Goal: Task Accomplishment & Management: Complete application form

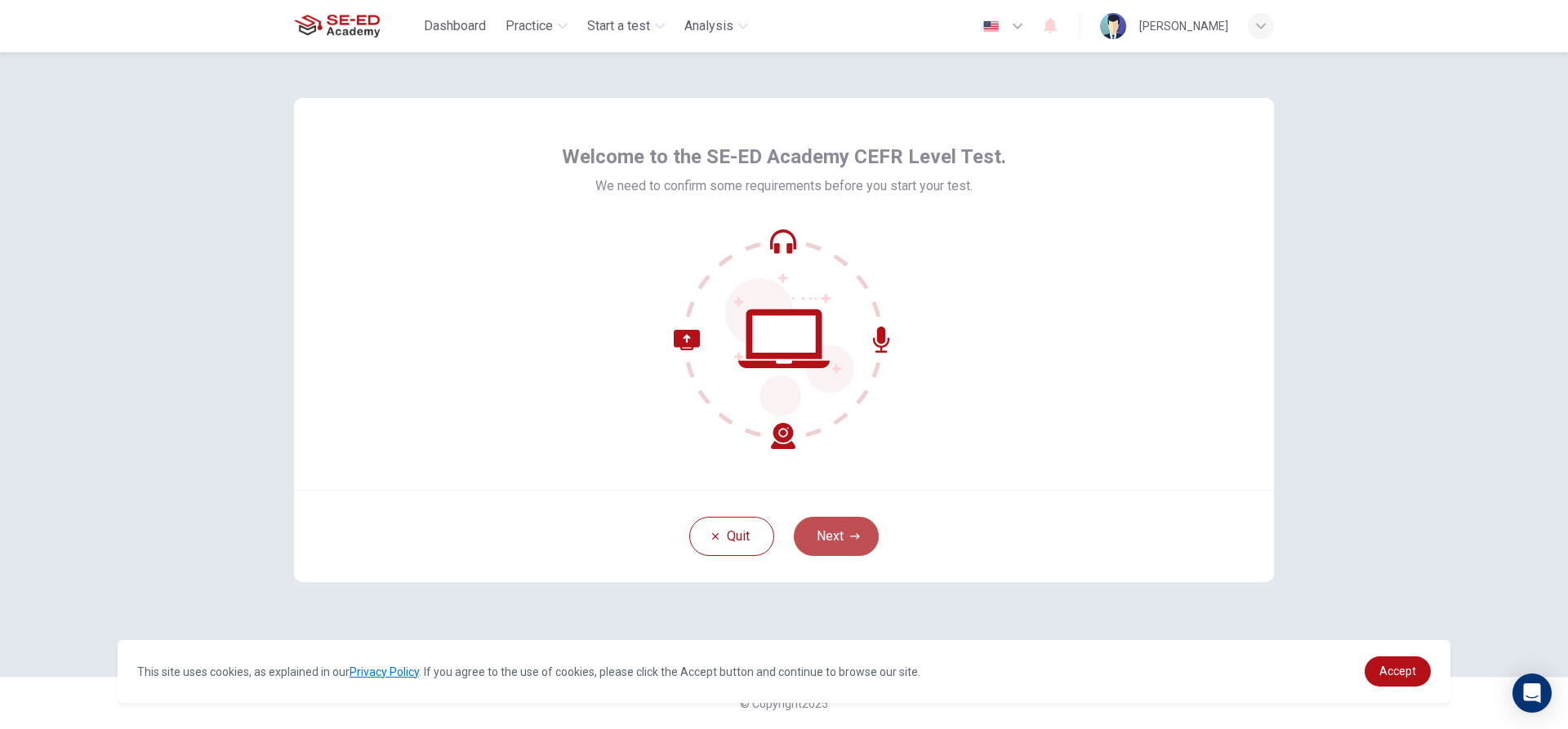
click at [823, 524] on button "Next" at bounding box center [837, 536] width 85 height 39
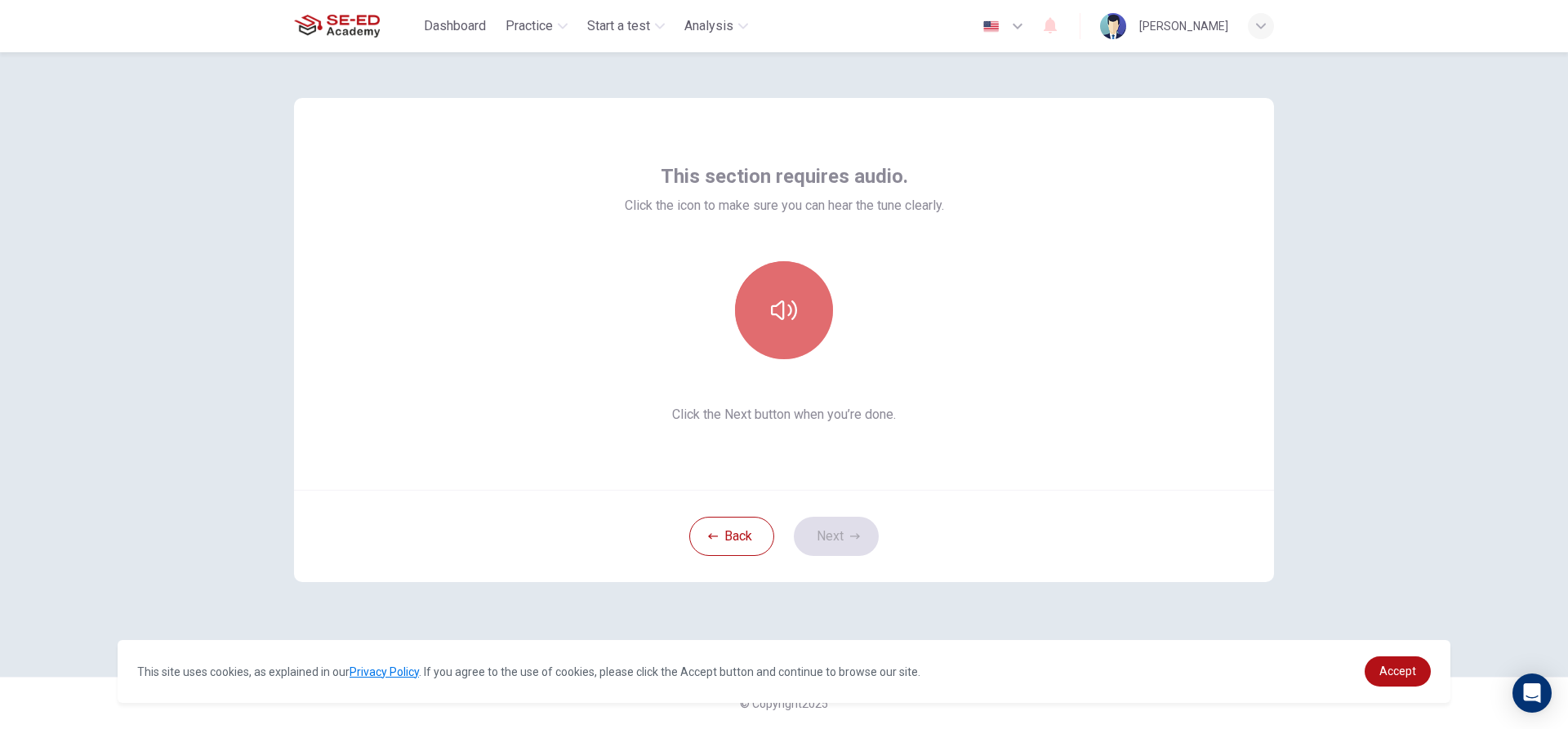
click at [784, 300] on icon "button" at bounding box center [784, 309] width 26 height 26
click at [837, 533] on button "Next" at bounding box center [837, 536] width 85 height 39
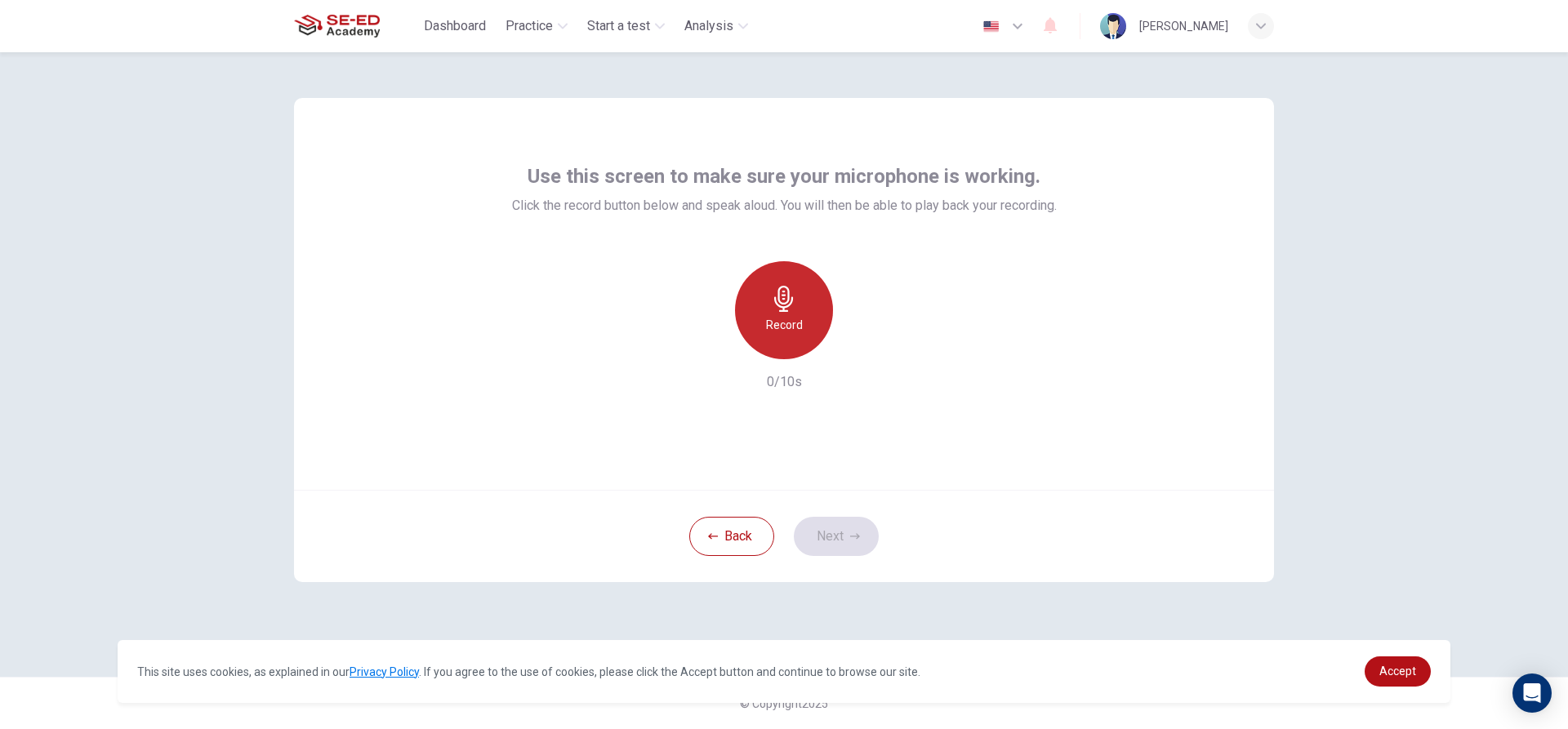
click at [808, 310] on div "Record" at bounding box center [784, 310] width 98 height 98
click at [818, 523] on button "Next" at bounding box center [837, 536] width 85 height 39
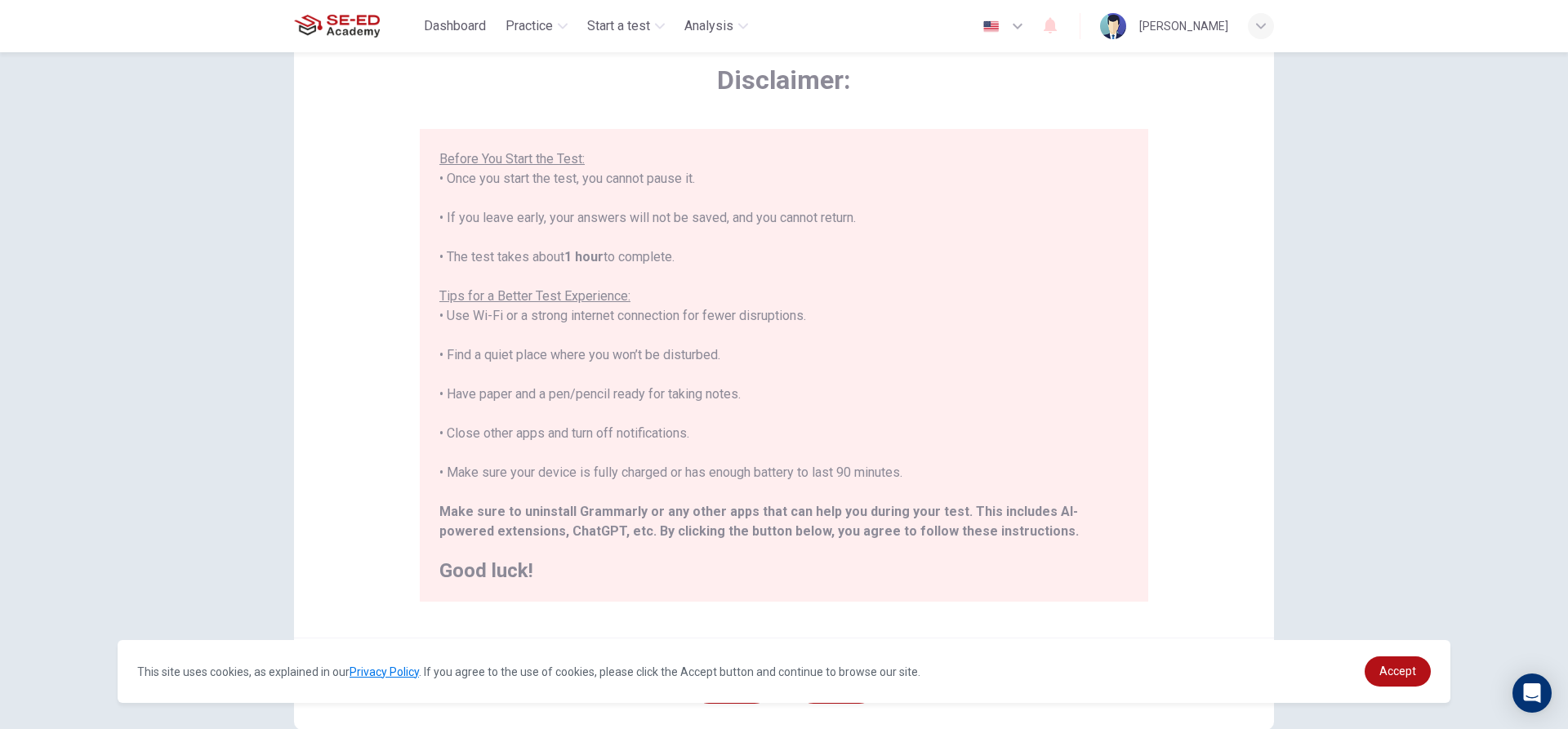
scroll to position [179, 0]
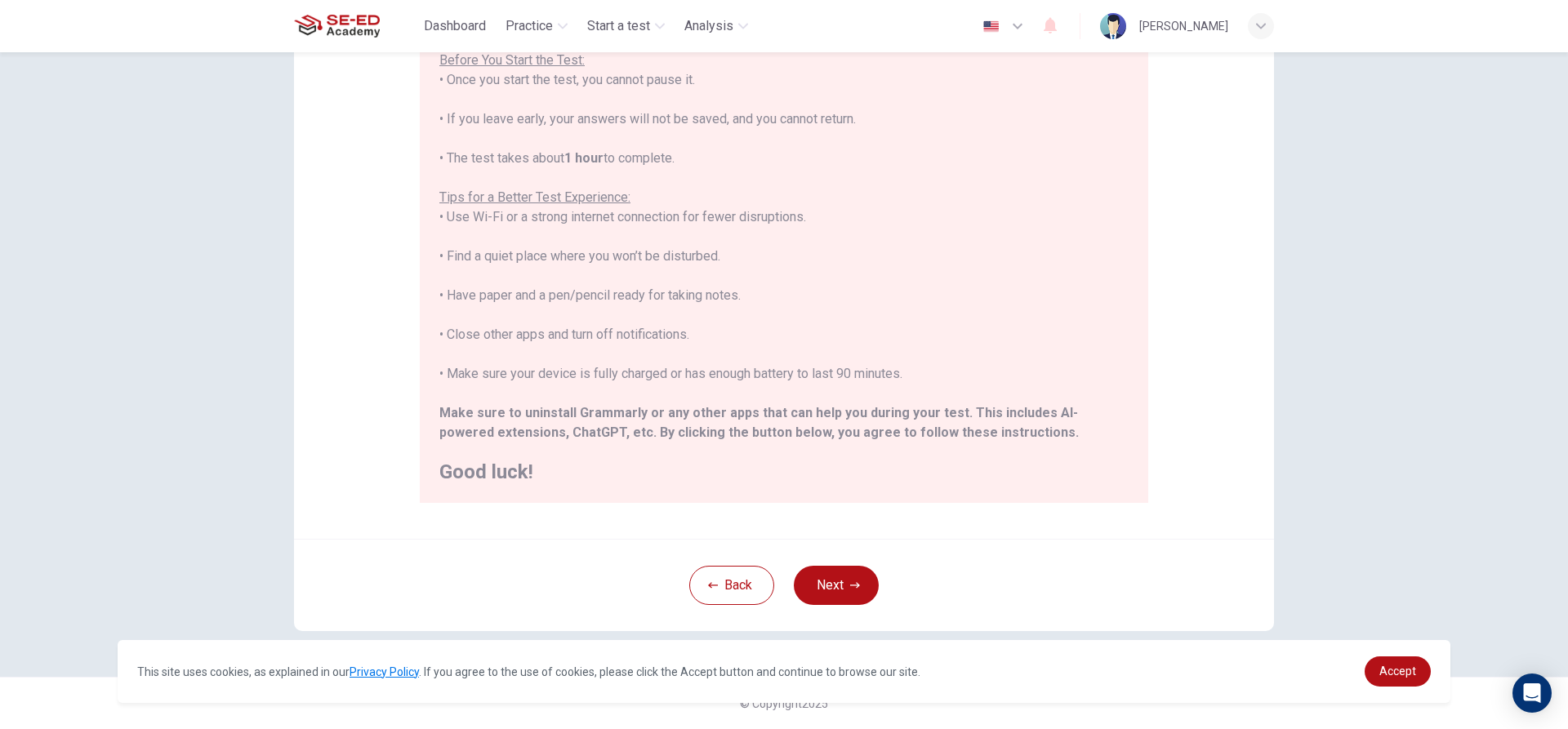
click at [840, 558] on div "Back Next" at bounding box center [784, 585] width 980 height 92
click at [839, 570] on button "Next" at bounding box center [837, 586] width 85 height 39
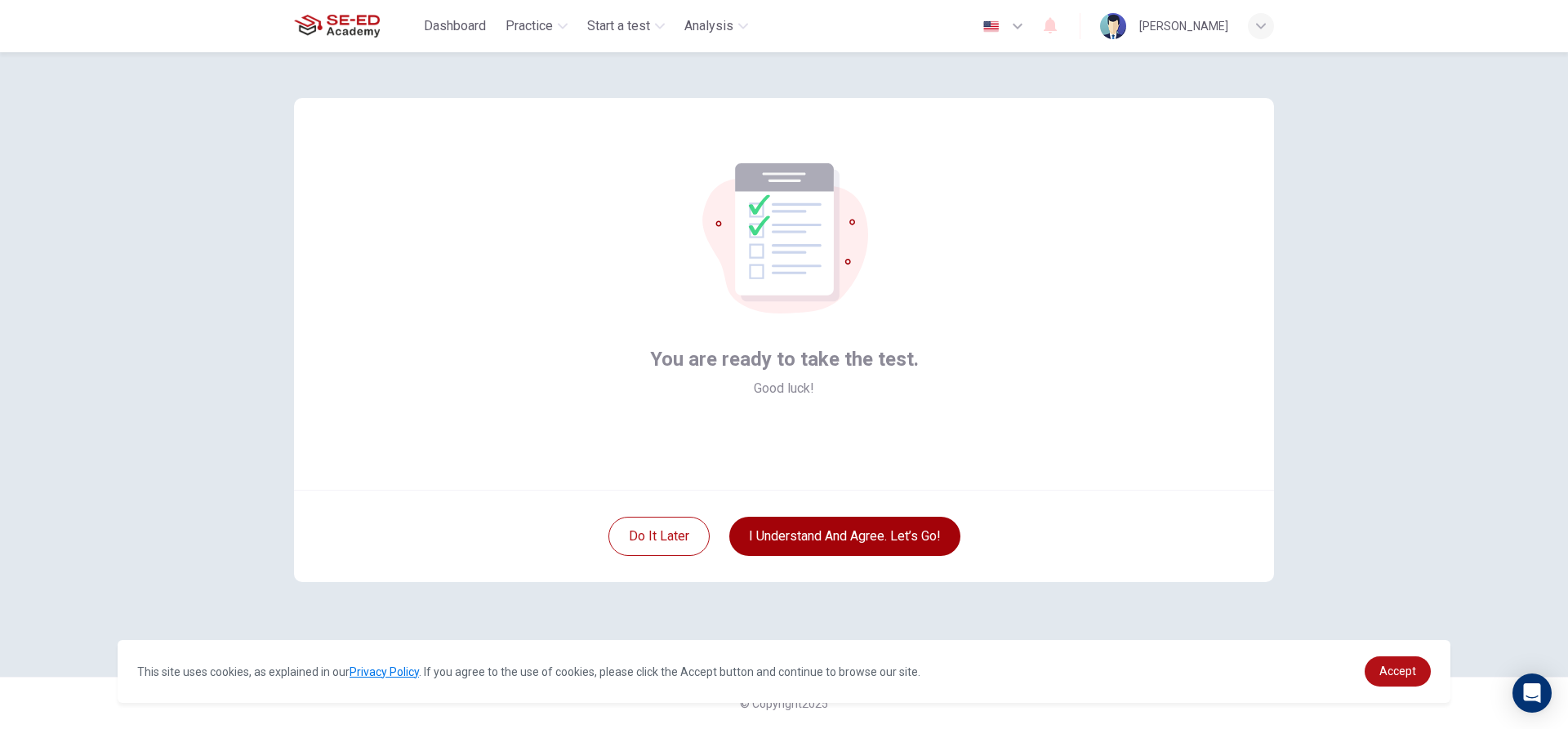
scroll to position [0, 0]
click at [882, 537] on button "I understand and agree. Let’s go!" at bounding box center [845, 536] width 231 height 39
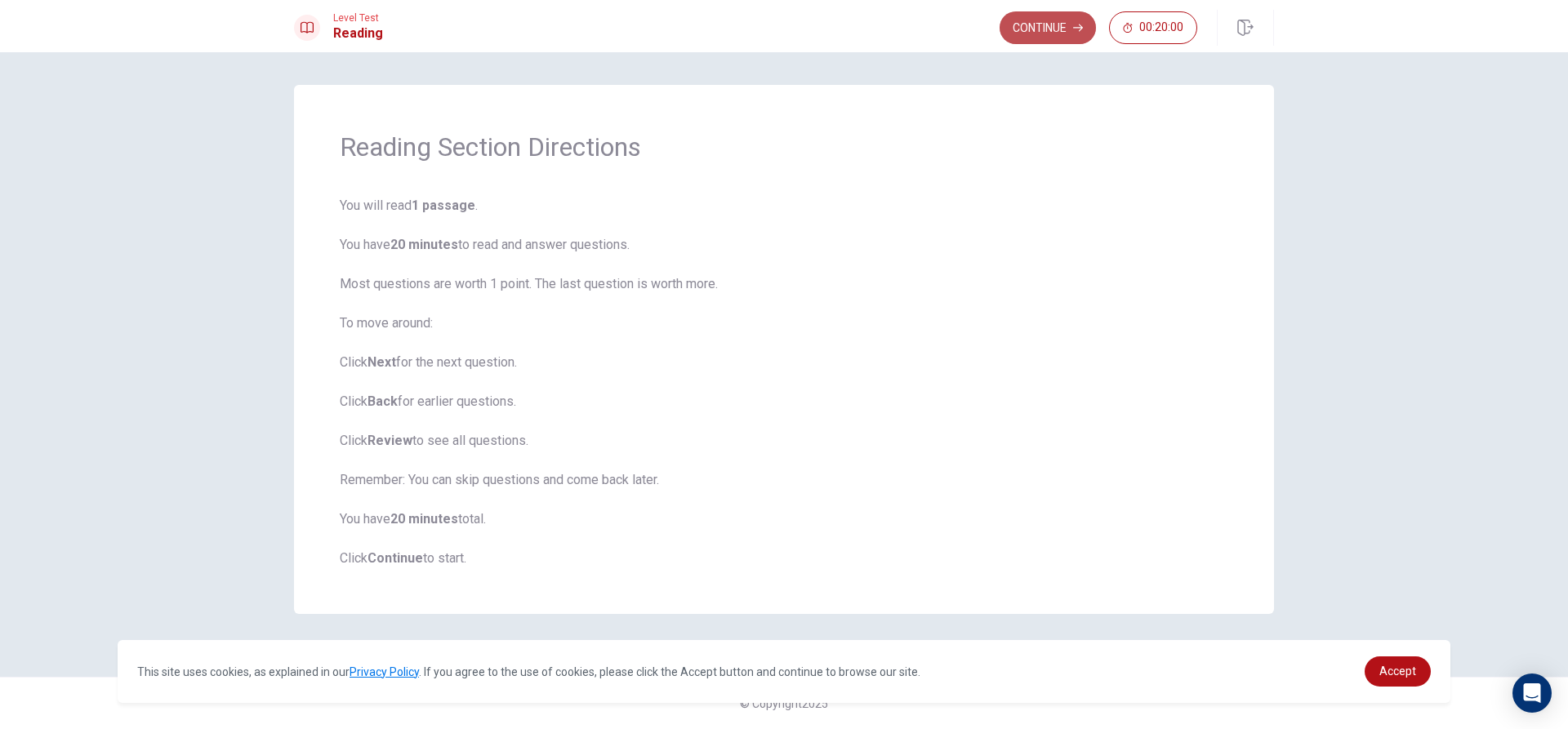
click at [1058, 25] on button "Continue" at bounding box center [1048, 27] width 97 height 33
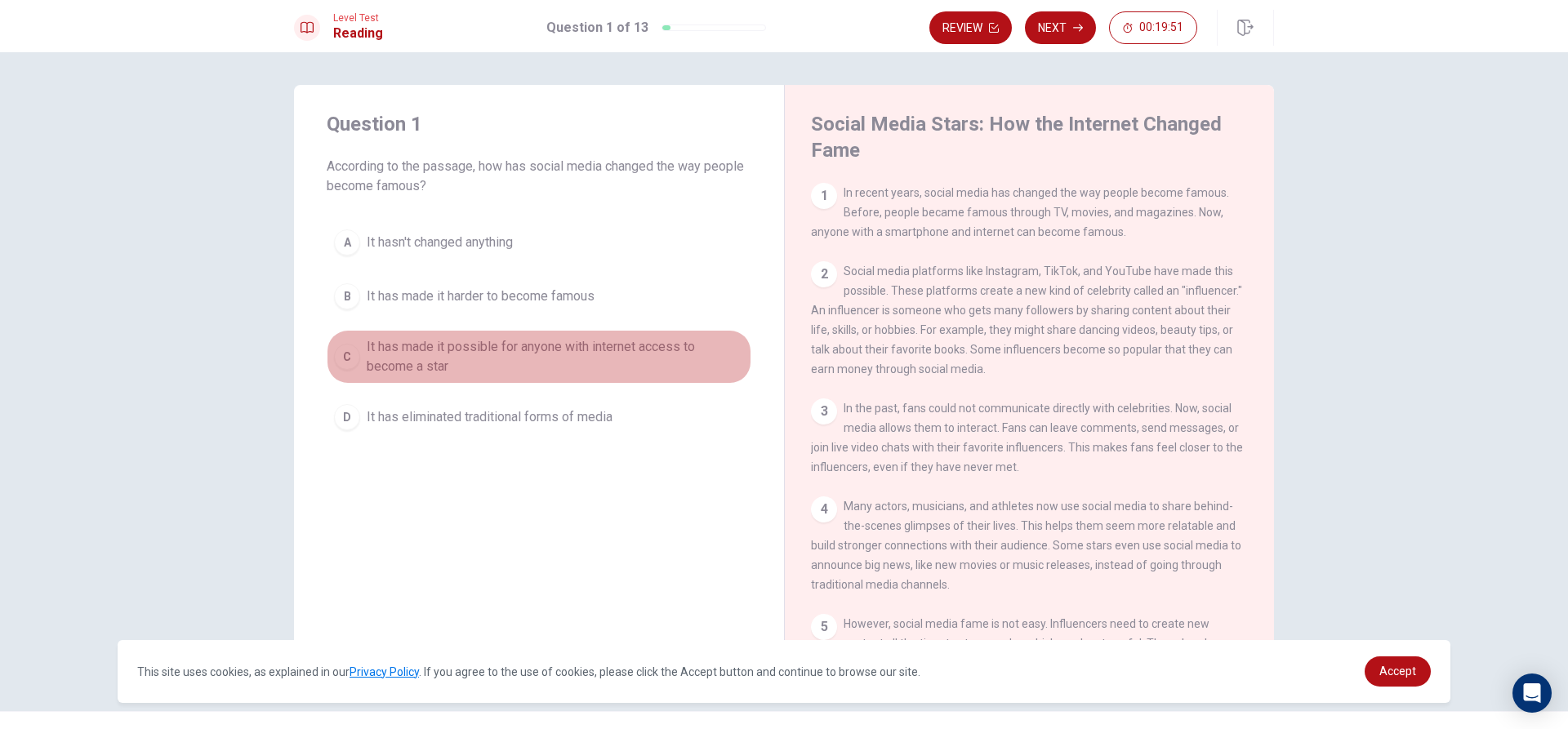
click at [384, 349] on span "It has made it possible for anyone with internet access to become a star" at bounding box center [556, 357] width 378 height 39
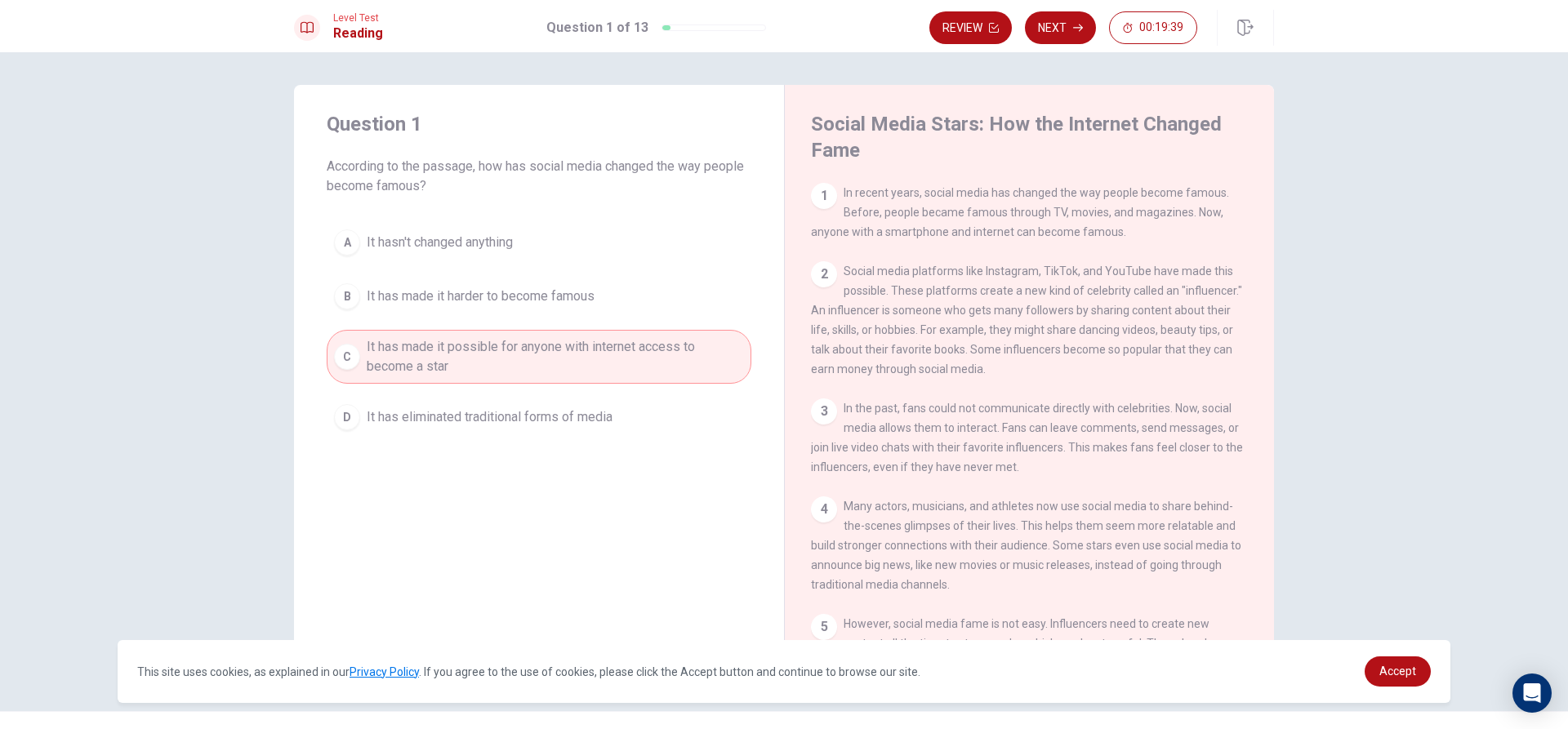
click at [815, 283] on div "2" at bounding box center [823, 274] width 26 height 26
click at [855, 265] on div "2 Social media platforms like Instagram, TikTok, and YouTube have made this pos…" at bounding box center [1030, 320] width 438 height 118
click at [833, 306] on div "2 Social media platforms like Instagram, TikTok, and YouTube have made this pos…" at bounding box center [1030, 320] width 438 height 118
click at [818, 265] on div "2" at bounding box center [823, 274] width 26 height 26
click at [1058, 28] on button "Next" at bounding box center [1060, 27] width 71 height 33
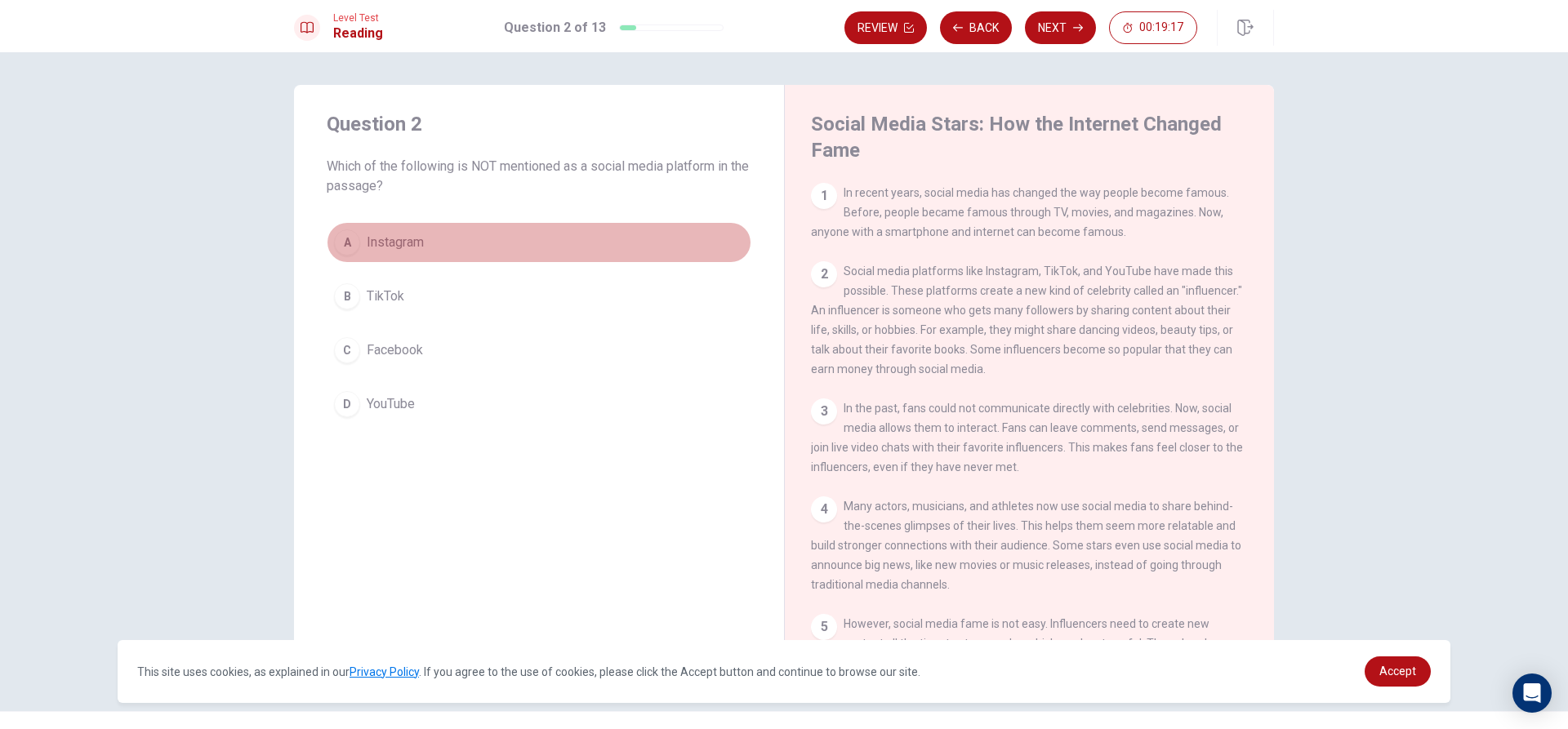
click at [415, 244] on span "Instagram" at bounding box center [395, 243] width 57 height 19
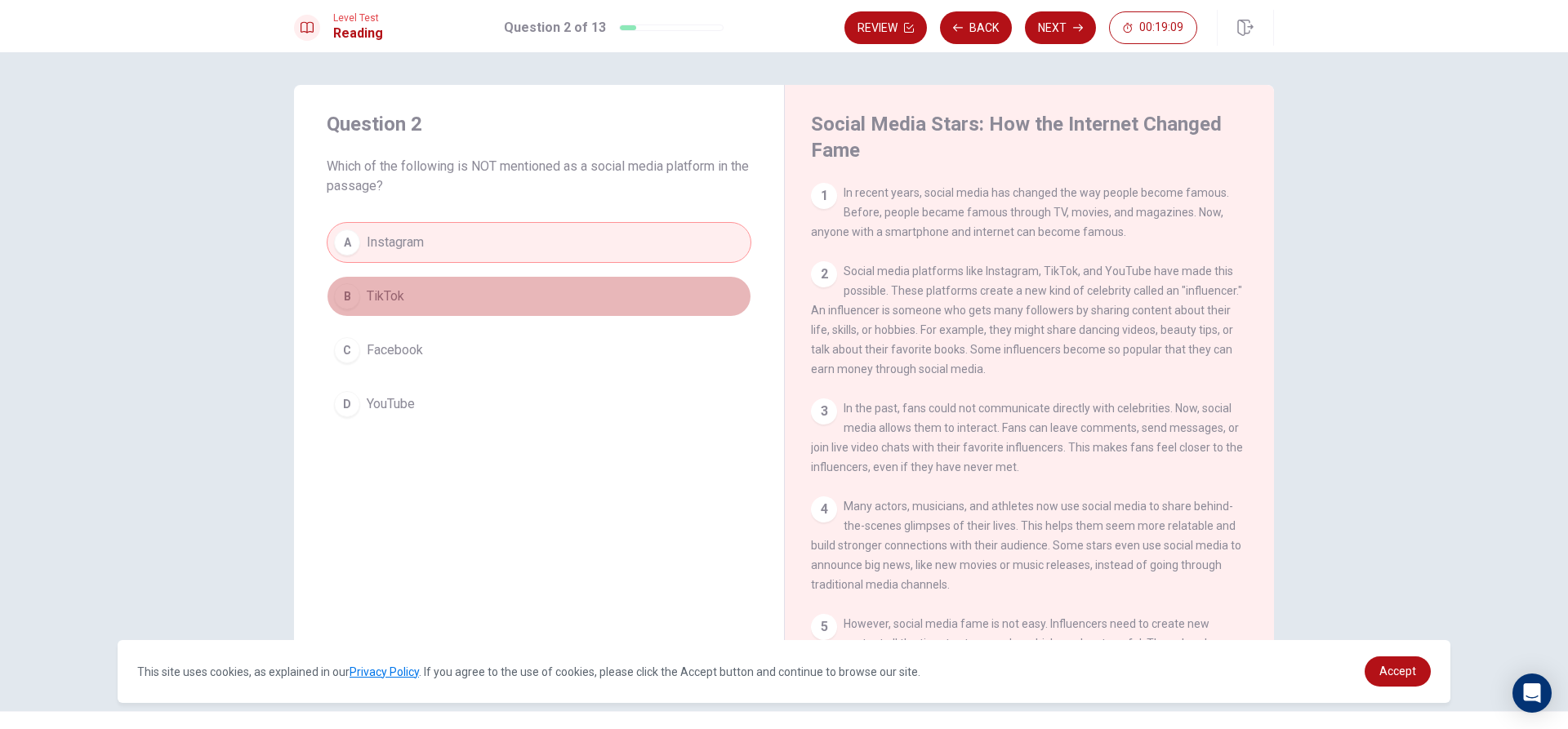
click at [496, 300] on button "B TikTok" at bounding box center [539, 296] width 425 height 41
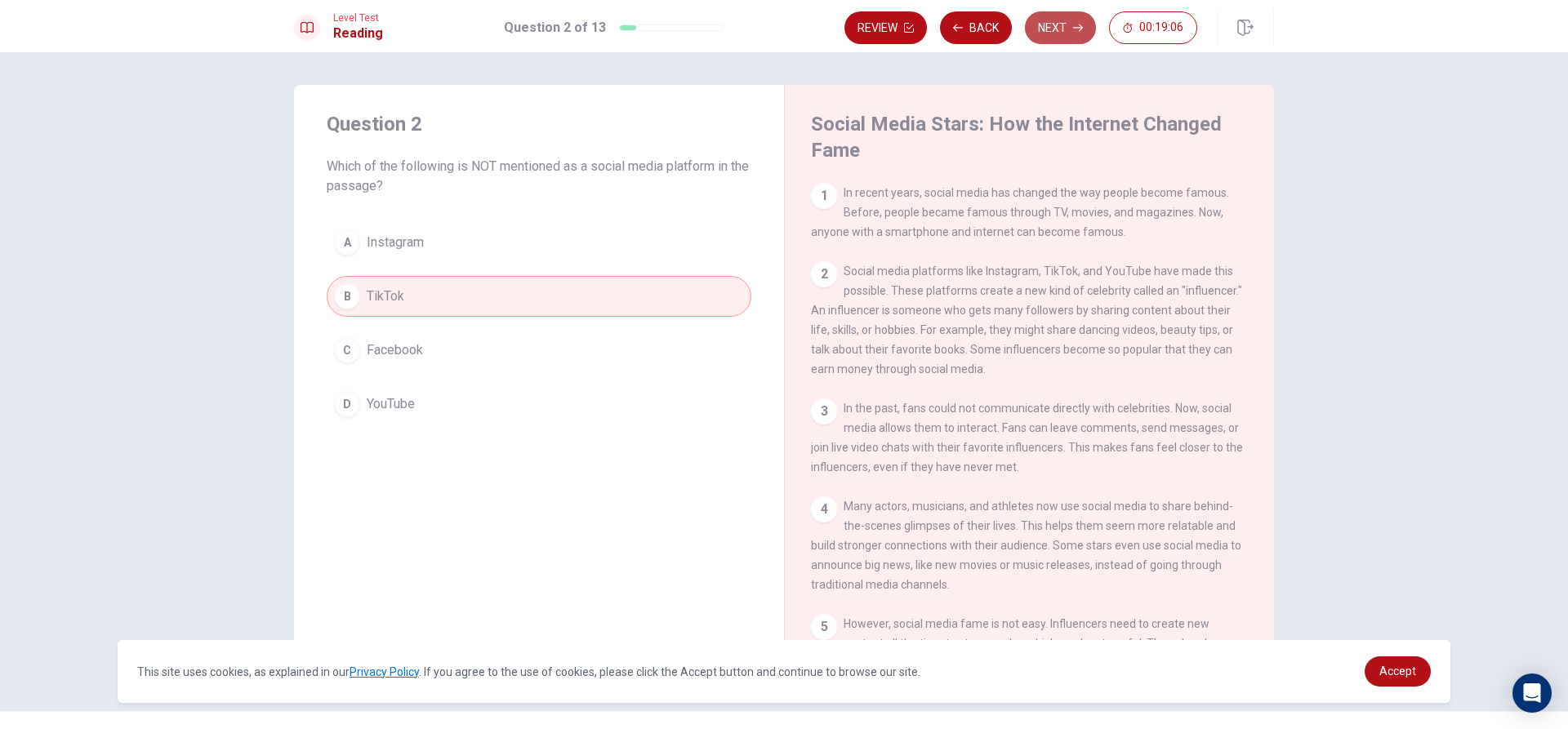
click at [1059, 18] on button "Next" at bounding box center [1060, 27] width 71 height 33
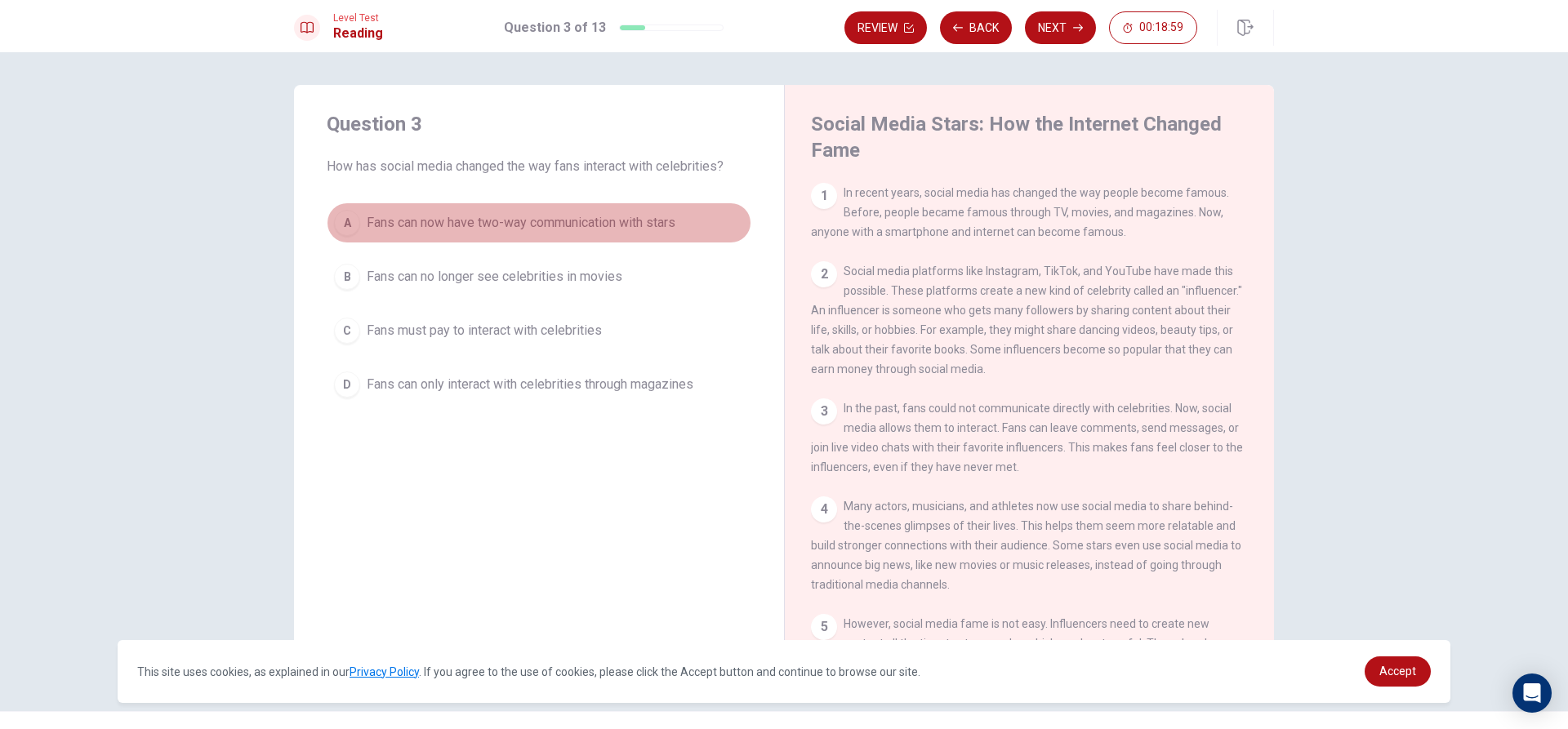
click at [514, 232] on span "Fans can now have two-way communication with stars" at bounding box center [521, 222] width 308 height 19
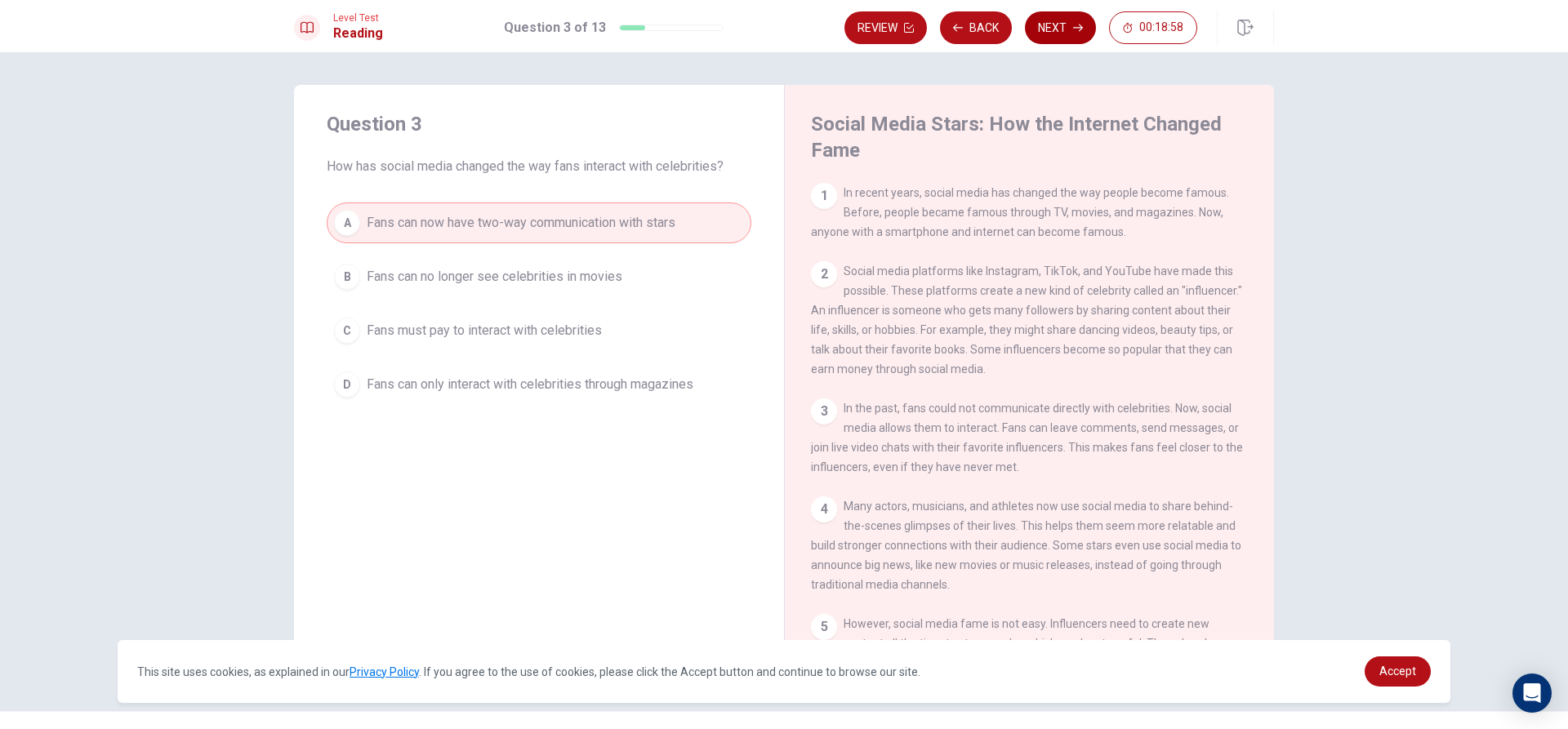
click at [1061, 35] on button "Next" at bounding box center [1060, 27] width 71 height 33
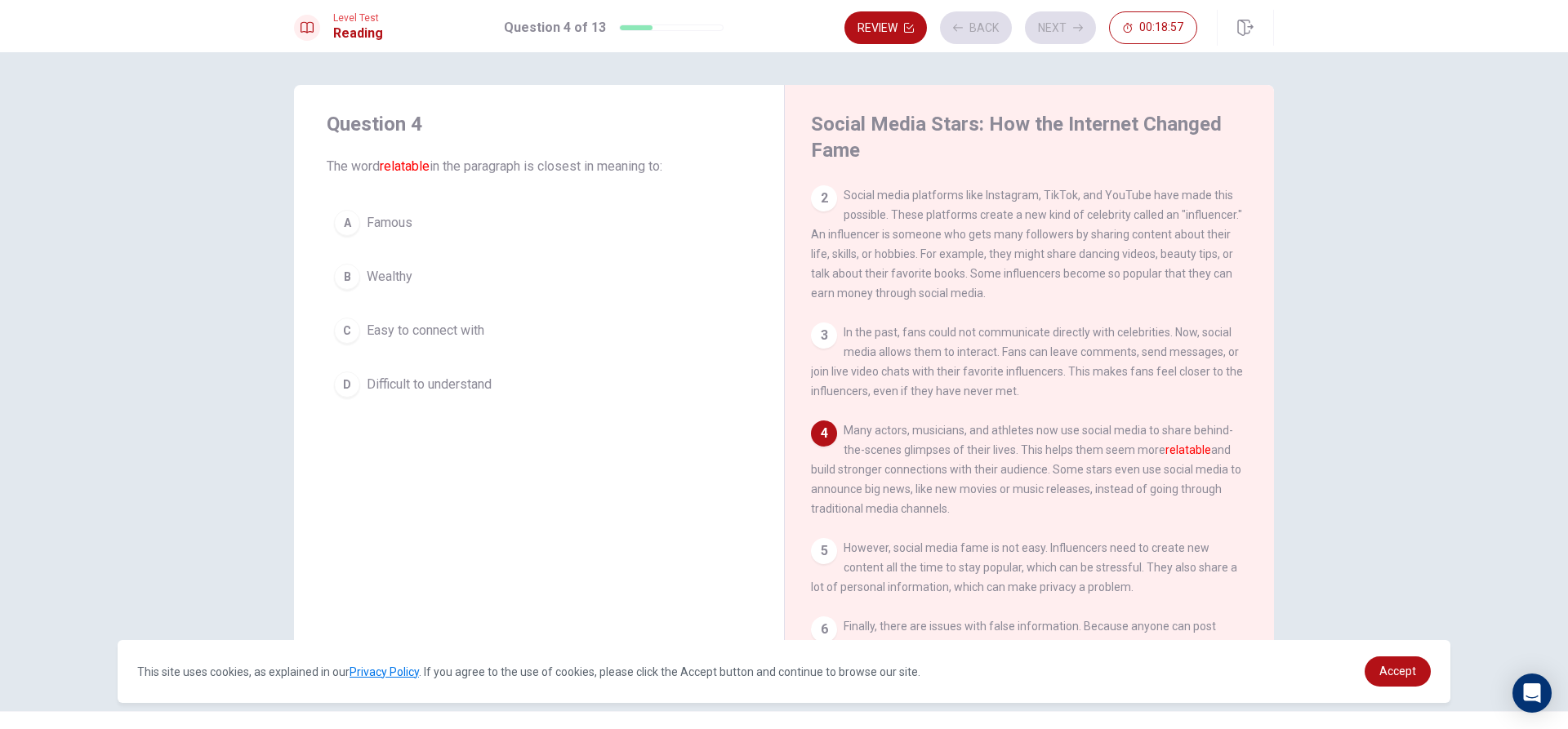
scroll to position [120, 0]
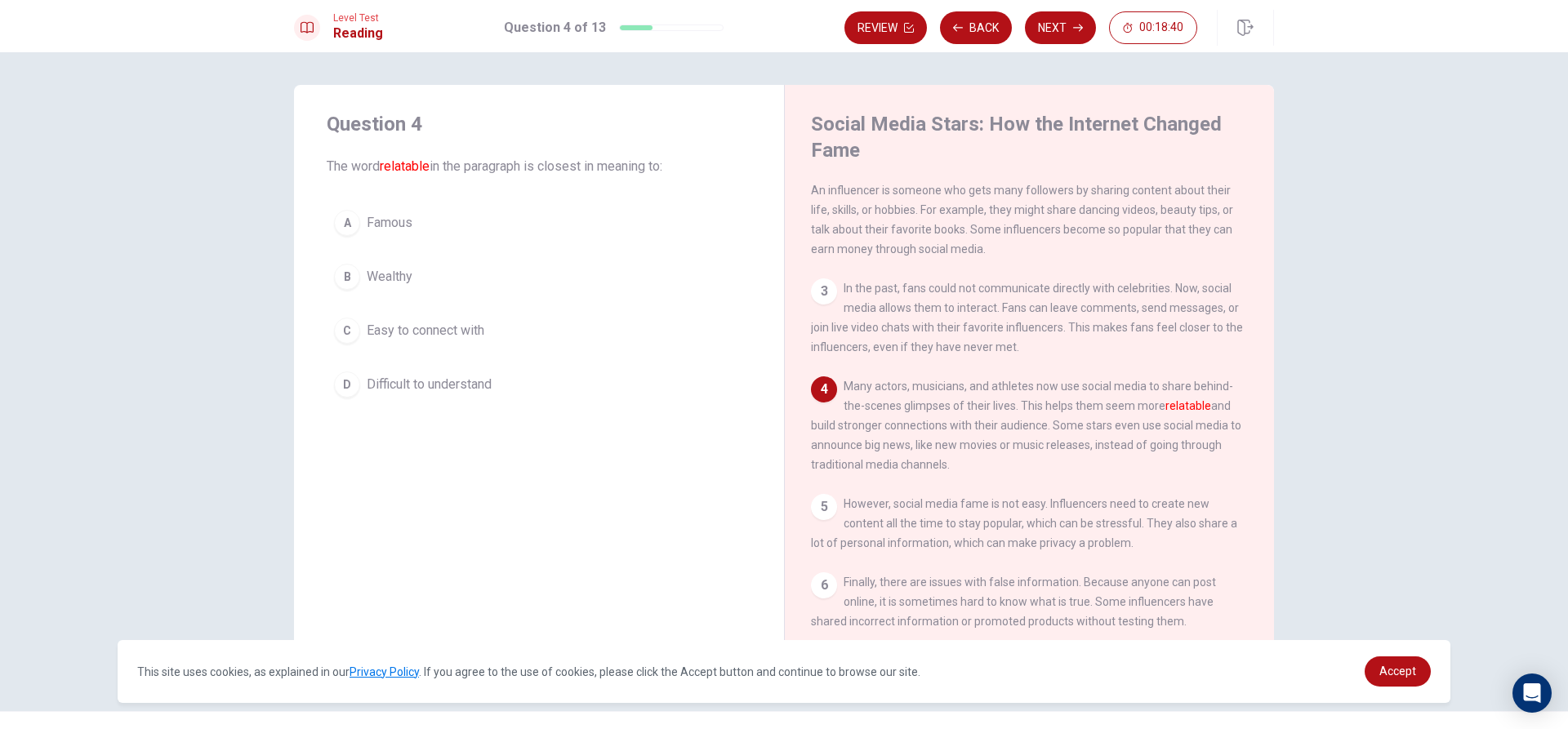
click at [350, 387] on div "D" at bounding box center [347, 384] width 26 height 26
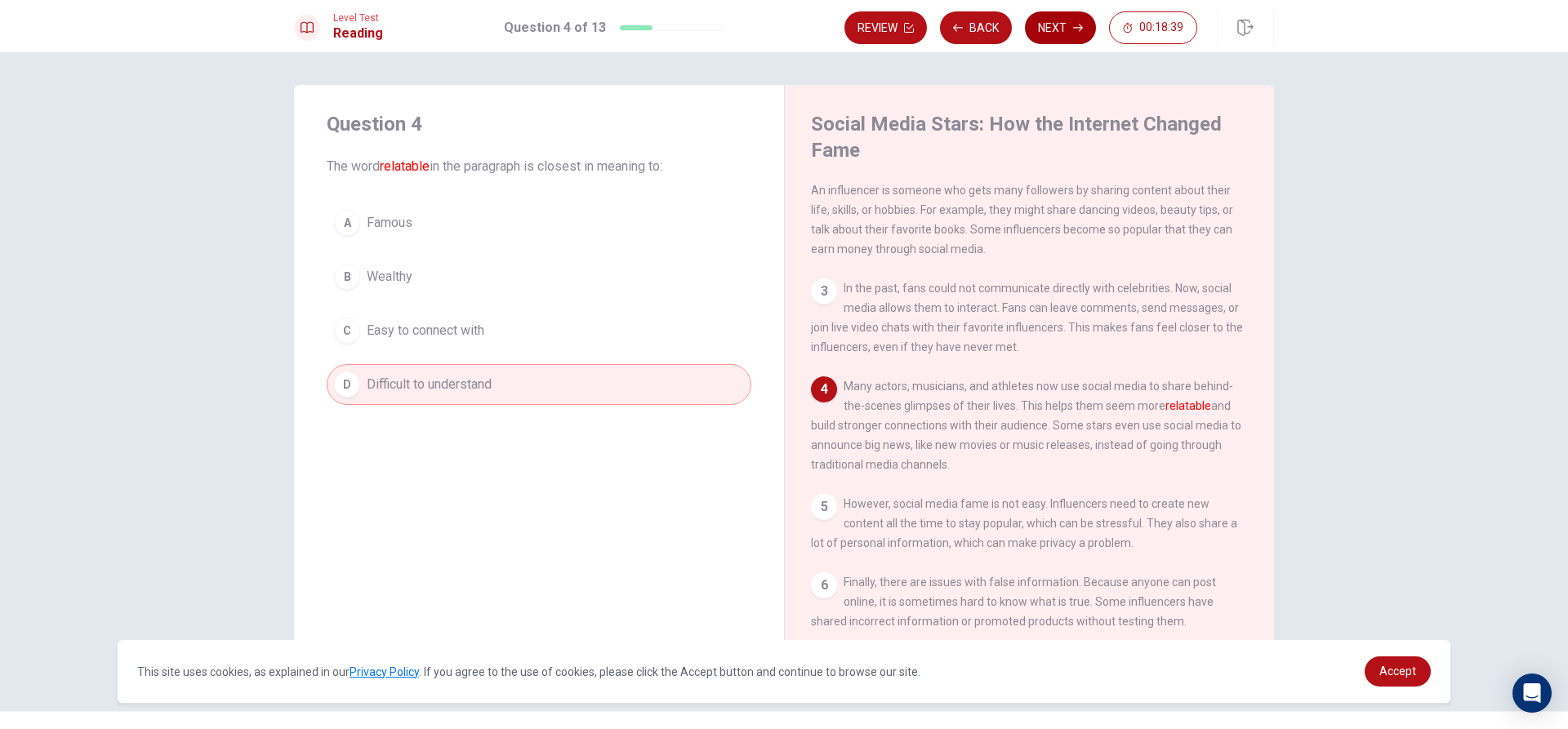
click at [1068, 23] on button "Next" at bounding box center [1060, 27] width 71 height 33
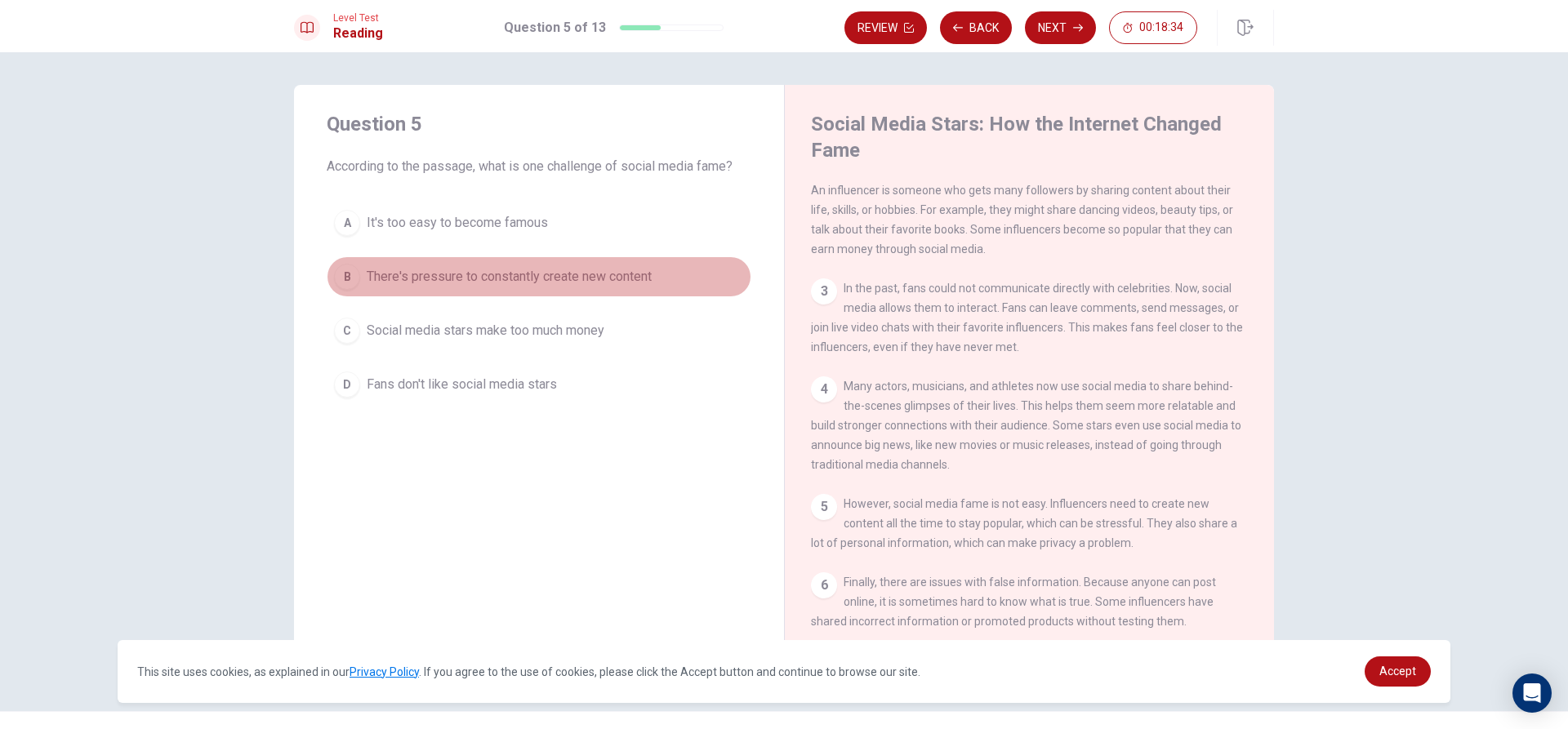
click at [369, 280] on span "There's pressure to constantly create new content" at bounding box center [510, 276] width 285 height 19
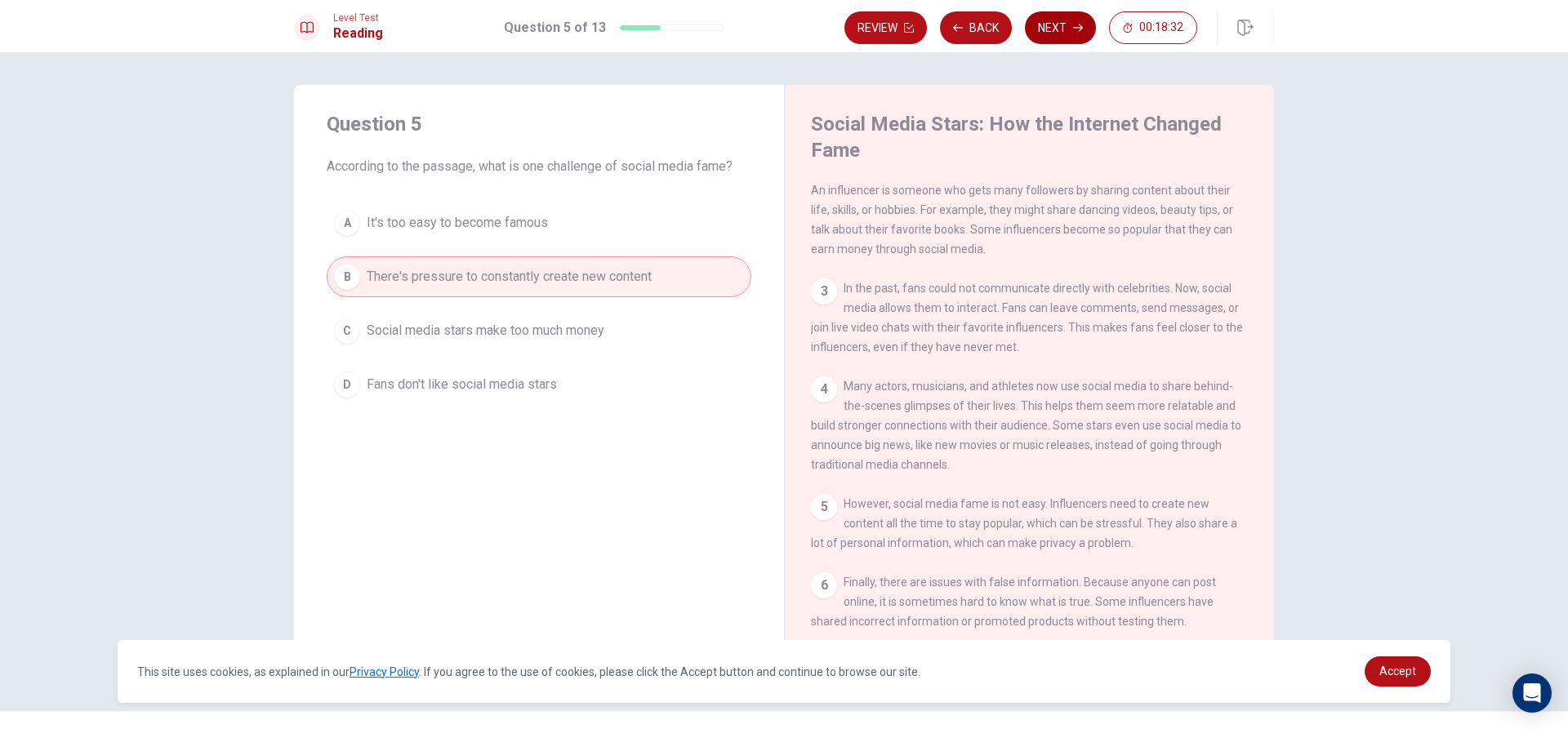
click at [1077, 12] on button "Next" at bounding box center [1060, 27] width 71 height 33
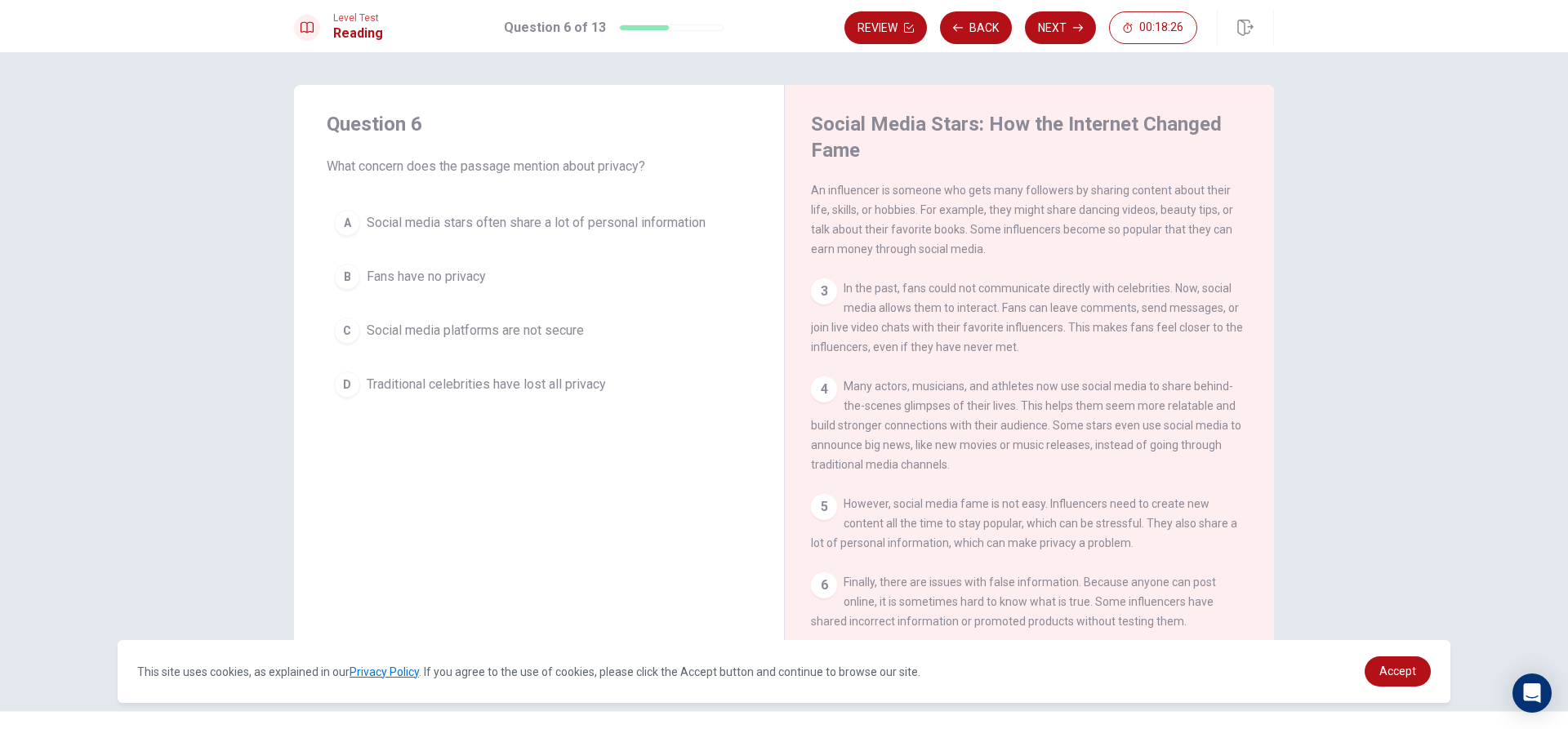
click at [382, 224] on span "Social media stars often share a lot of personal information" at bounding box center [536, 222] width 339 height 19
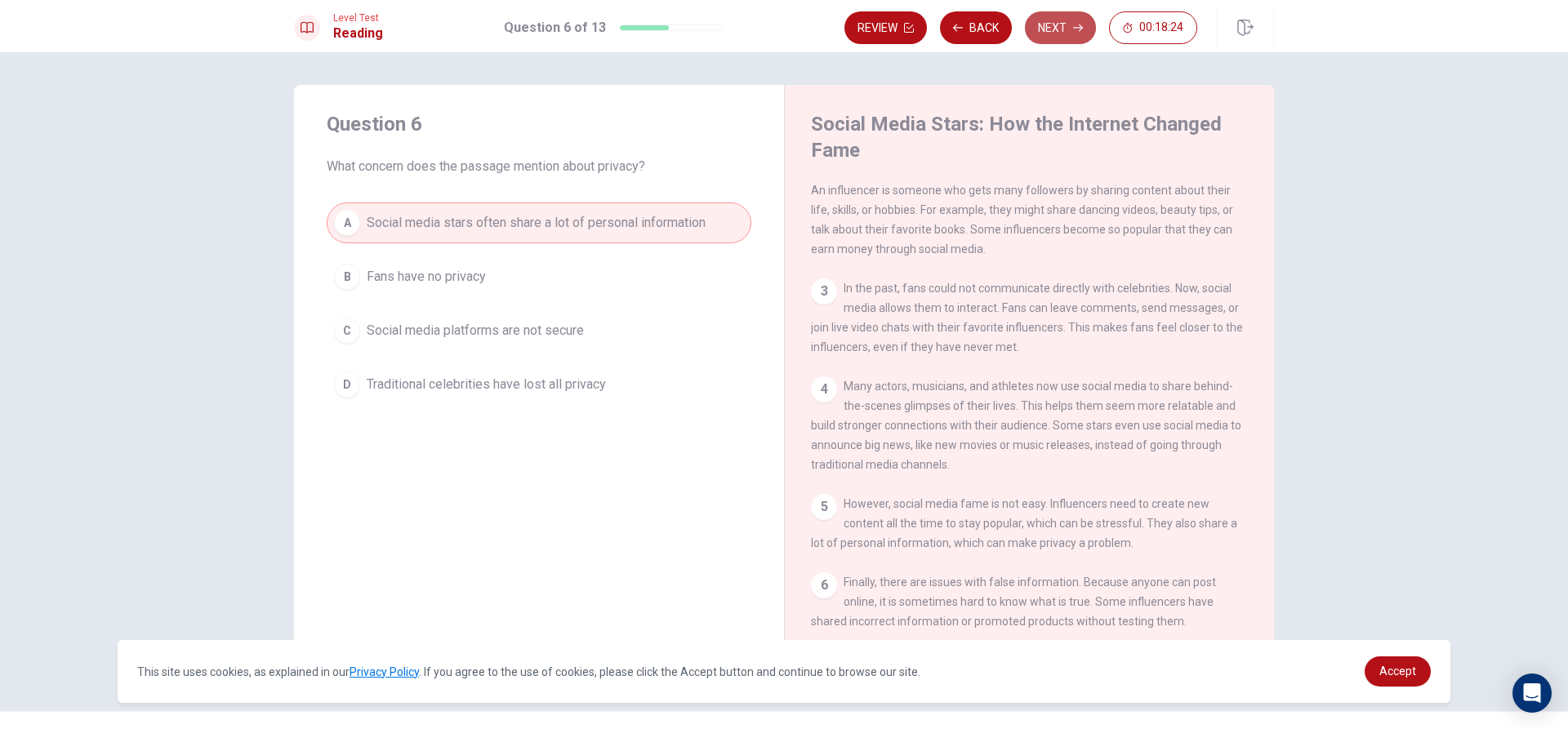
click at [1045, 19] on button "Next" at bounding box center [1060, 27] width 71 height 33
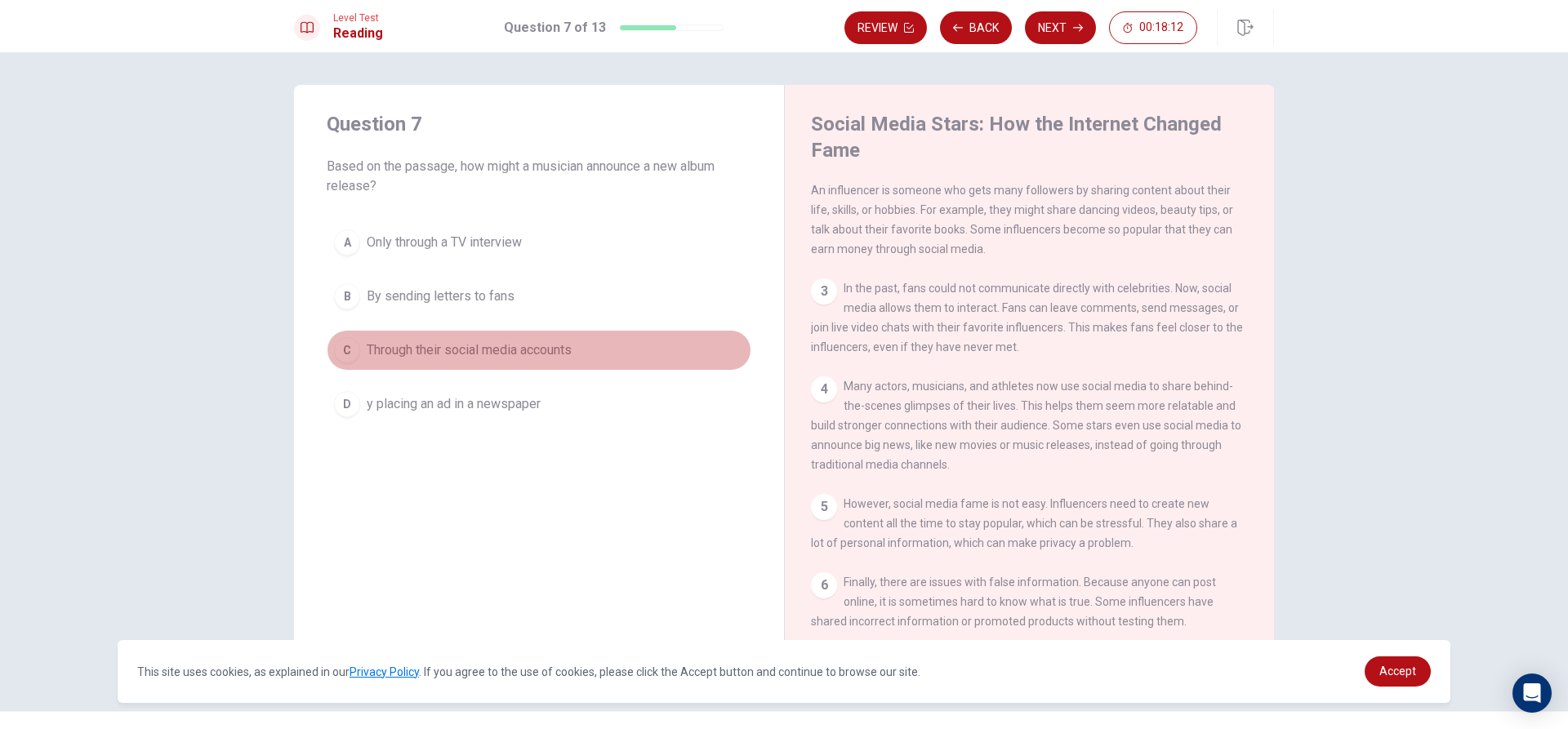
drag, startPoint x: 358, startPoint y: 343, endPoint x: 611, endPoint y: 234, distance: 275.5
click at [357, 340] on button "C Through their social media accounts" at bounding box center [539, 350] width 425 height 41
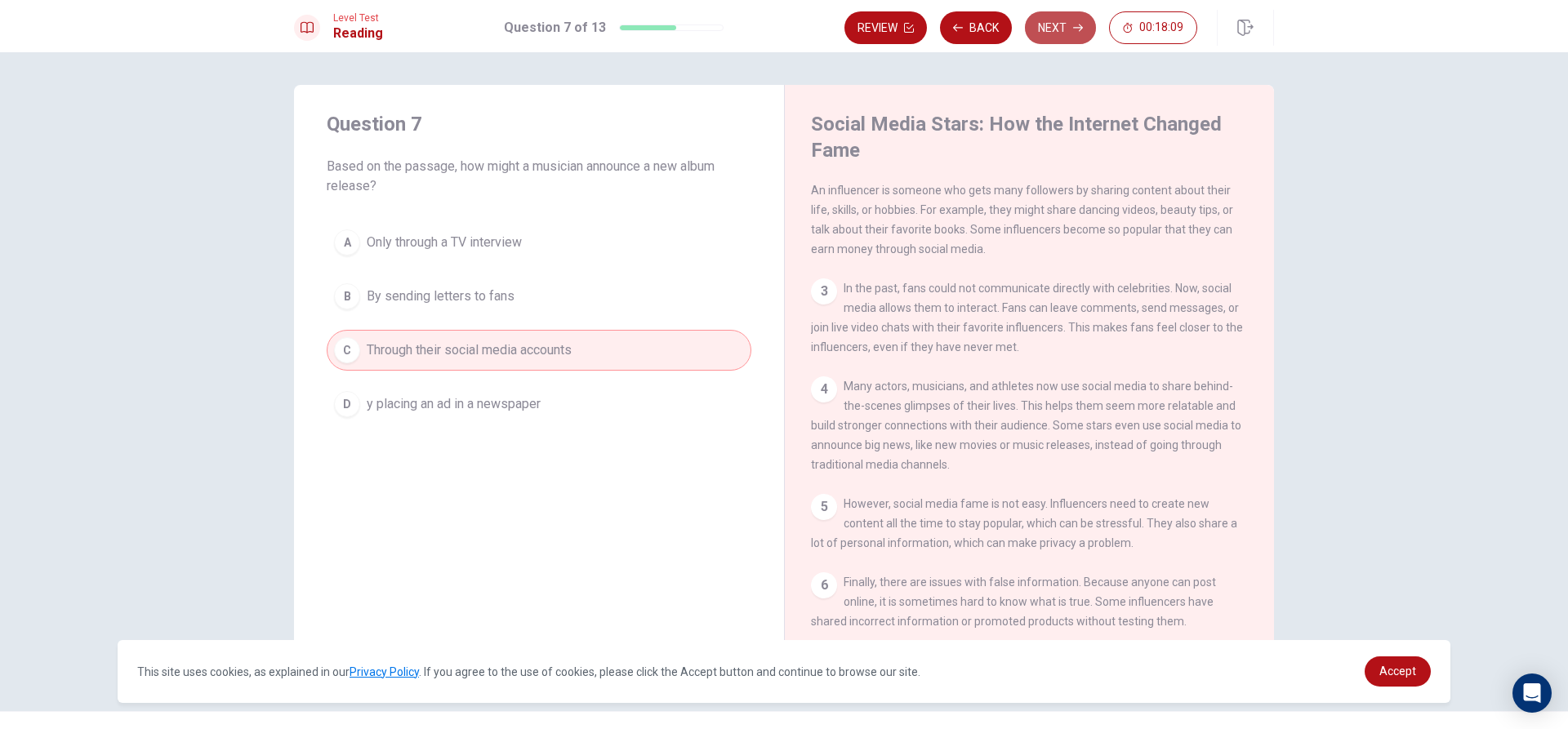
click at [1052, 20] on button "Next" at bounding box center [1060, 27] width 71 height 33
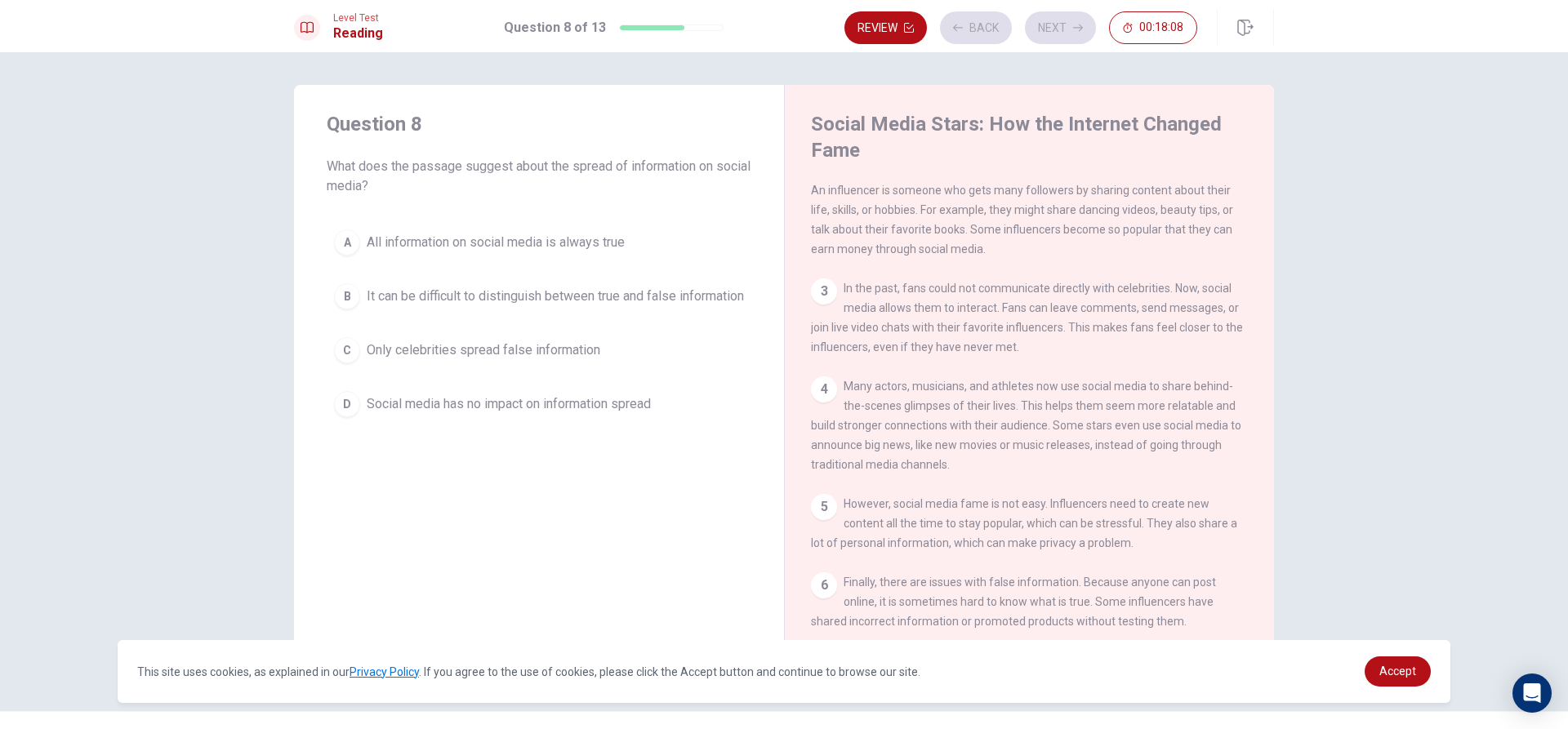
click at [544, 306] on span "It can be difficult to distinguish between true and false information" at bounding box center [556, 296] width 378 height 19
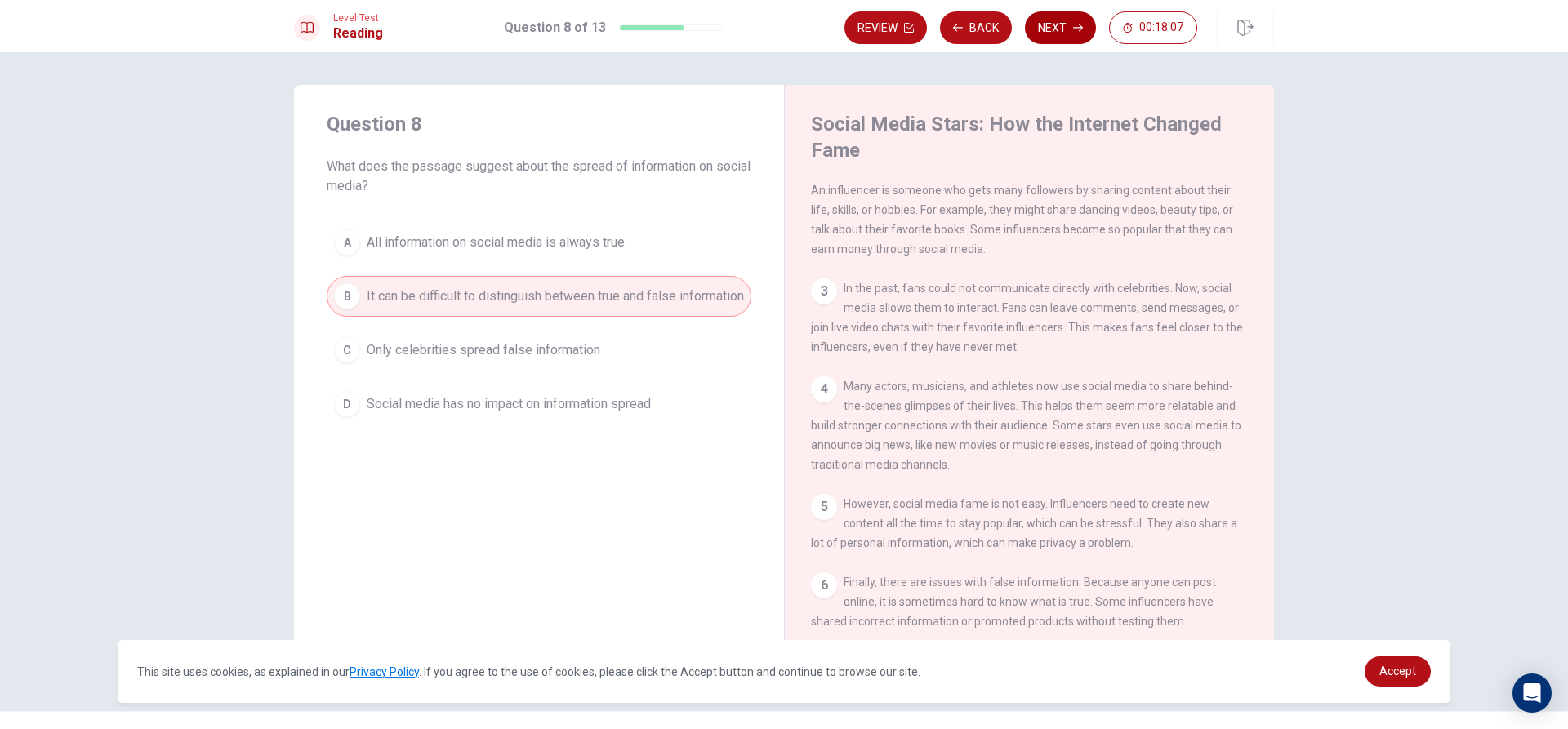
click at [1054, 12] on button "Next" at bounding box center [1060, 27] width 71 height 33
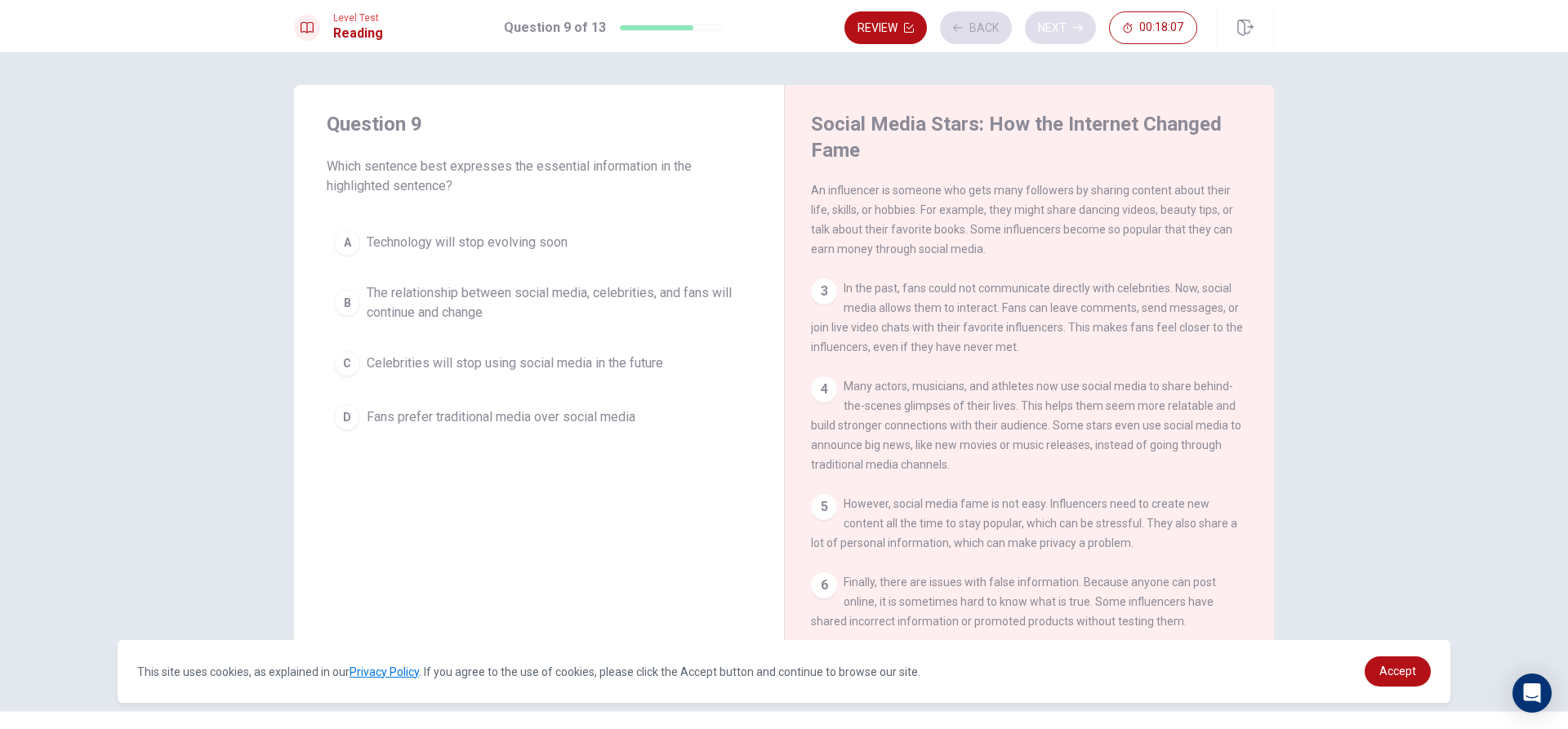
scroll to position [239, 0]
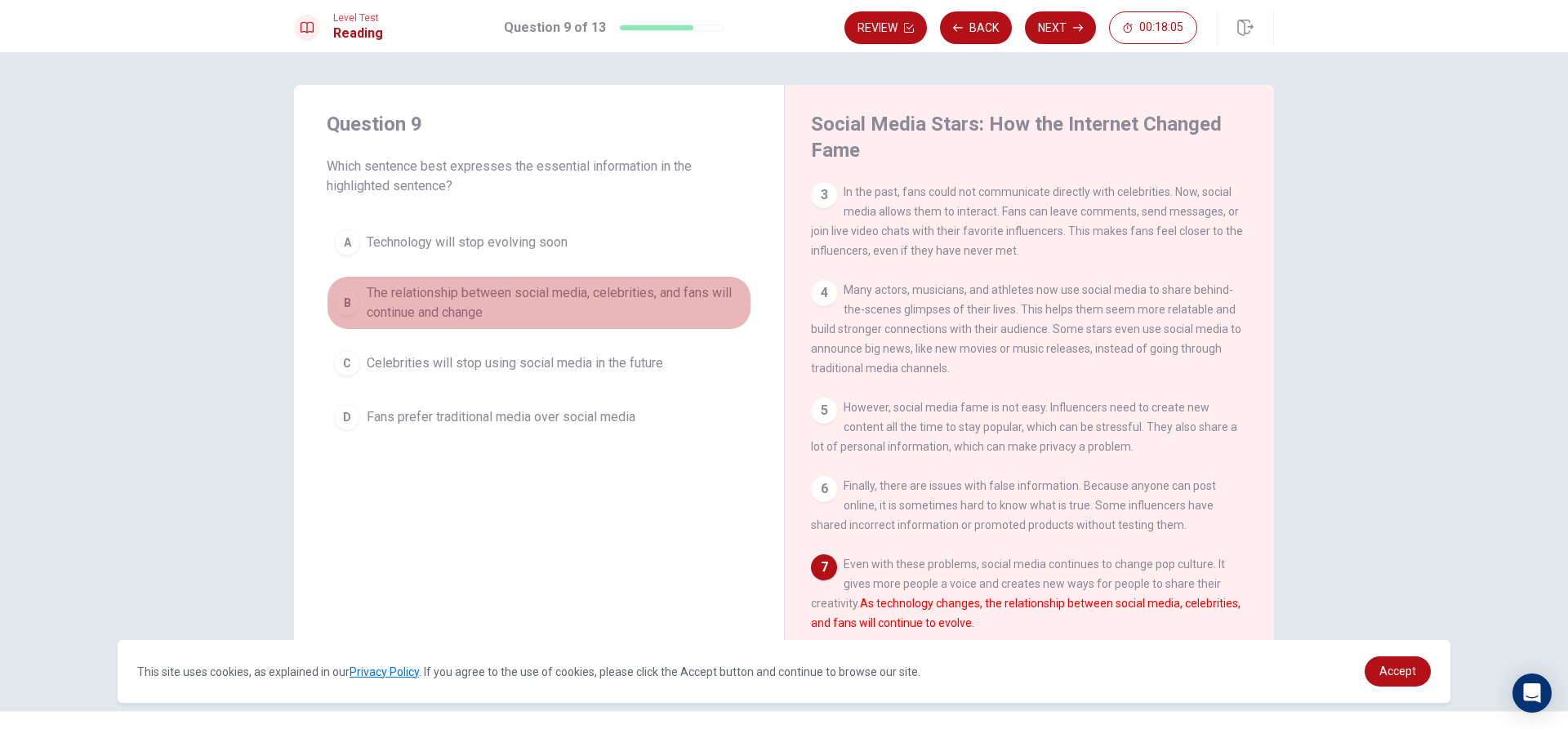
click at [391, 301] on span "The relationship between social media, celebrities, and fans will continue and …" at bounding box center [556, 303] width 378 height 39
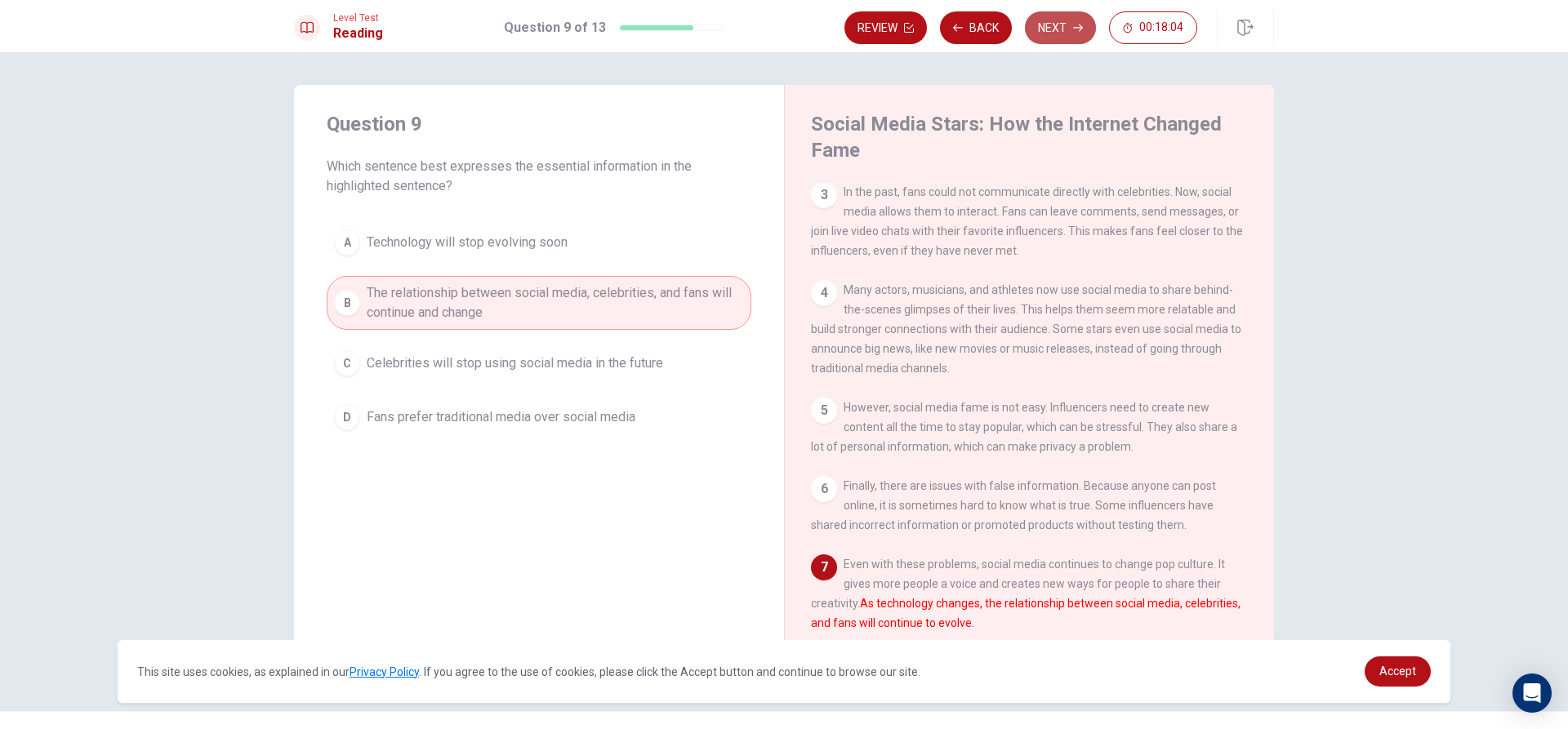
click at [1034, 17] on button "Next" at bounding box center [1060, 27] width 71 height 33
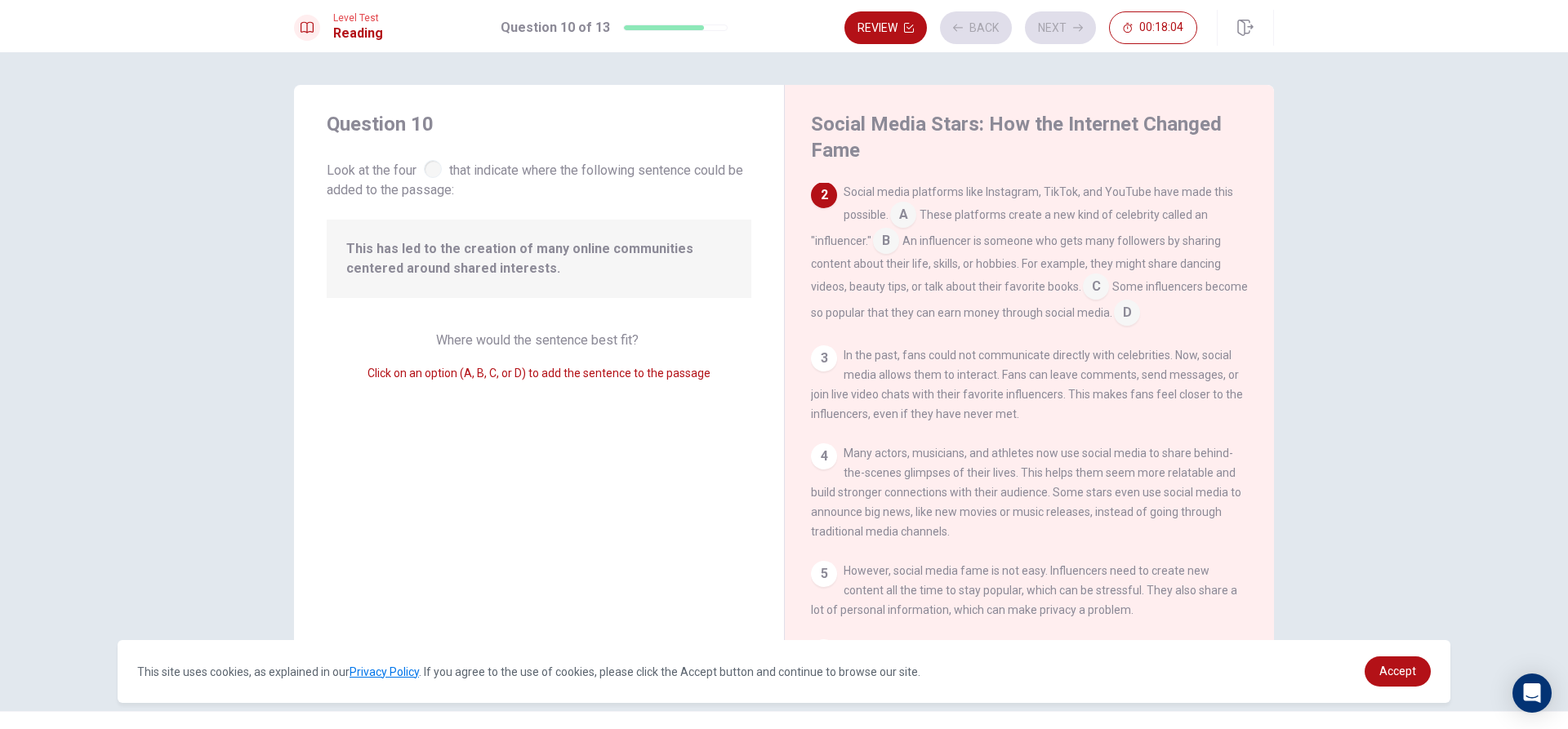
scroll to position [81, 0]
click at [492, 341] on span "Where would the sentence best fit?" at bounding box center [539, 340] width 206 height 16
click at [534, 337] on span "Where would the sentence best fit?" at bounding box center [539, 340] width 206 height 16
click at [432, 171] on div at bounding box center [433, 169] width 18 height 18
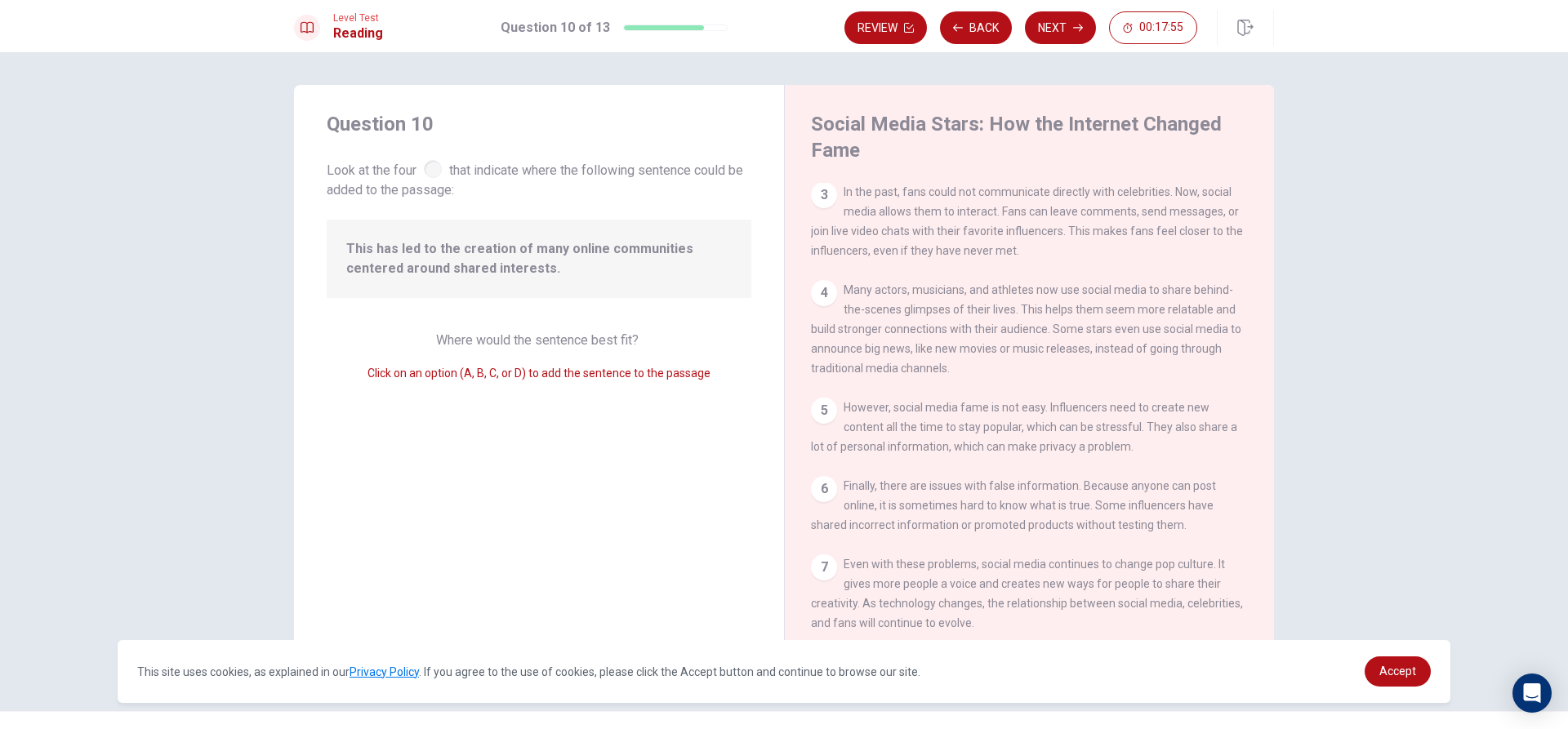
scroll to position [260, 0]
click at [441, 371] on span "Click on an option (A, B, C, or D) to add the sentence to the passage" at bounding box center [539, 373] width 343 height 13
click at [475, 337] on span "Where would the sentence best fit?" at bounding box center [539, 340] width 206 height 16
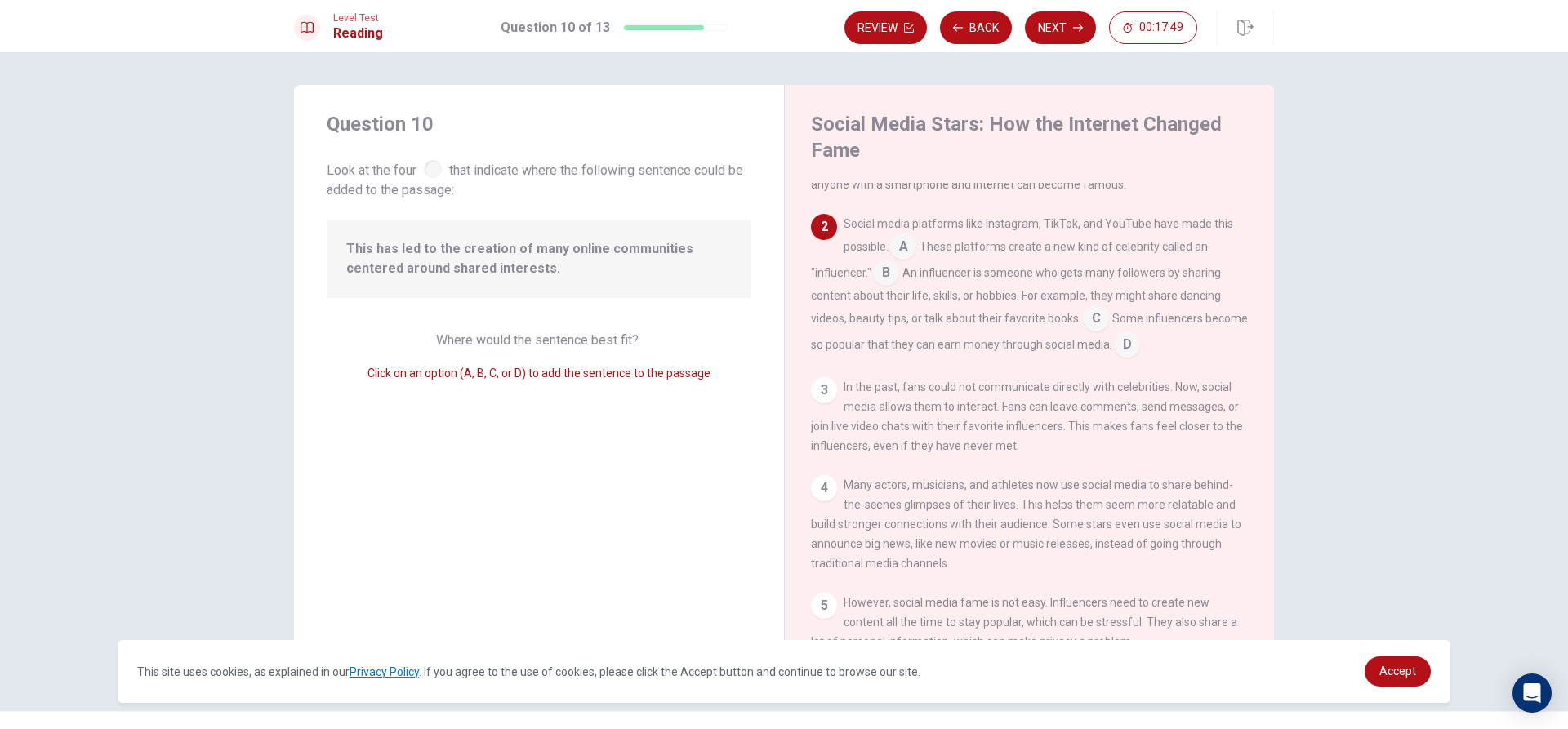
scroll to position [0, 0]
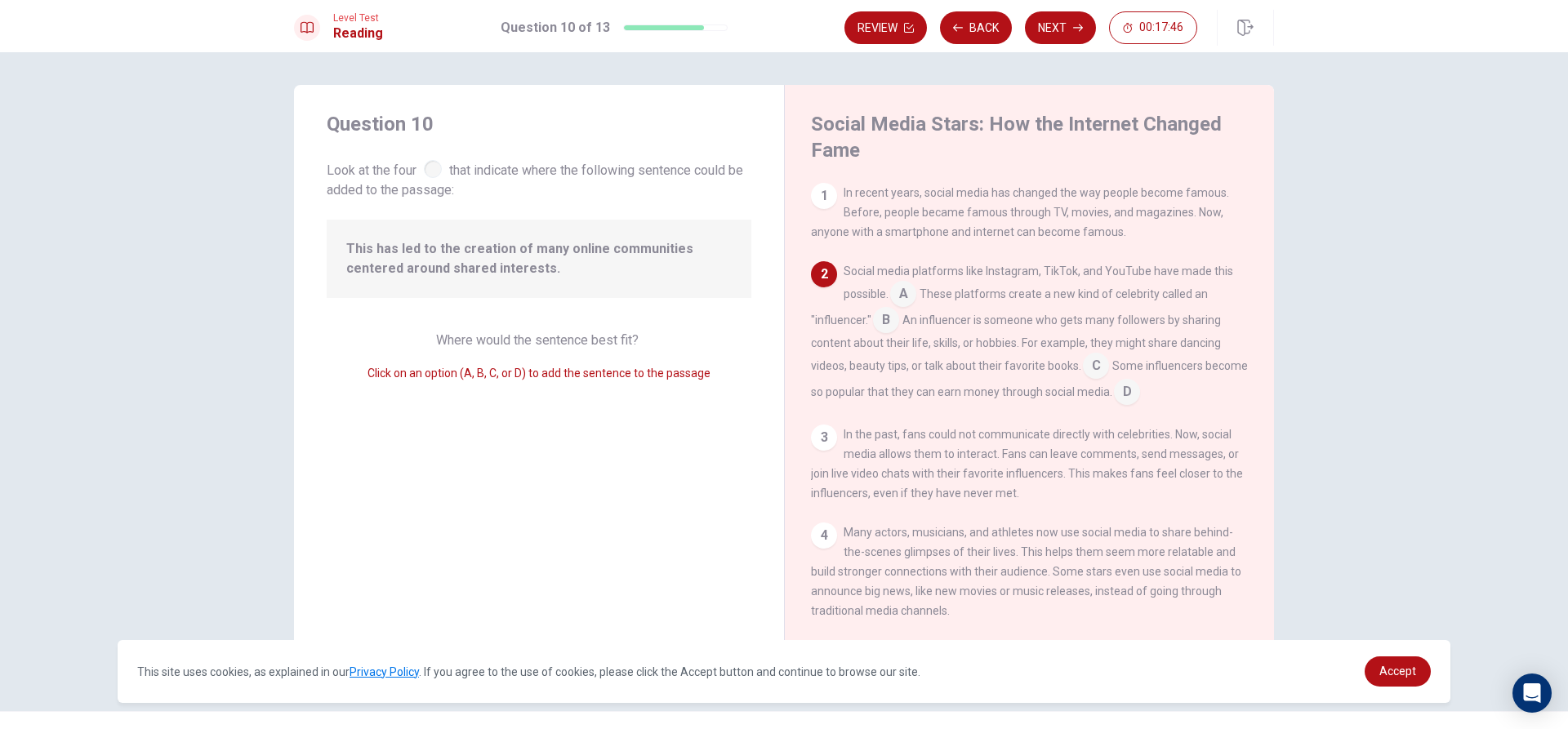
click at [836, 280] on div "Social media platforms like Instagram, TikTok, and YouTube have made this possi…" at bounding box center [1030, 333] width 438 height 143
click at [878, 316] on input at bounding box center [885, 321] width 26 height 26
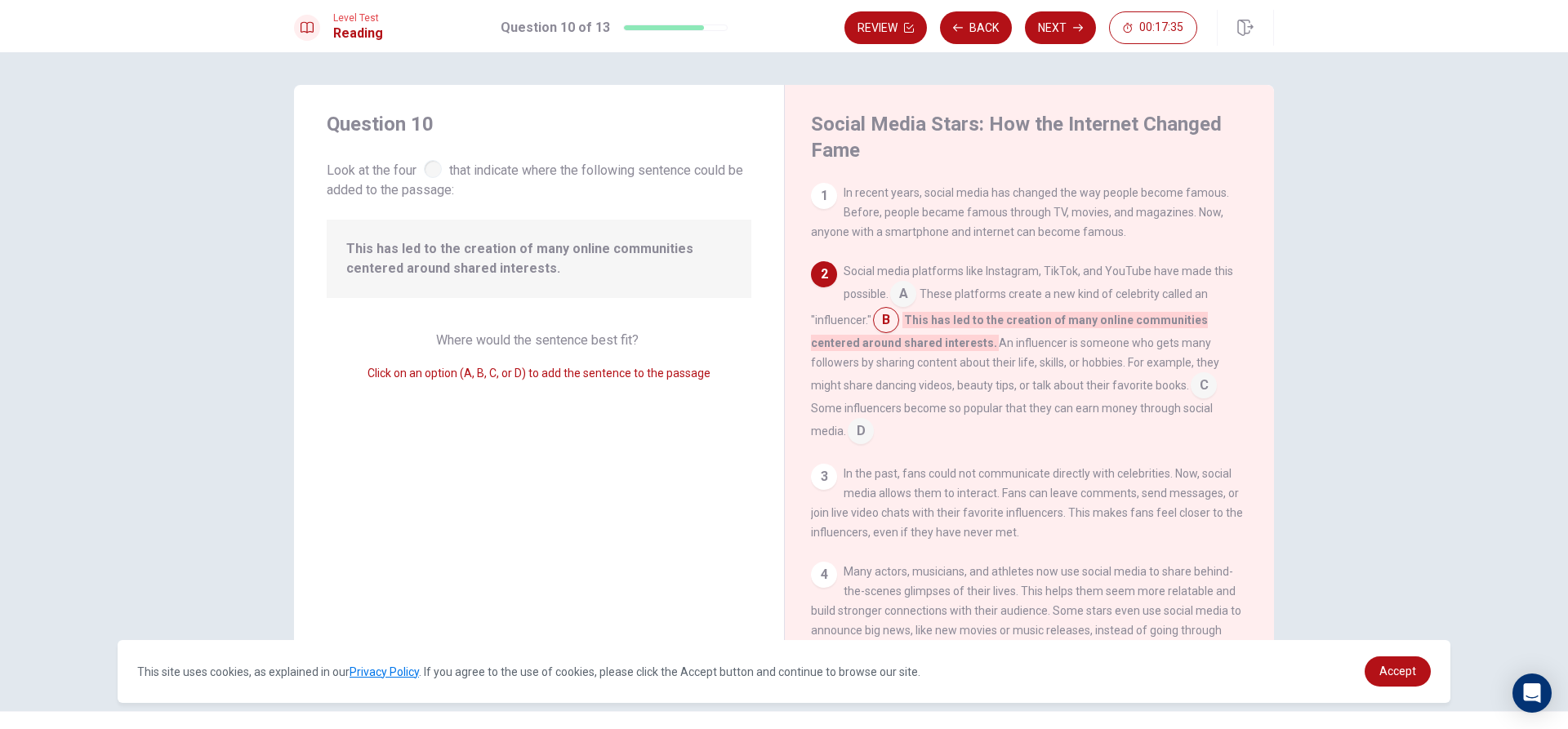
click at [1196, 384] on input at bounding box center [1203, 386] width 26 height 26
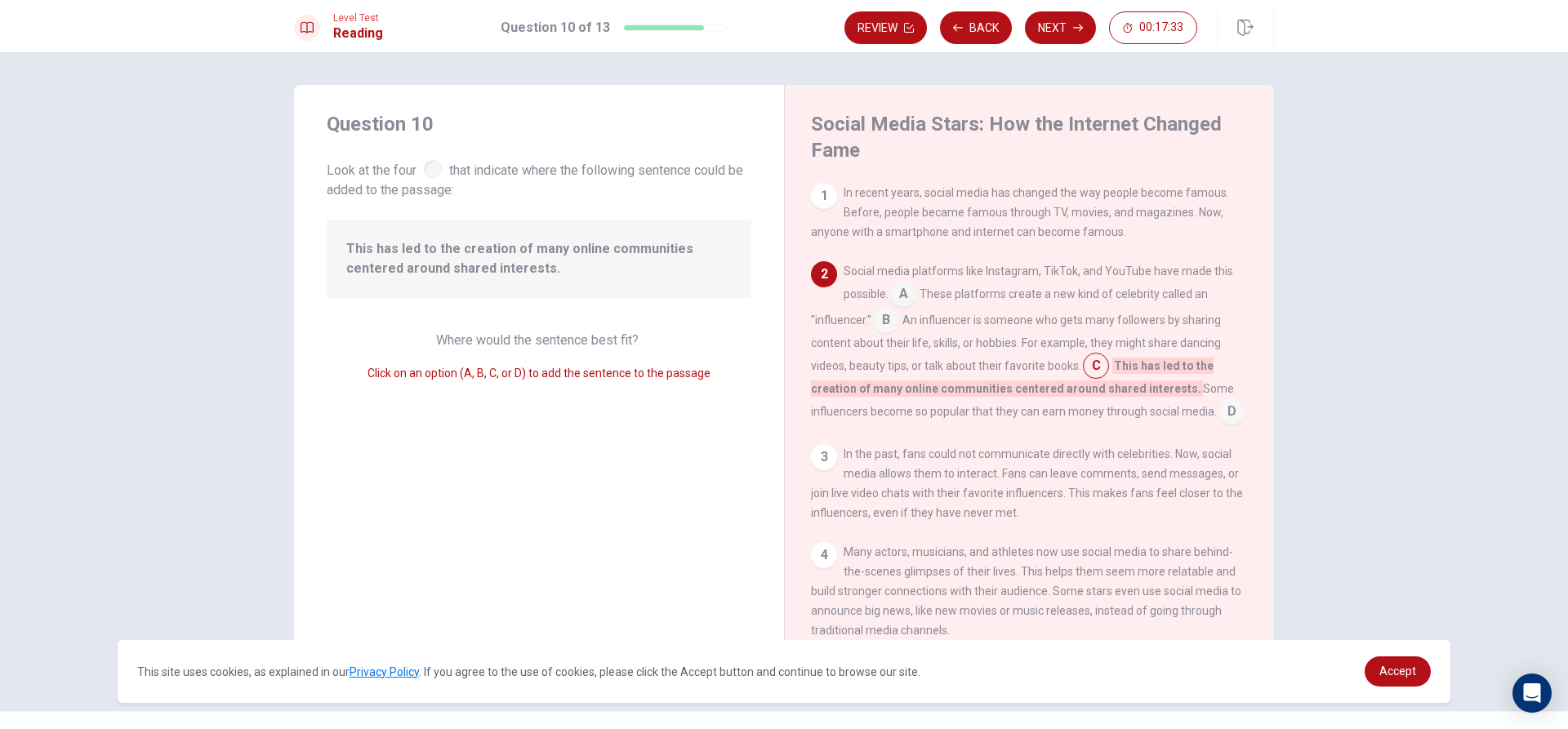
click at [891, 323] on input at bounding box center [885, 321] width 26 height 26
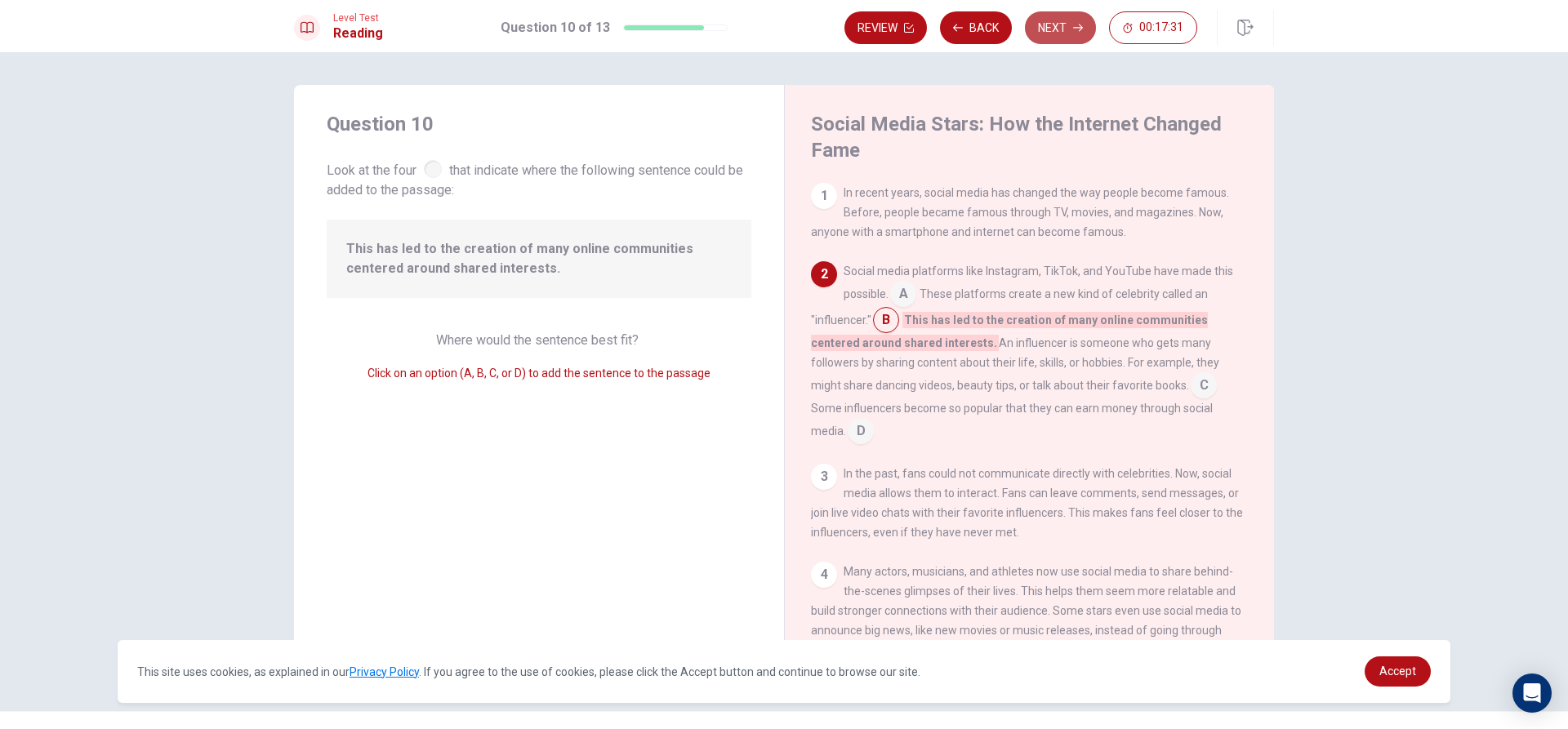
click at [1055, 32] on button "Next" at bounding box center [1060, 27] width 71 height 33
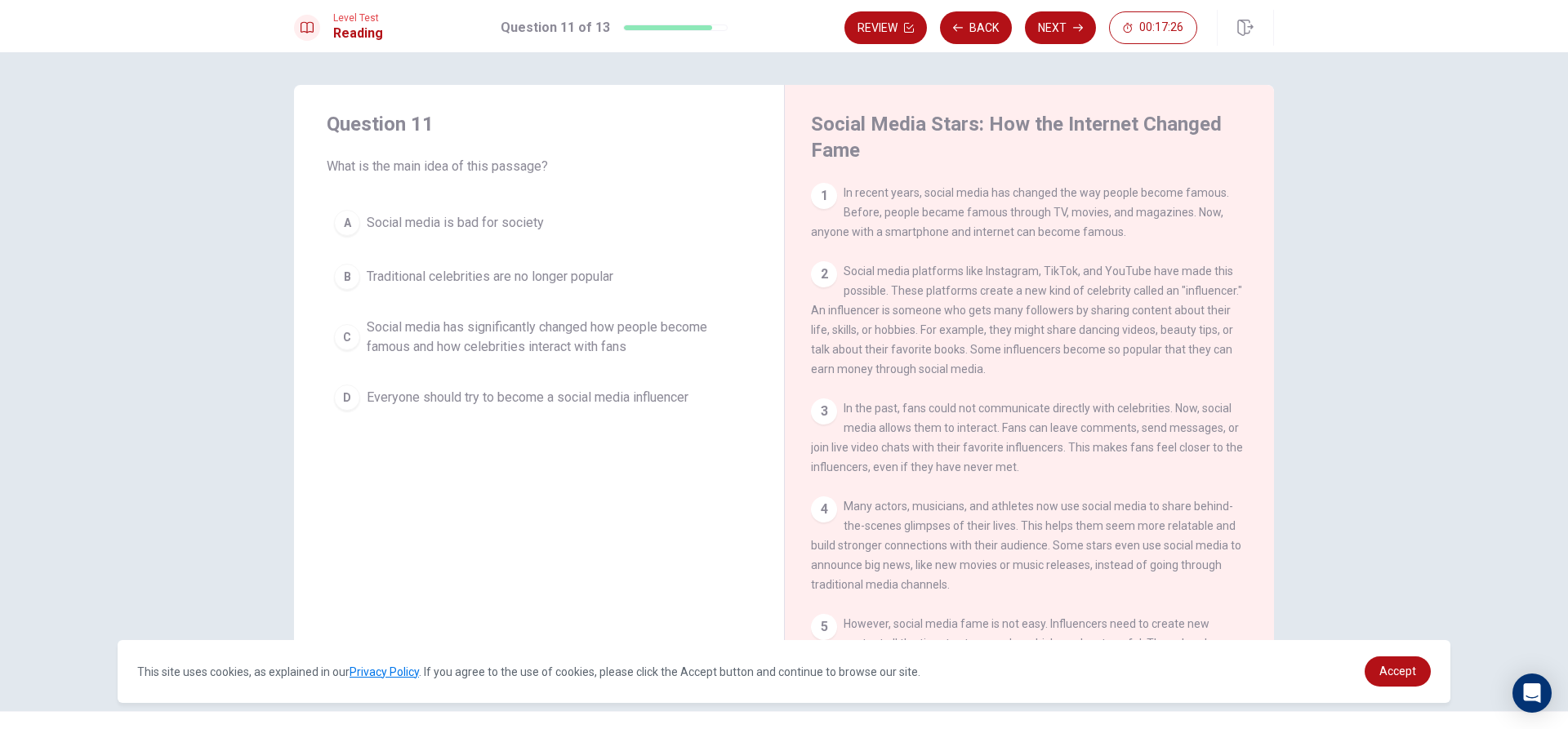
click at [378, 330] on span "Social media has significantly changed how people become famous and how celebri…" at bounding box center [556, 337] width 378 height 39
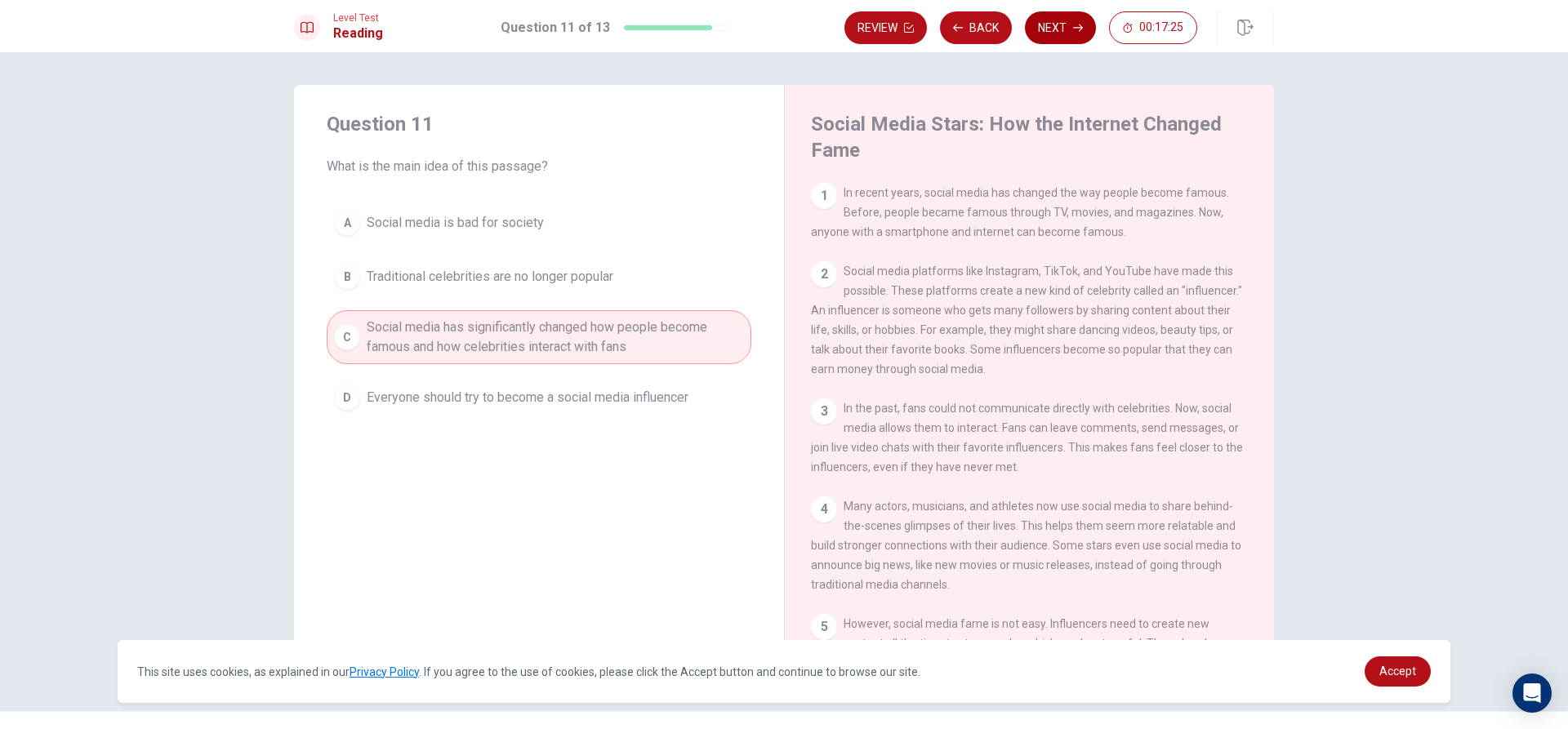
click at [1075, 27] on icon "button" at bounding box center [1078, 28] width 10 height 7
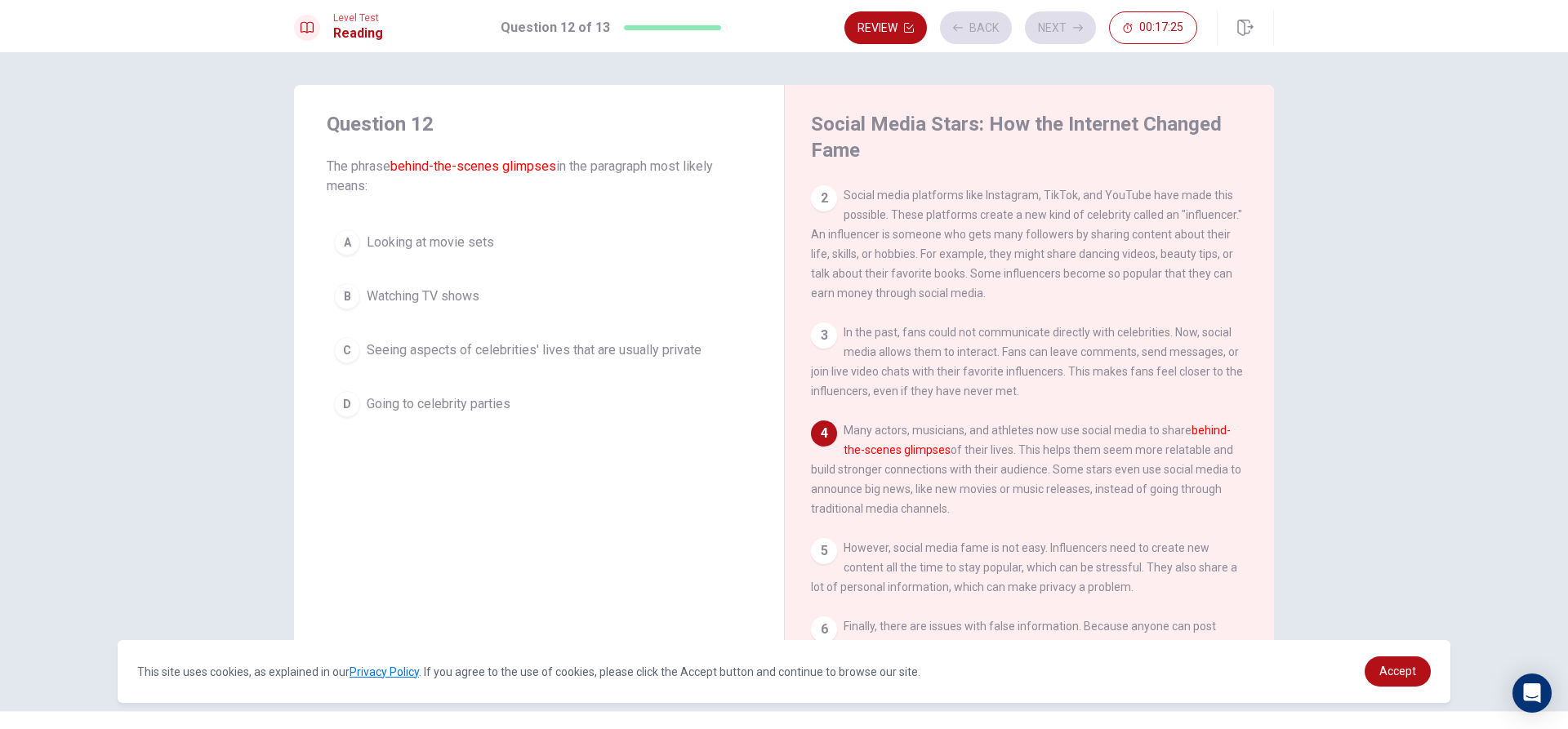
scroll to position [120, 0]
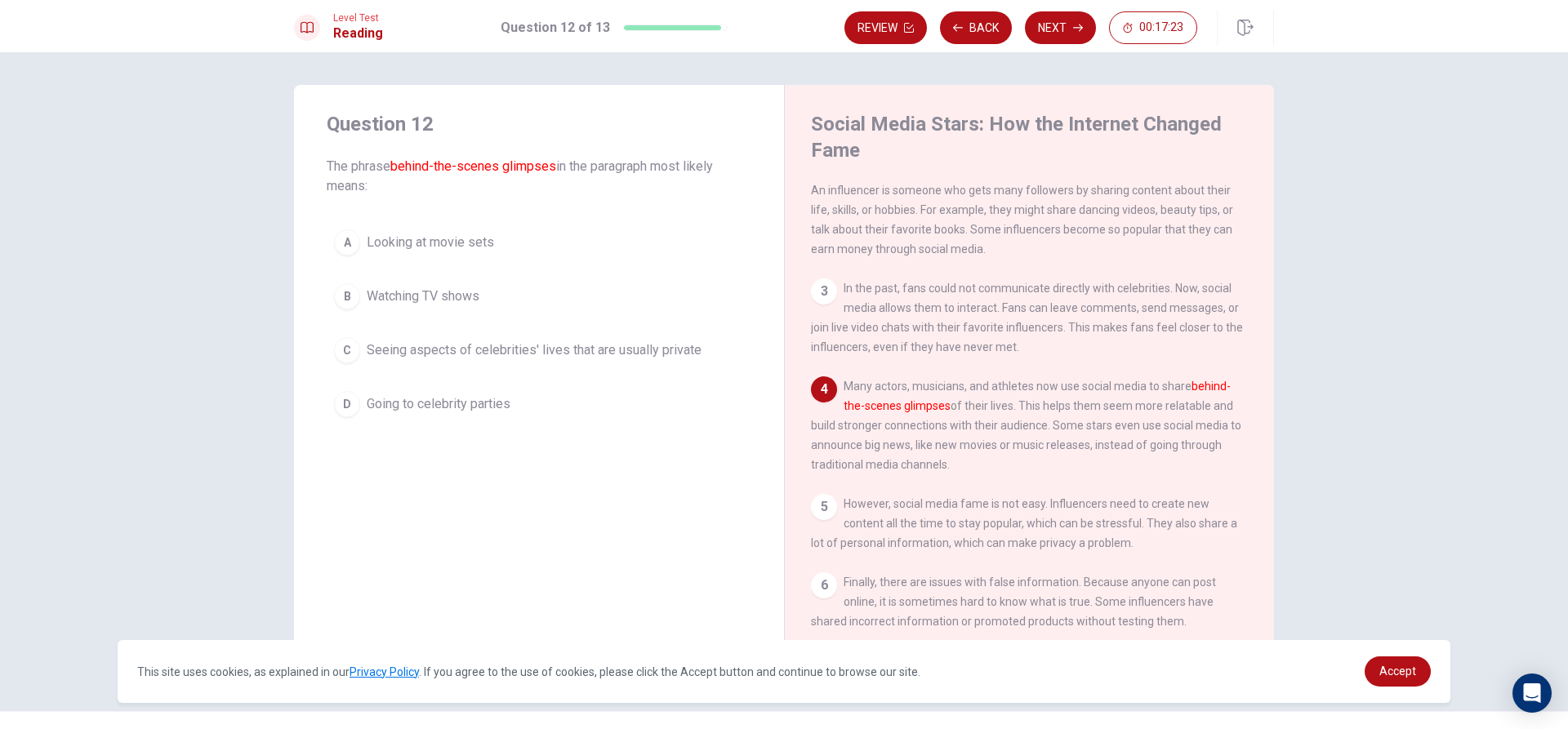
click at [432, 361] on button "C Seeing aspects of celebrities' lives that are usually private" at bounding box center [539, 350] width 425 height 41
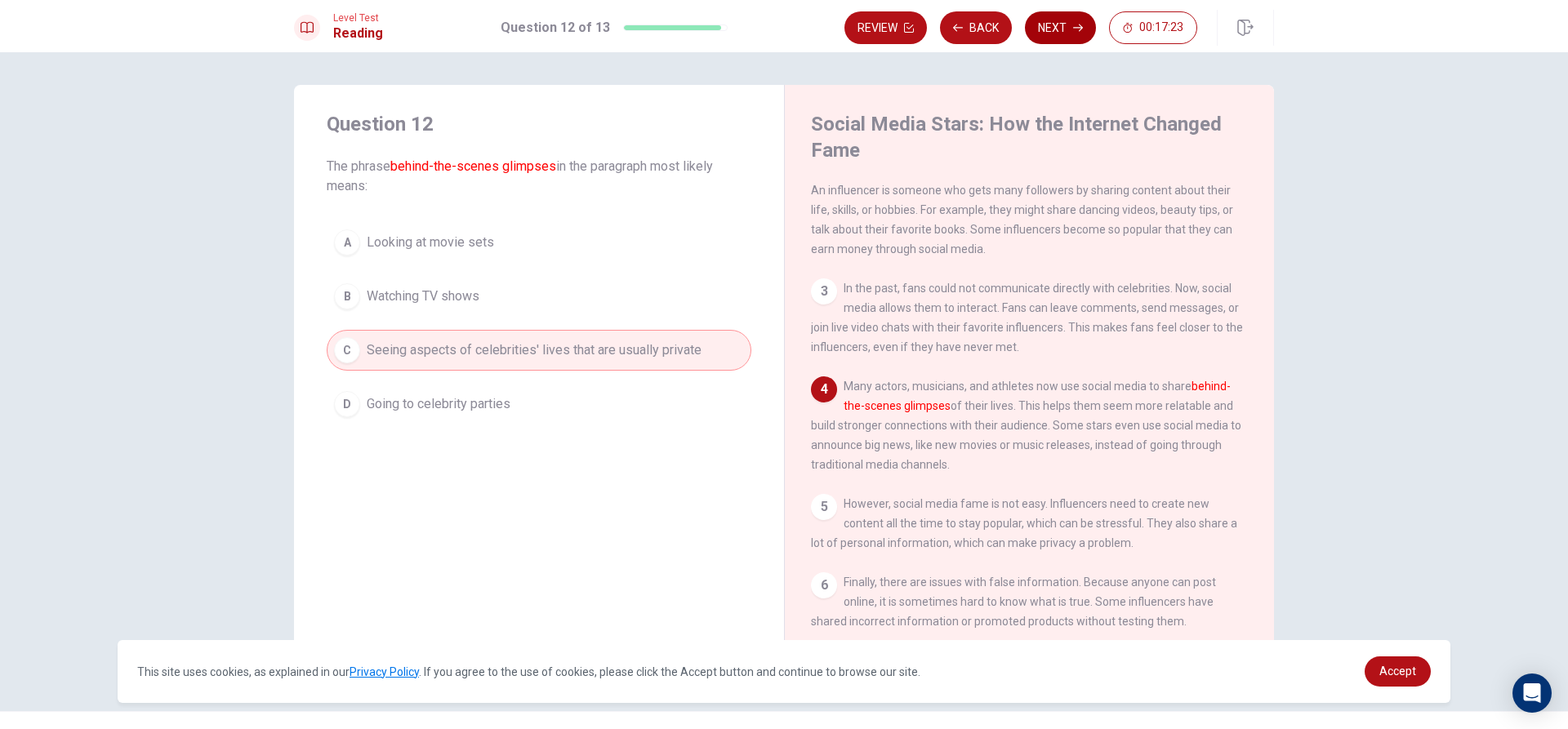
click at [1093, 27] on button "Next" at bounding box center [1060, 27] width 71 height 33
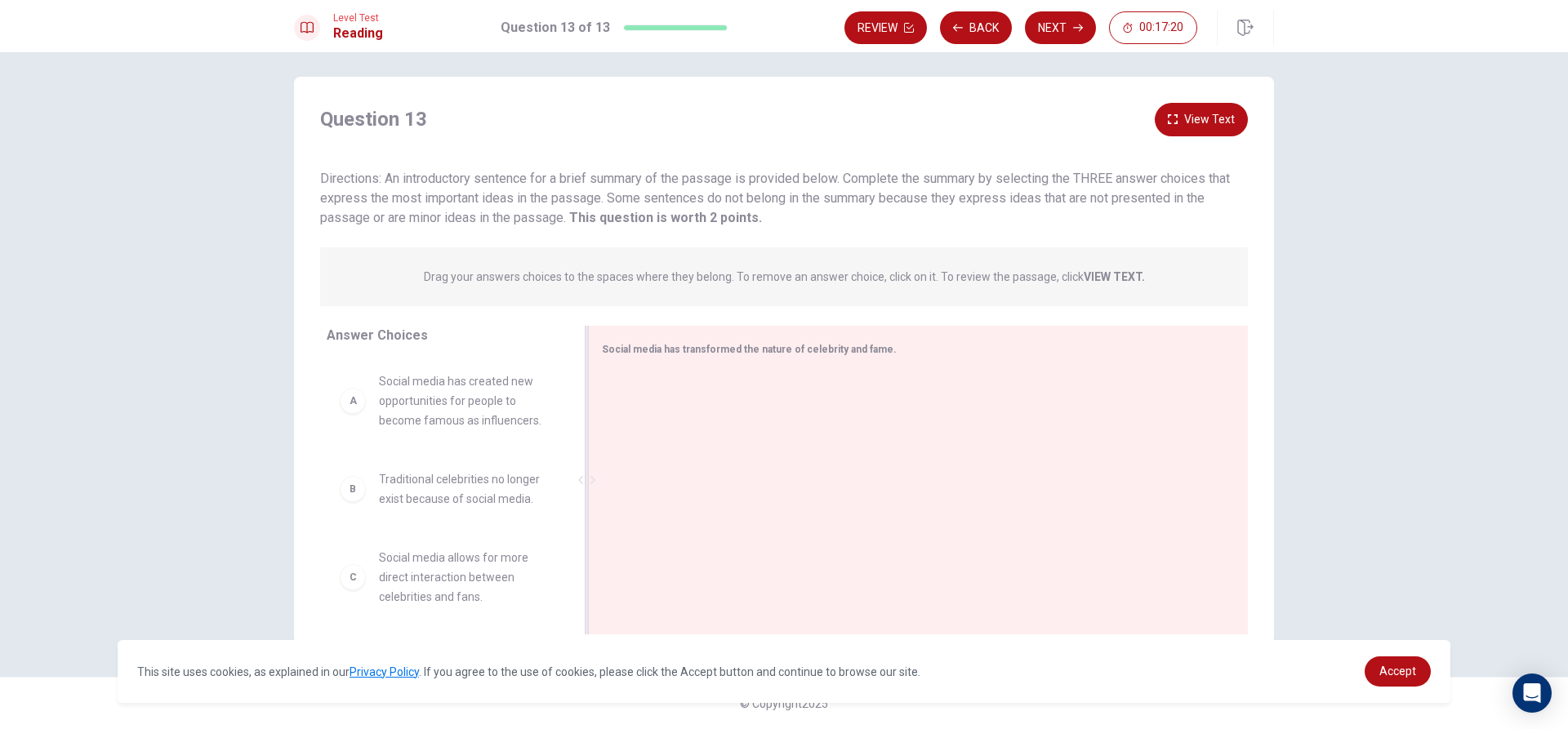
scroll to position [0, 0]
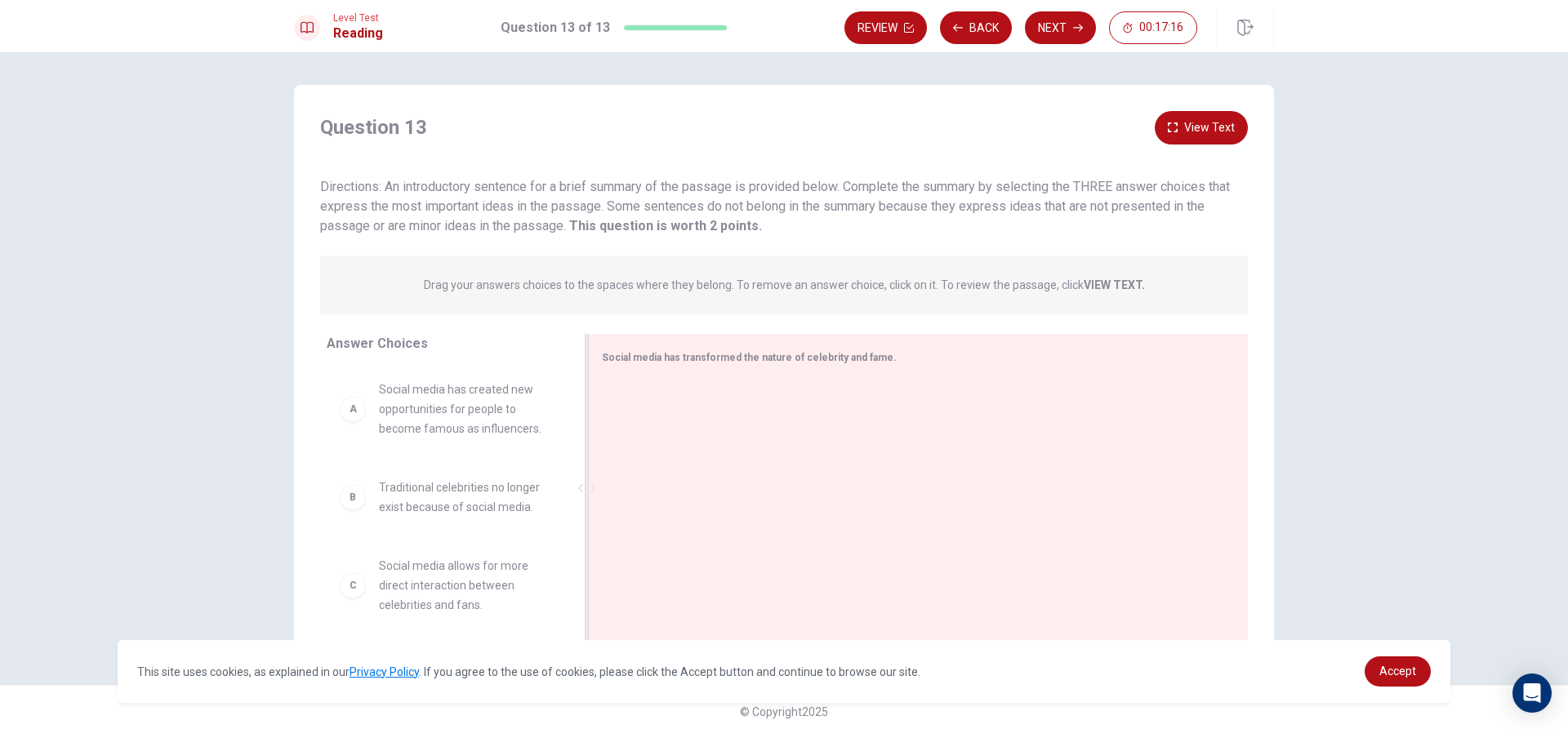
click at [764, 483] on div at bounding box center [911, 489] width 620 height 219
click at [369, 424] on div "A Social media has created new opportunities for people to become famous as inf…" at bounding box center [444, 408] width 209 height 58
click at [360, 413] on div "A" at bounding box center [352, 408] width 26 height 26
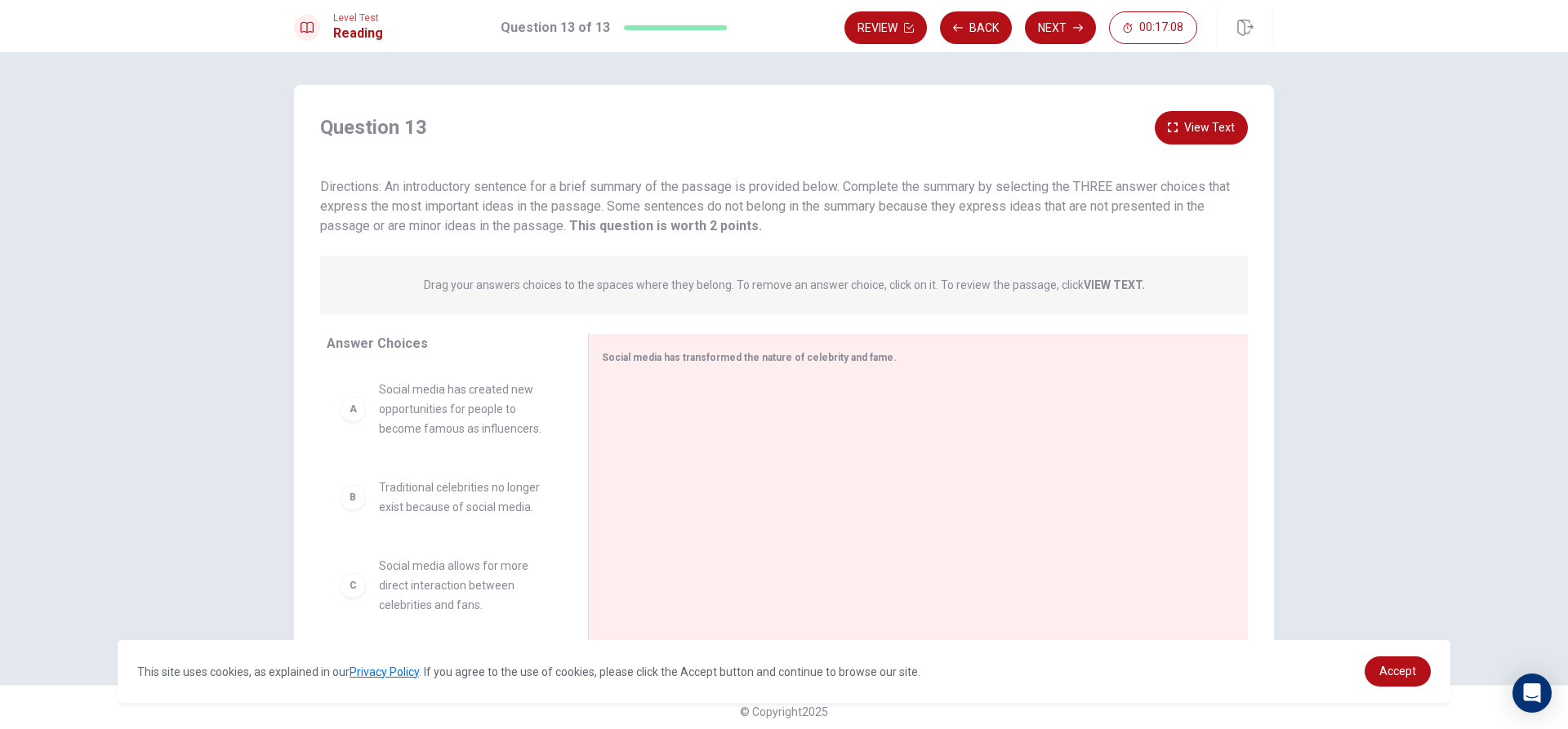
click at [352, 414] on div "A" at bounding box center [352, 408] width 26 height 26
drag, startPoint x: 352, startPoint y: 414, endPoint x: 639, endPoint y: 423, distance: 287.1
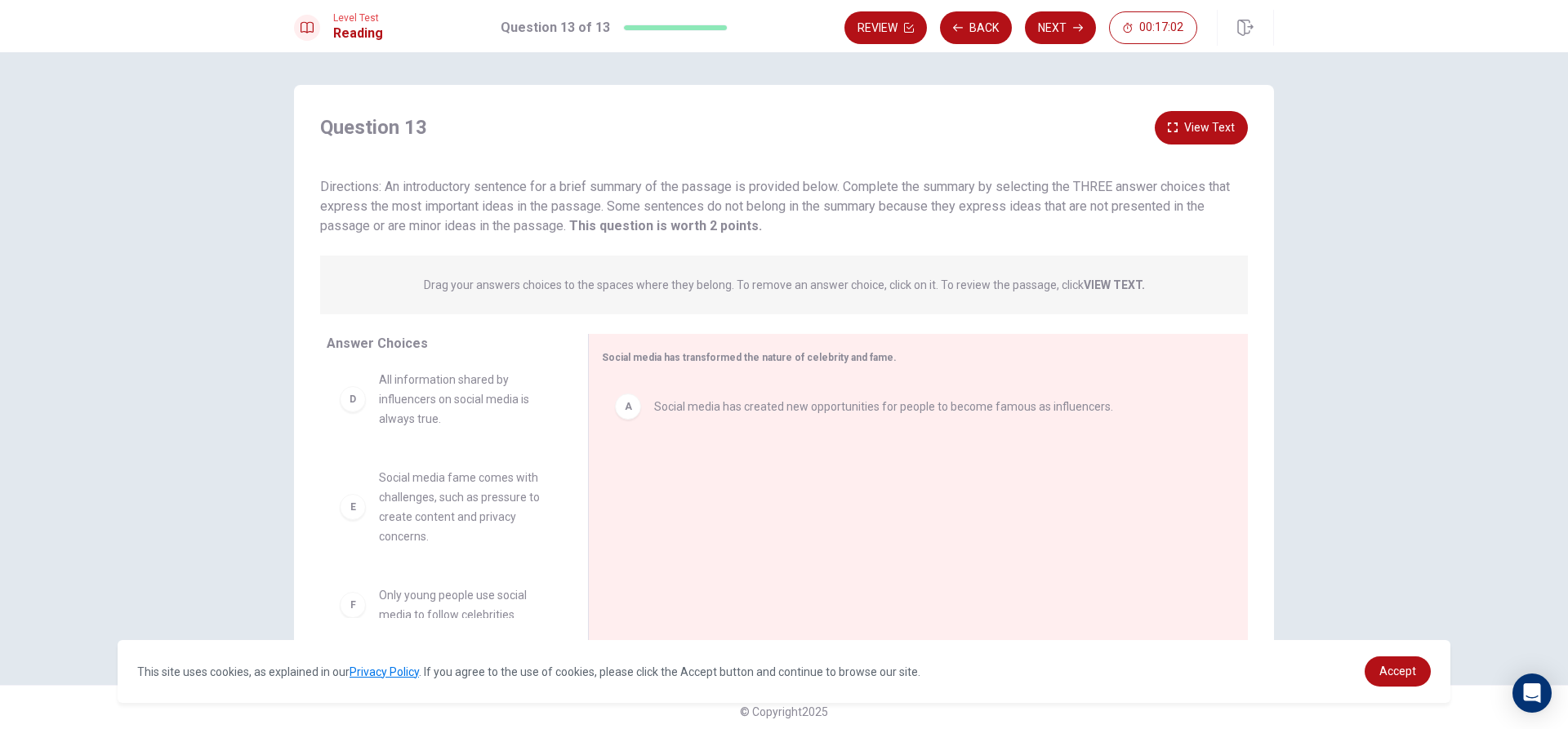
scroll to position [206, 0]
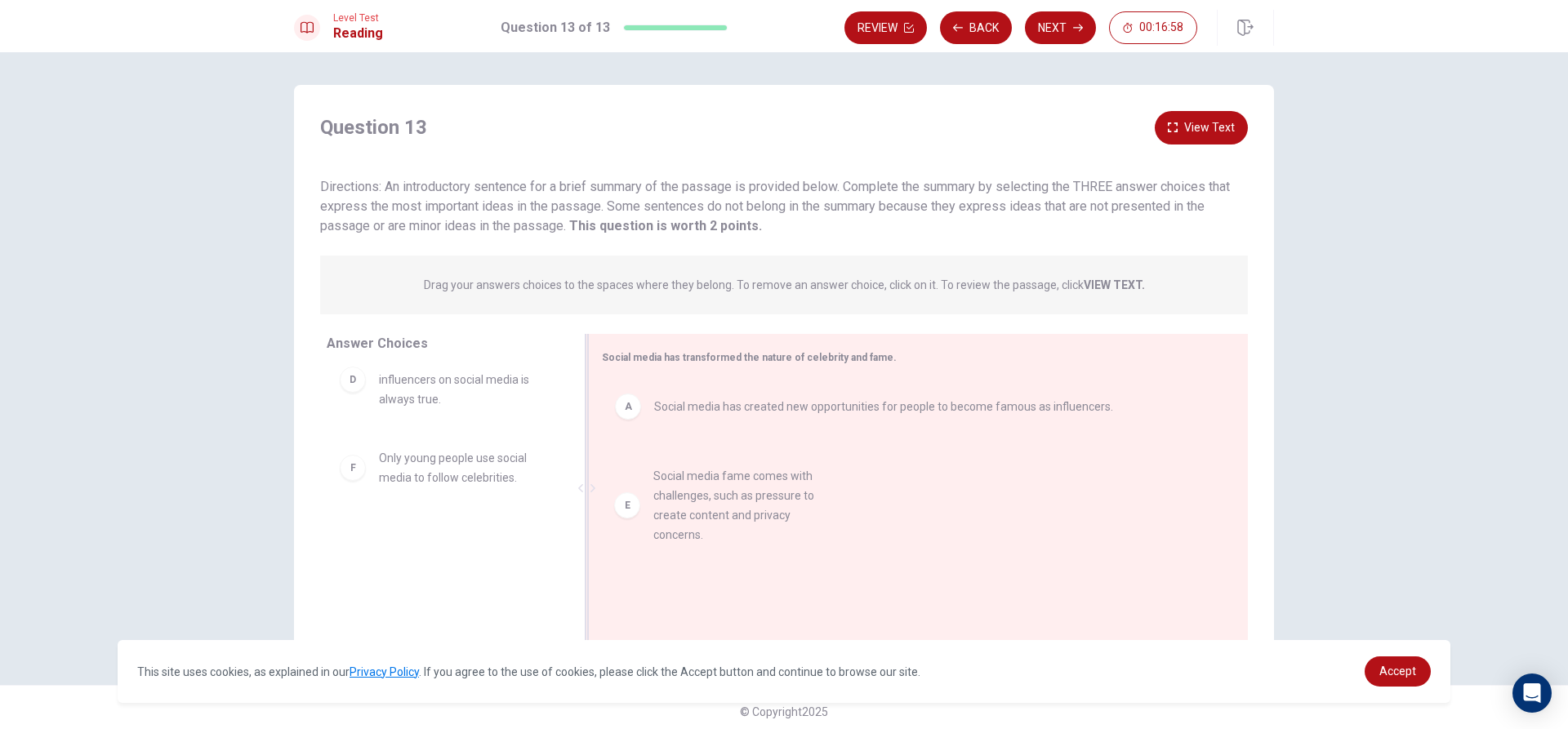
drag, startPoint x: 358, startPoint y: 491, endPoint x: 640, endPoint y: 507, distance: 282.5
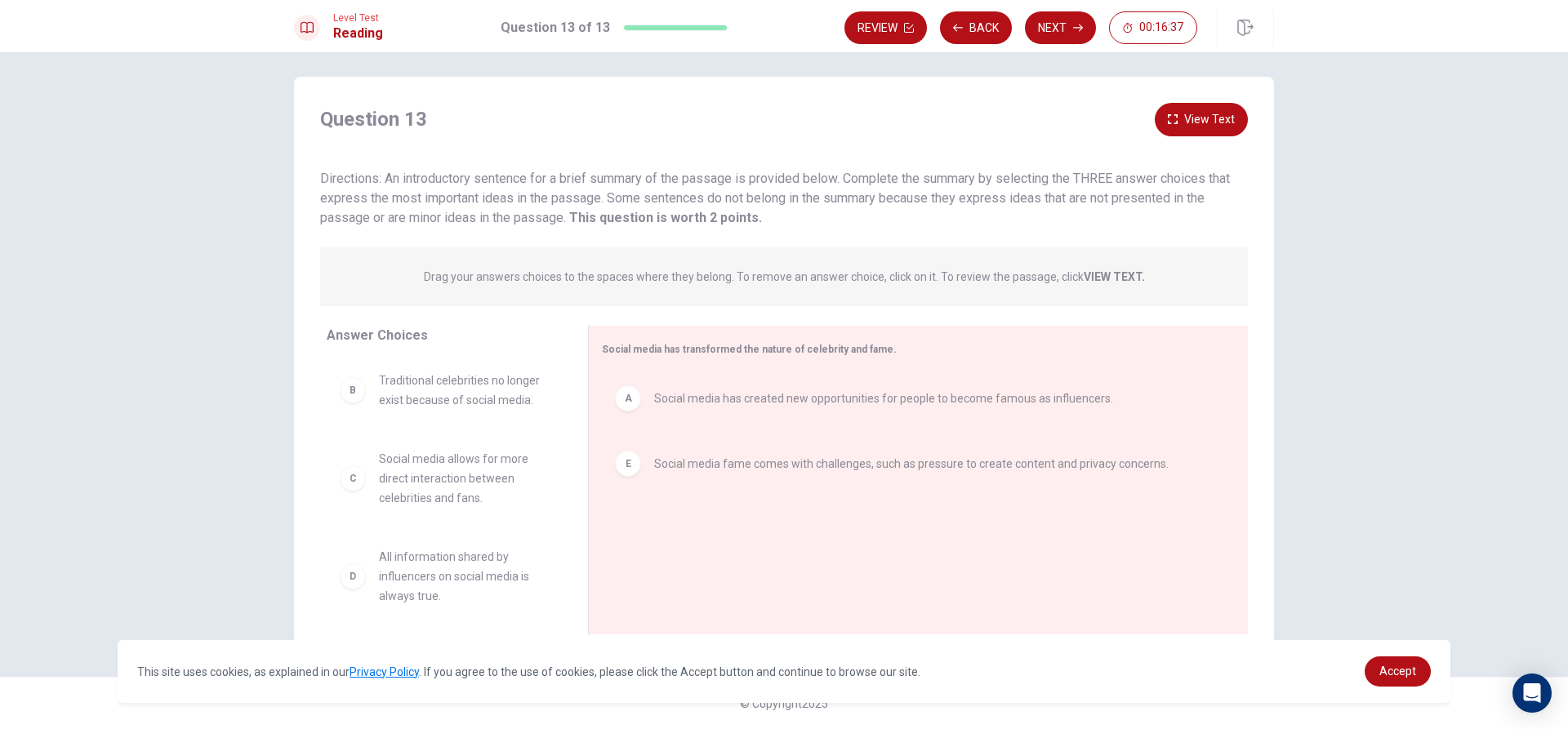
scroll to position [0, 0]
drag, startPoint x: 415, startPoint y: 477, endPoint x: 713, endPoint y: 542, distance: 305.0
click at [1067, 27] on button "Next" at bounding box center [1060, 27] width 71 height 33
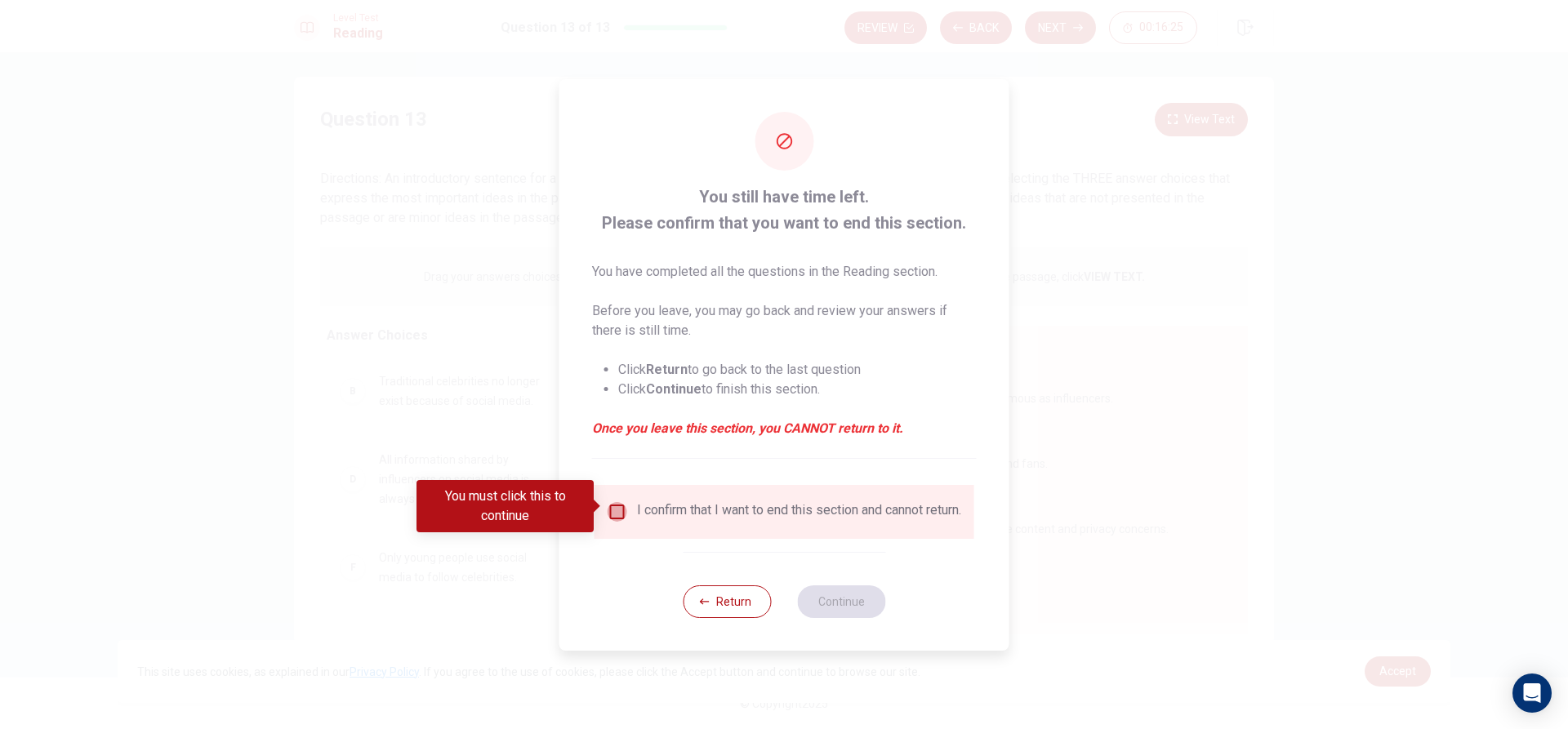
click at [623, 502] on input "You must click this to continue" at bounding box center [617, 512] width 20 height 19
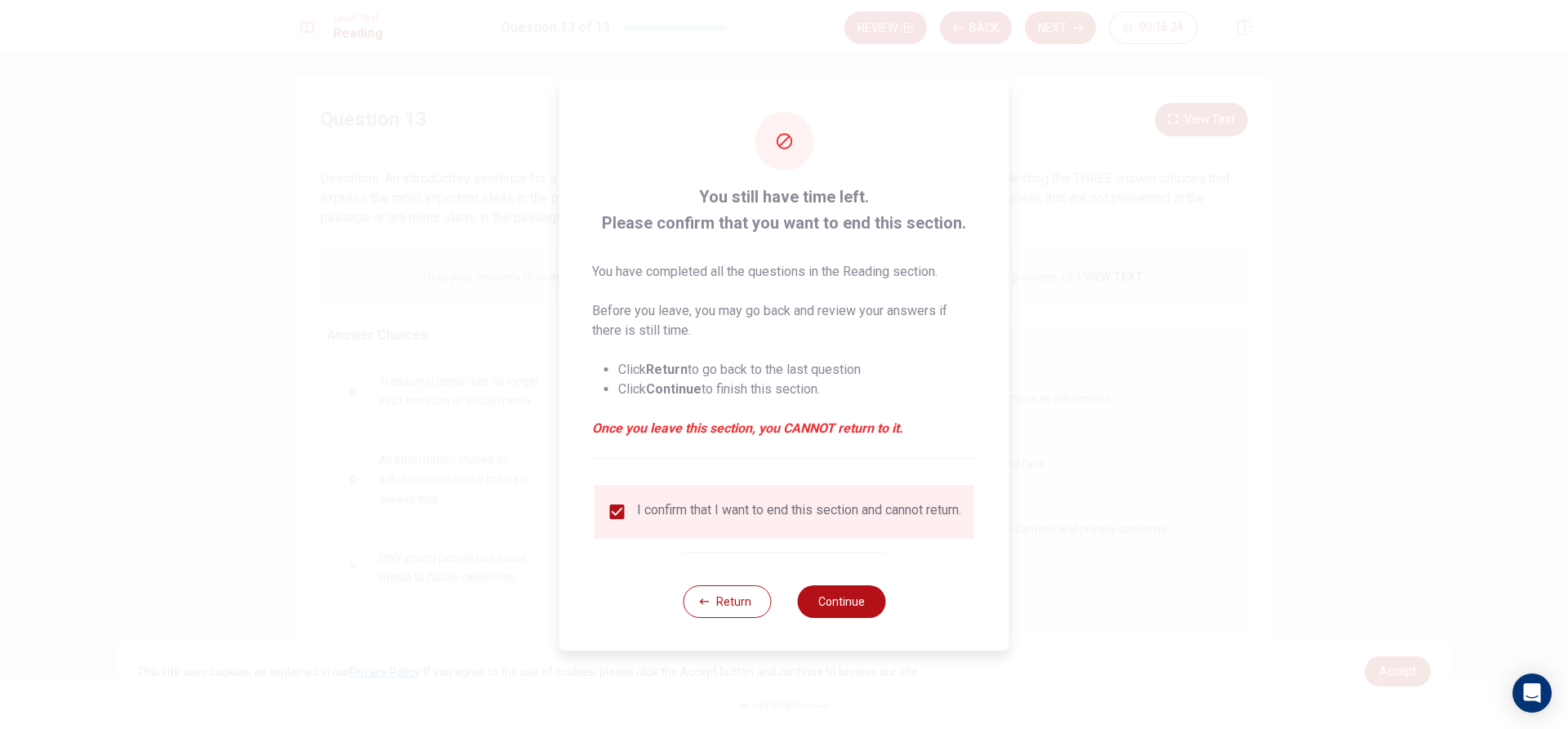
click at [863, 587] on div "Return Continue" at bounding box center [784, 601] width 202 height 98
click at [859, 607] on button "Continue" at bounding box center [841, 601] width 89 height 33
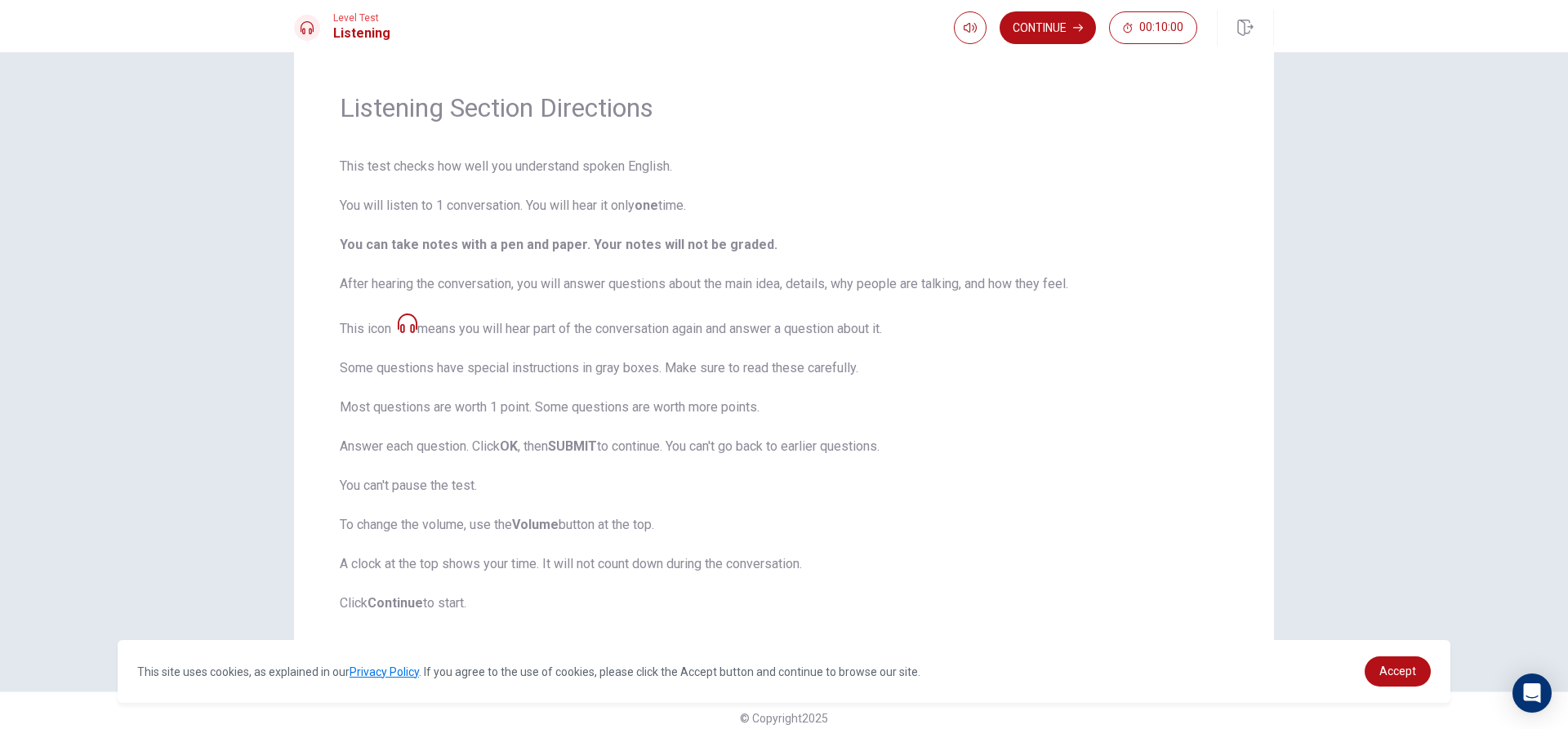
scroll to position [54, 0]
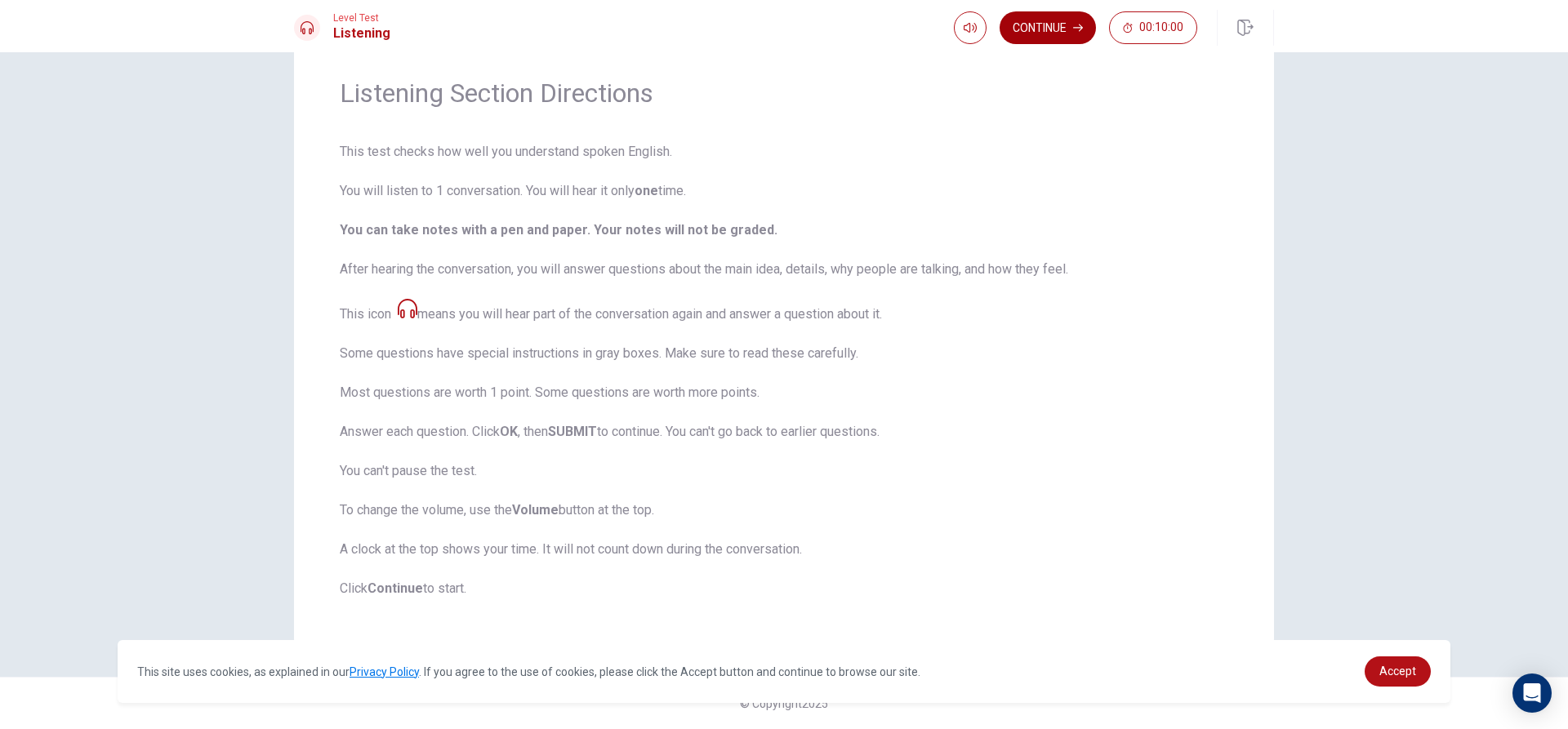
click at [1074, 27] on icon "button" at bounding box center [1078, 28] width 10 height 7
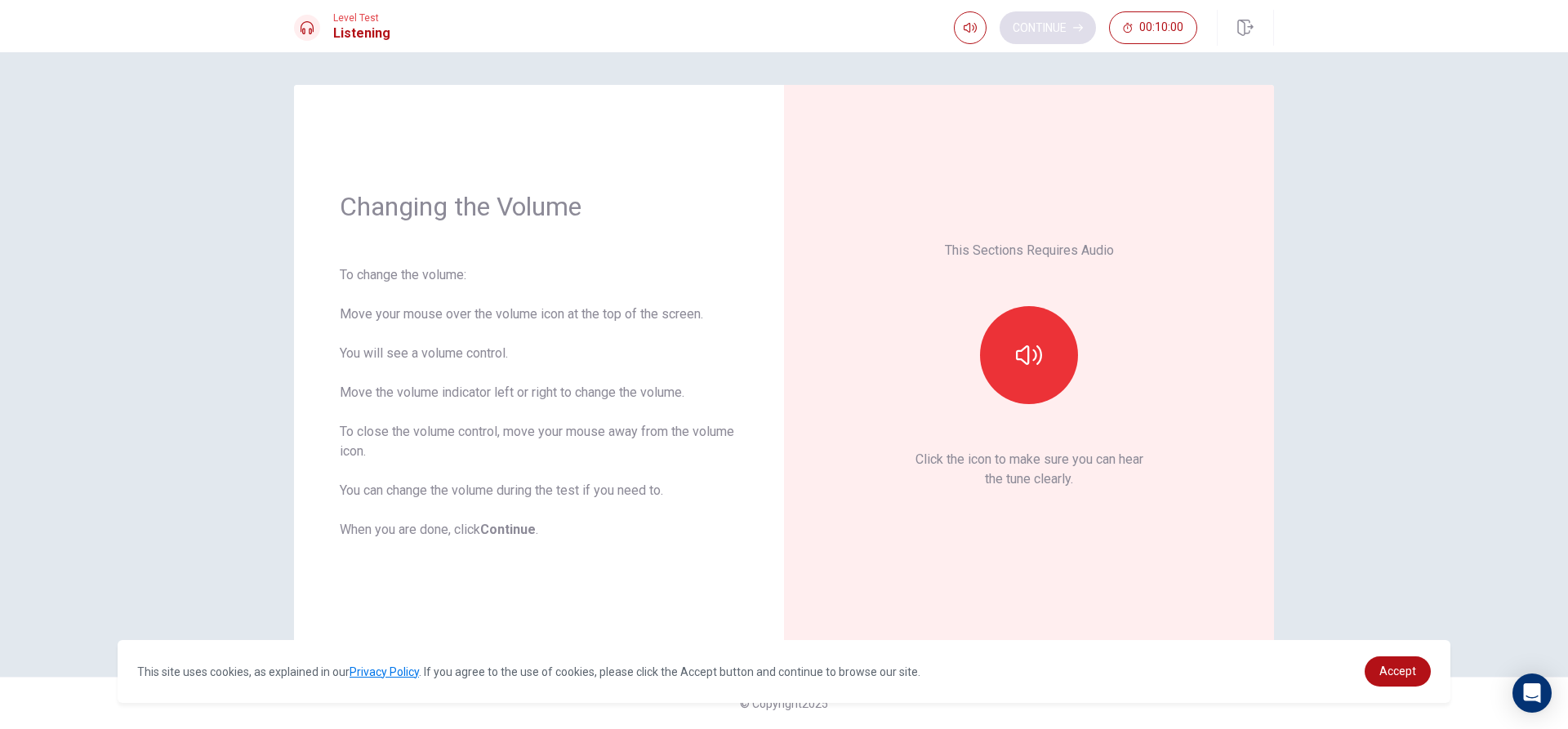
scroll to position [0, 0]
click at [1033, 369] on button "button" at bounding box center [1029, 355] width 98 height 98
click at [1041, 29] on button "Continue" at bounding box center [1048, 27] width 97 height 33
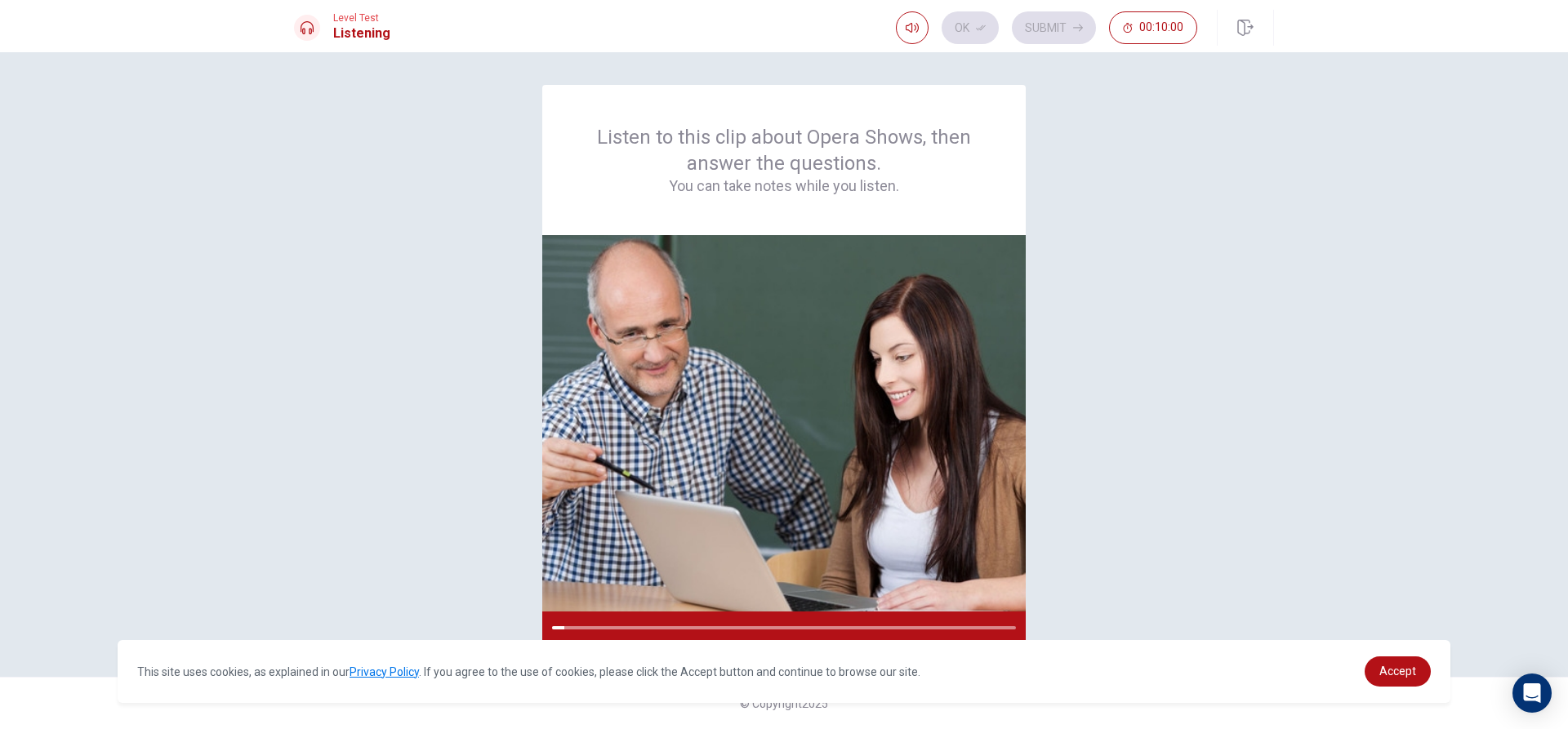
click at [1083, 102] on div "Listen to this clip about Opera Shows, then answer the questions. You can take …" at bounding box center [784, 364] width 980 height 559
click at [1034, 525] on div "Listen to this clip about Opera Shows, then answer the questions. You can take …" at bounding box center [784, 364] width 980 height 559
click at [813, 623] on div at bounding box center [784, 627] width 483 height 33
click at [1195, 607] on div "Listen to this clip about Opera Shows, then answer the questions. You can take …" at bounding box center [784, 364] width 980 height 559
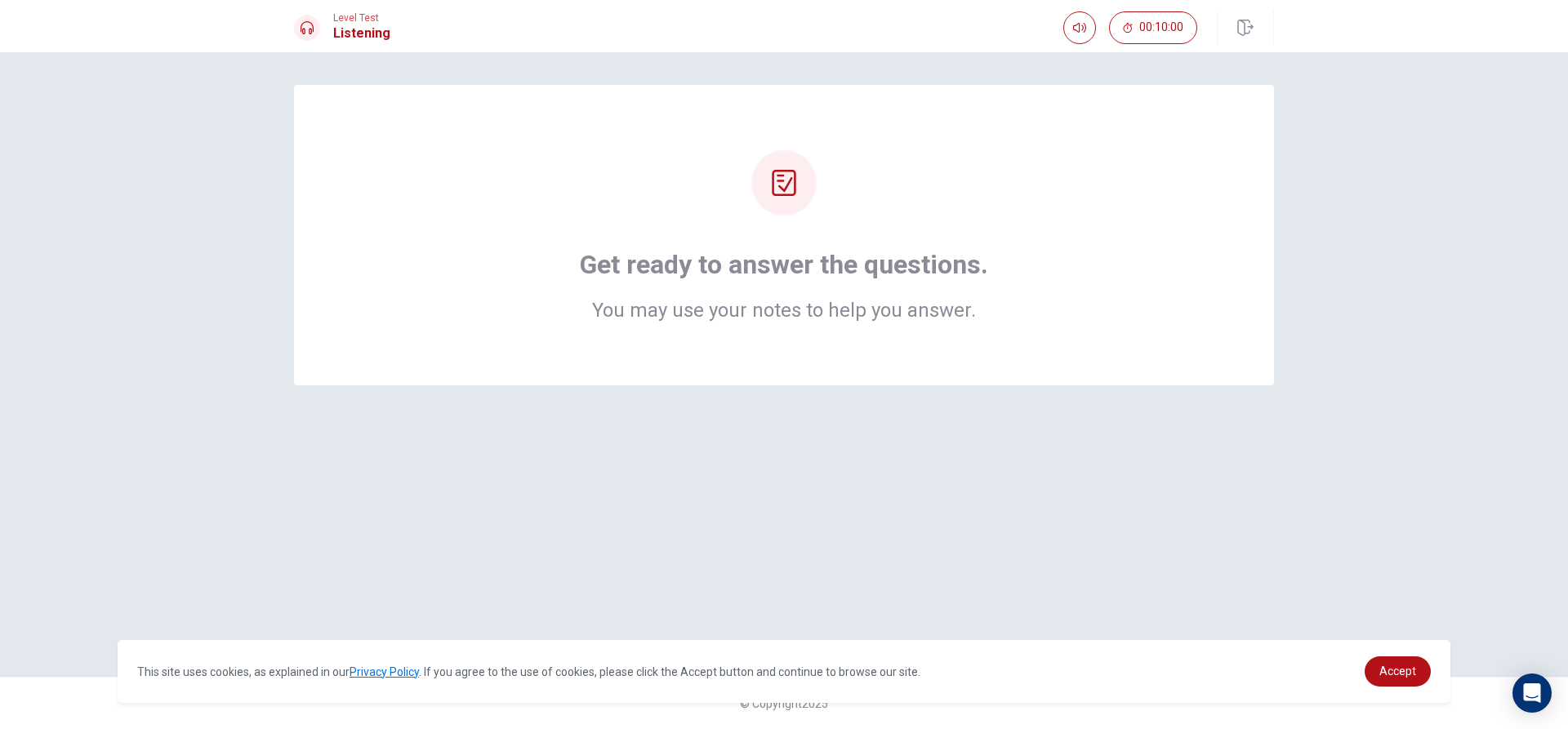
click at [810, 322] on div "Get ready to answer the questions. You may use your notes to help you answer." at bounding box center [784, 235] width 980 height 300
click at [848, 268] on h1 "Get ready to answer the questions." at bounding box center [784, 264] width 409 height 33
click at [779, 184] on icon at bounding box center [784, 182] width 26 height 26
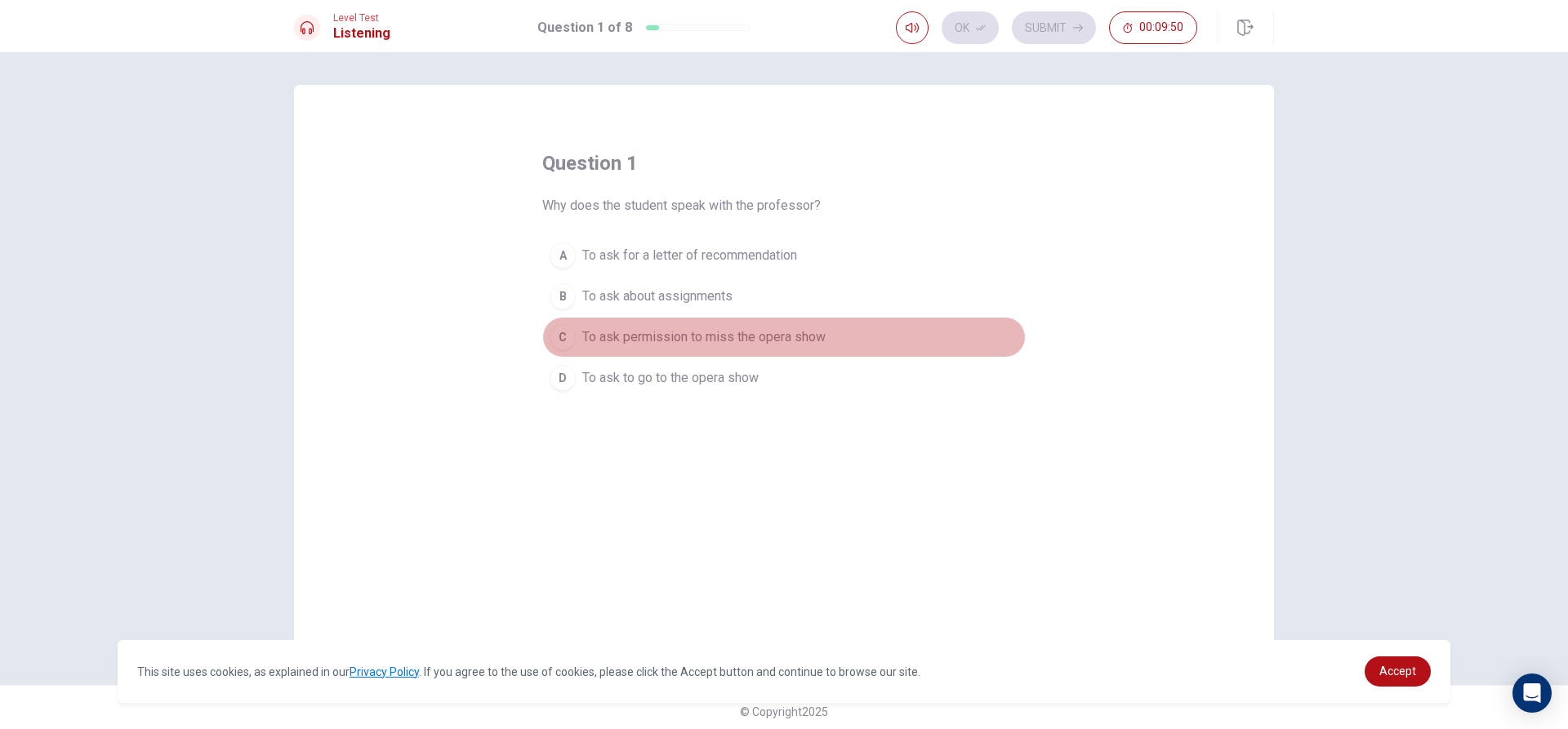
click at [562, 331] on div "C" at bounding box center [562, 337] width 26 height 26
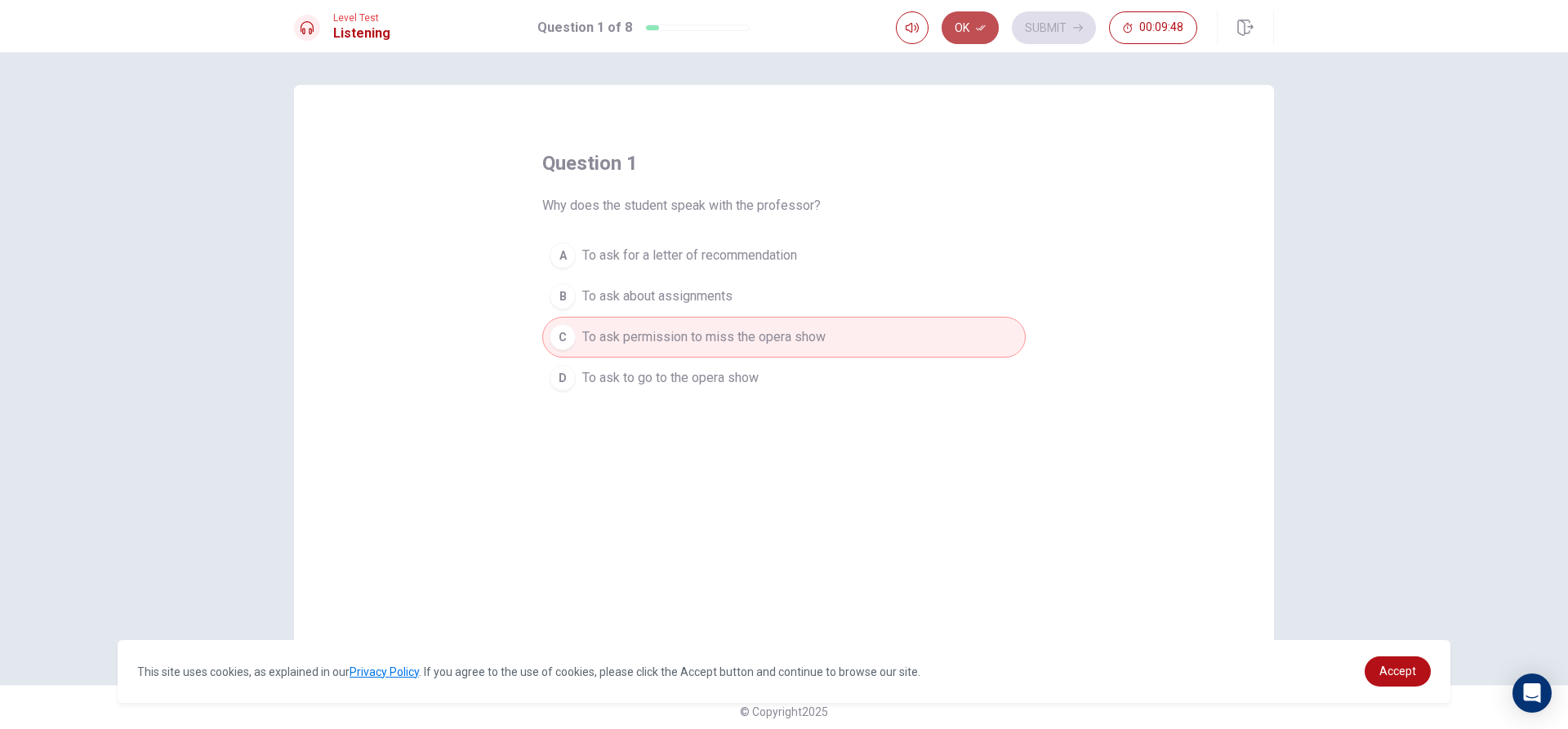
click at [967, 26] on button "Ok" at bounding box center [970, 27] width 57 height 33
click at [1066, 25] on button "Submit" at bounding box center [1054, 27] width 84 height 33
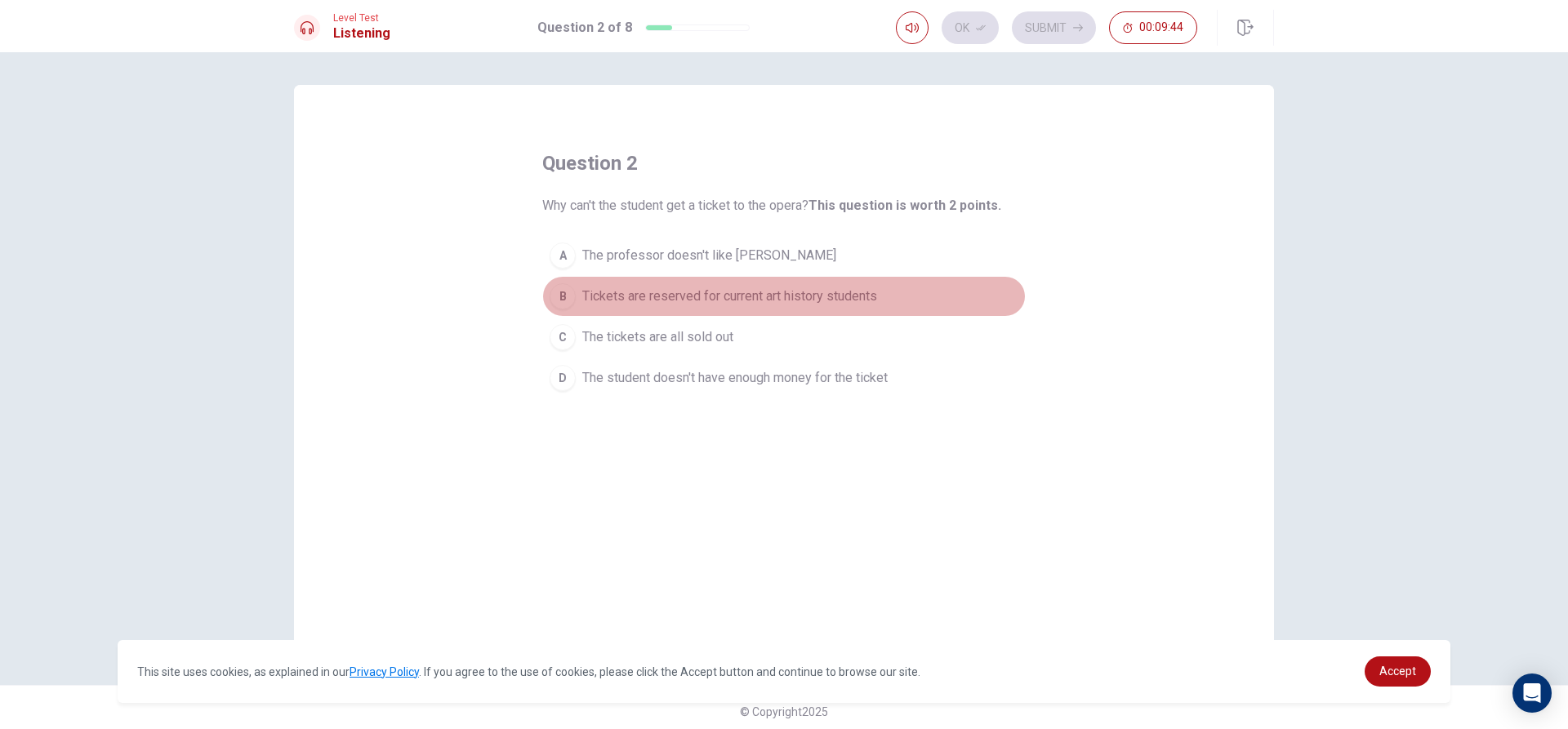
click at [672, 298] on span "Tickets are reserved for current art history students" at bounding box center [729, 296] width 295 height 19
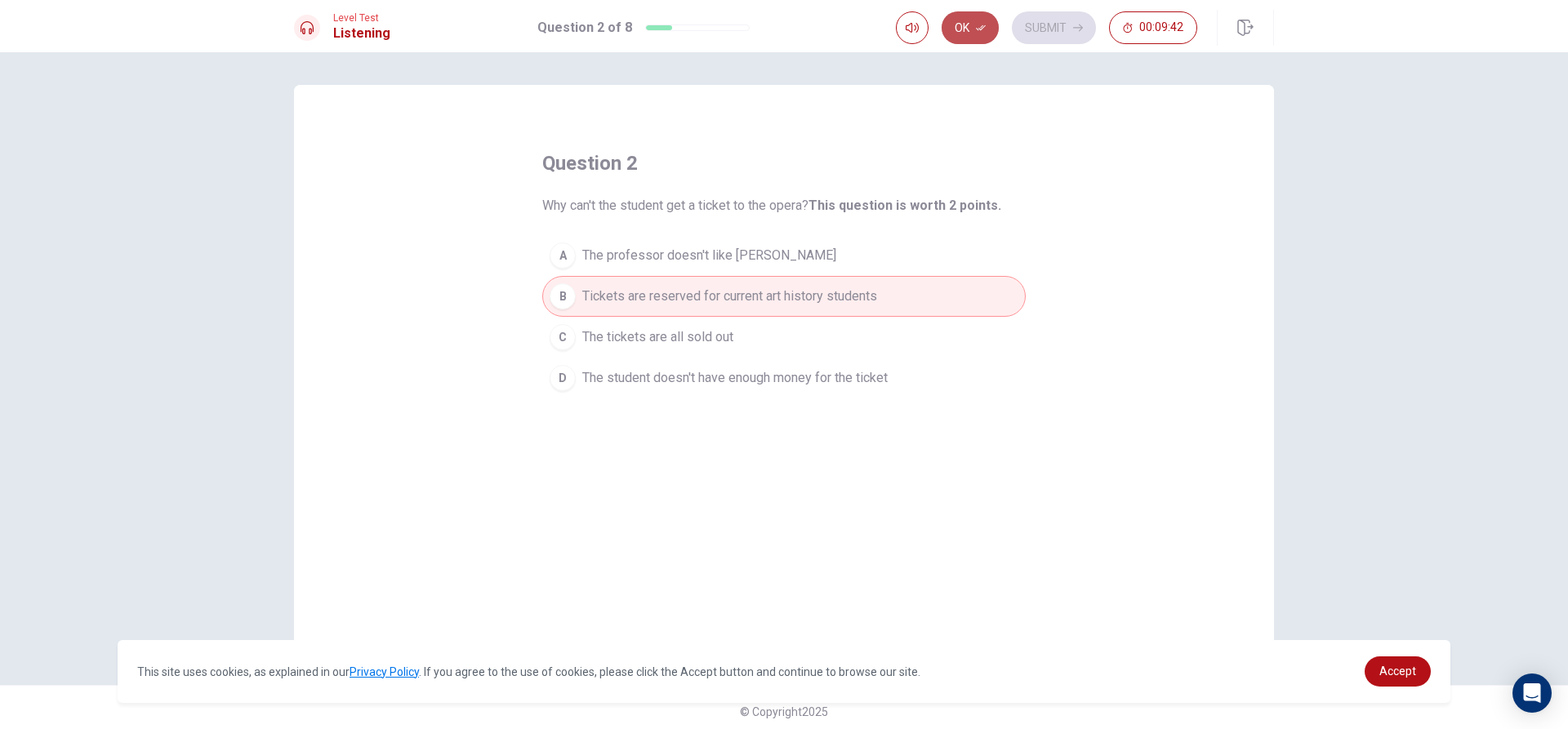
click at [963, 25] on button "Ok" at bounding box center [970, 27] width 57 height 33
click at [1056, 26] on button "Submit" at bounding box center [1054, 27] width 84 height 33
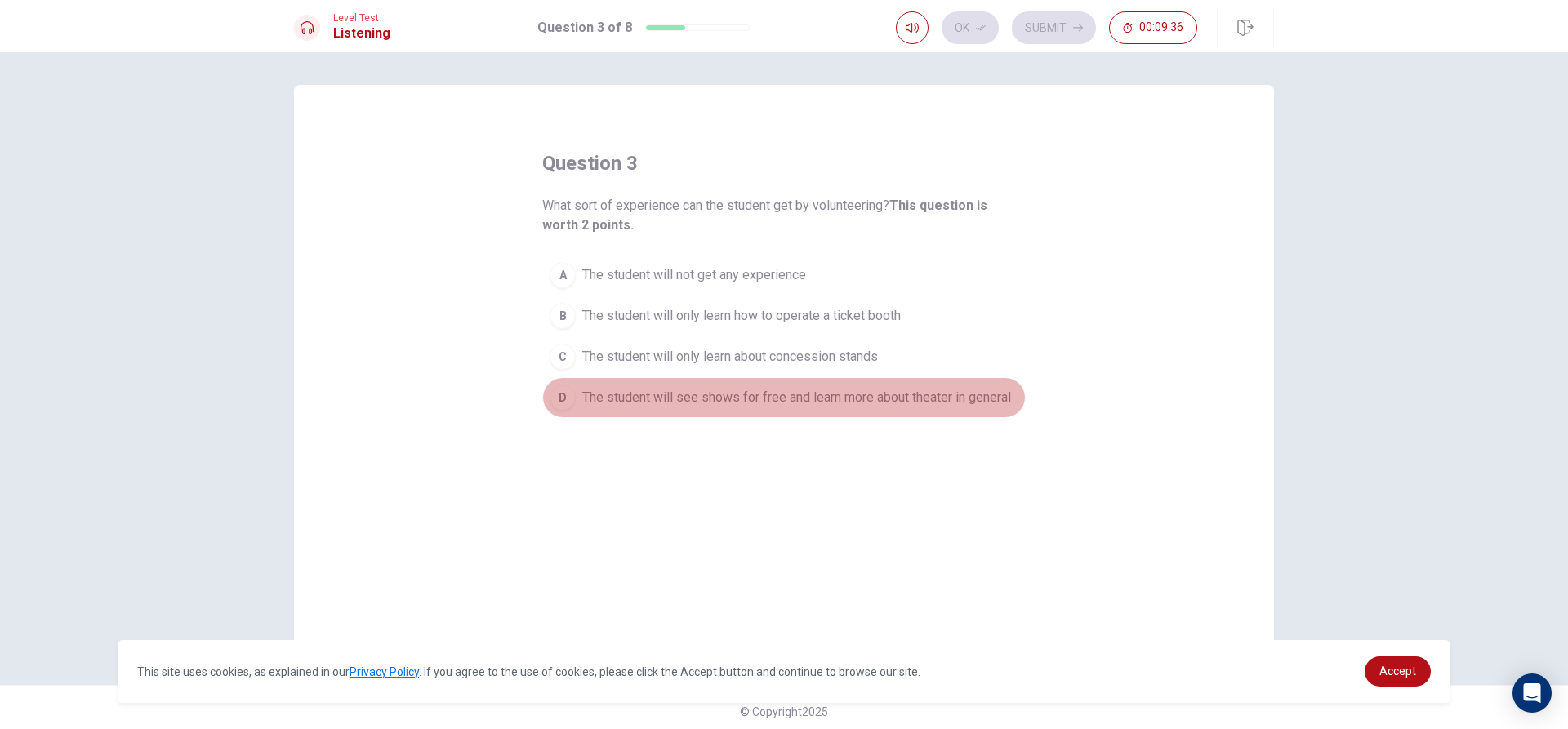
click at [685, 392] on span "The student will see shows for free and learn more about theater in general" at bounding box center [797, 398] width 429 height 19
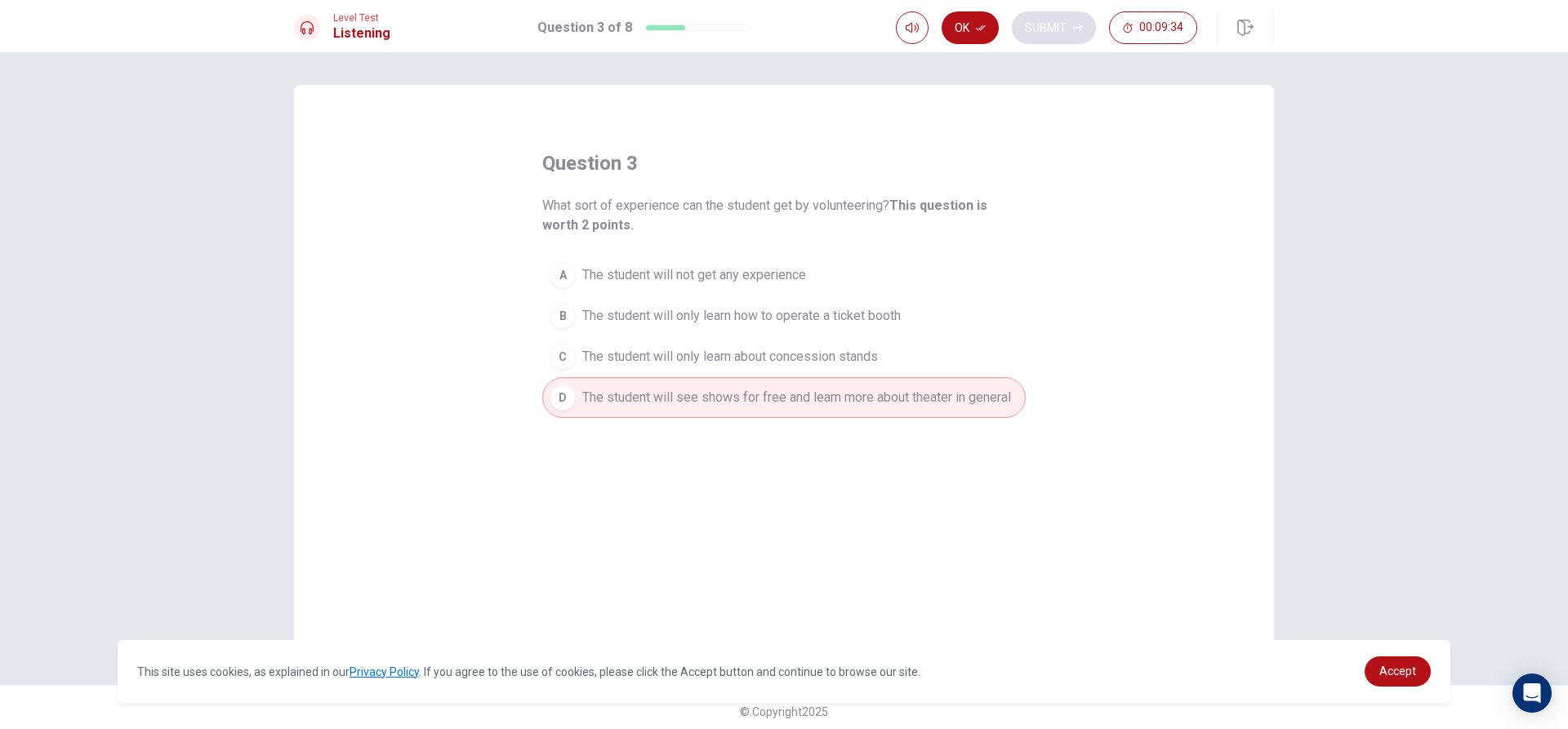
drag, startPoint x: 971, startPoint y: 31, endPoint x: 1035, endPoint y: 31, distance: 64.0
click at [986, 32] on button "Ok" at bounding box center [970, 27] width 57 height 33
click at [1049, 28] on button "Submit" at bounding box center [1054, 27] width 84 height 33
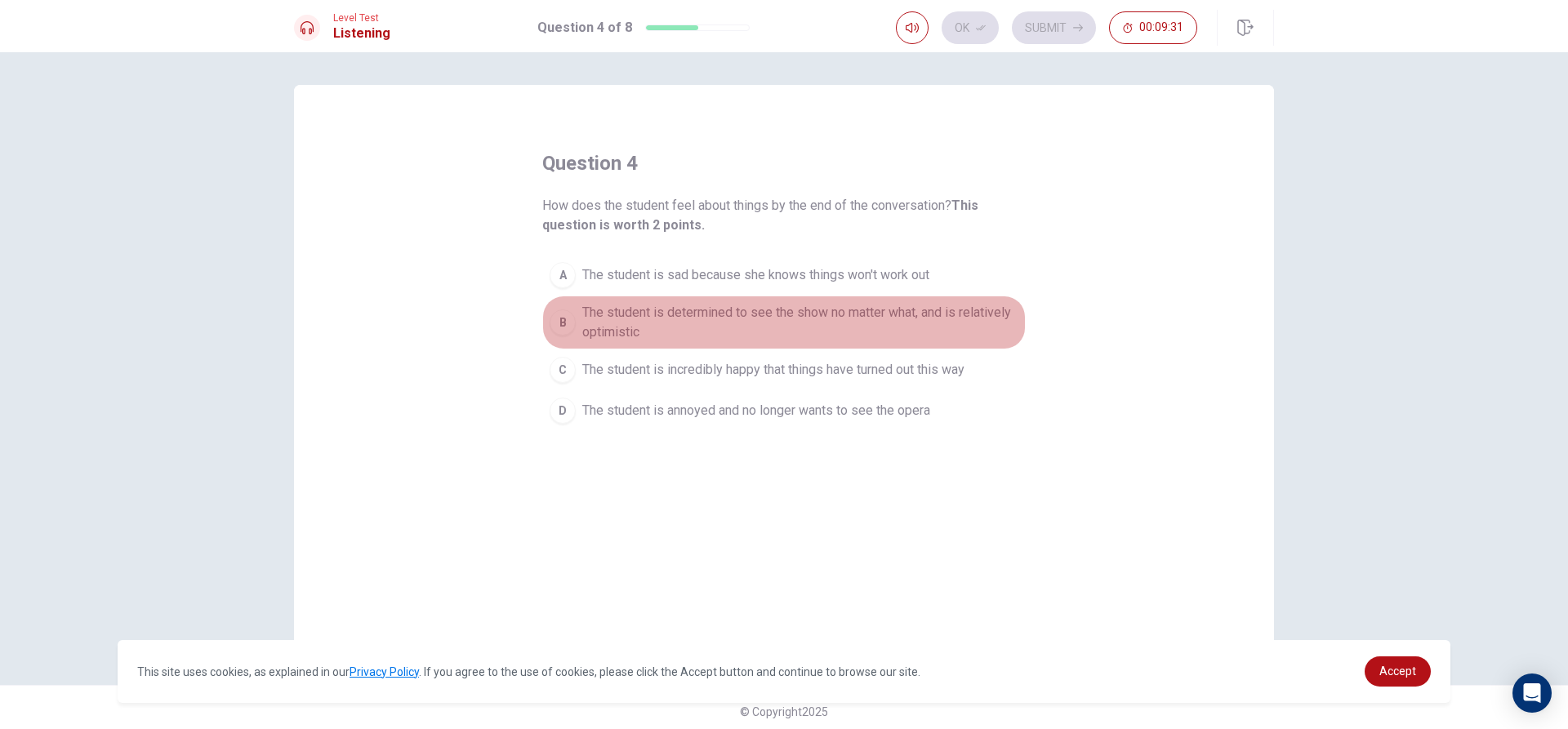
click at [694, 319] on span "The student is determined to see the show no matter what, and is relatively opt…" at bounding box center [800, 322] width 436 height 39
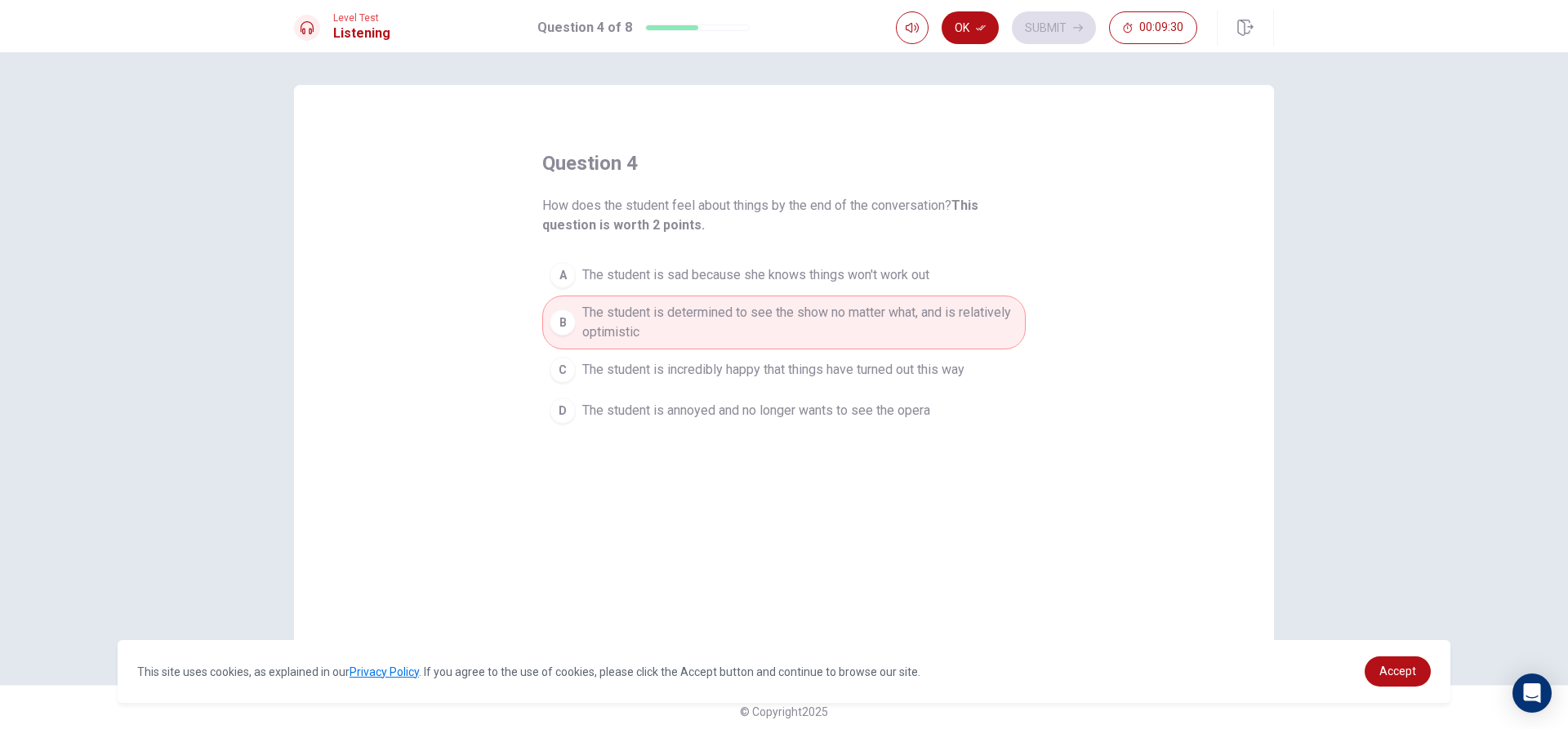
drag, startPoint x: 971, startPoint y: 19, endPoint x: 1008, endPoint y: 20, distance: 37.0
click at [983, 20] on button "Ok" at bounding box center [970, 27] width 57 height 33
click at [1050, 24] on button "Submit" at bounding box center [1054, 27] width 84 height 33
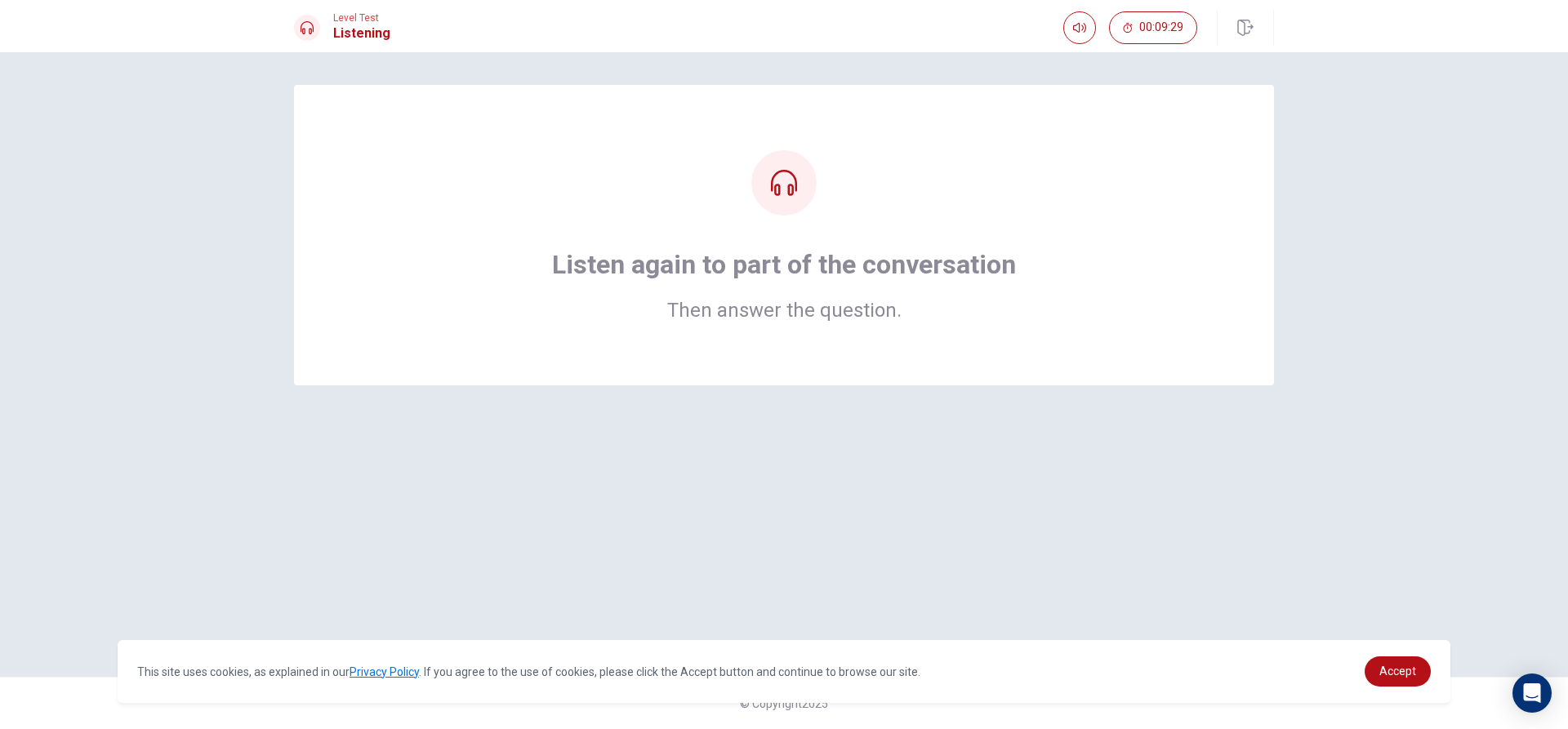
click at [793, 192] on icon at bounding box center [784, 182] width 26 height 26
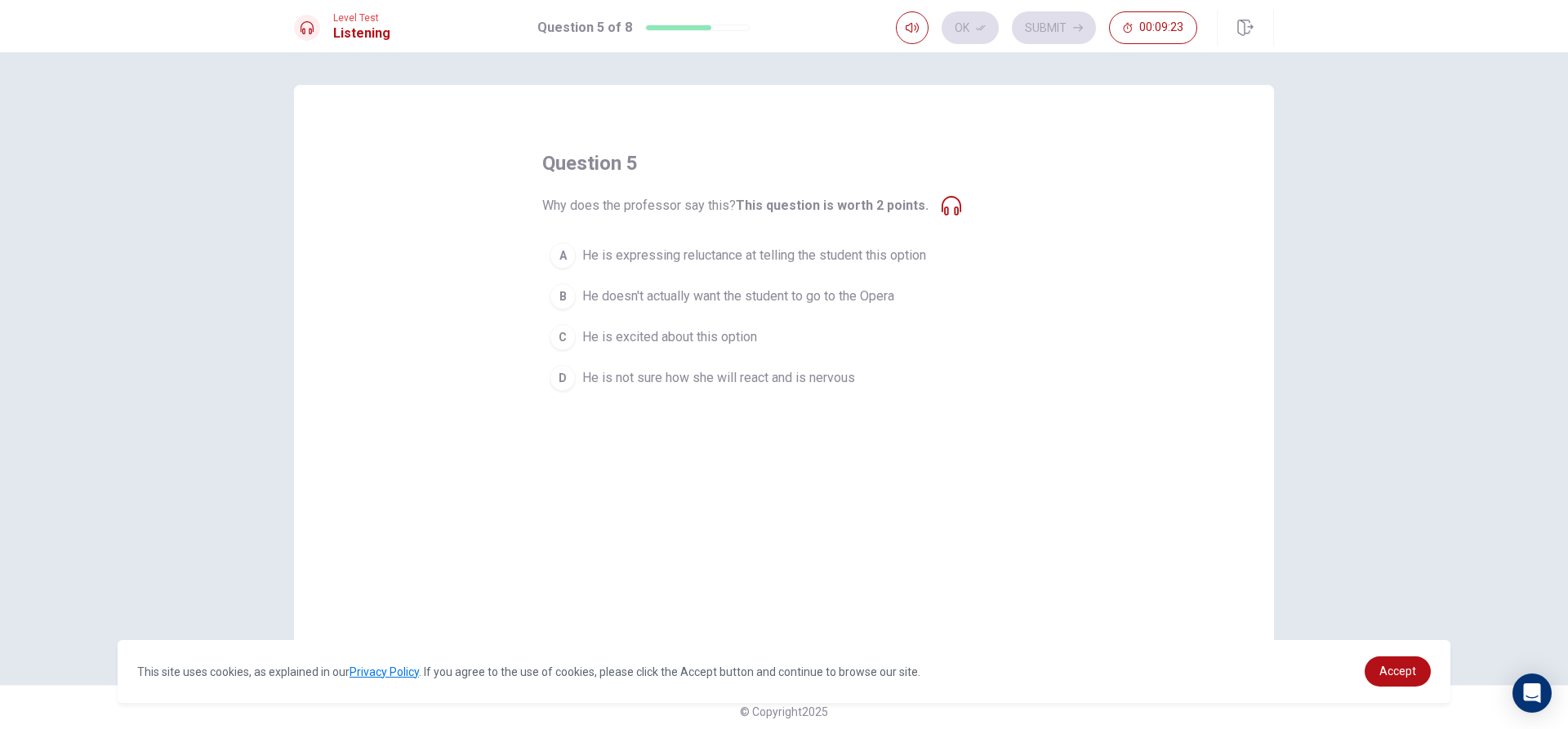
click at [876, 256] on span "He is expressing reluctance at telling the student this option" at bounding box center [754, 255] width 344 height 19
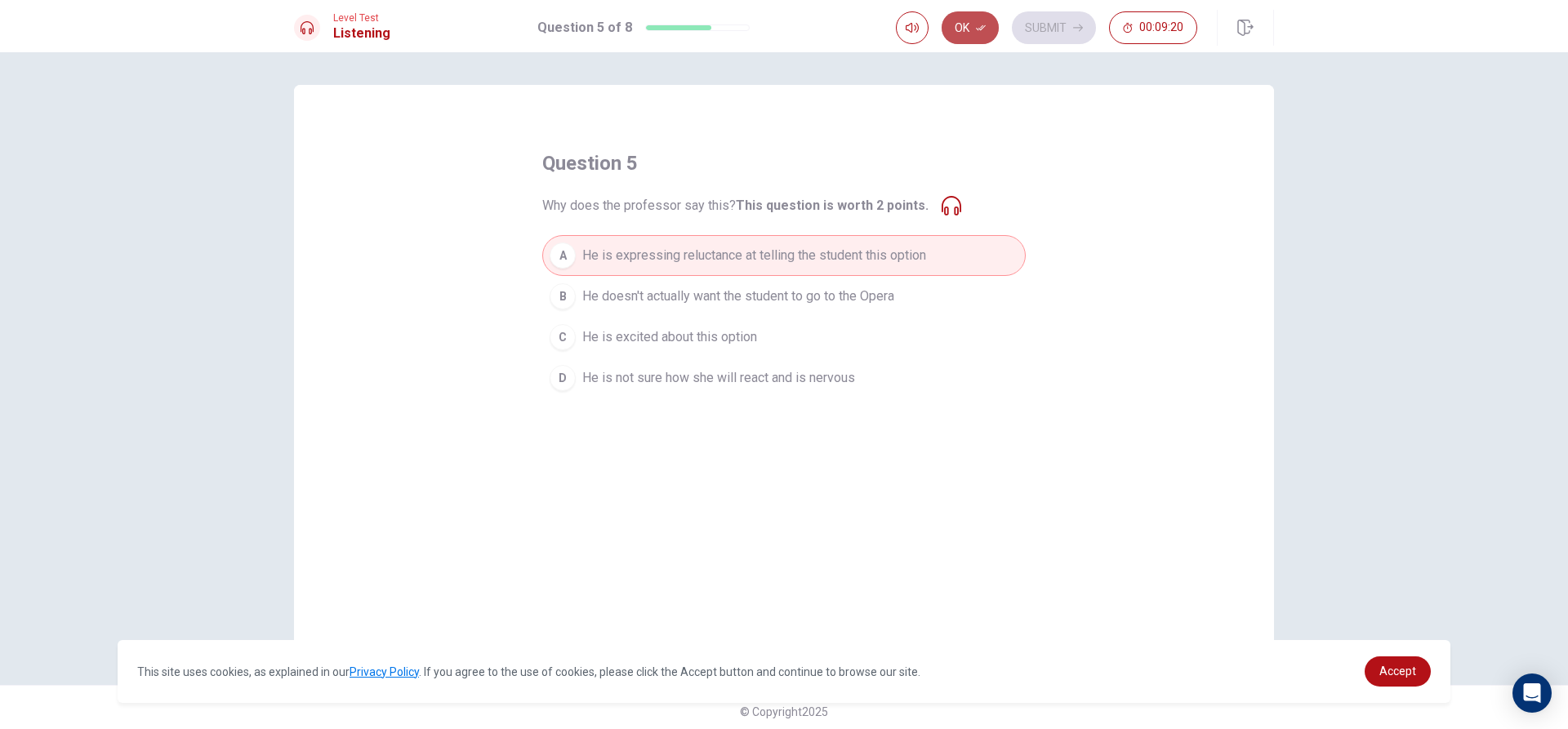
click at [968, 27] on button "Ok" at bounding box center [970, 27] width 57 height 33
click at [1038, 28] on button "Submit" at bounding box center [1054, 27] width 84 height 33
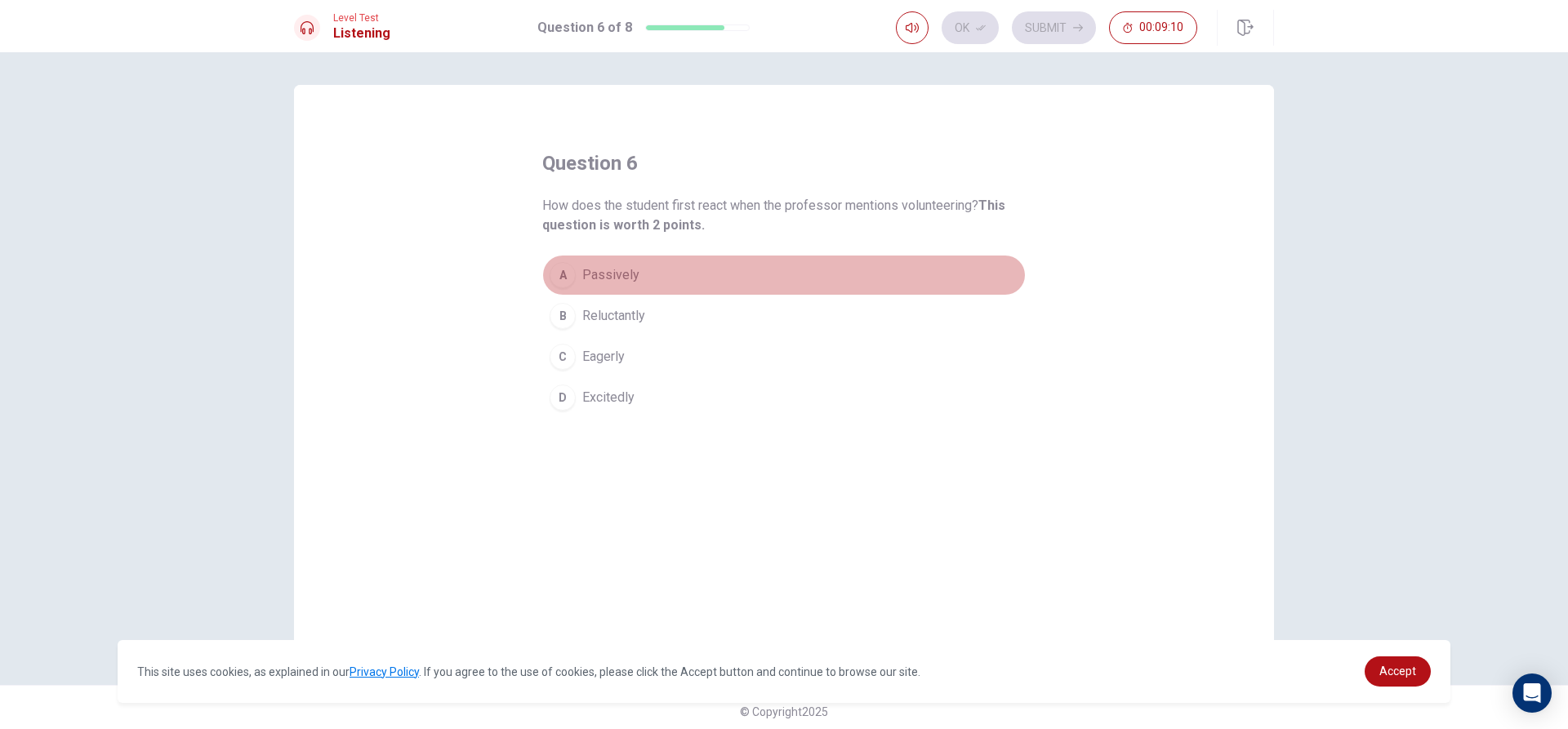
click at [639, 275] on button "A Passively" at bounding box center [784, 275] width 483 height 41
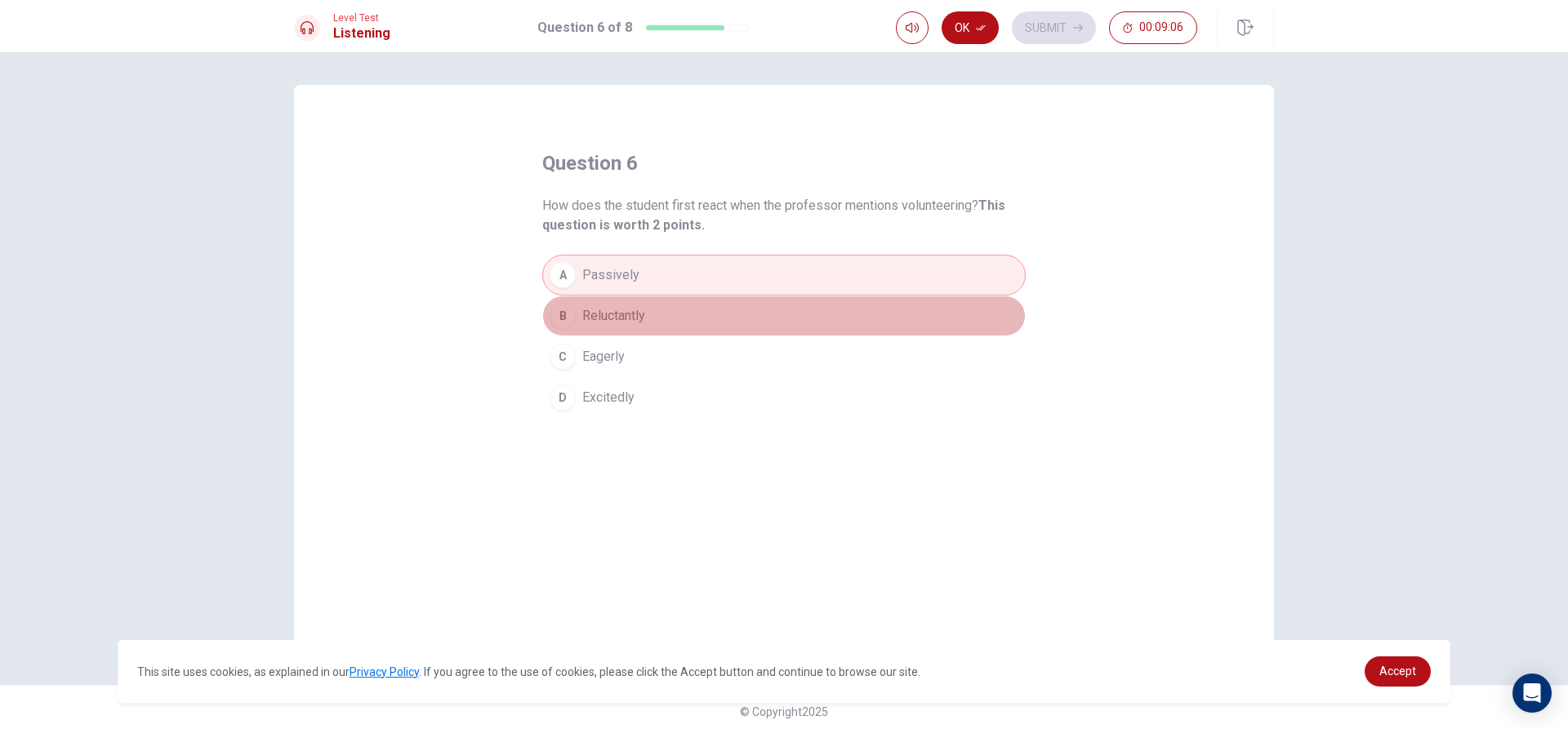
click at [648, 316] on button "B Reluctantly" at bounding box center [784, 316] width 483 height 41
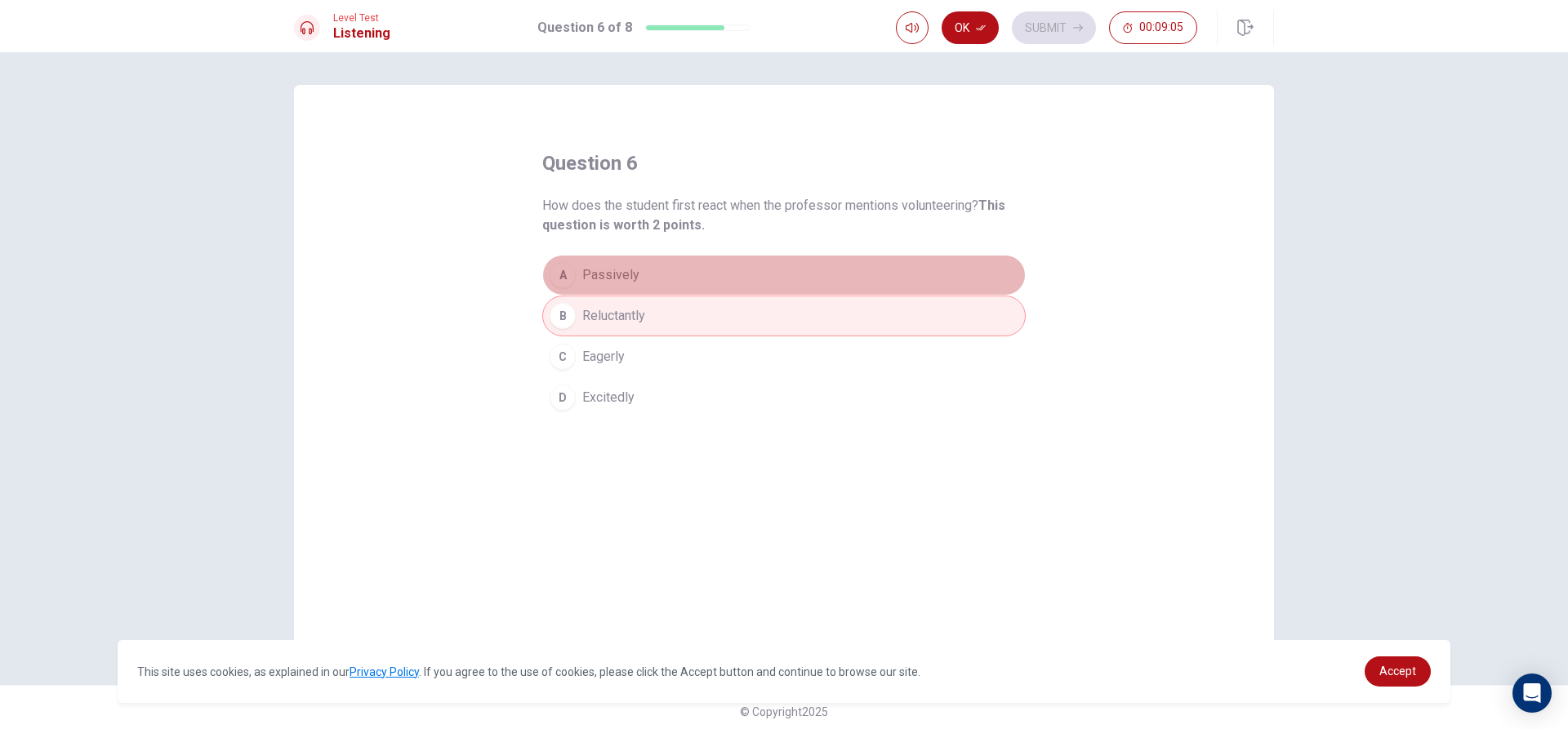
click at [653, 283] on button "A Passively" at bounding box center [784, 275] width 483 height 41
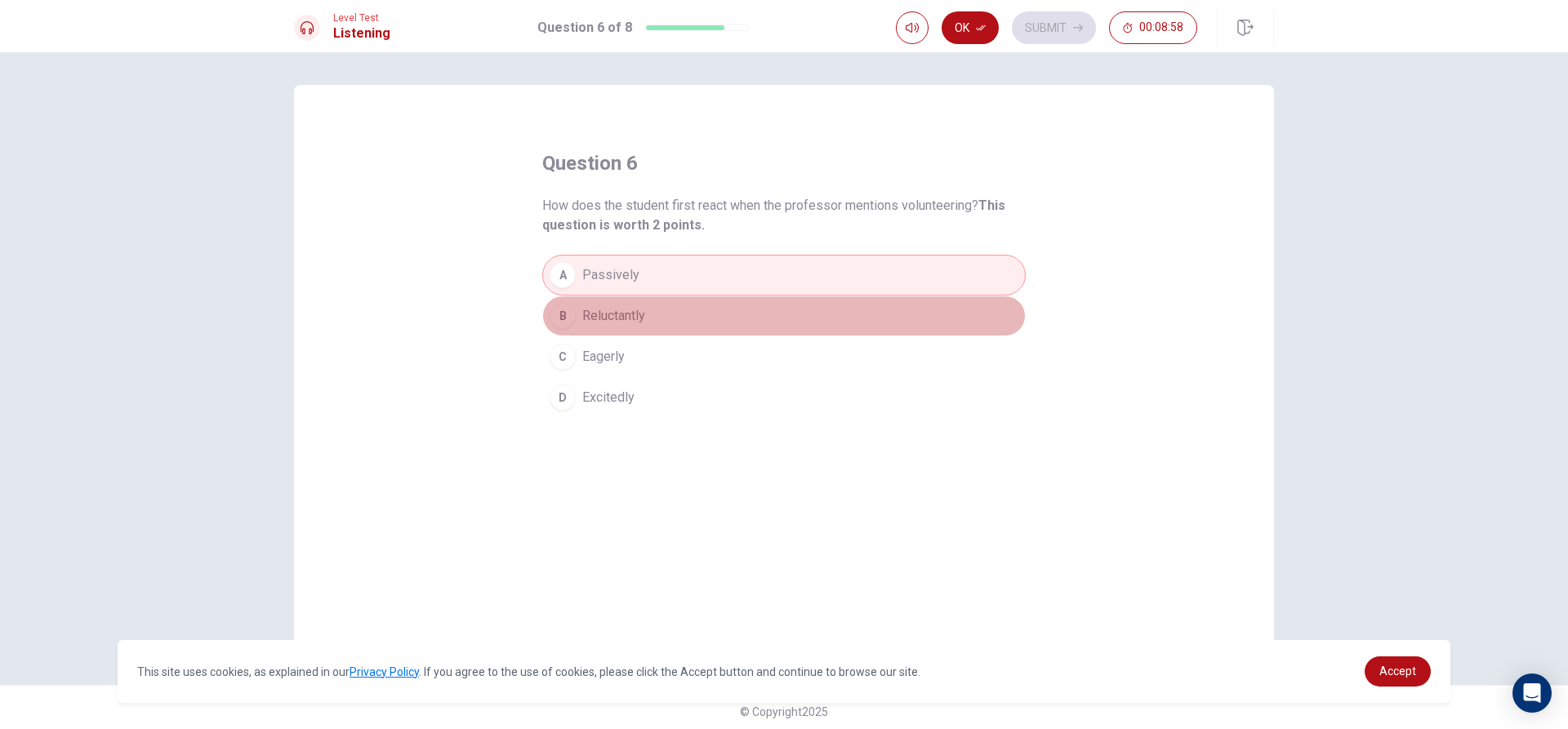
click at [791, 320] on button "B Reluctantly" at bounding box center [784, 316] width 483 height 41
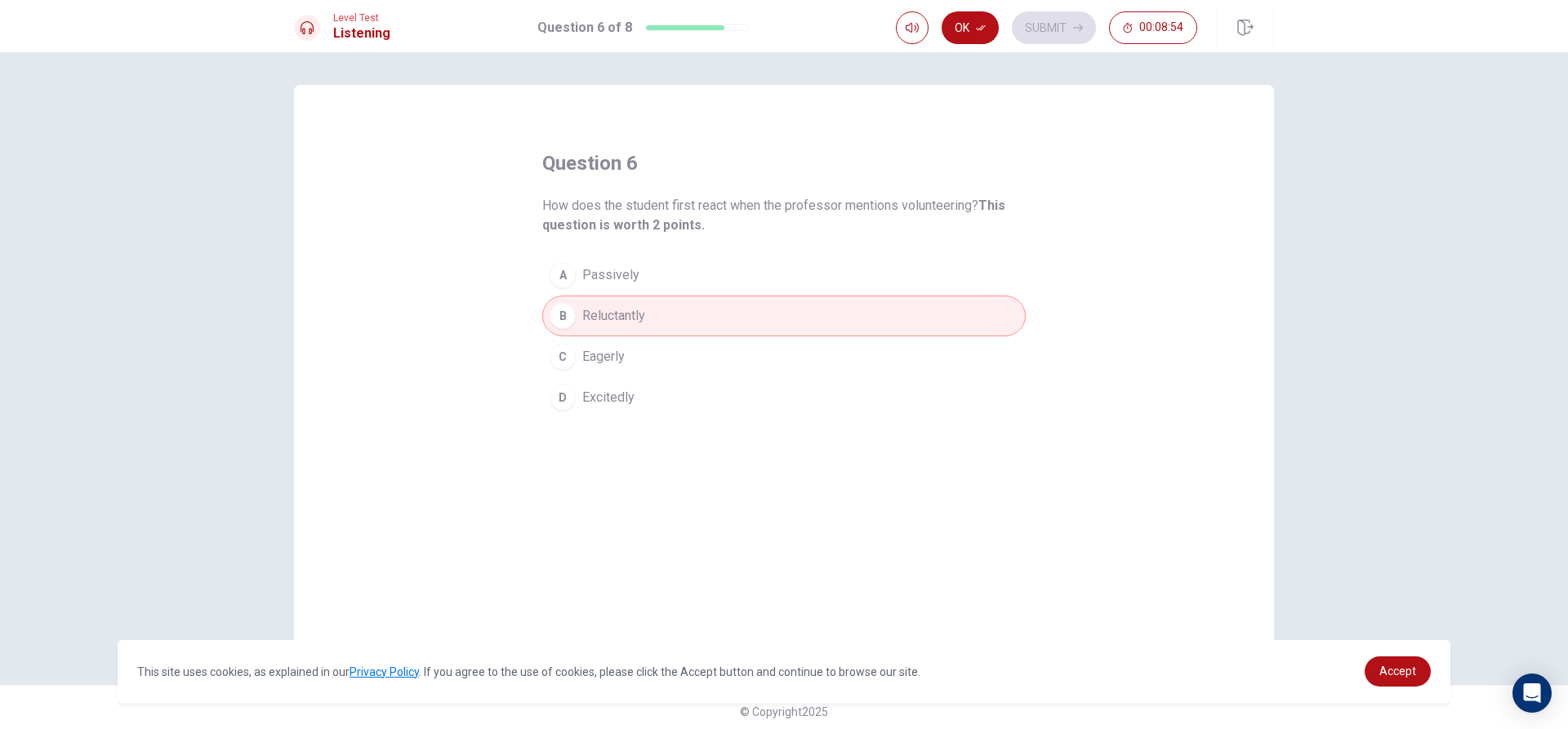
click at [777, 265] on button "A Passively" at bounding box center [784, 275] width 483 height 41
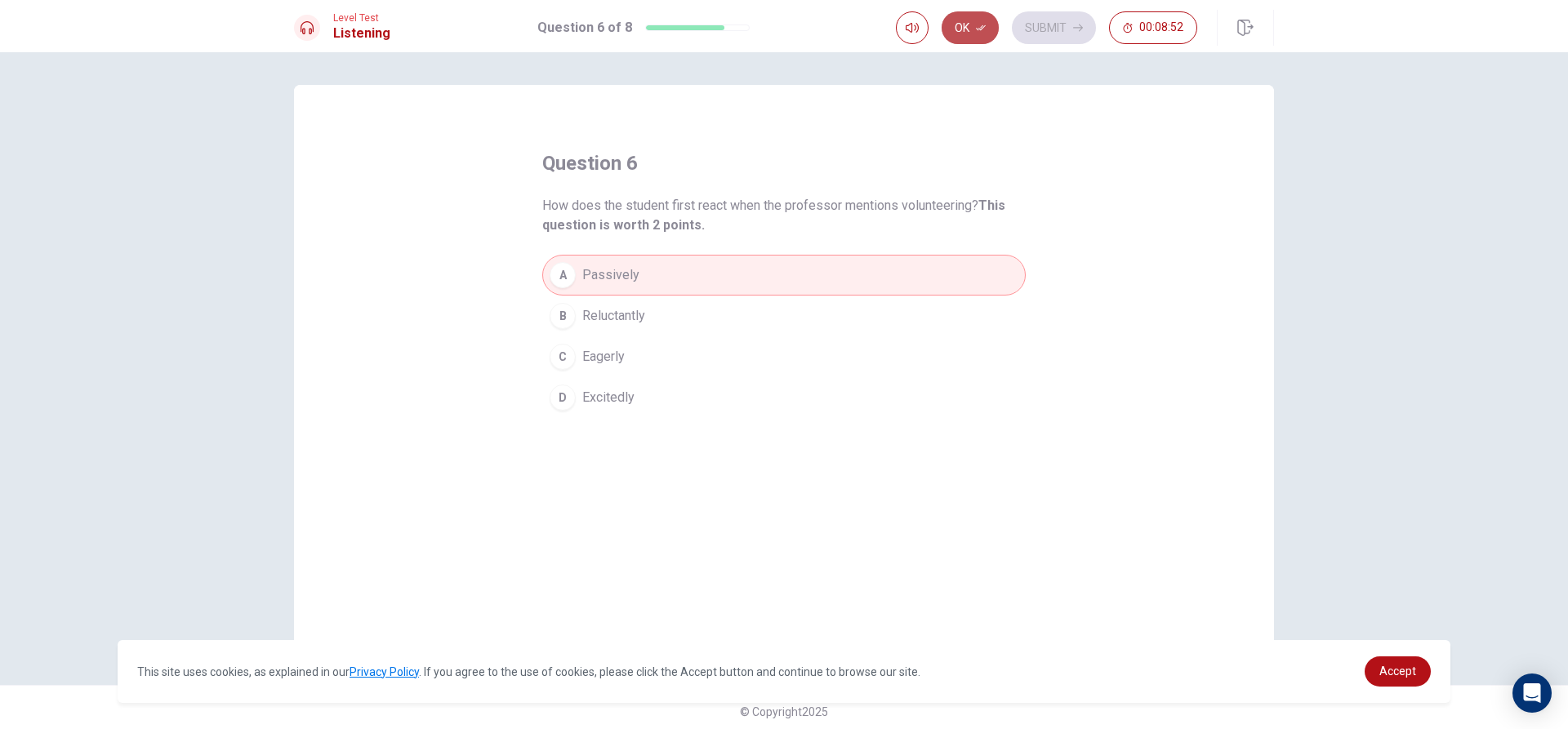
click at [985, 27] on icon "button" at bounding box center [980, 27] width 10 height 10
click at [1055, 31] on button "Submit" at bounding box center [1054, 27] width 84 height 33
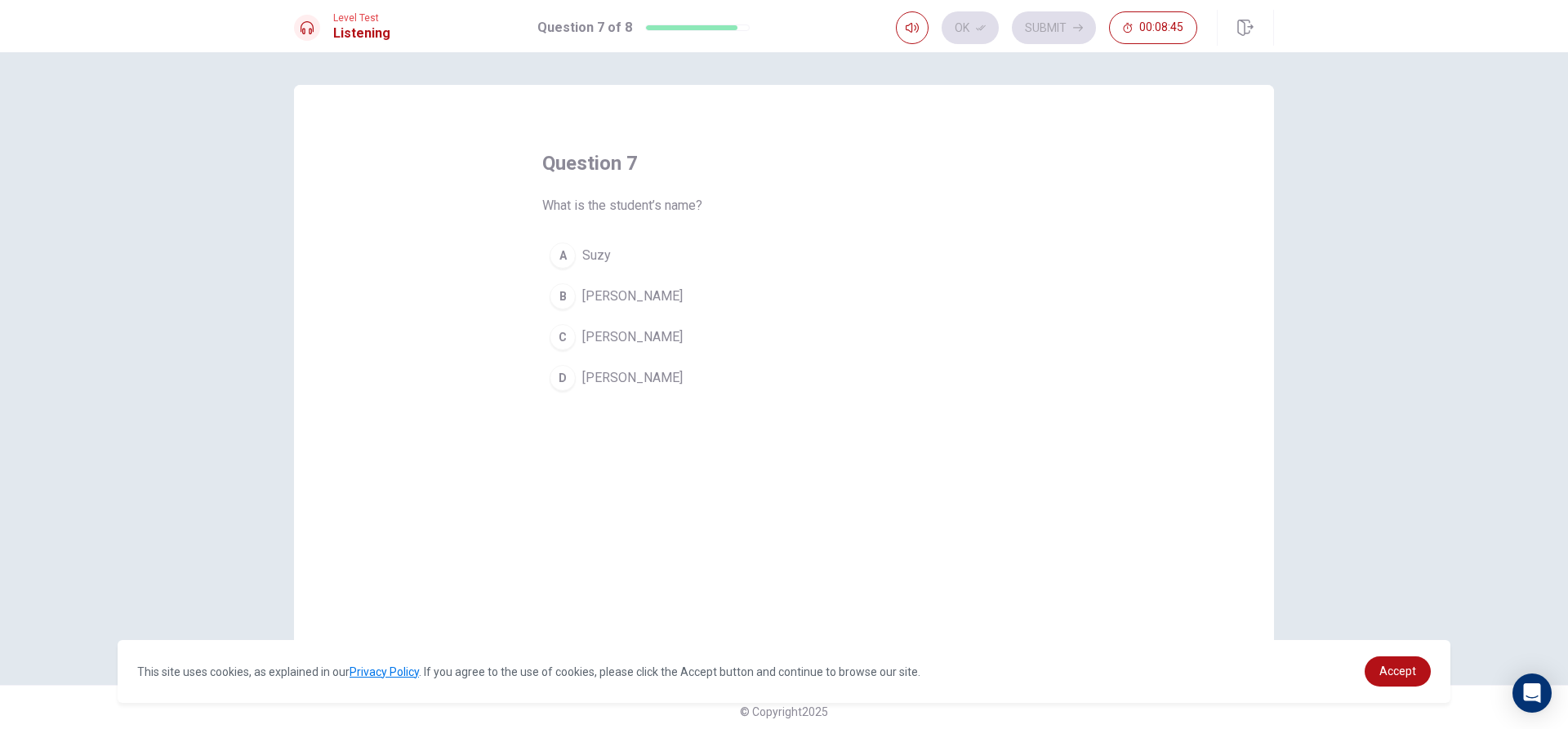
click at [554, 290] on div "B" at bounding box center [562, 296] width 26 height 26
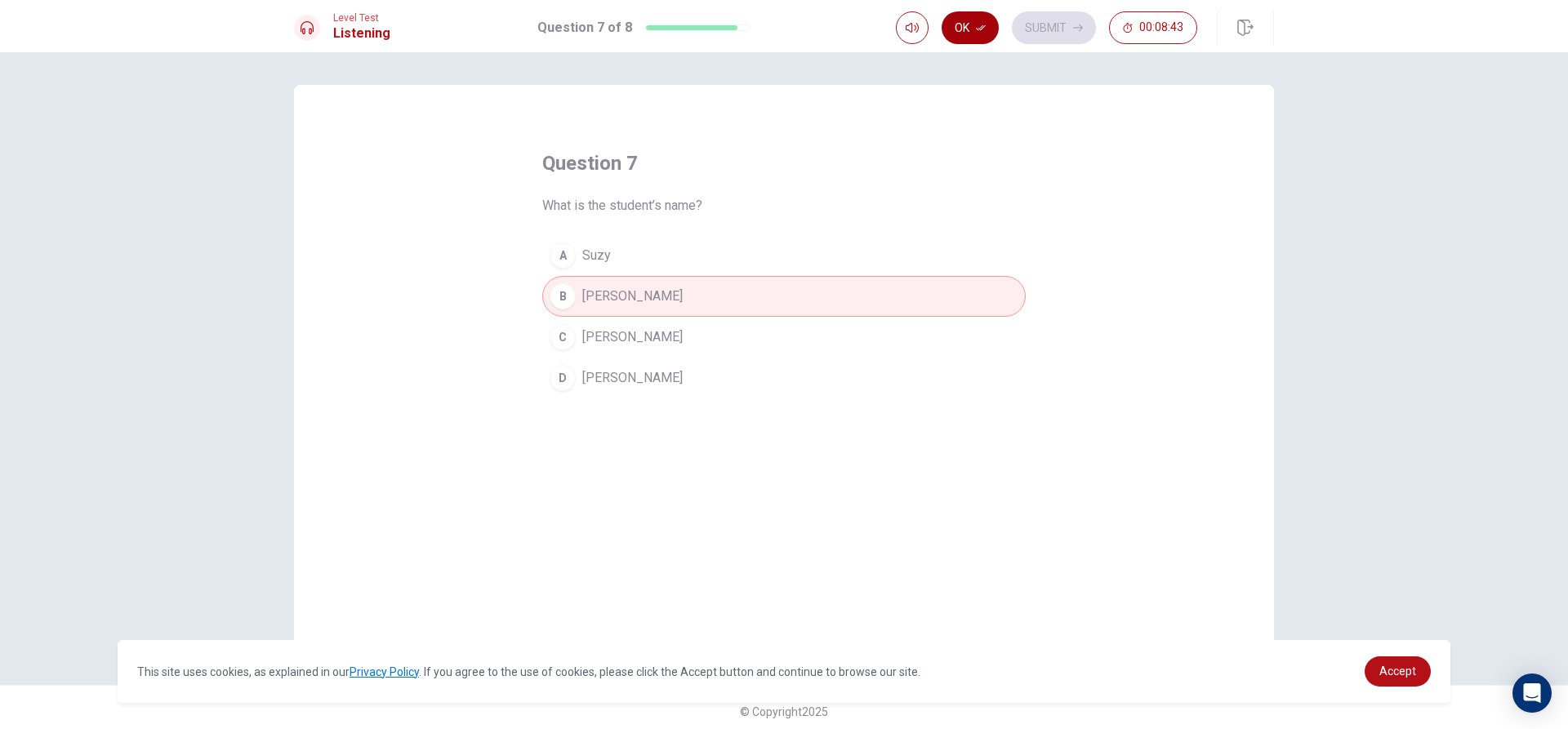
click at [973, 33] on button "Ok" at bounding box center [970, 27] width 57 height 33
click at [1041, 29] on button "Submit" at bounding box center [1054, 27] width 84 height 33
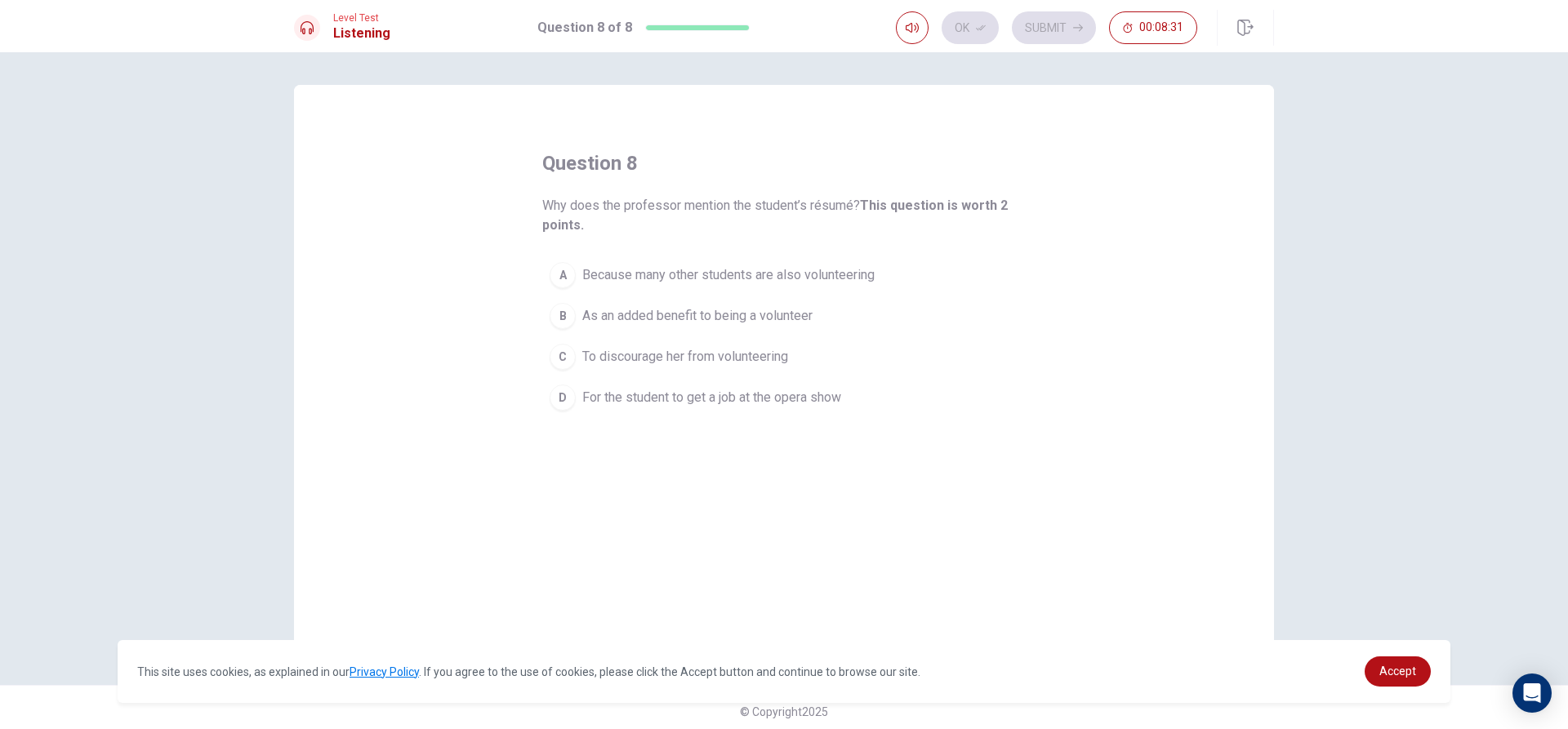
click at [814, 261] on button "A Because many other students are also volunteering" at bounding box center [784, 275] width 483 height 41
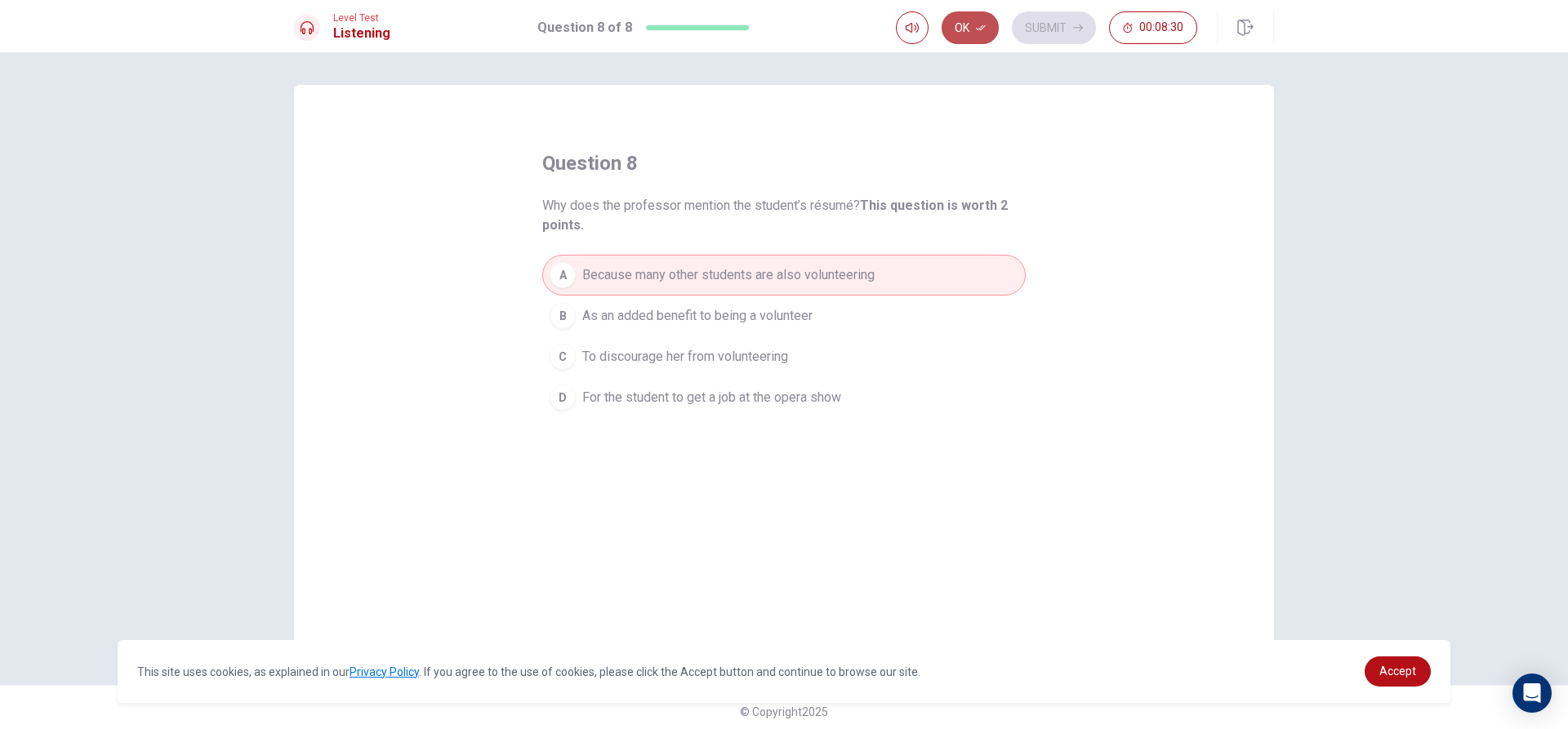
drag, startPoint x: 963, startPoint y: 21, endPoint x: 1057, endPoint y: 19, distance: 94.0
click at [981, 21] on button "Ok" at bounding box center [970, 27] width 57 height 33
click at [1059, 19] on button "Submit" at bounding box center [1054, 27] width 84 height 33
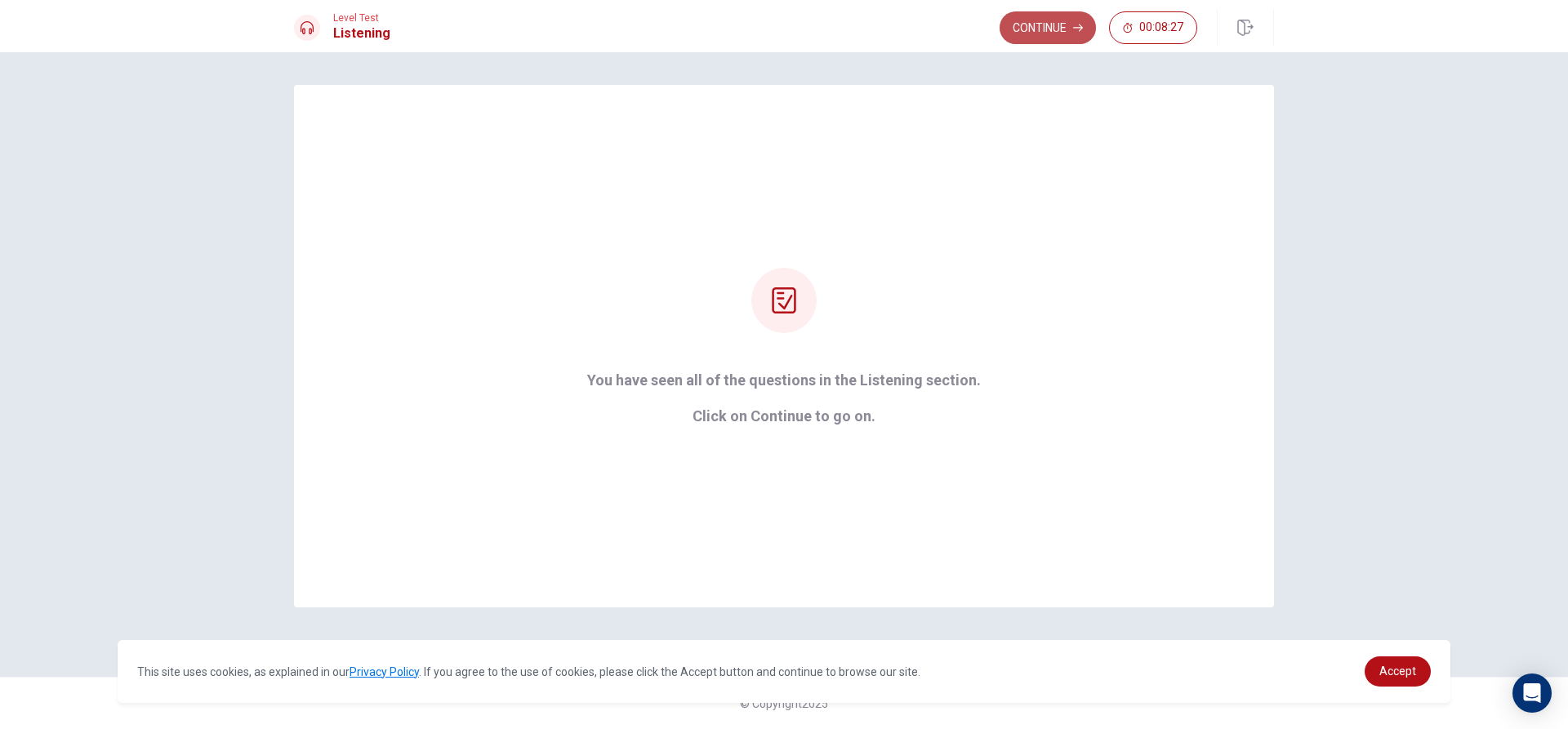
click at [1049, 28] on button "Continue" at bounding box center [1048, 27] width 97 height 33
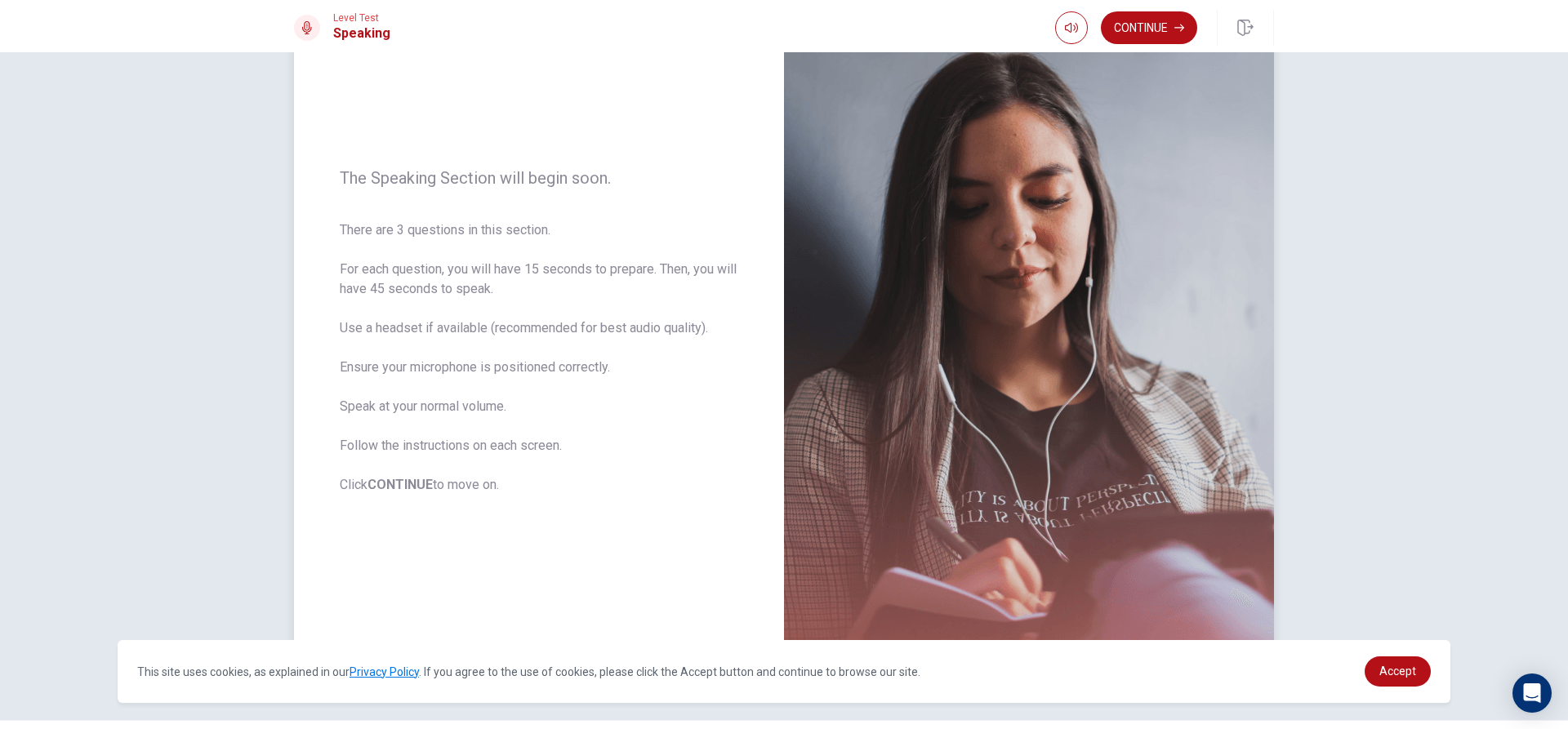
scroll to position [71, 0]
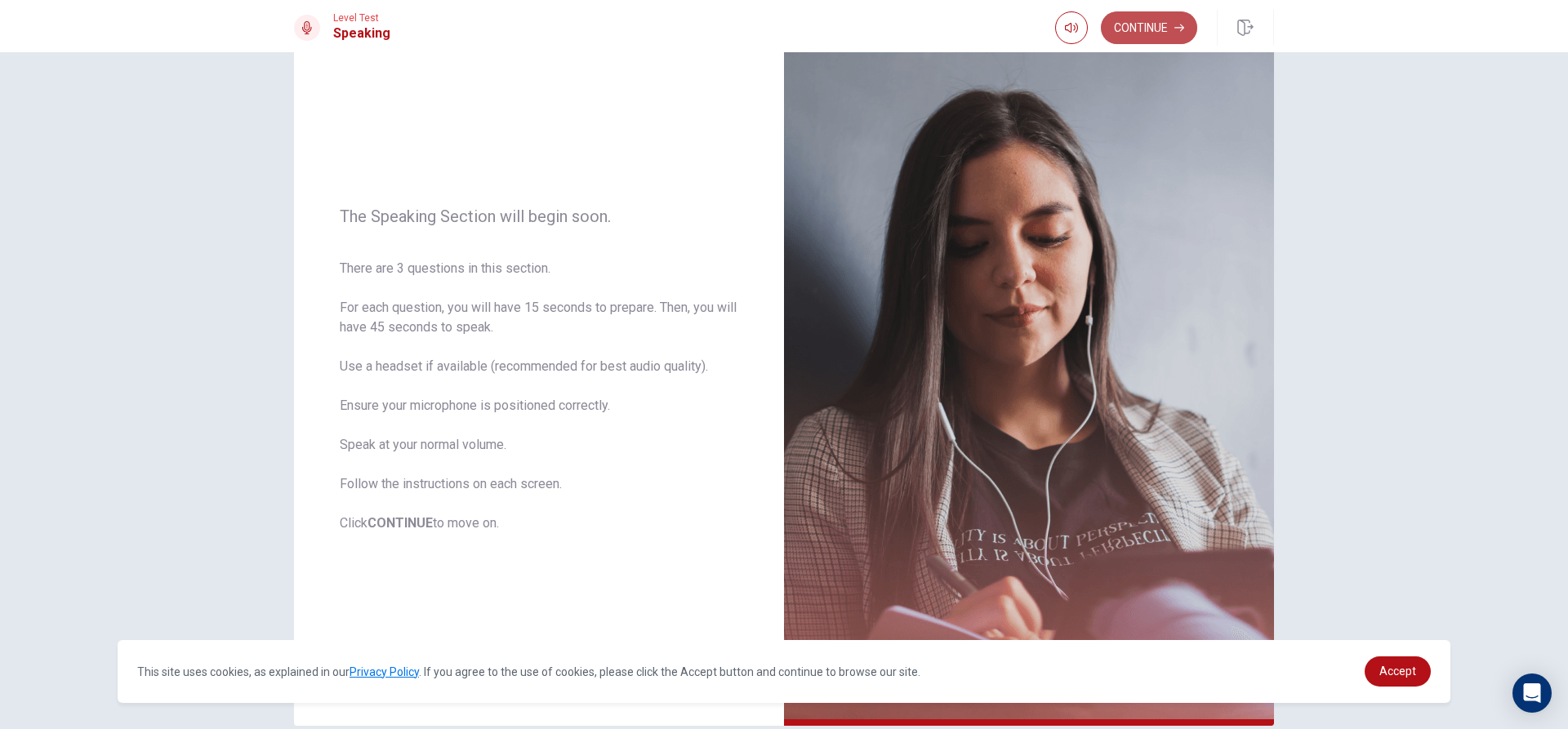
click at [1179, 16] on button "Continue" at bounding box center [1149, 27] width 97 height 33
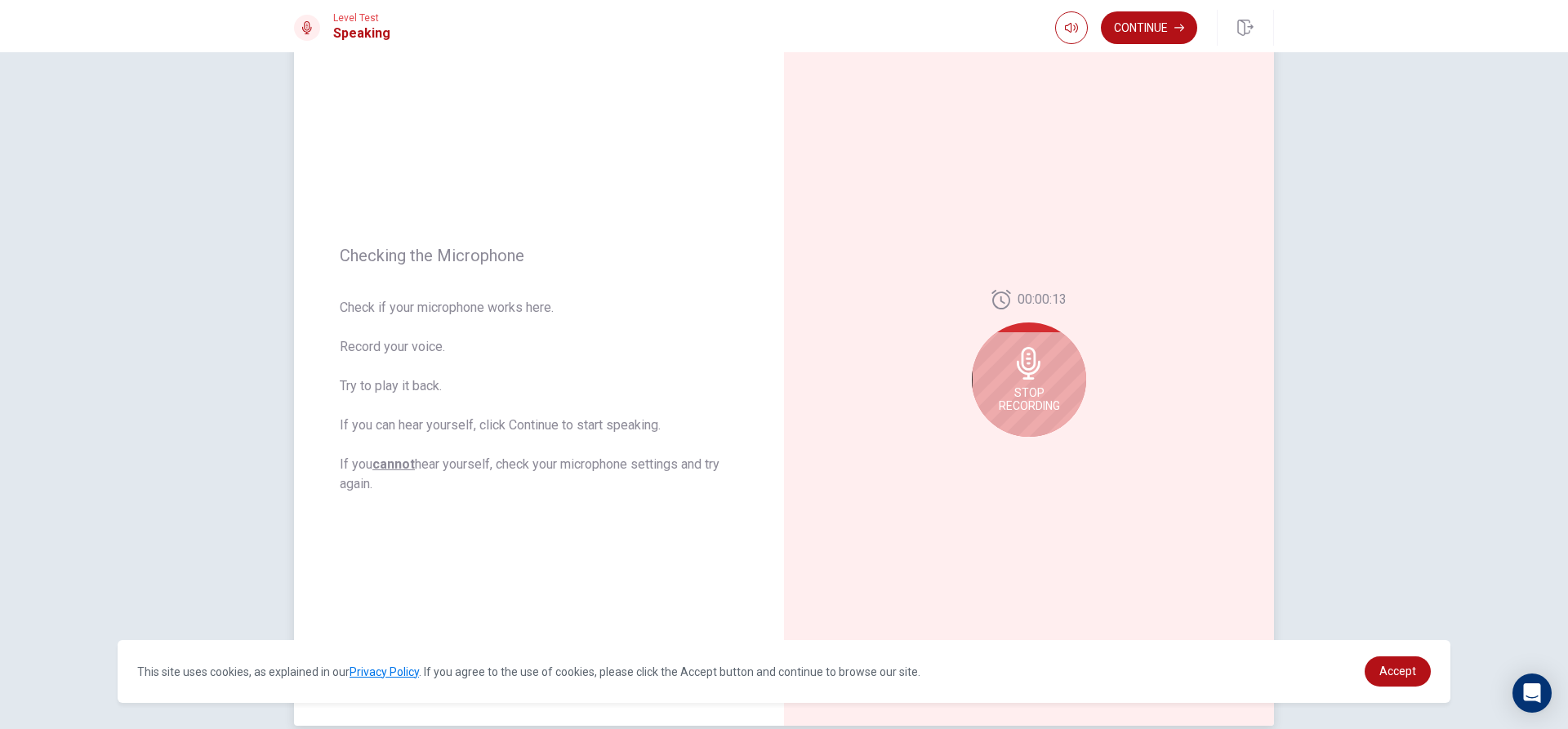
click at [1005, 368] on div "Stop Recording" at bounding box center [1028, 379] width 114 height 114
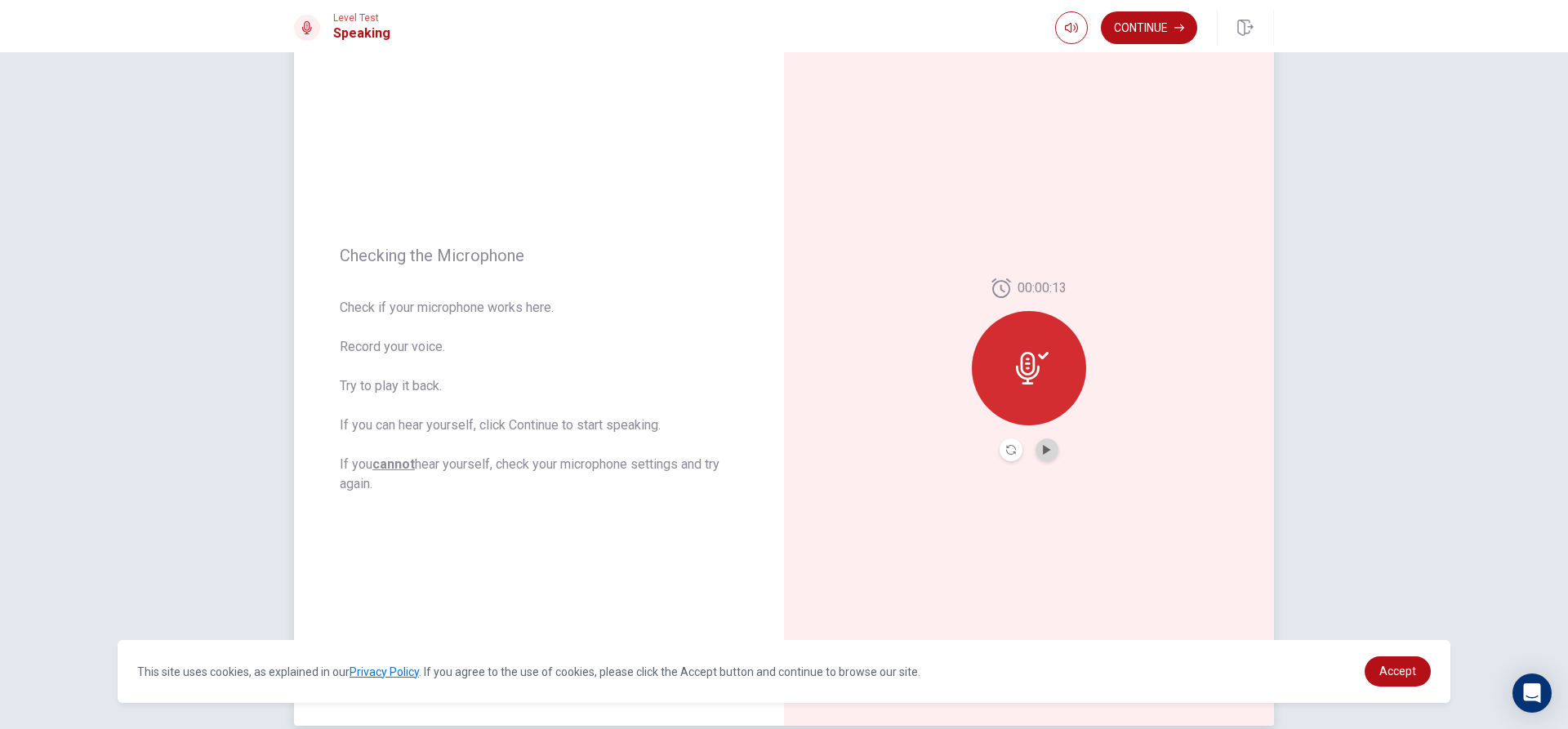
click at [1042, 454] on button "Play Audio" at bounding box center [1047, 450] width 23 height 23
click at [1031, 348] on icon at bounding box center [1028, 363] width 33 height 33
drag, startPoint x: 1009, startPoint y: 368, endPoint x: 1197, endPoint y: 110, distance: 319.2
click at [1016, 362] on icon at bounding box center [1028, 363] width 33 height 33
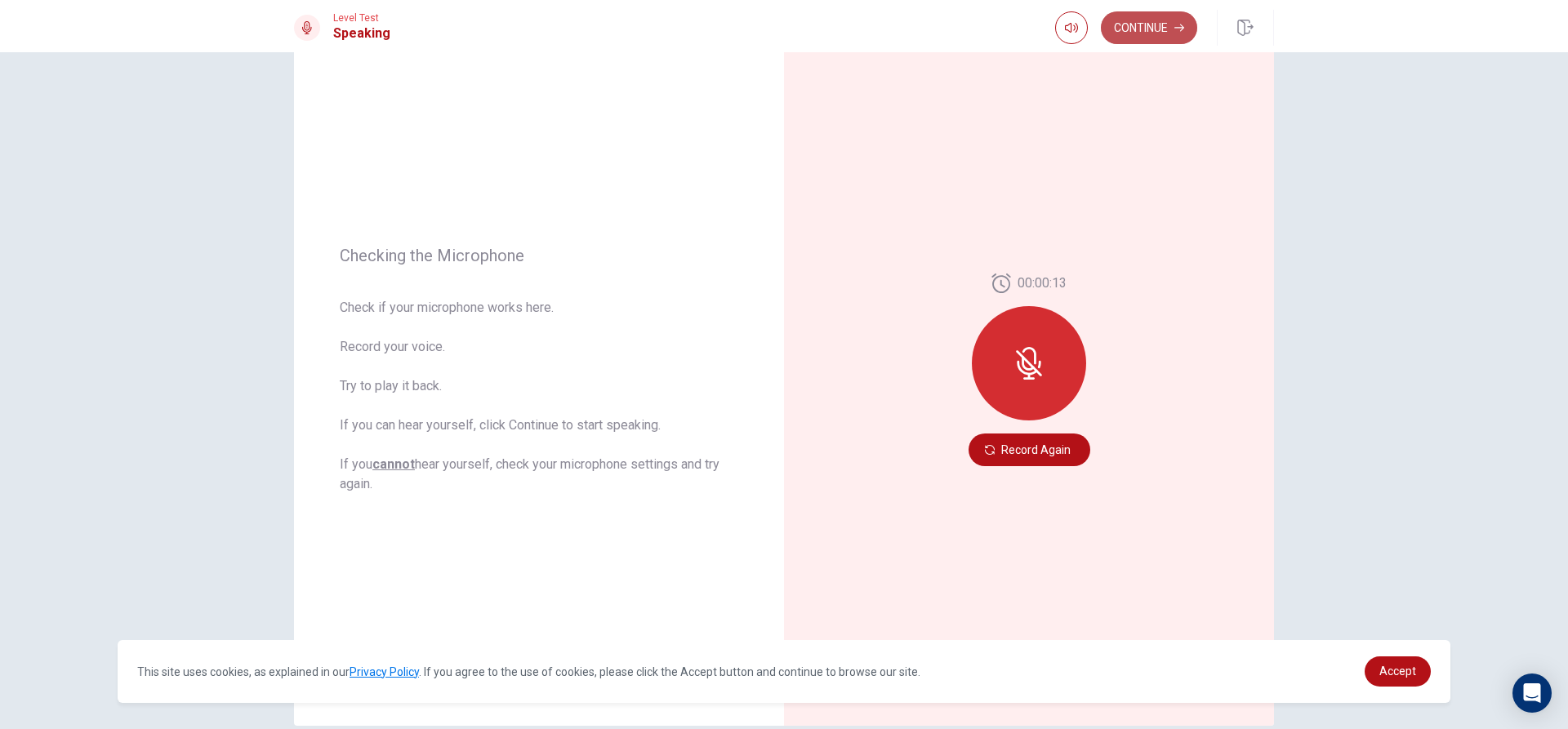
click at [1138, 23] on button "Continue" at bounding box center [1149, 27] width 97 height 33
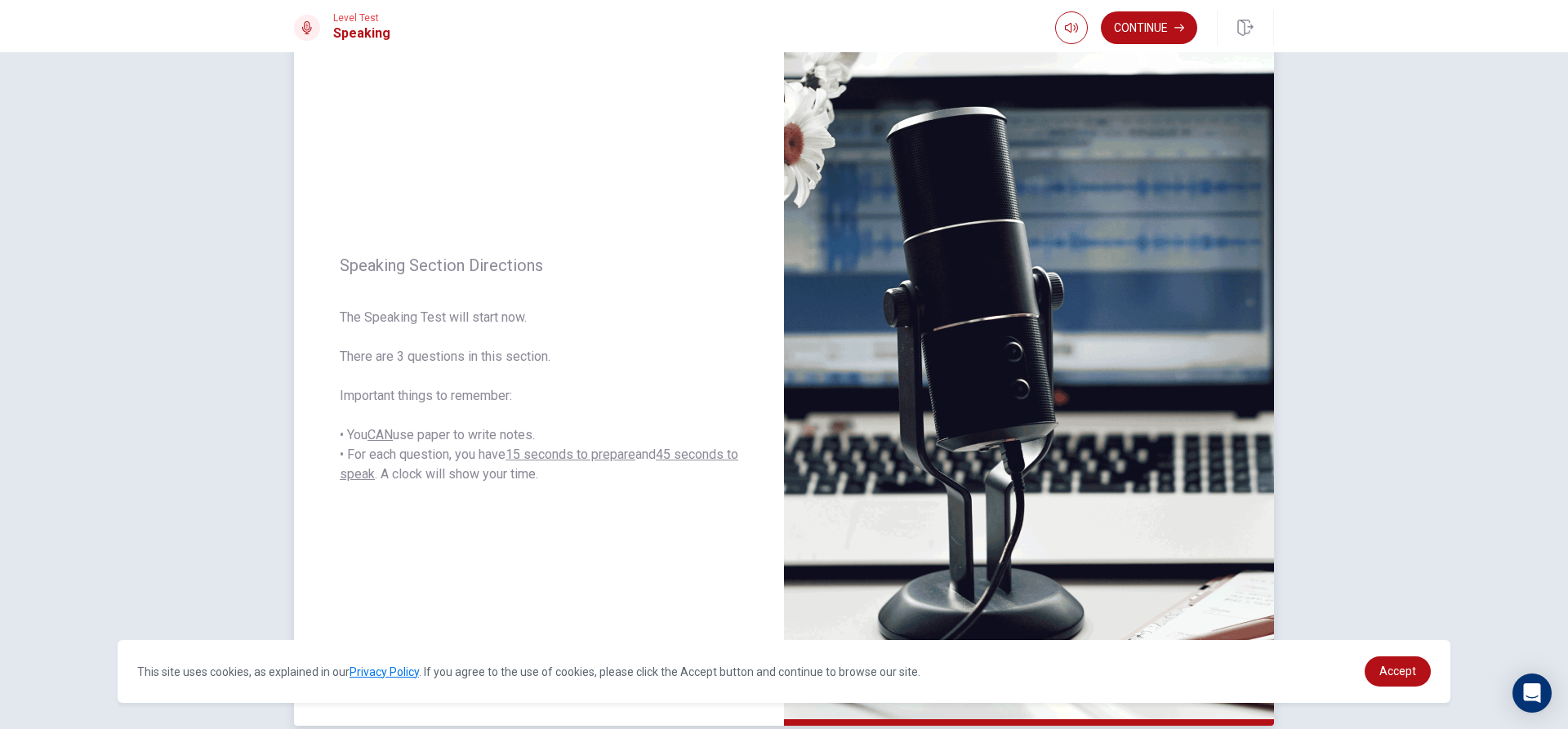
scroll to position [152, 0]
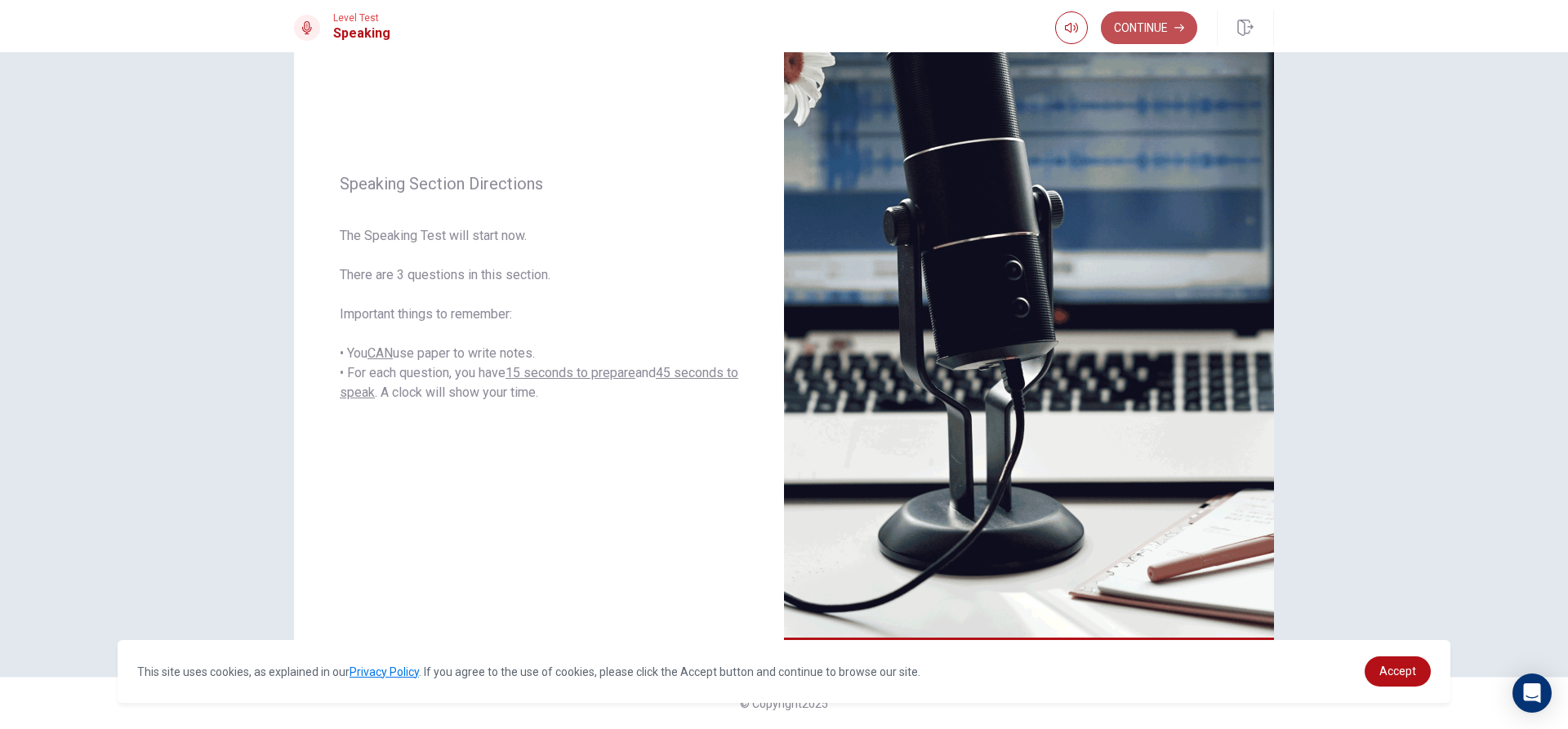
click at [1155, 42] on button "Continue" at bounding box center [1149, 27] width 97 height 33
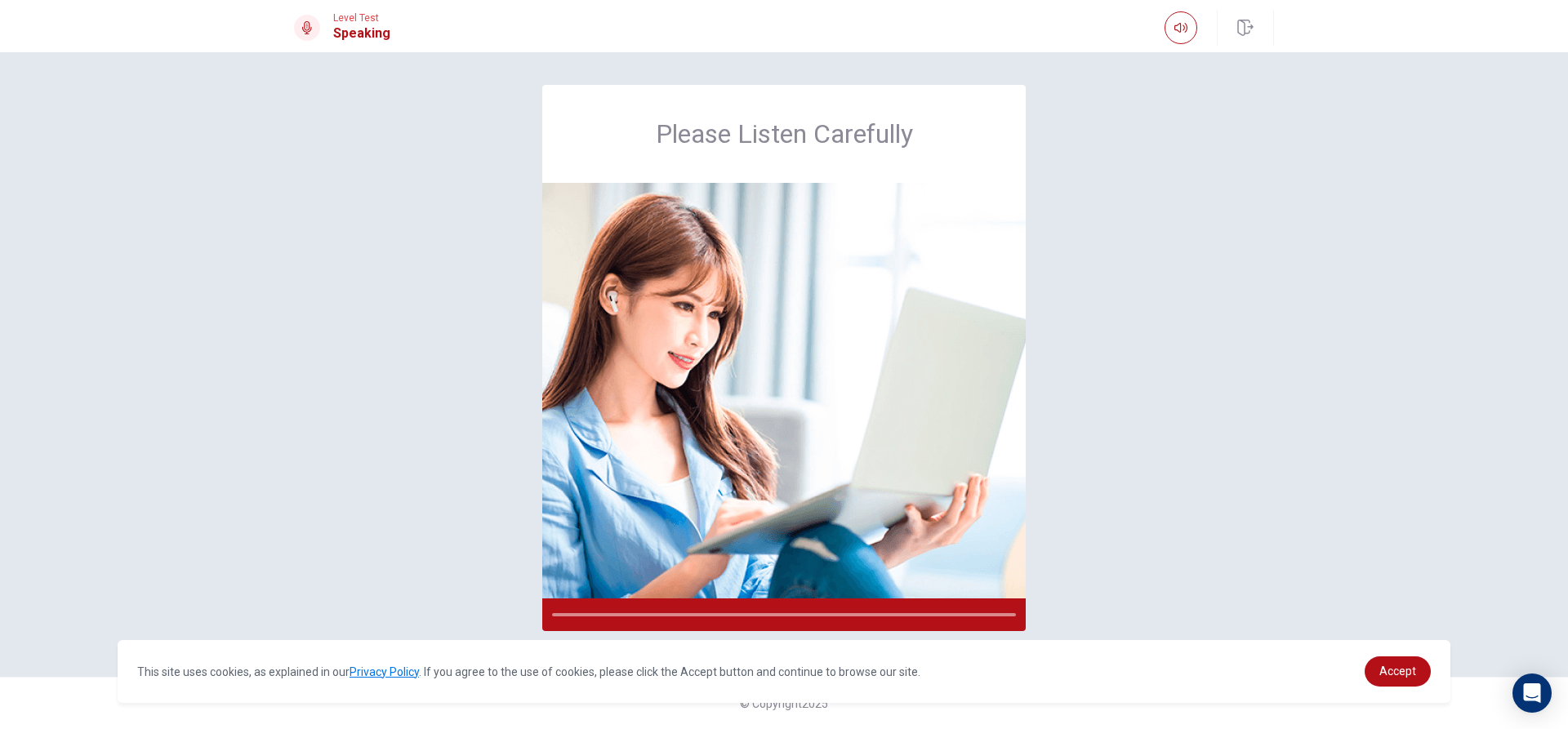
scroll to position [0, 0]
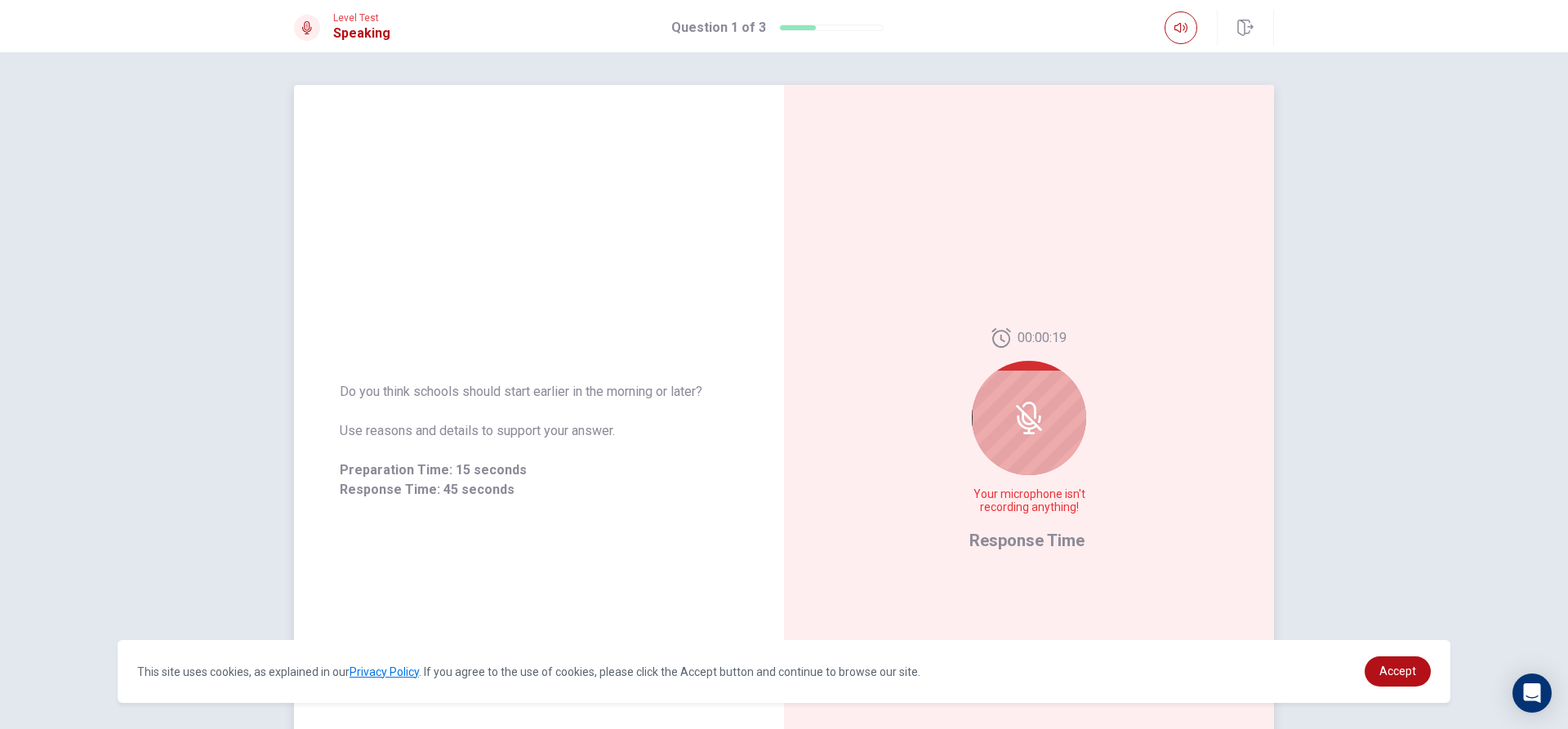
drag, startPoint x: 851, startPoint y: 239, endPoint x: 1016, endPoint y: 469, distance: 283.1
click at [1018, 472] on div "00:00:19 Your microphone isn't recording anything! Response Time" at bounding box center [1029, 440] width 490 height 711
click at [1025, 417] on icon at bounding box center [1028, 417] width 26 height 26
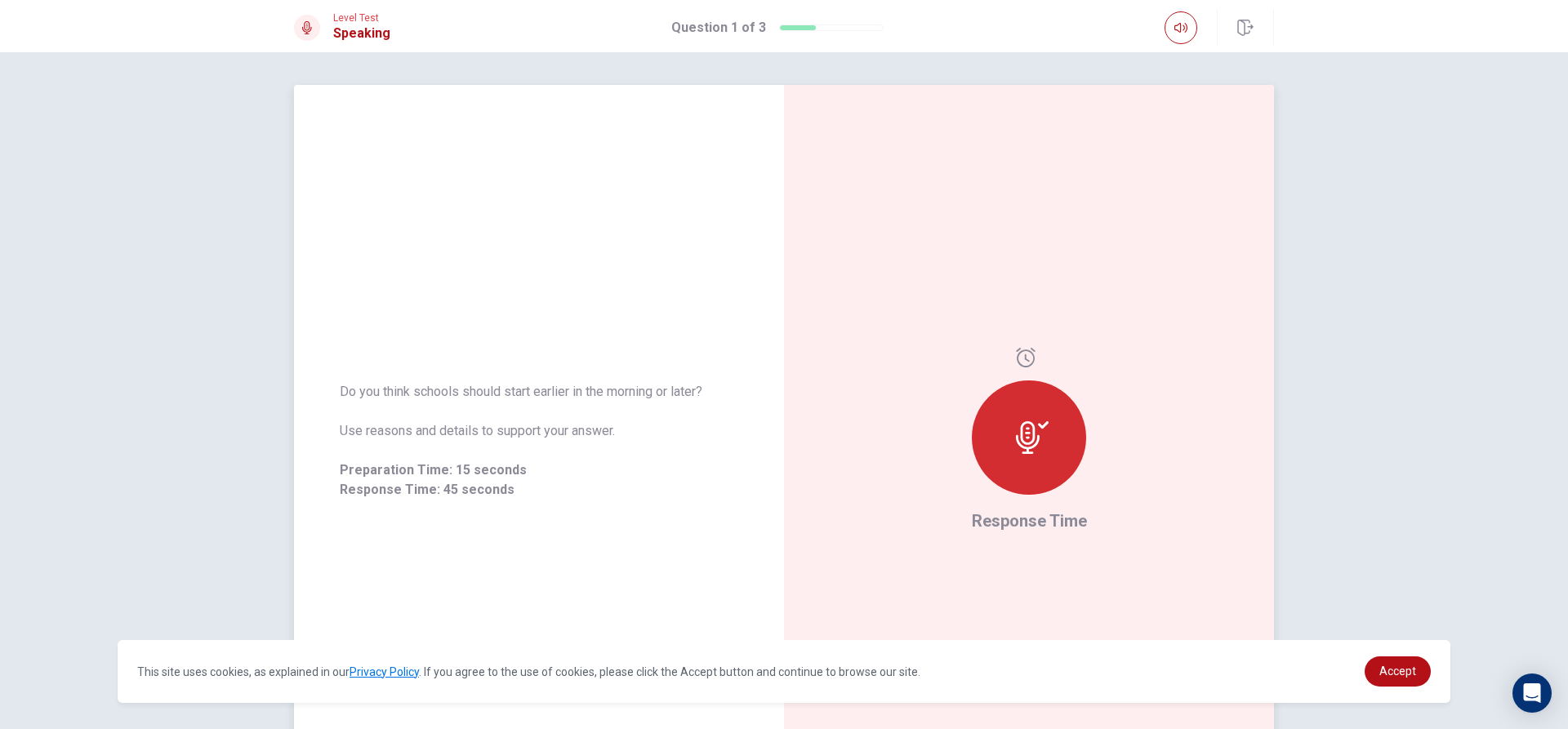
click at [1047, 415] on div at bounding box center [1028, 437] width 114 height 114
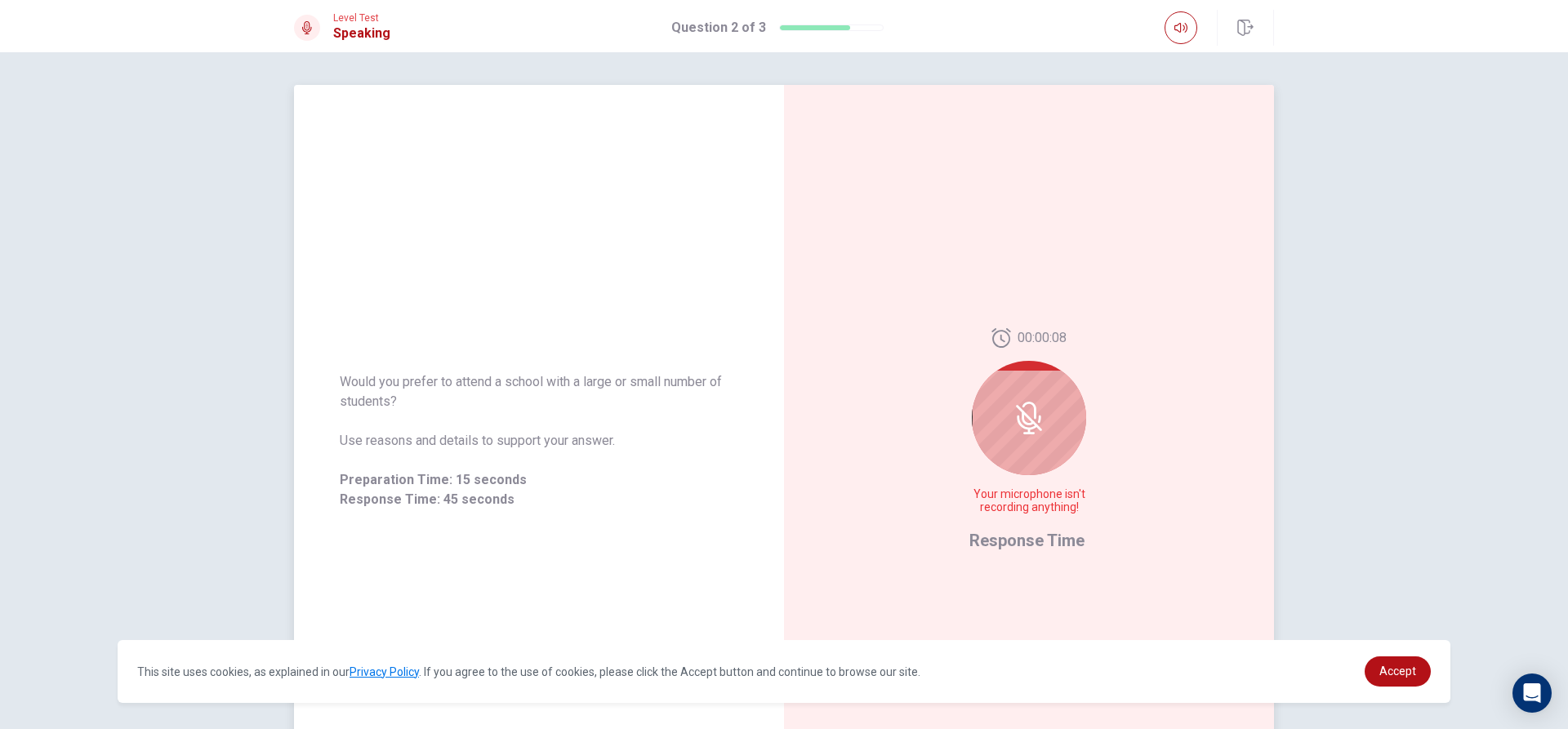
click at [1044, 436] on div at bounding box center [1028, 417] width 114 height 114
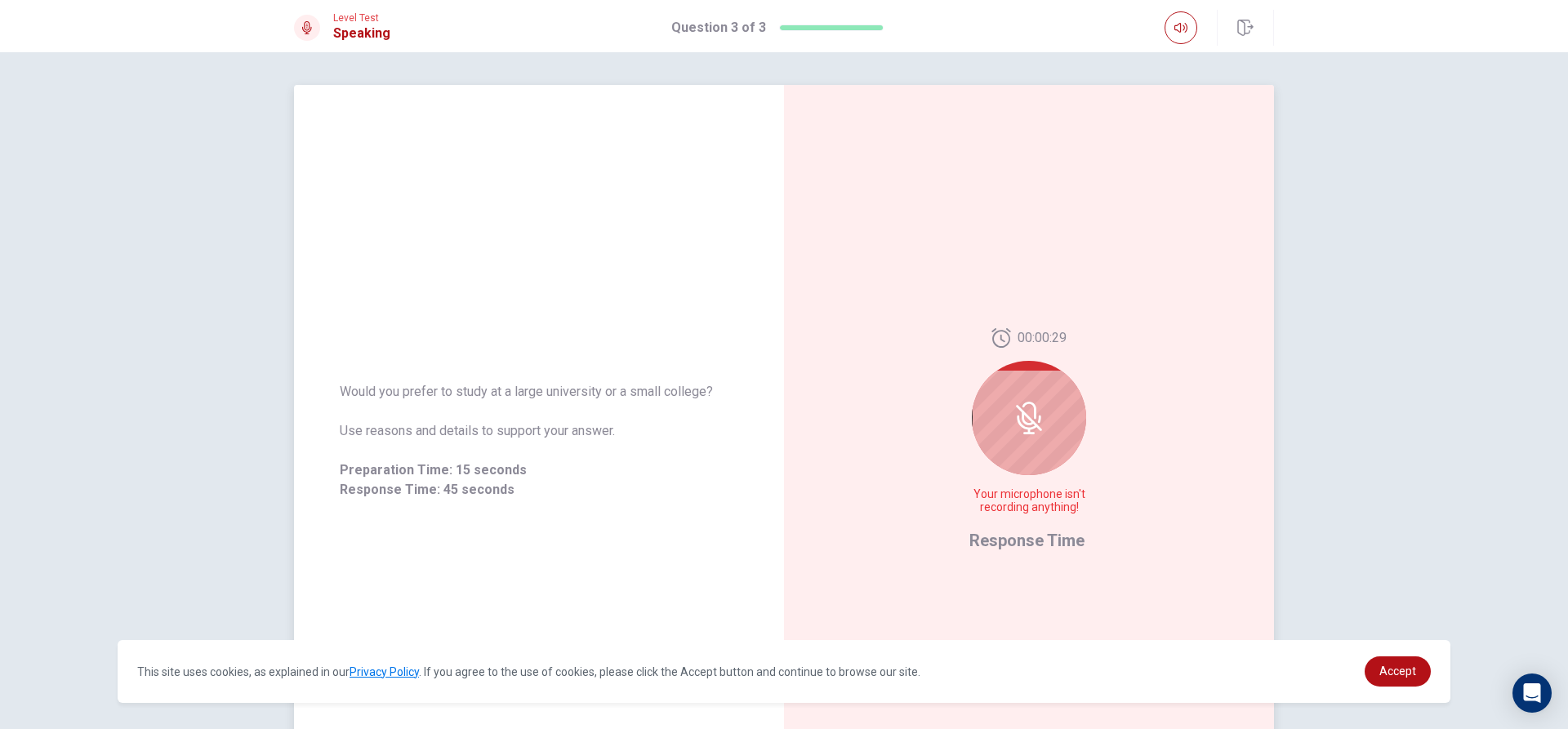
drag, startPoint x: 1062, startPoint y: 359, endPoint x: 972, endPoint y: 377, distance: 91.8
click at [1042, 359] on div "00:00:29 Your microphone isn't recording anything!" at bounding box center [1029, 427] width 120 height 199
drag, startPoint x: 971, startPoint y: 415, endPoint x: 1024, endPoint y: 409, distance: 53.3
click at [1001, 415] on div at bounding box center [1028, 417] width 114 height 114
click at [1025, 546] on span "Response Time" at bounding box center [1027, 540] width 115 height 19
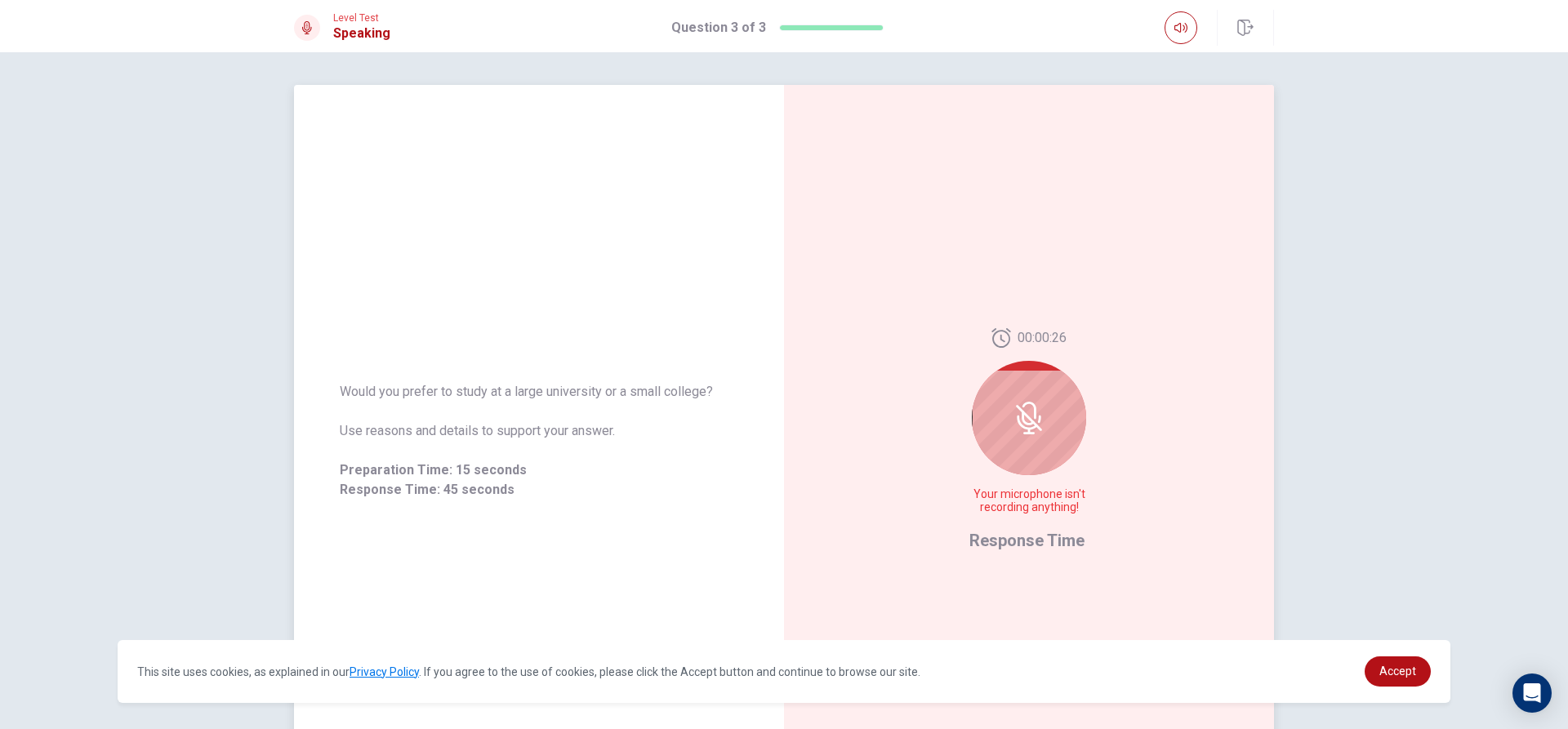
click at [1045, 482] on div "00:00:26 Your microphone isn't recording anything!" at bounding box center [1029, 427] width 120 height 199
click at [1023, 388] on div at bounding box center [1028, 417] width 114 height 114
drag, startPoint x: 970, startPoint y: 407, endPoint x: 992, endPoint y: 407, distance: 22.0
click at [992, 407] on div at bounding box center [1028, 417] width 114 height 114
click at [1026, 446] on div at bounding box center [1028, 417] width 114 height 114
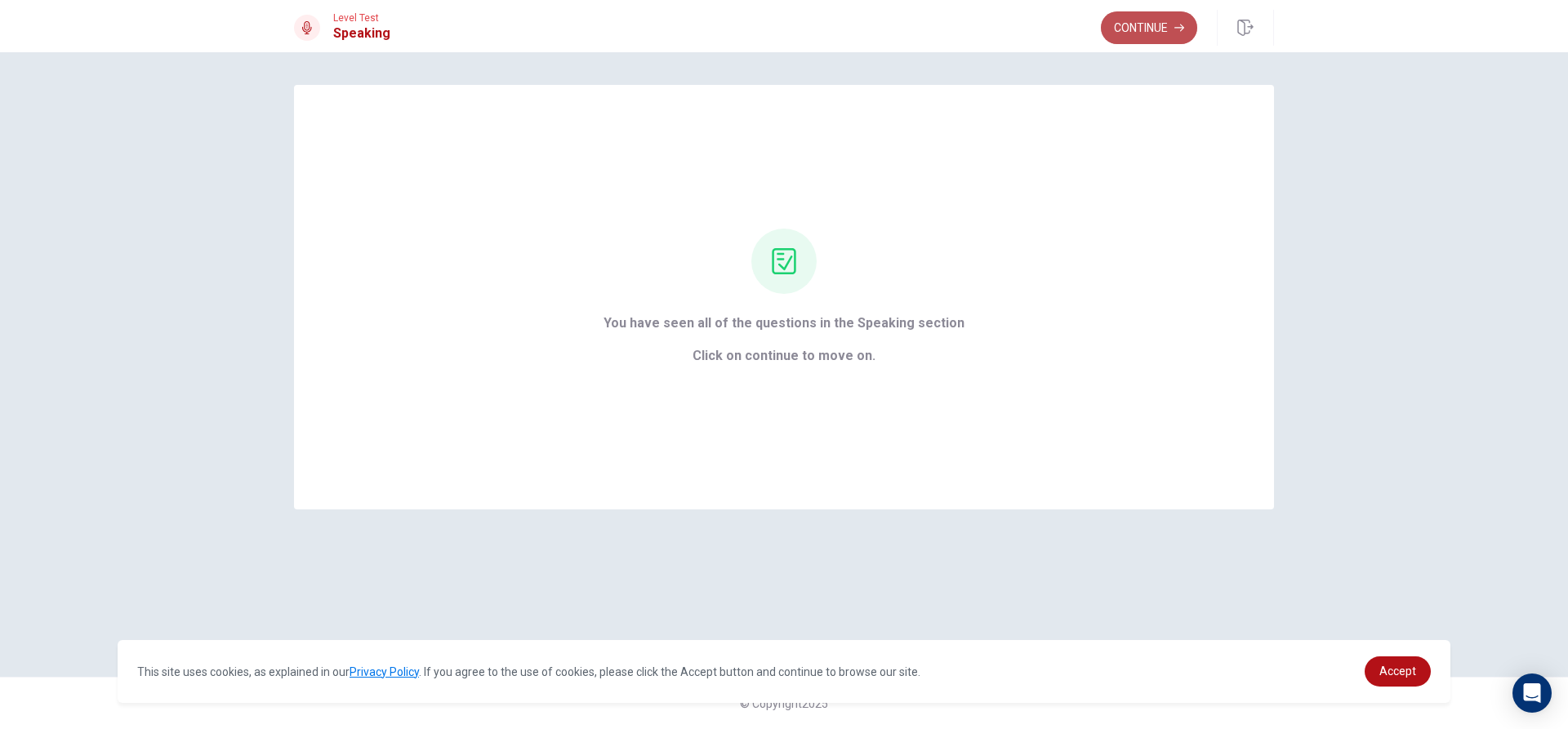
click at [1133, 19] on button "Continue" at bounding box center [1149, 27] width 97 height 33
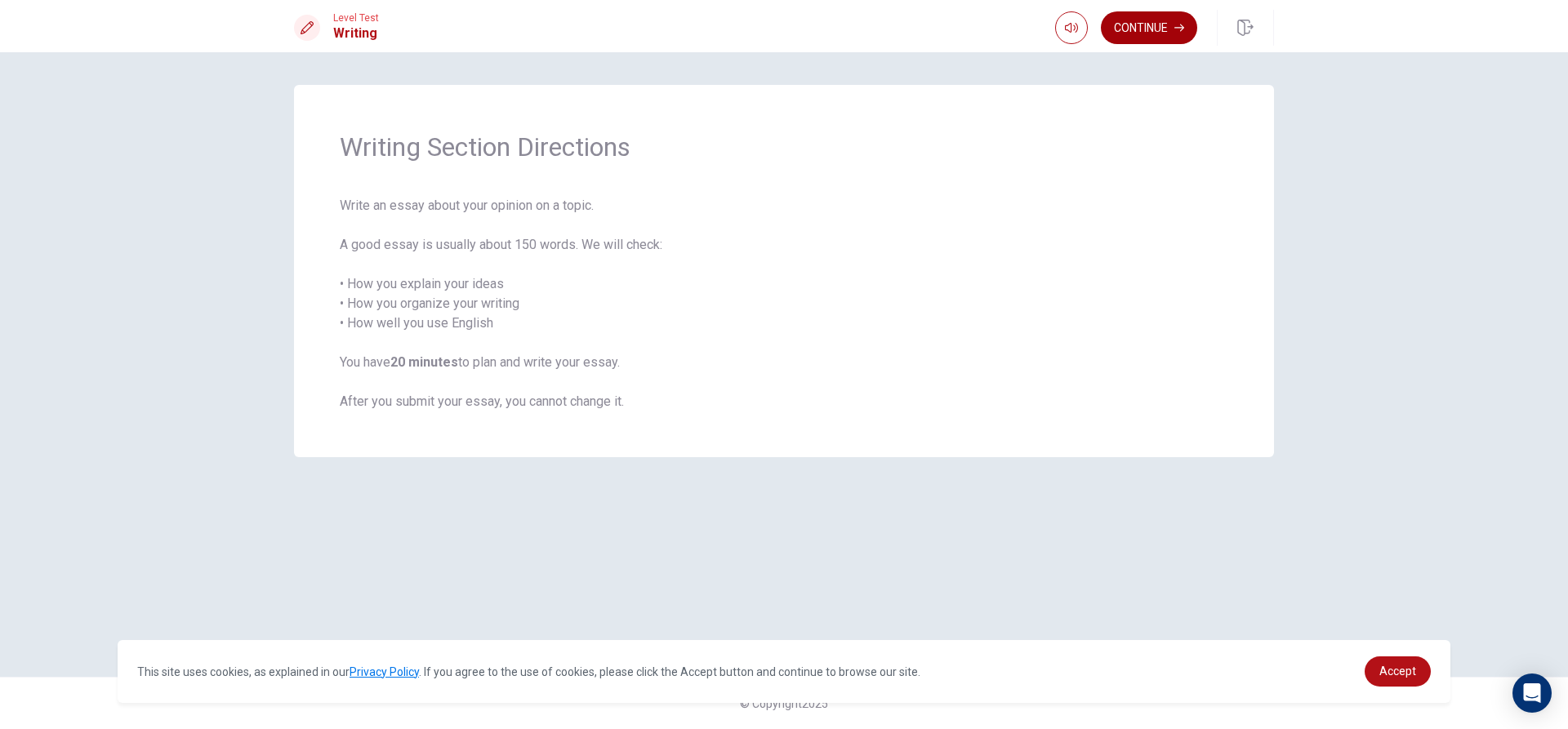
click at [1138, 20] on button "Continue" at bounding box center [1149, 27] width 97 height 33
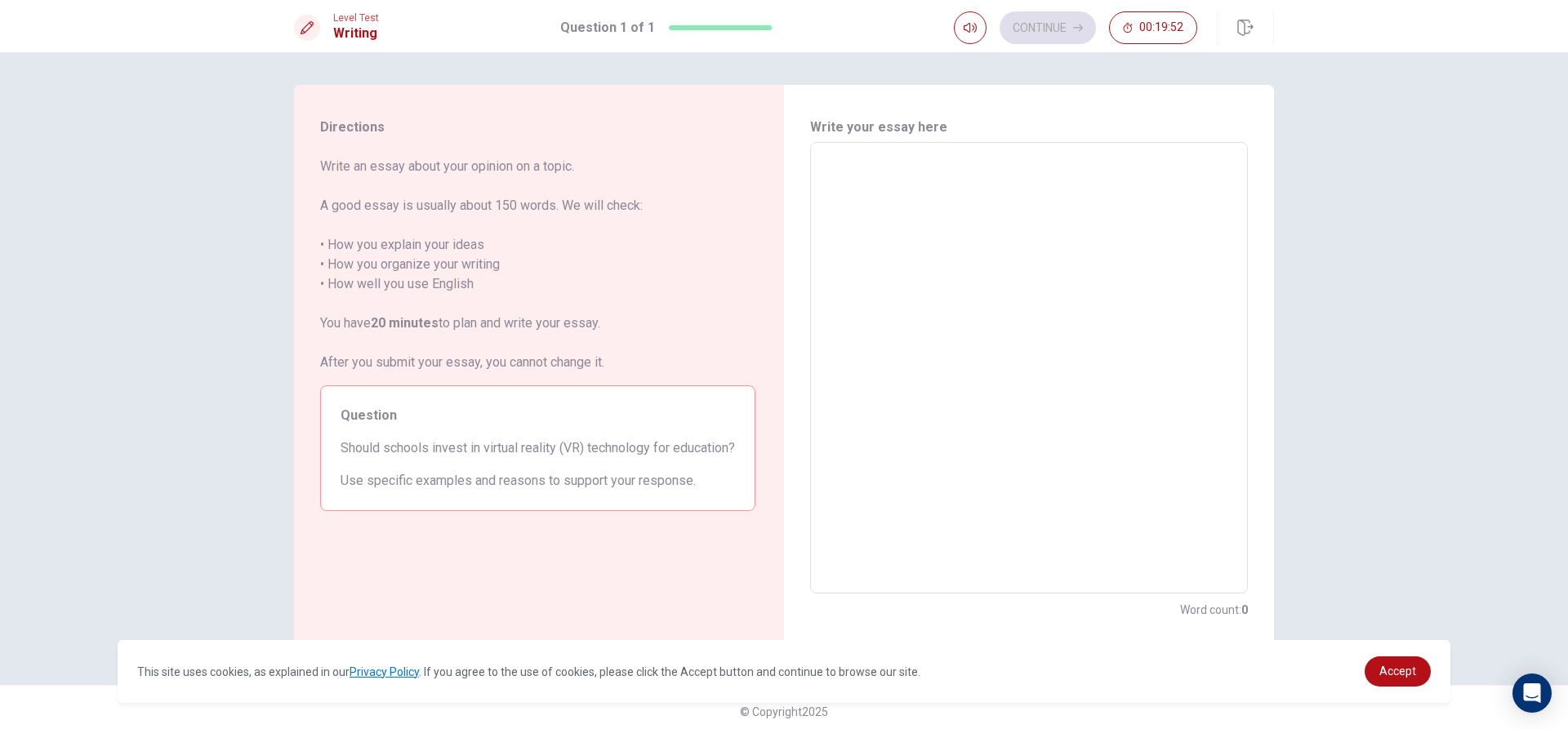
click at [839, 159] on textarea at bounding box center [1029, 368] width 415 height 424
type textarea "m"
type textarea "x"
type textarea "my"
type textarea "x"
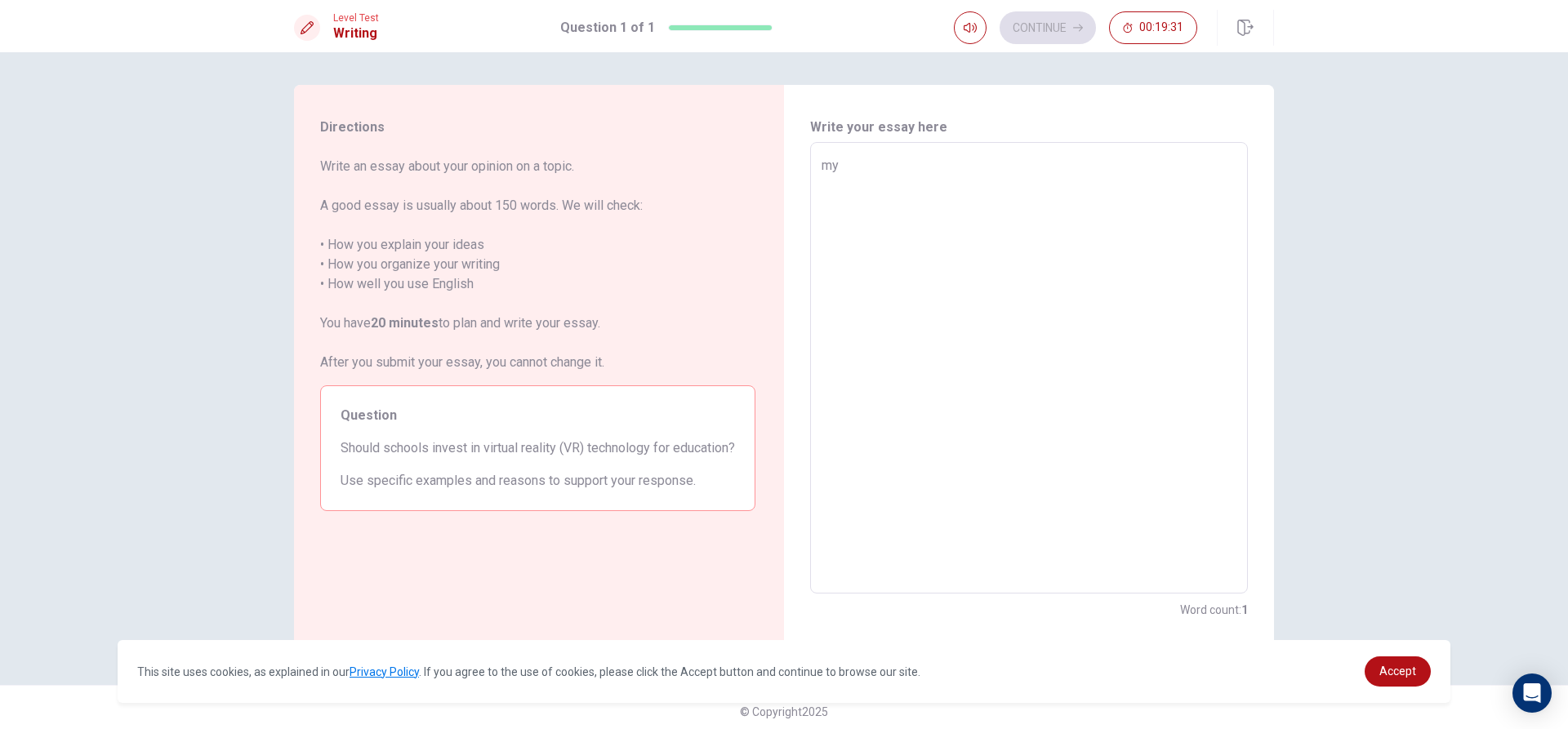
type textarea "my"
type textarea "x"
type textarea "my g"
type textarea "x"
type textarea "my go"
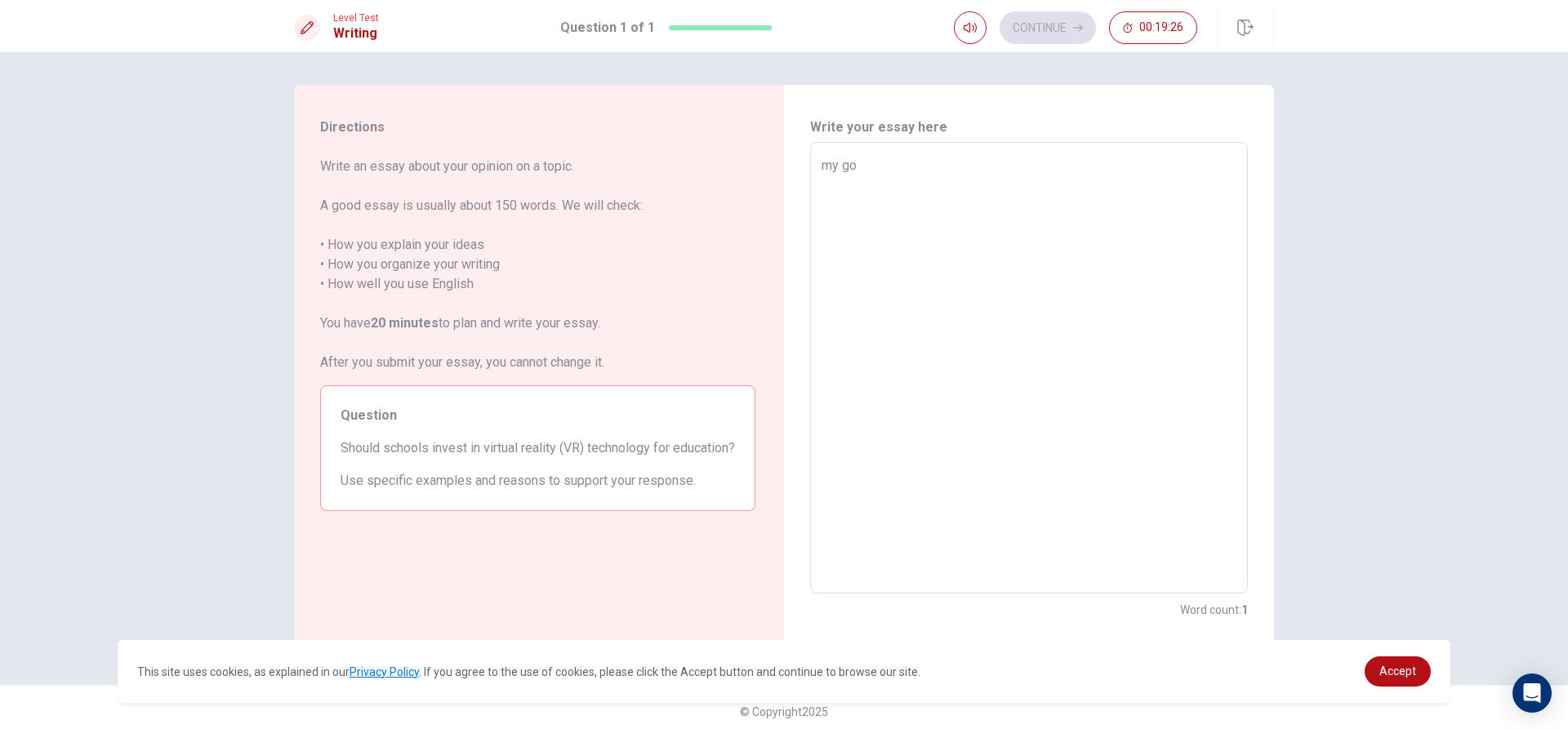
type textarea "x"
type textarea "my goo"
type textarea "x"
type textarea "my good"
type textarea "x"
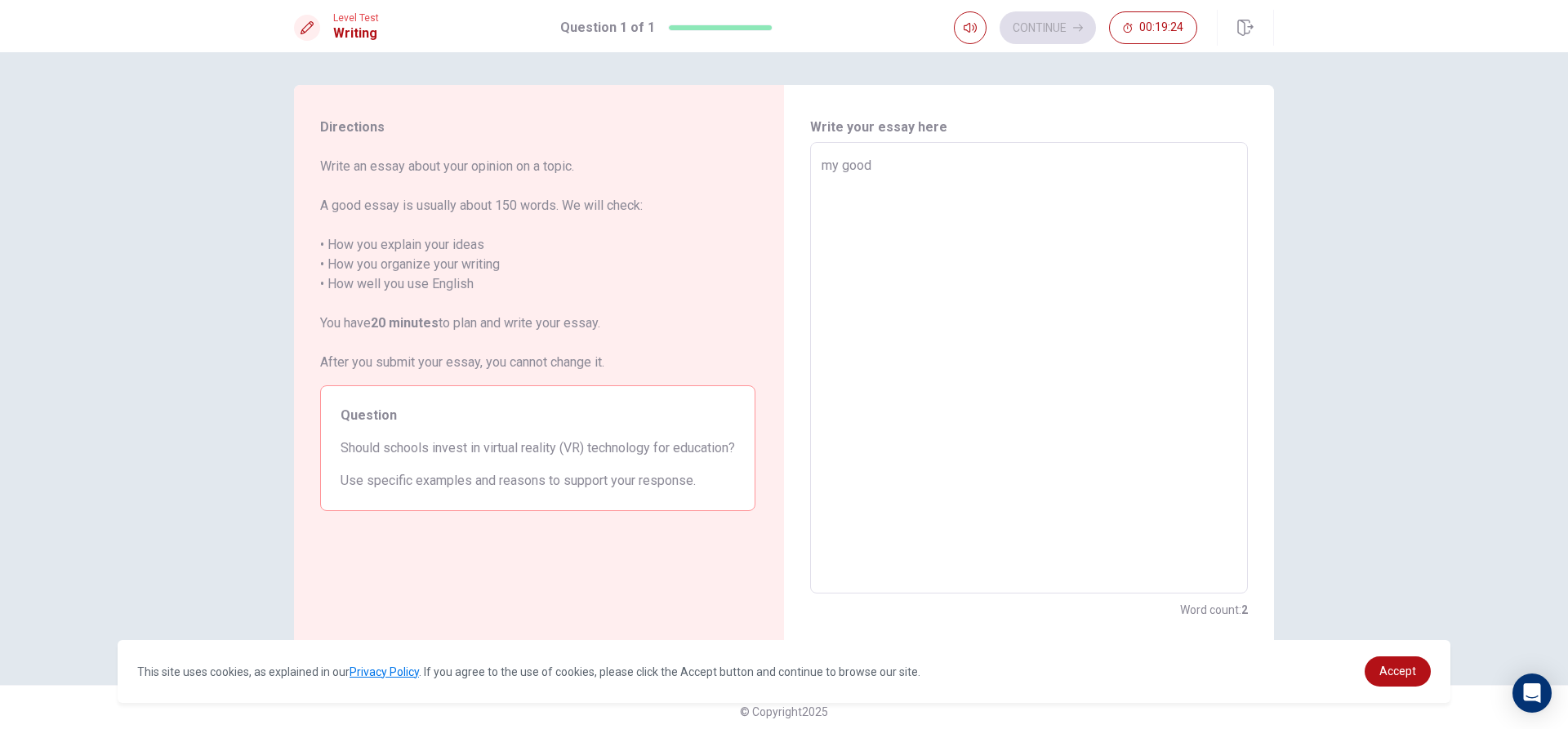
type textarea "my goodi"
type textarea "x"
type textarea "my goodid"
type textarea "x"
type textarea "my goodide"
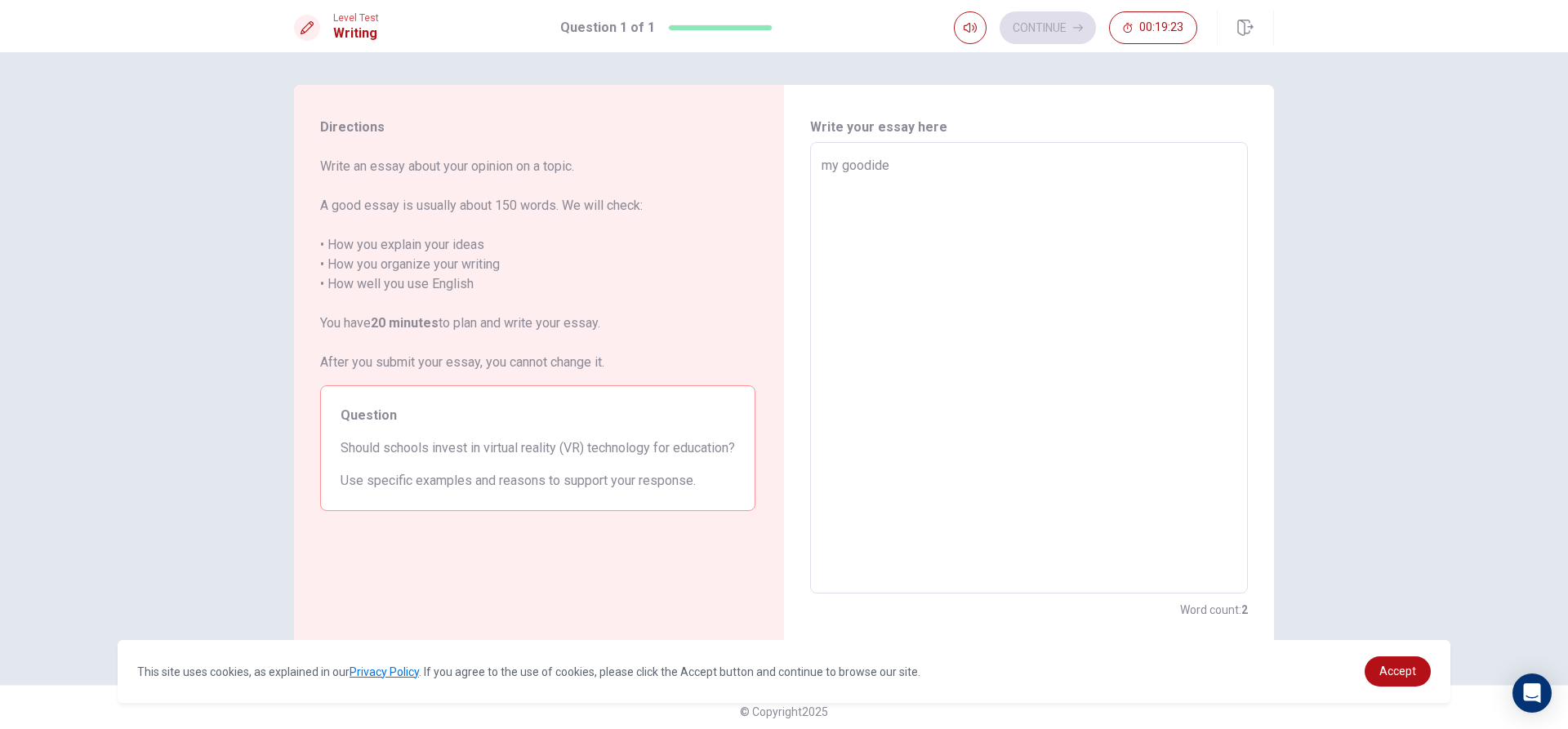
type textarea "x"
type textarea "my goodidea"
type textarea "x"
type textarea "my goodide"
type textarea "x"
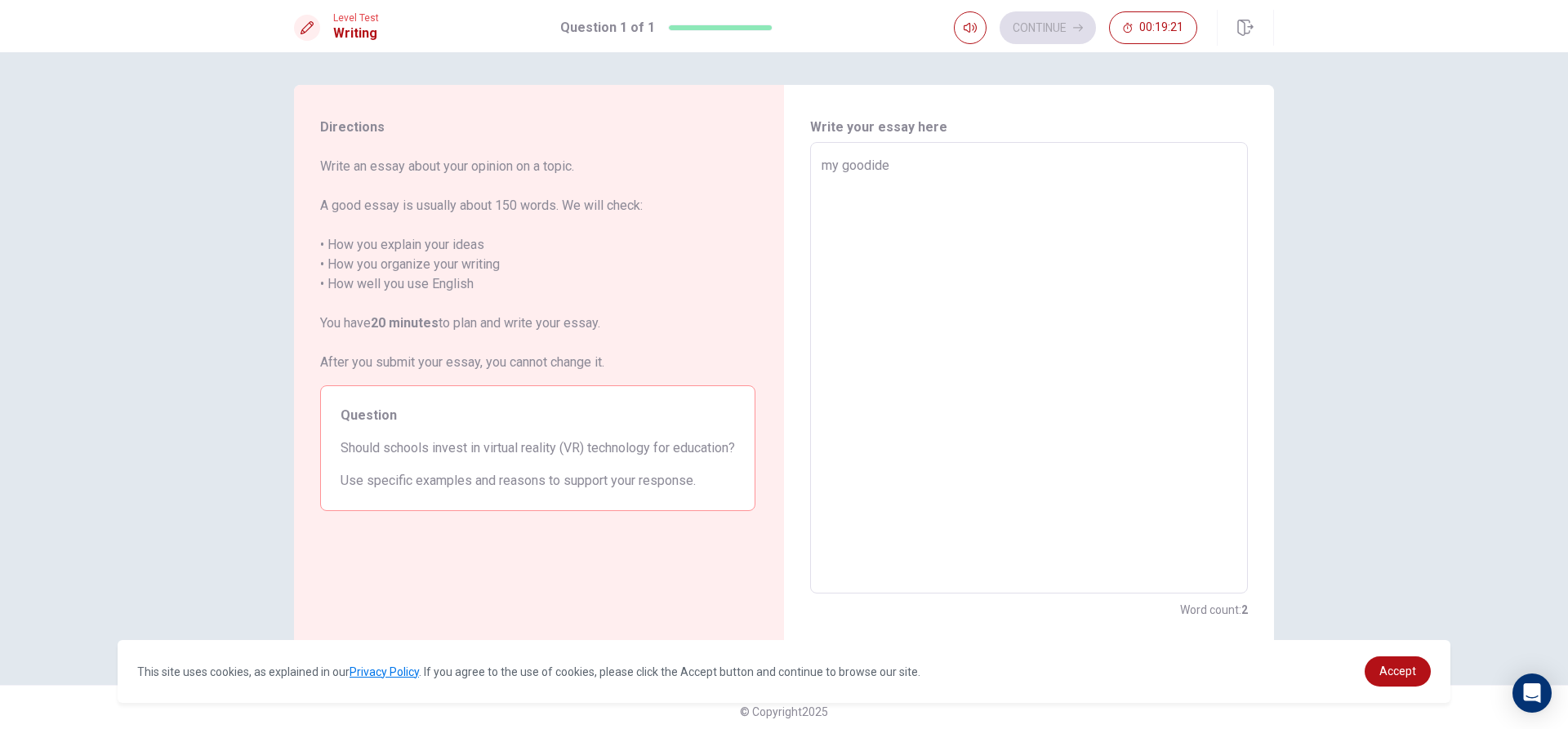
type textarea "my goodid"
type textarea "x"
type textarea "my goodi"
type textarea "x"
type textarea "my good"
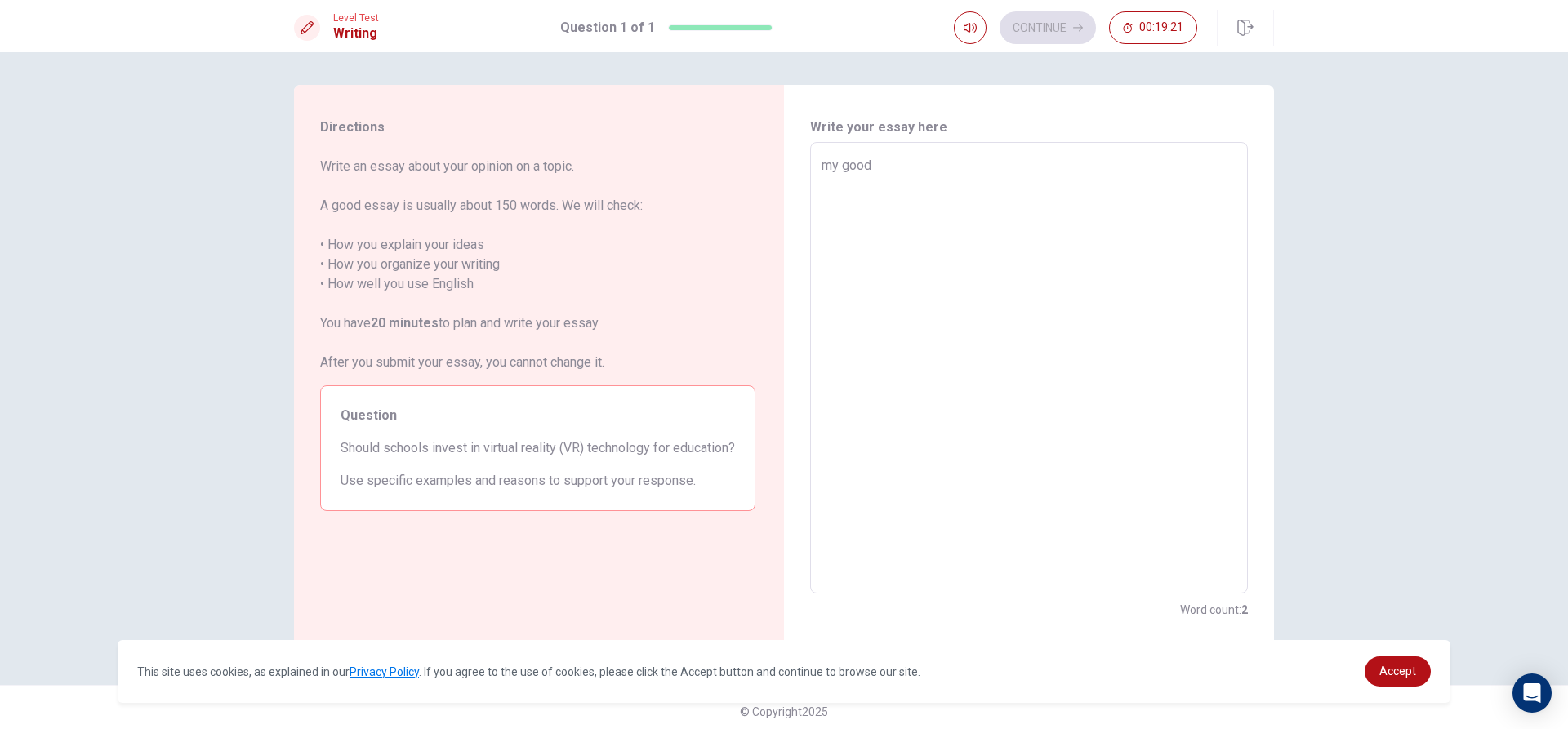
type textarea "x"
type textarea "my good"
type textarea "x"
type textarea "my good i"
type textarea "x"
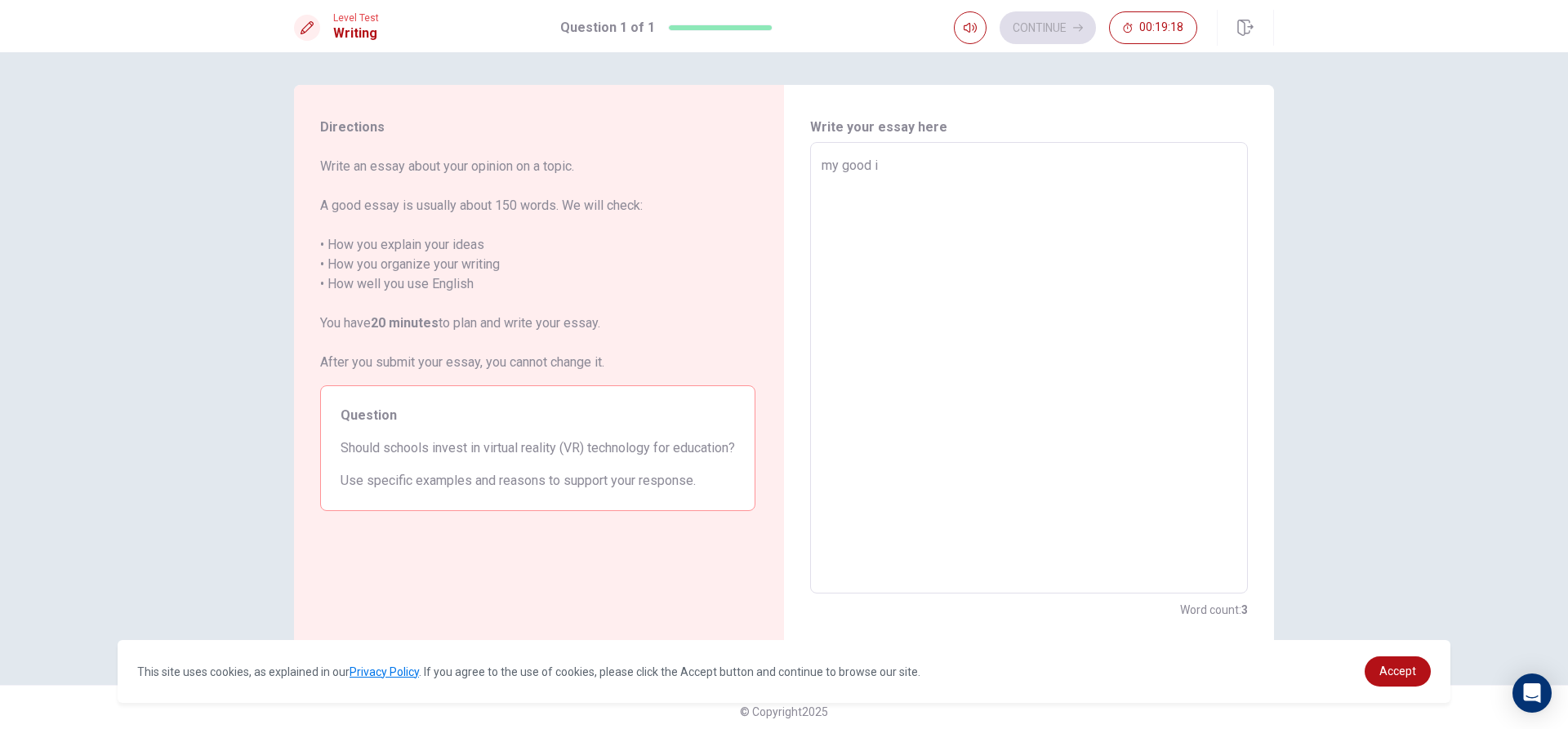
type textarea "my good id"
type textarea "x"
type textarea "my good ide"
type textarea "x"
type textarea "my good idea"
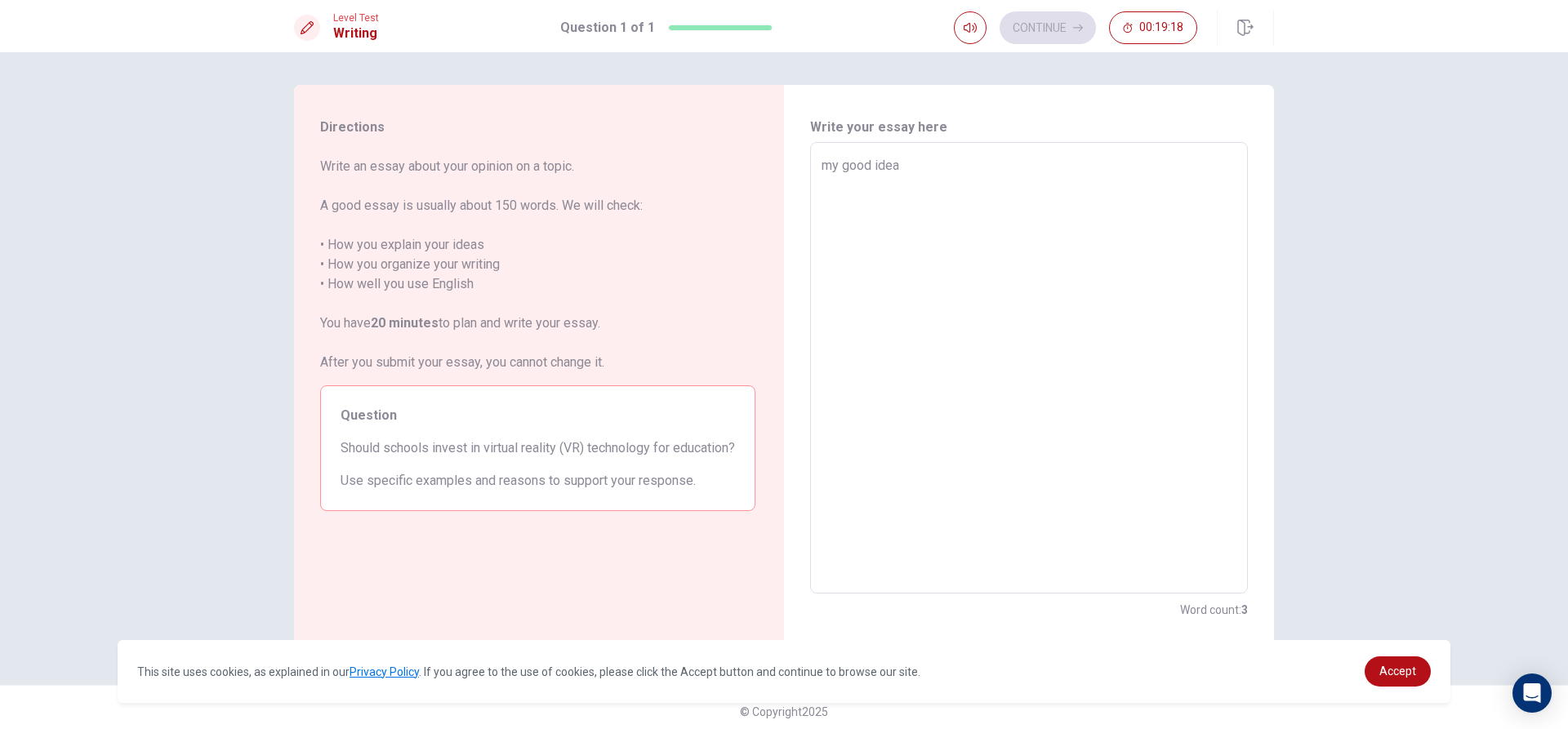
type textarea "x"
type textarea "my good idea"
type textarea "x"
type textarea "my good idea i"
type textarea "x"
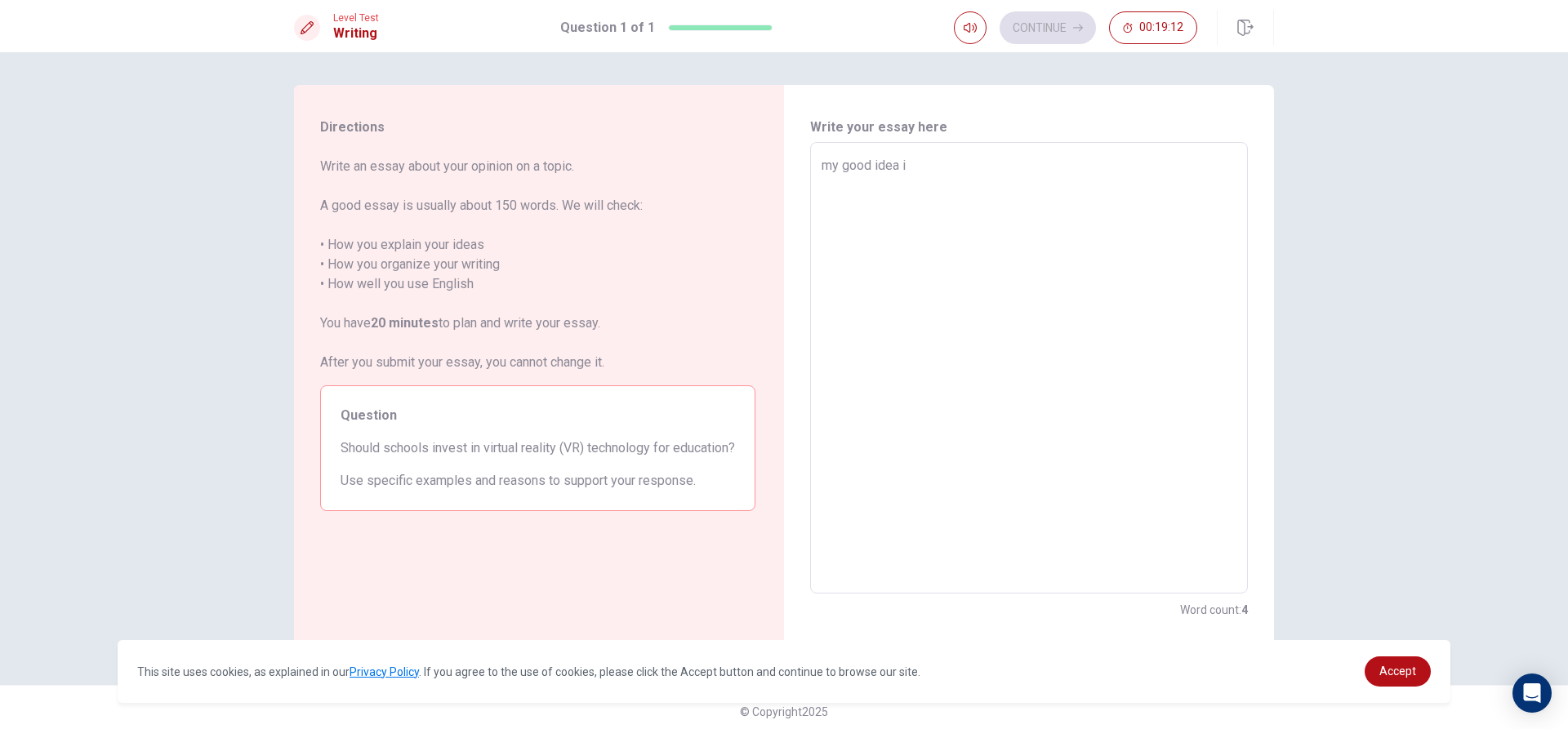
type textarea "my good idea id"
type textarea "x"
type textarea "my good idea i"
type textarea "x"
type textarea "my good idea is"
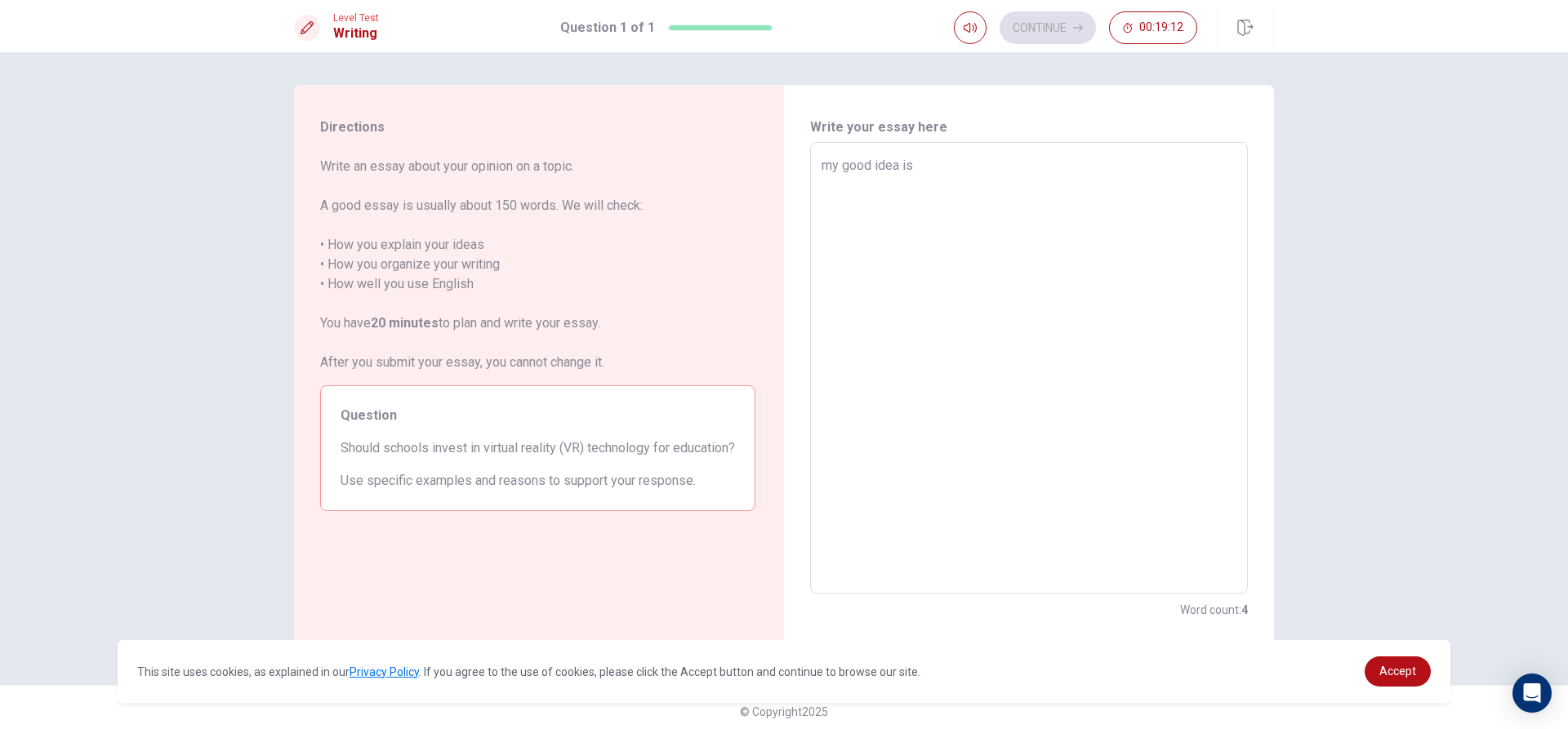
type textarea "x"
type textarea "my good idea is"
type textarea "x"
type textarea "my good idea is p"
type textarea "x"
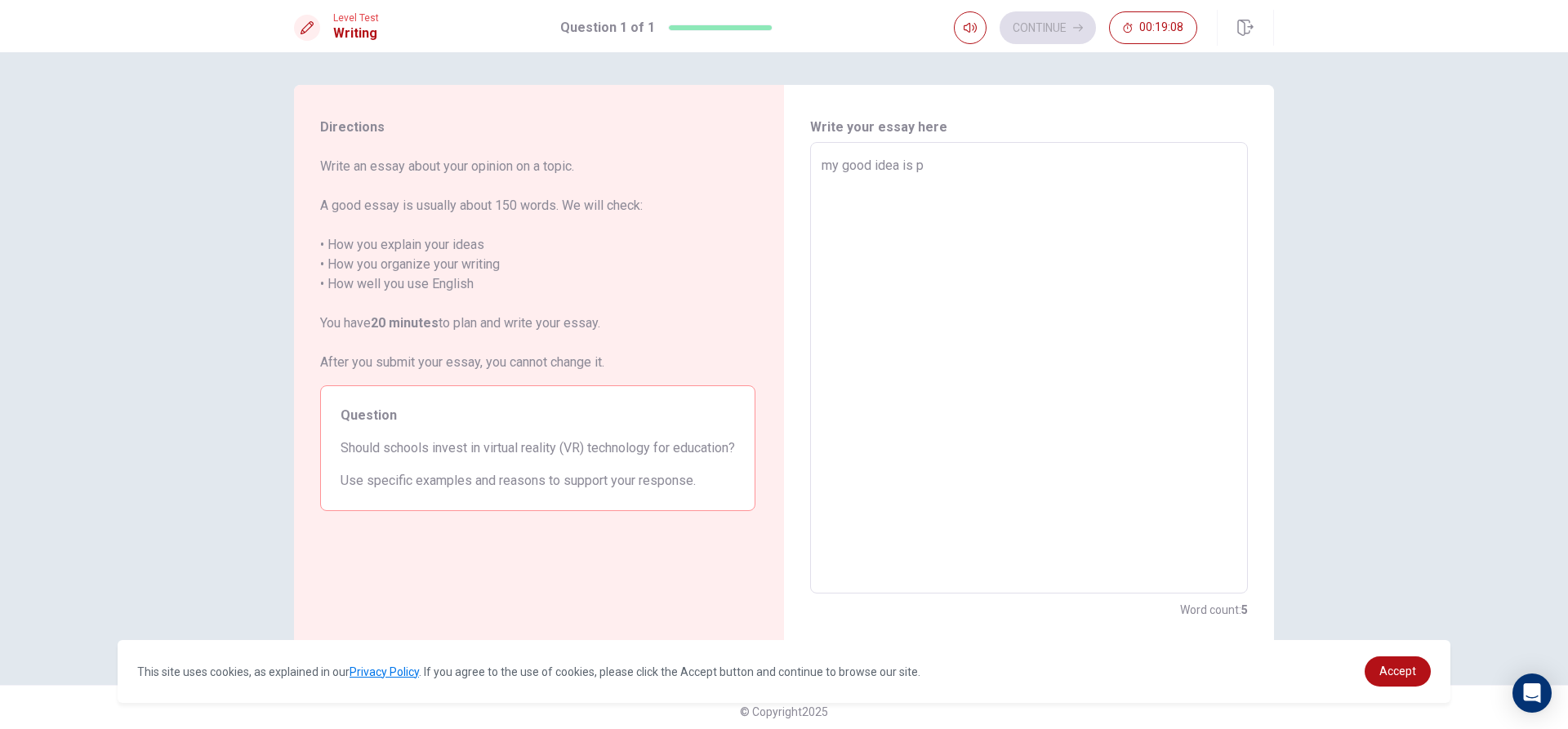
type textarea "my good idea is pr"
type textarea "x"
type textarea "my good idea is pre"
type textarea "x"
type textarea "my good idea is pref"
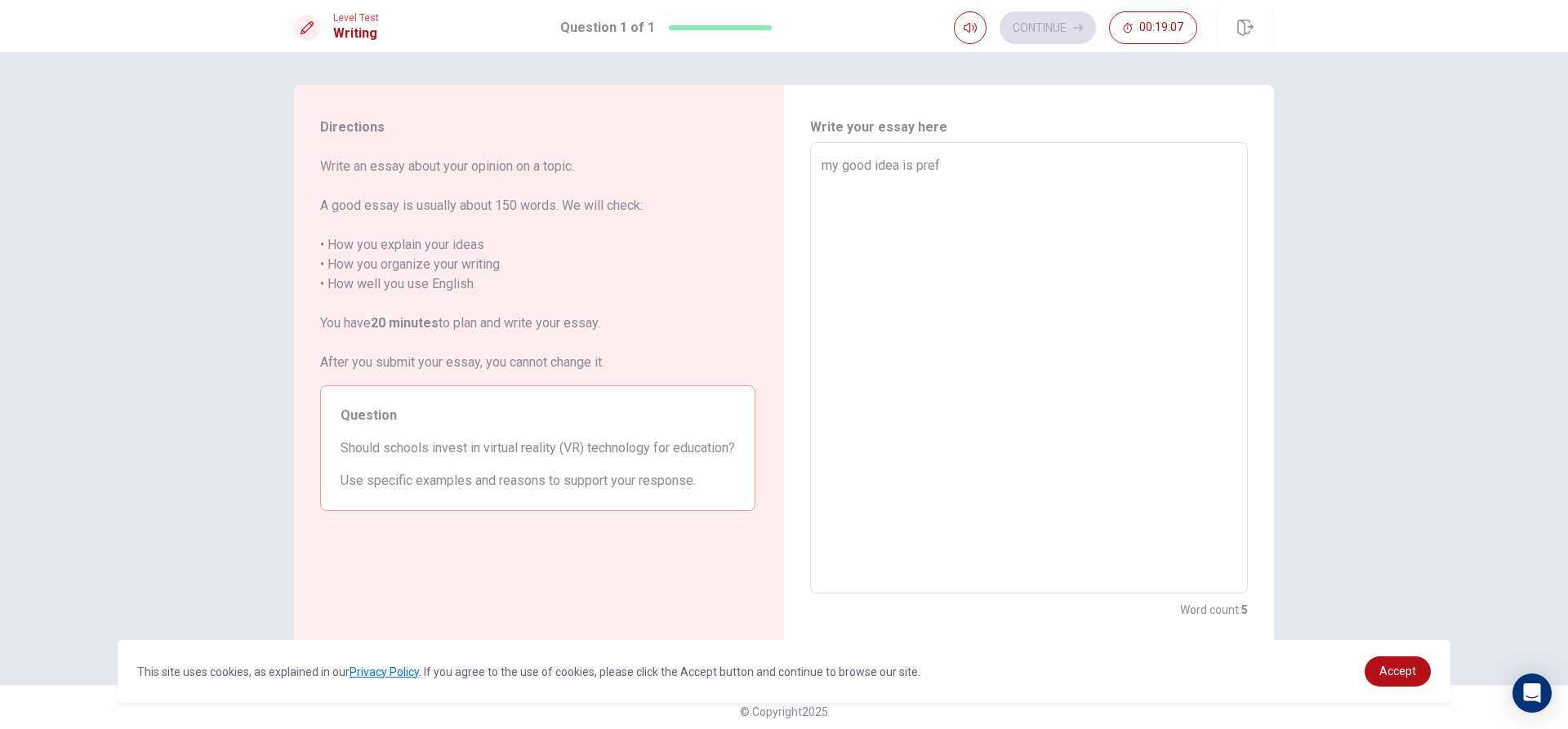
type textarea "x"
type textarea "my good idea is prefe"
type textarea "x"
type textarea "my good idea is prefer"
type textarea "x"
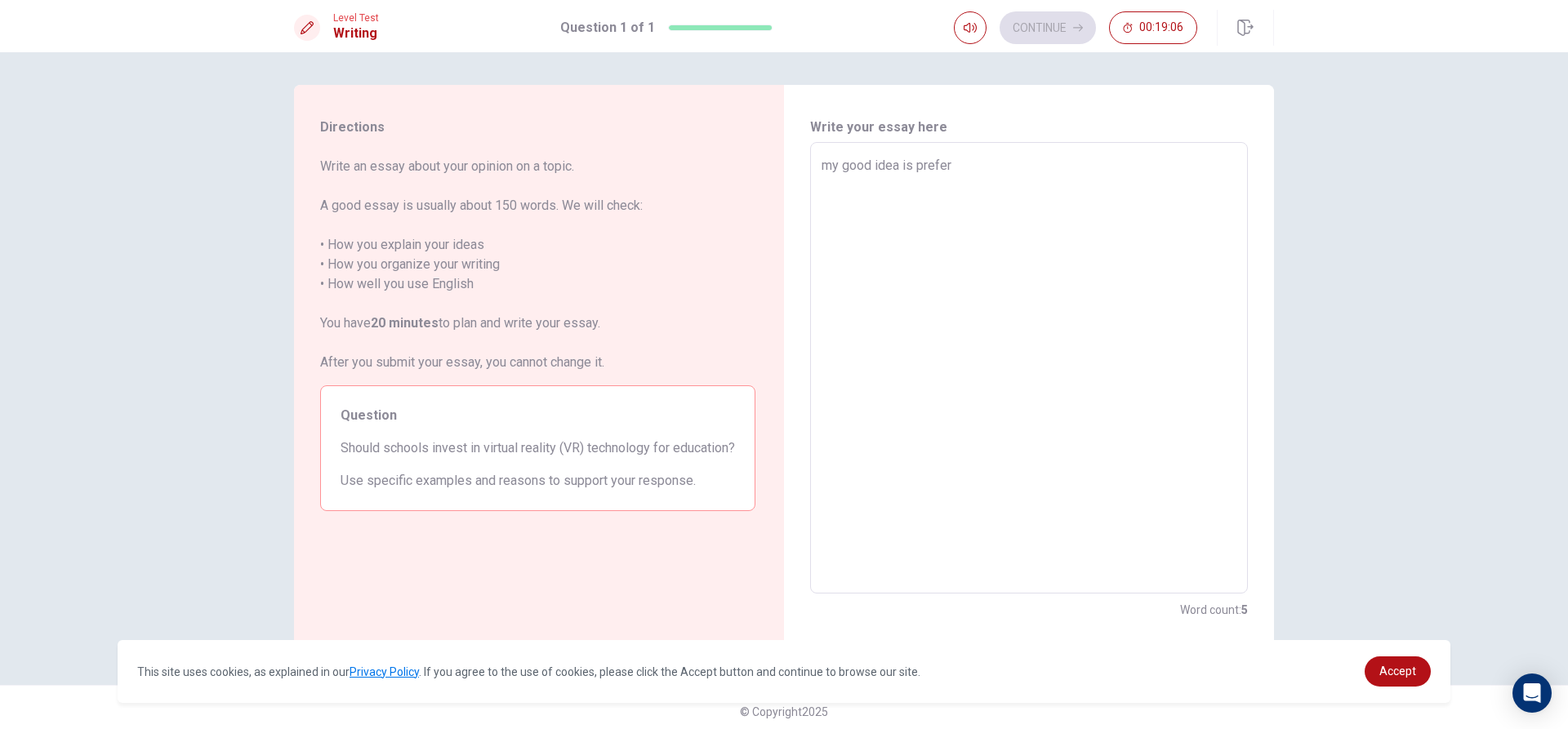
type textarea "my good idea is prefer"
type textarea "x"
type textarea "my good idea is prefer t"
type textarea "x"
type textarea "my good idea is prefer to"
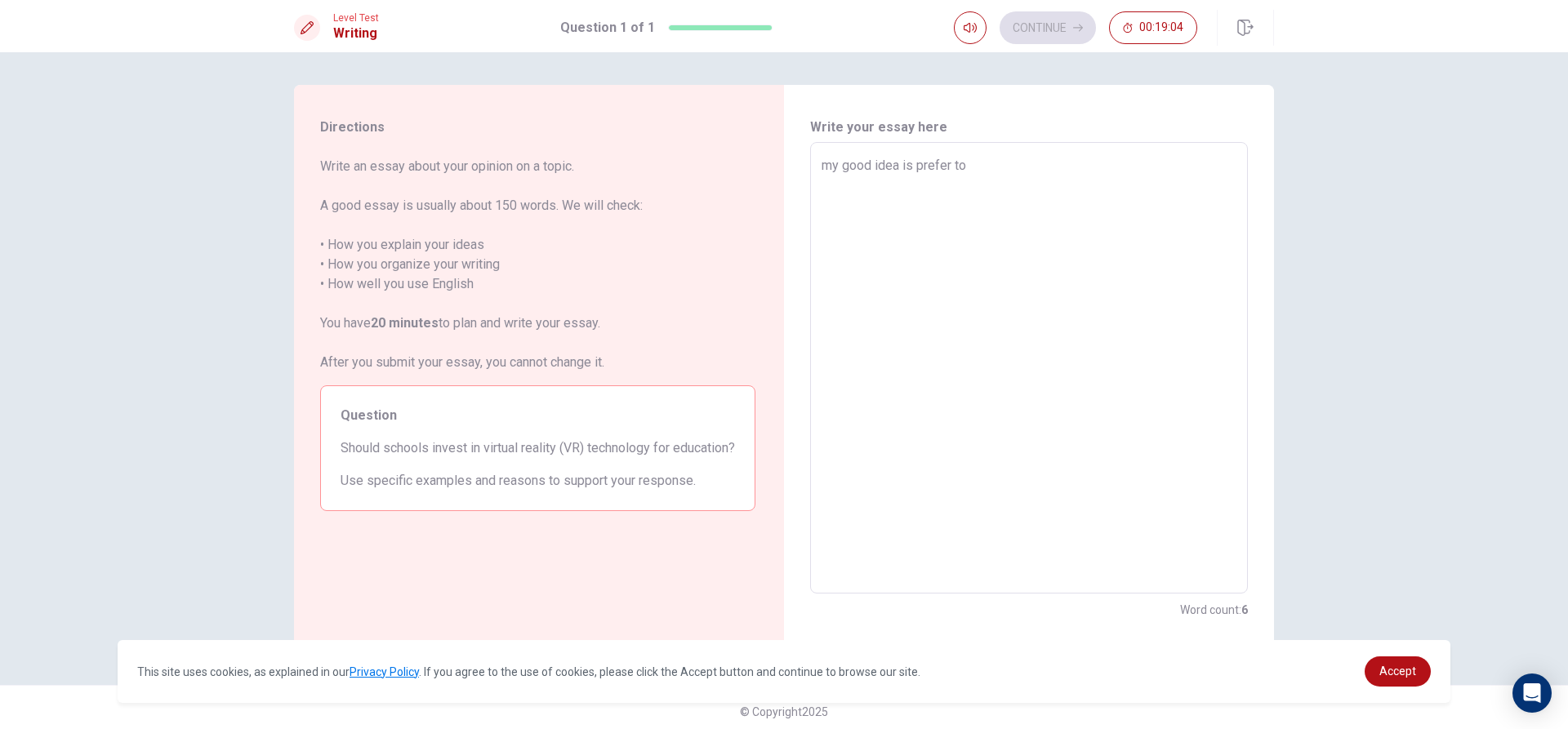
type textarea "x"
type textarea "my good idea is prefer to"
type textarea "x"
type textarea "my good idea is prefer to l"
type textarea "x"
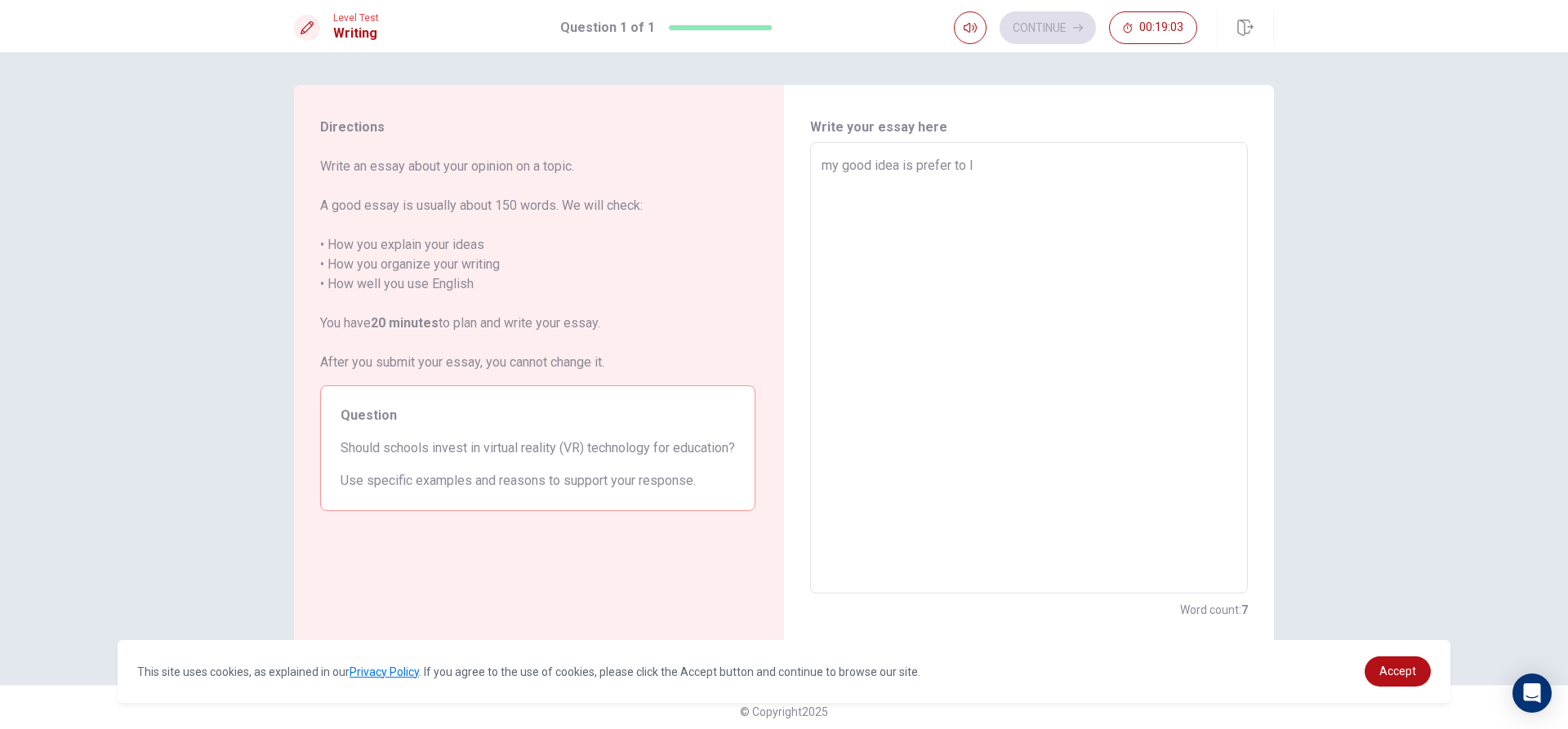
type textarea "my good idea is prefer to le"
type textarea "x"
type textarea "my good idea is prefer to lea"
type textarea "x"
type textarea "my good idea is prefer to [PERSON_NAME]"
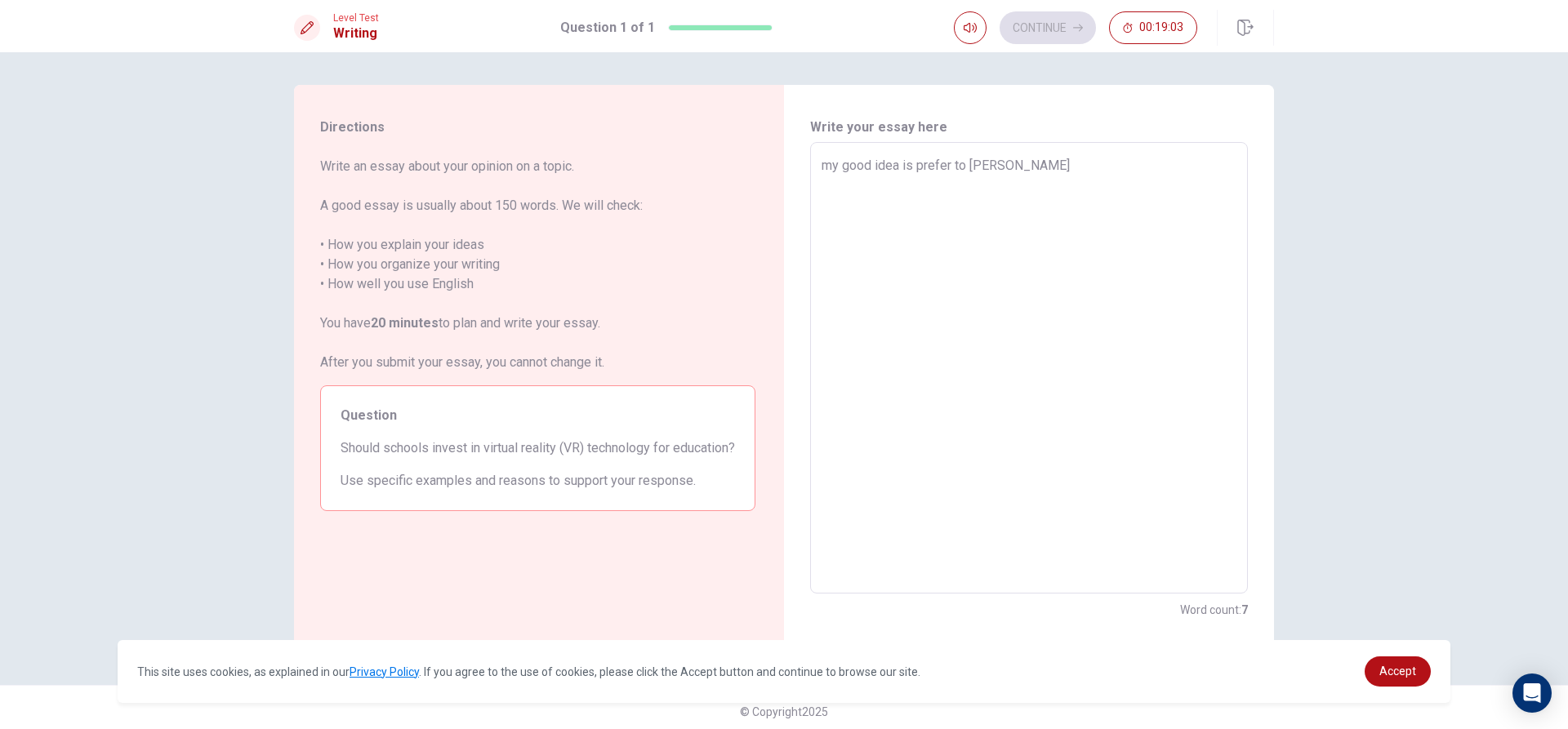
type textarea "x"
type textarea "my good idea is prefer to learn"
type textarea "x"
type textarea "my good idea is prefer to learn"
type textarea "x"
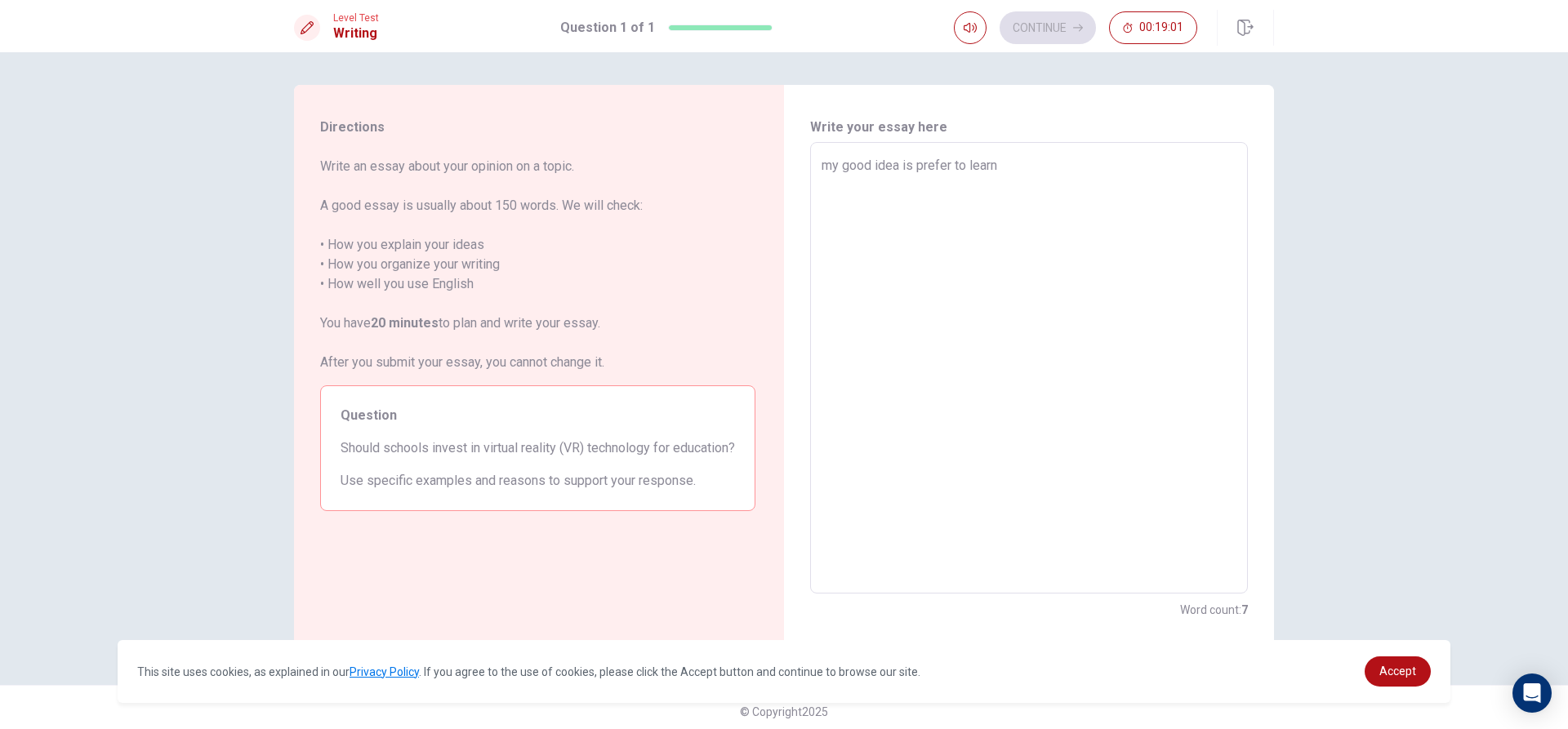
type textarea "my good idea is prefer to learn i"
type textarea "x"
type textarea "my good idea is prefer to learn in"
type textarea "x"
type textarea "my good idea is prefer to learn in"
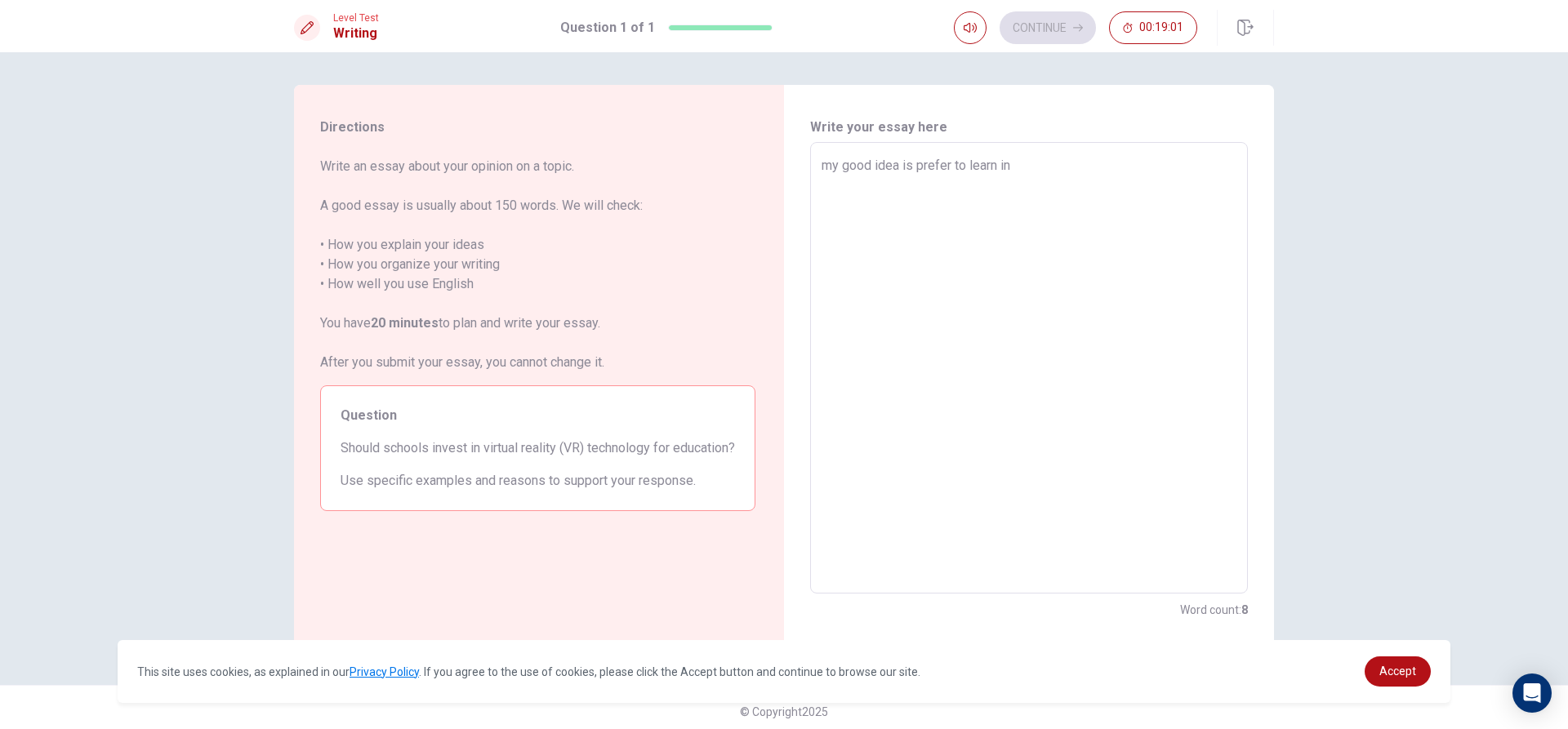
type textarea "x"
type textarea "my good idea is prefer to learn in e"
type textarea "x"
type textarea "my good idea is prefer to learn in en"
type textarea "x"
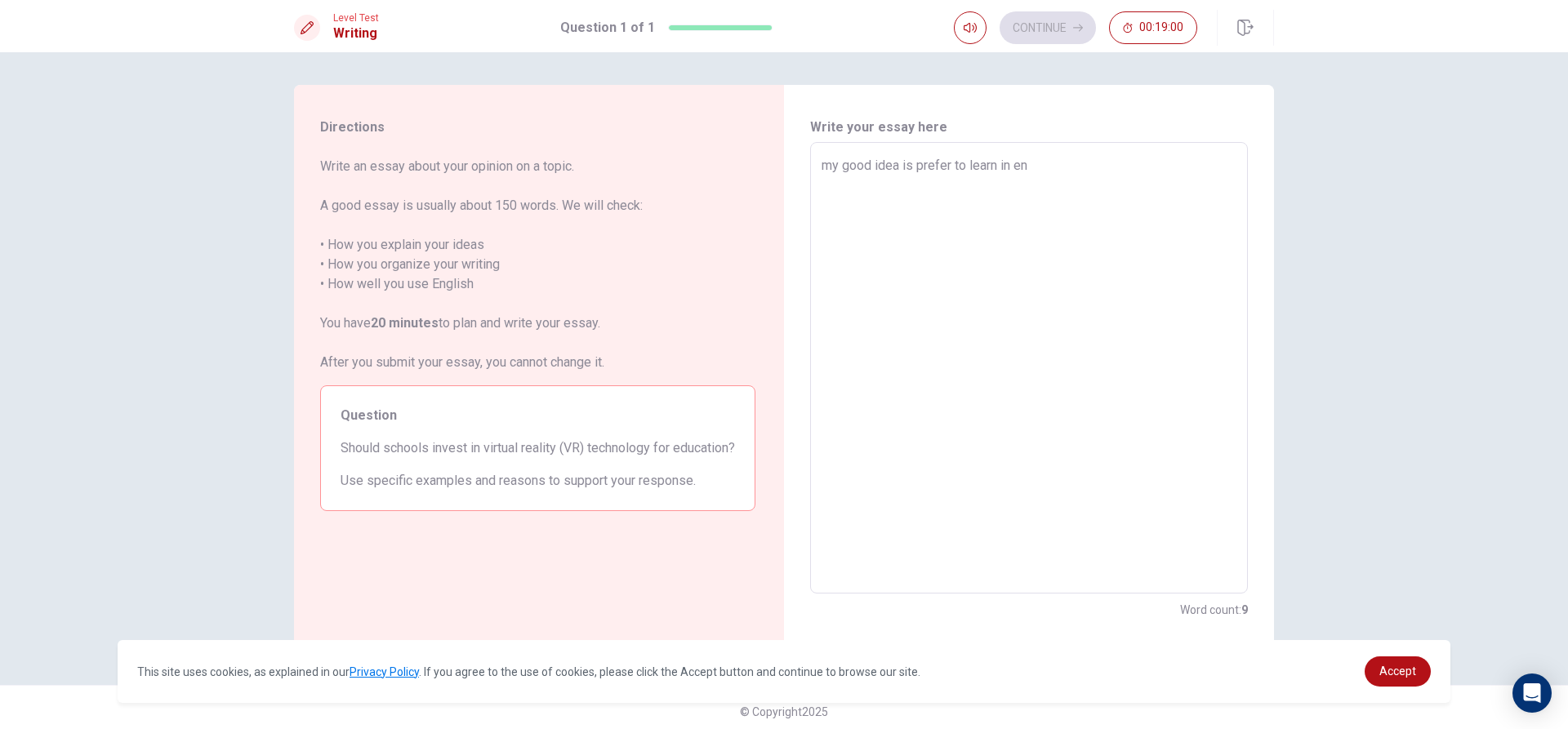
type textarea "my good idea is prefer to learn in enl"
type textarea "x"
type textarea "my good idea is prefer to learn in enli"
type textarea "x"
type textarea "my good idea is prefer to learn in enlid"
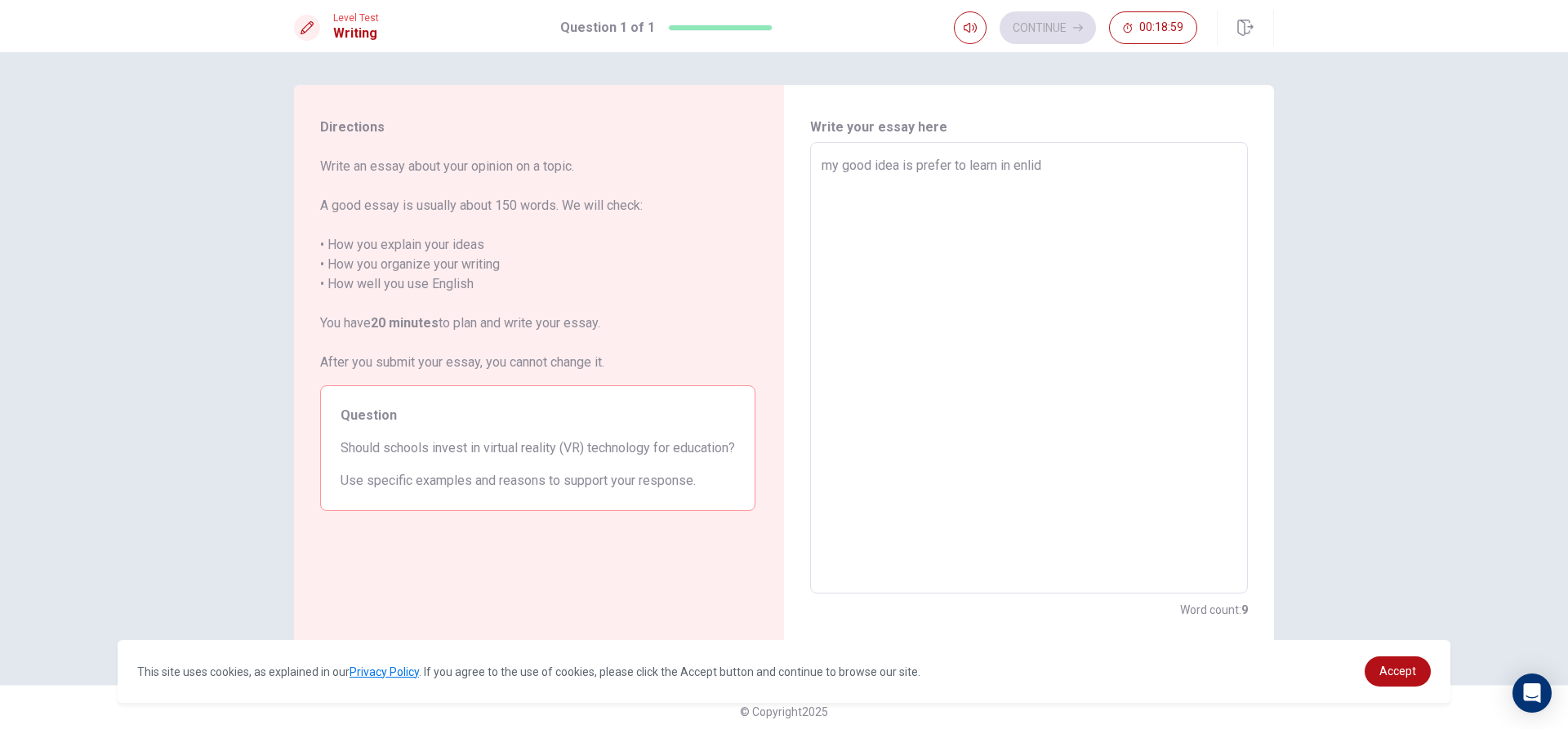
type textarea "x"
type textarea "my good idea is prefer to learn in enli"
type textarea "x"
type textarea "my good idea is prefer to learn in enlis"
type textarea "x"
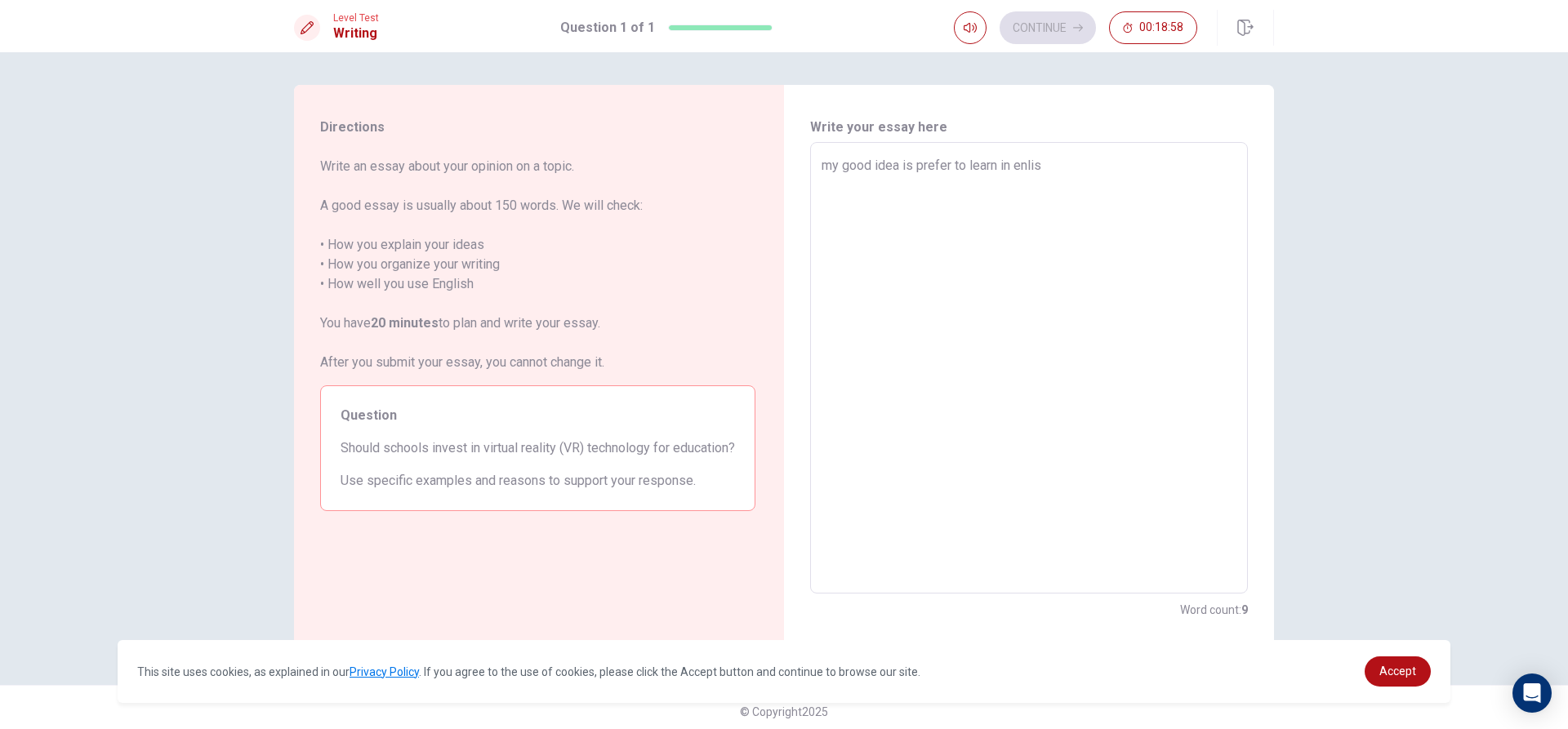
type textarea "my good idea is prefer to learn in enlish"
type textarea "x"
type textarea "my good idea is prefer to learn in enlish"
type textarea "x"
type textarea "my good idea is prefer to learn in enlish"
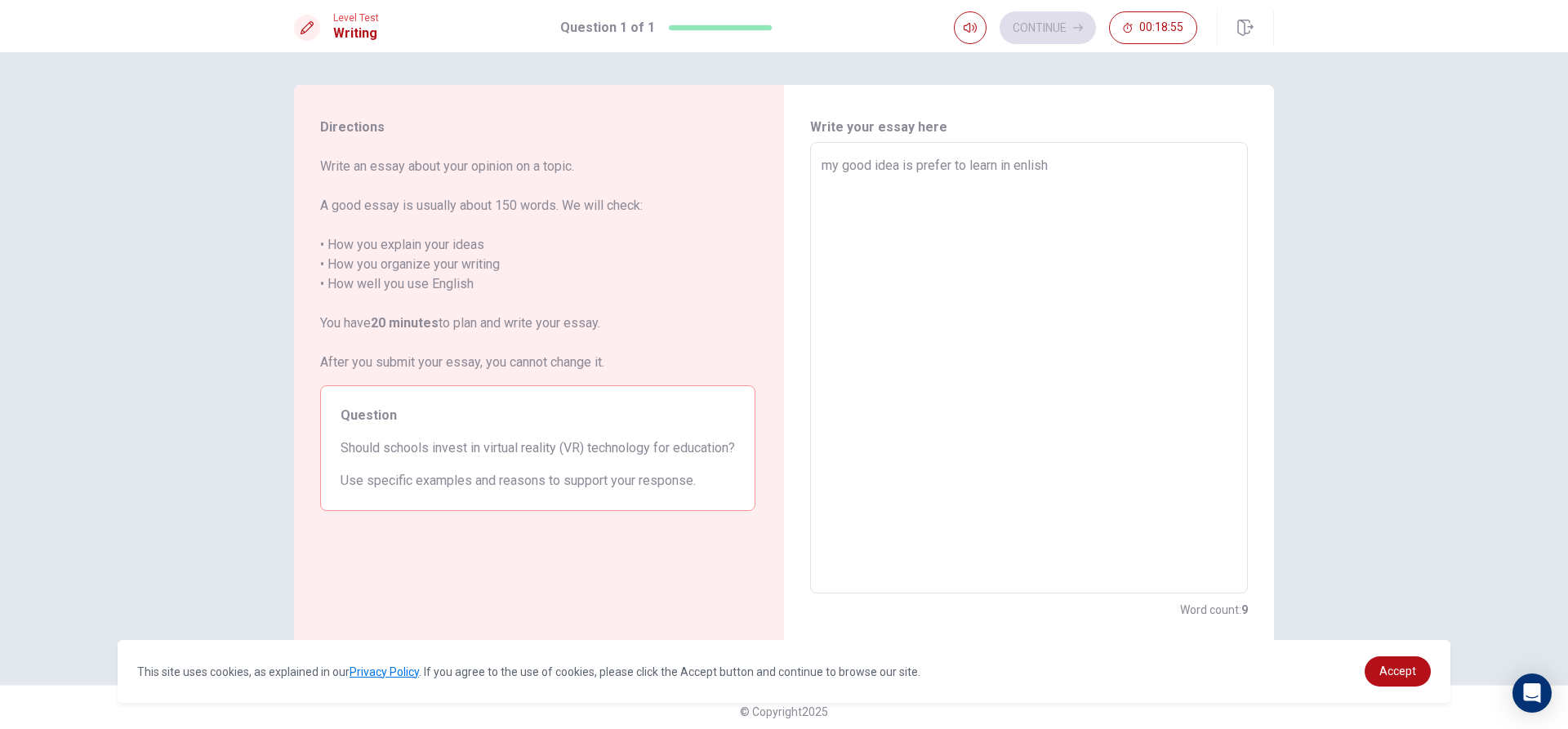
type textarea "x"
type textarea "my good idea is prefer to learn in enlis"
type textarea "x"
type textarea "my good idea is prefer to learn in enli"
type textarea "x"
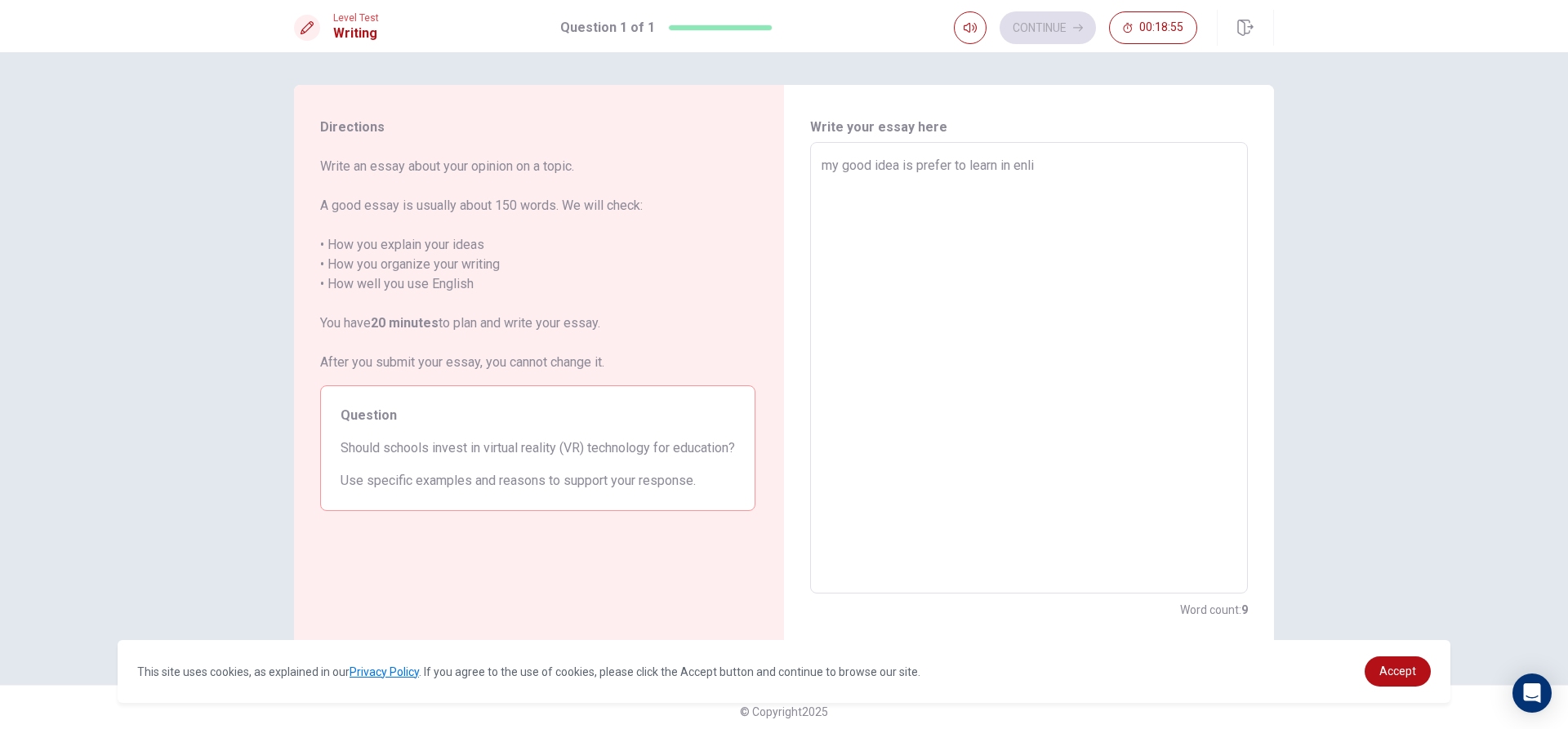
type textarea "my good idea is prefer to learn in enl"
type textarea "x"
type textarea "my good idea is prefer to learn in en"
type textarea "x"
type textarea "my good idea is prefer to learn in eng"
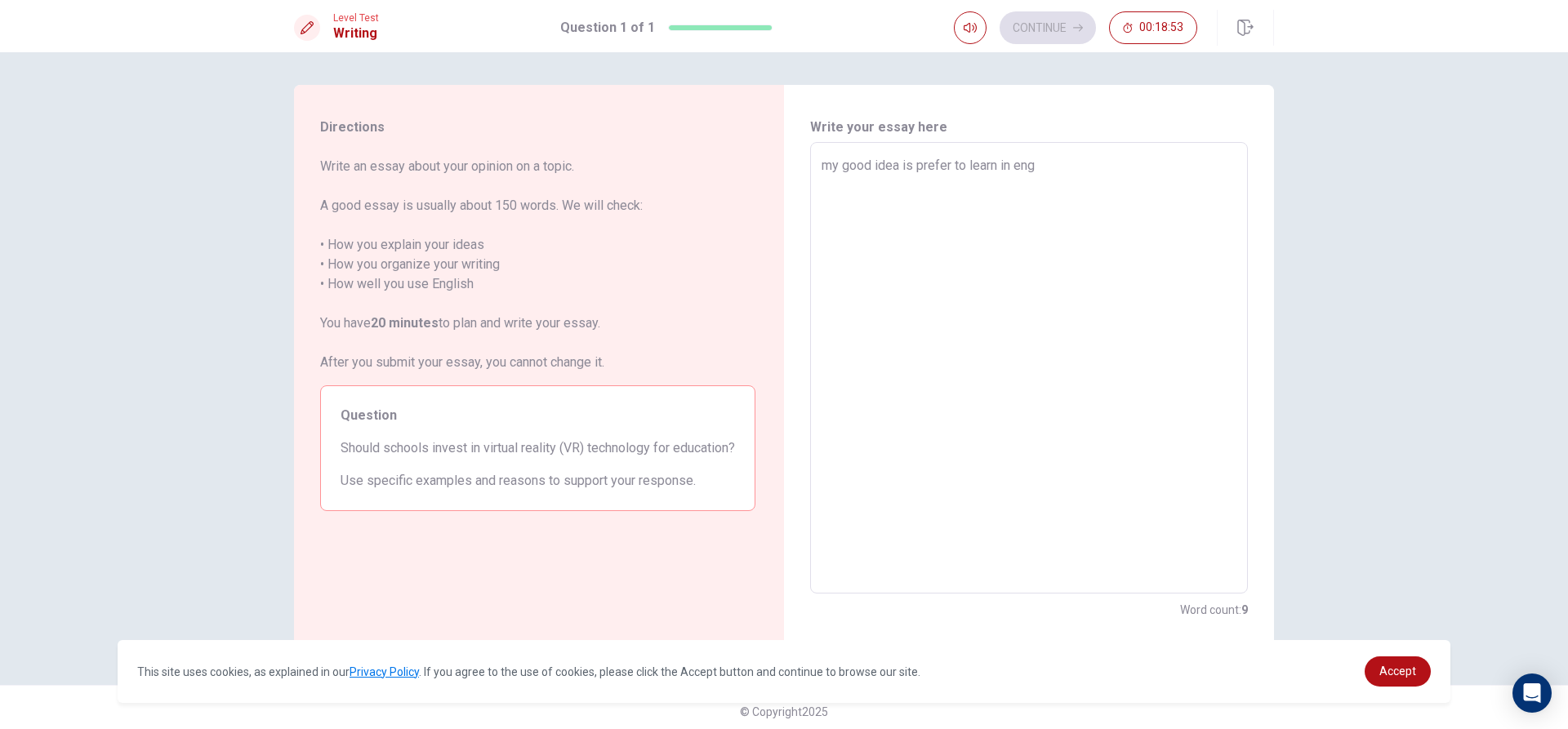
type textarea "x"
type textarea "my good idea is prefer to learn in engl"
type textarea "x"
type textarea "my good idea is prefer to learn in engli"
type textarea "x"
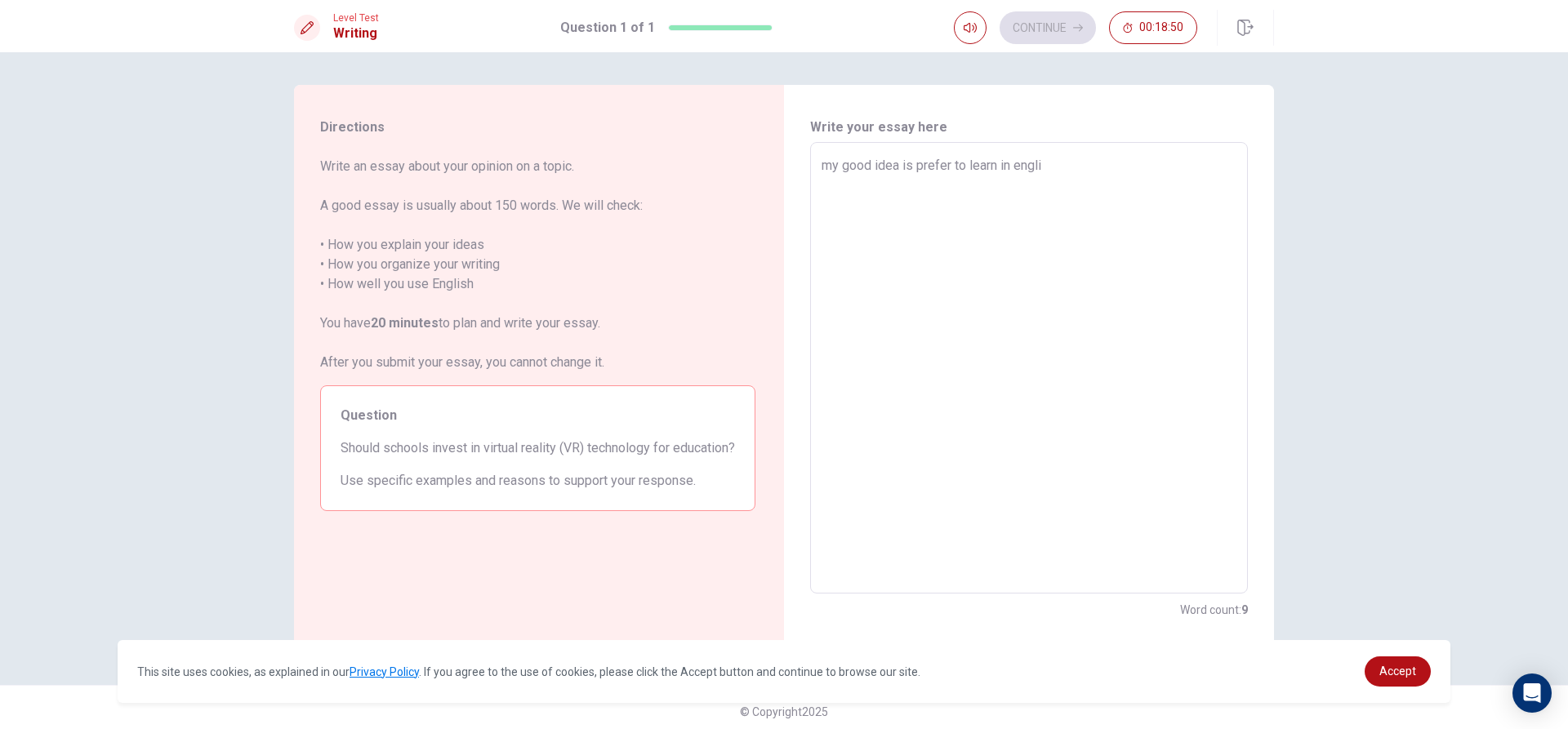
type textarea "my good idea is prefer to learn in englis"
type textarea "x"
type textarea "my good idea is prefer to learn in english"
type textarea "x"
type textarea "my good idea is prefer to learn in english"
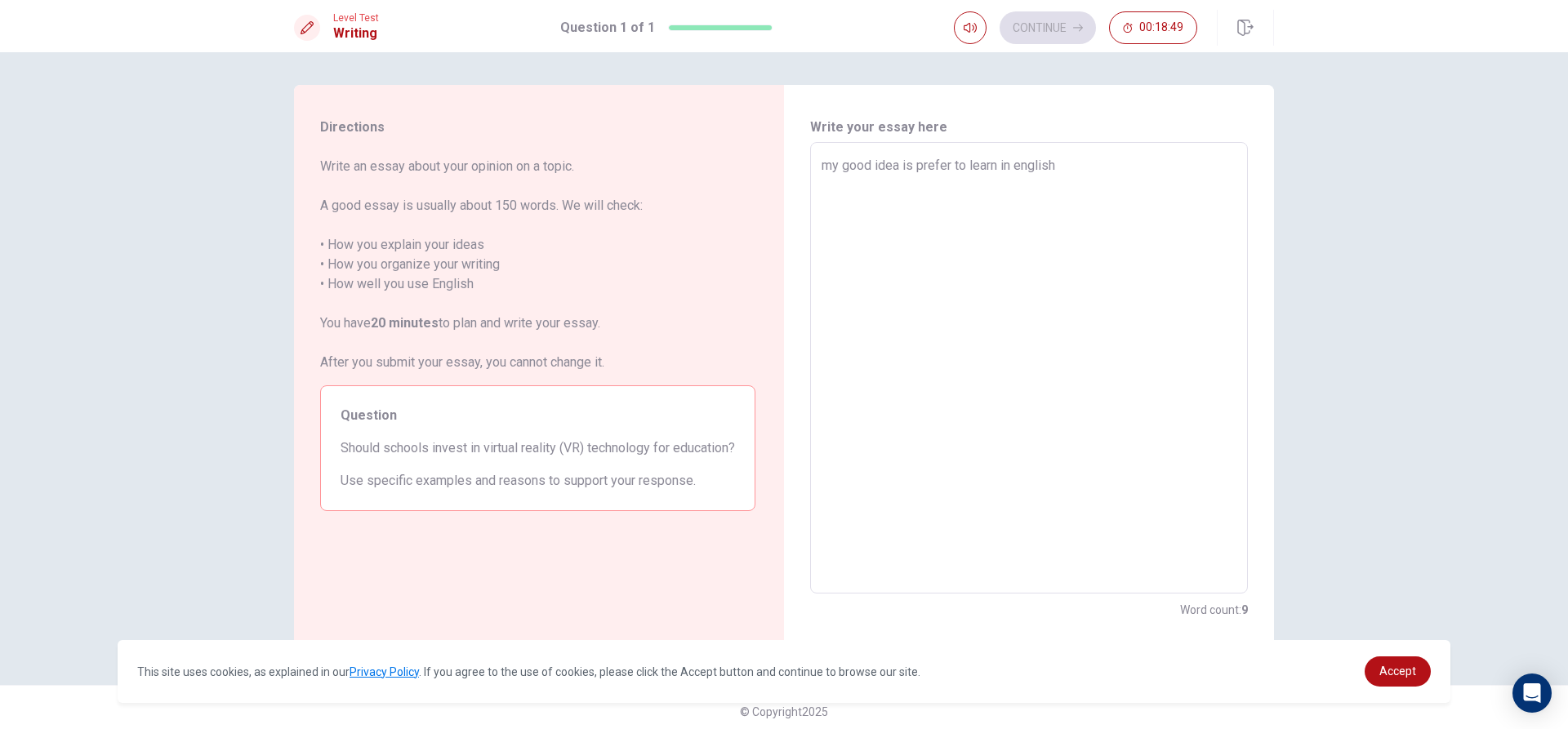
type textarea "x"
type textarea "my good idea is prefer to learn in english t"
type textarea "x"
type textarea "my good idea is prefer to learn in english to"
type textarea "x"
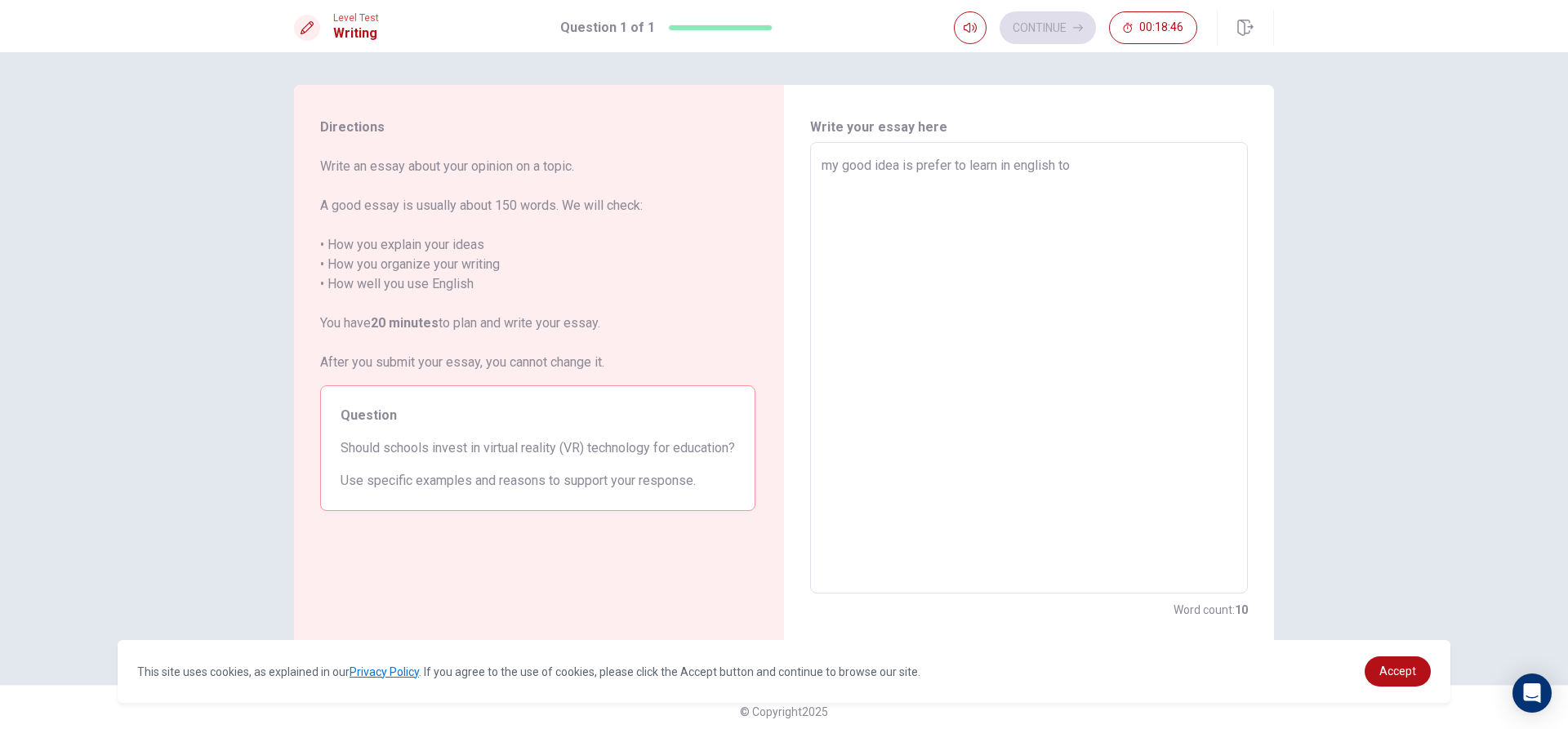
type textarea "my good idea is prefer to learn in english to"
type textarea "x"
type textarea "my good idea is prefer to learn in english to t"
type textarea "x"
type textarea "my good idea is prefer to learn in english to"
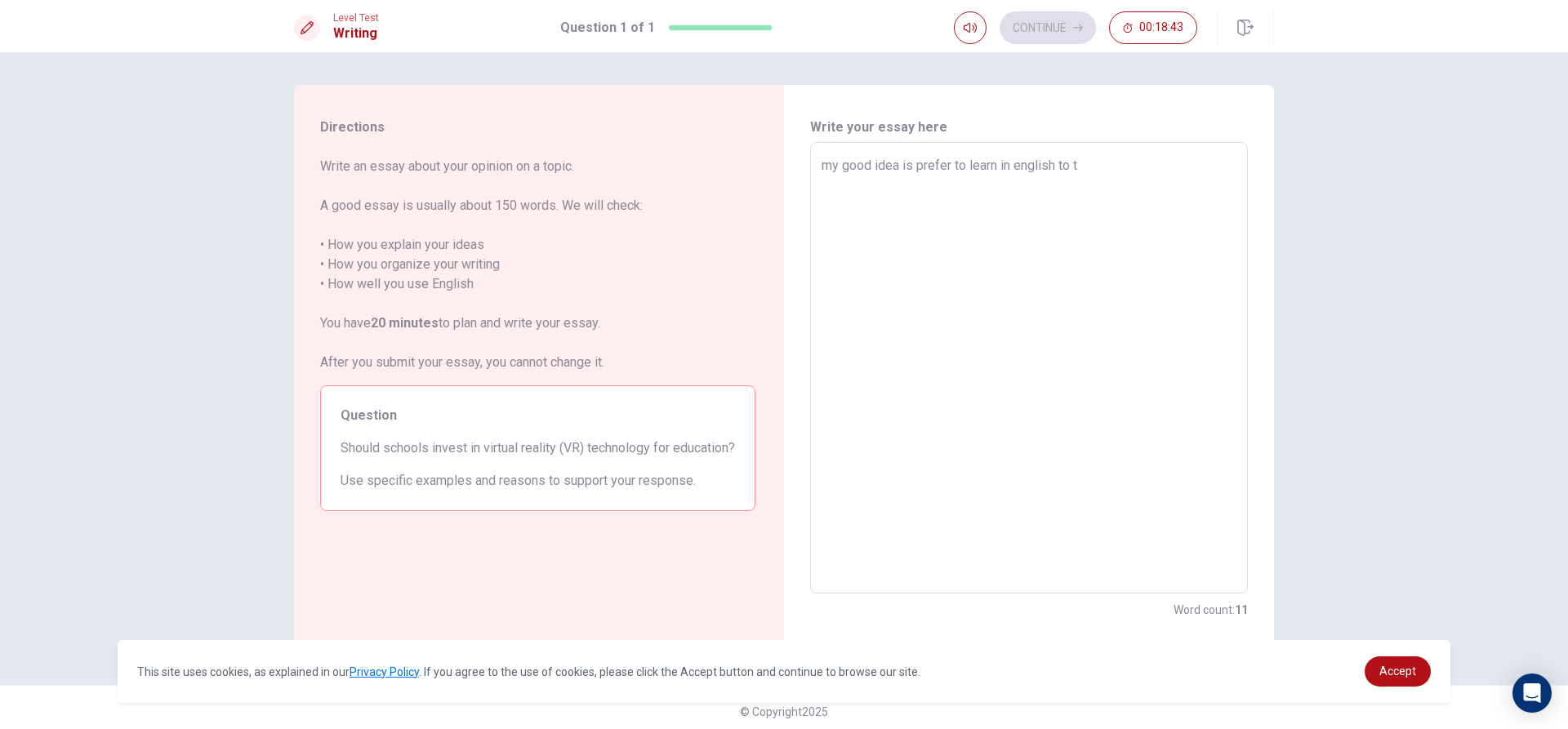
type textarea "x"
type textarea "my good idea is prefer to learn in english to t"
type textarea "x"
type textarea "my good idea is prefer to learn in english to ta"
type textarea "x"
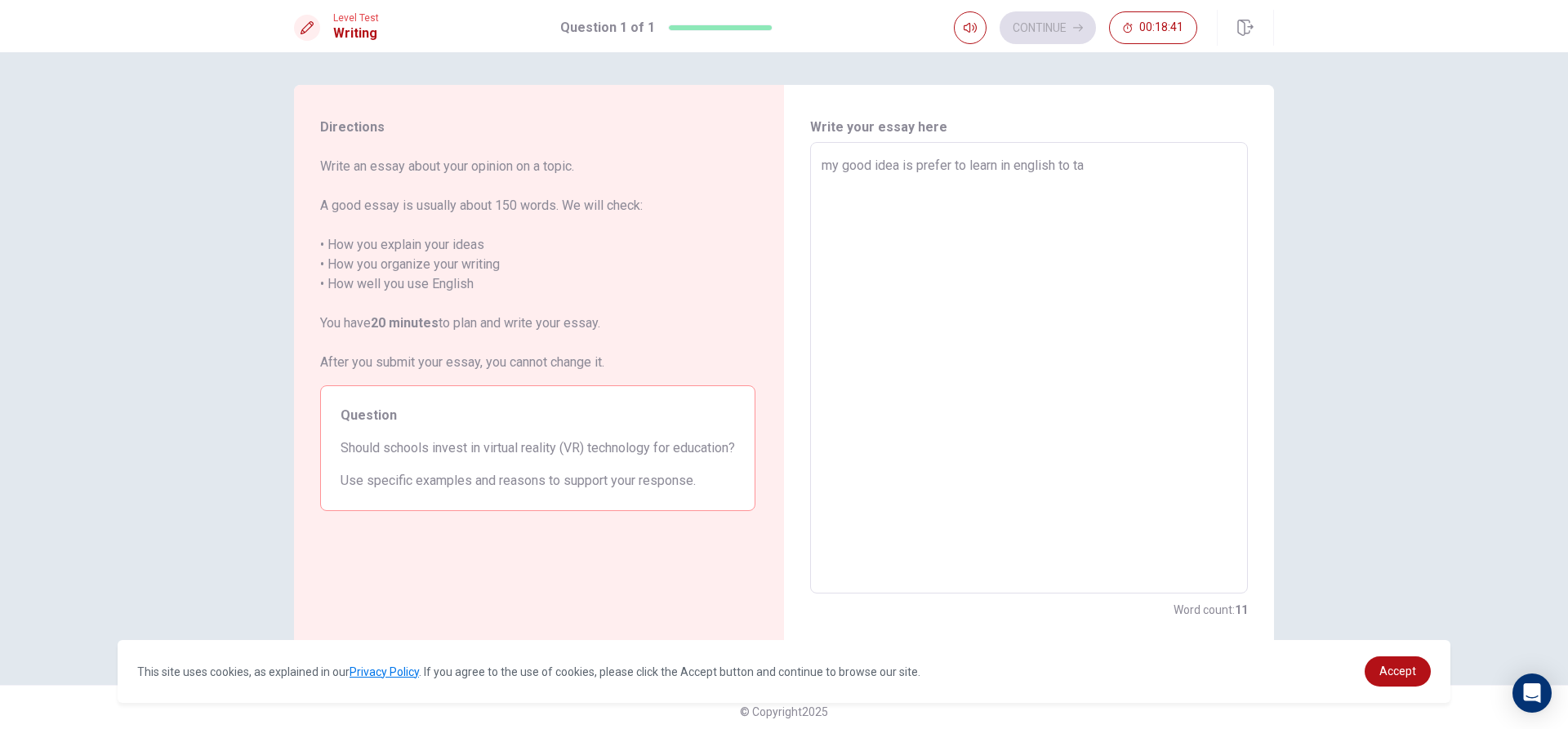
type textarea "my good idea is prefer to learn in english to tal"
type textarea "x"
type textarea "my good idea is prefer to learn in english to talk"
type textarea "x"
type textarea "my good idea is prefer to learn in english to talk"
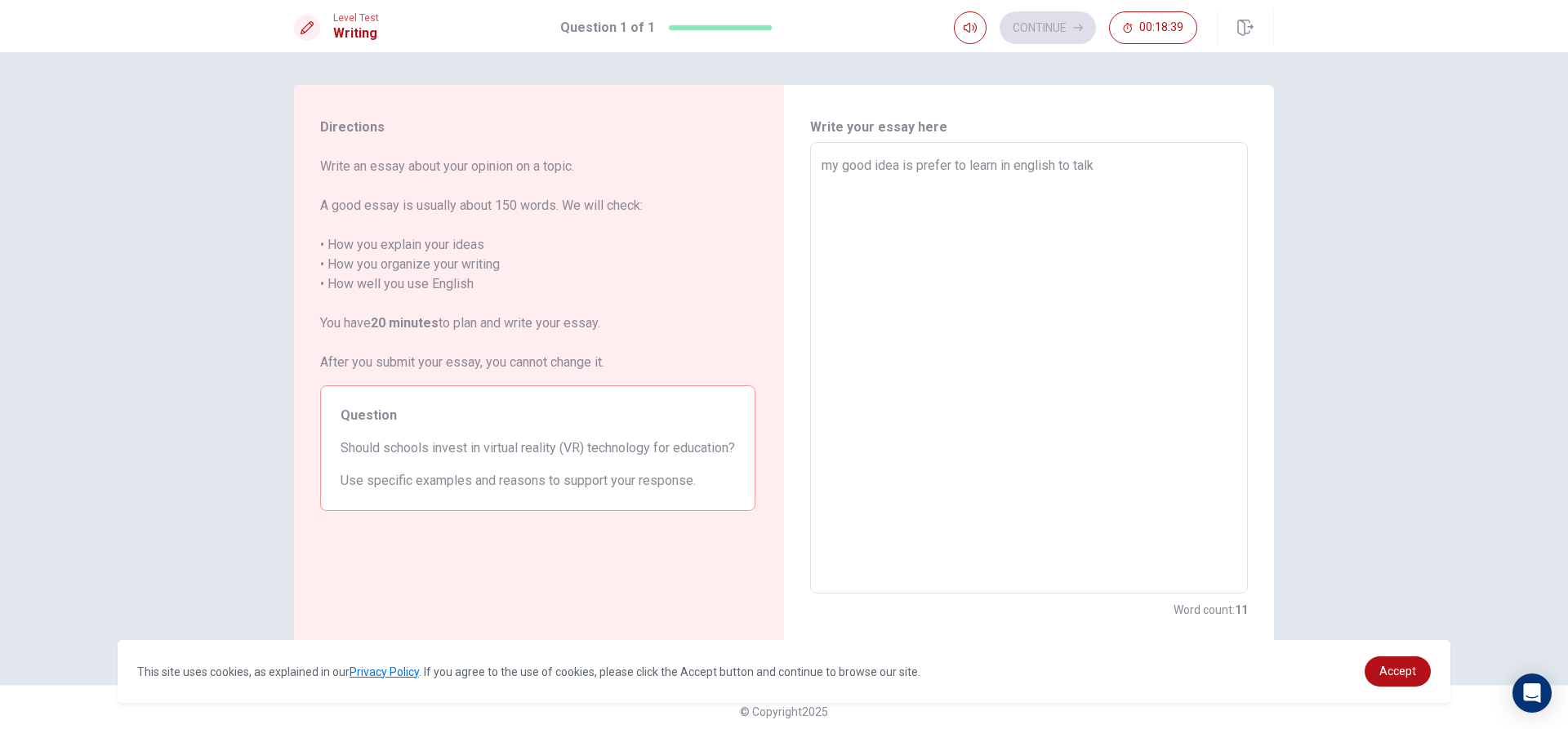
type textarea "x"
type textarea "my good idea is prefer to learn in english to talk o"
type textarea "x"
type textarea "my good idea is prefer to learn in english to talk or"
type textarea "x"
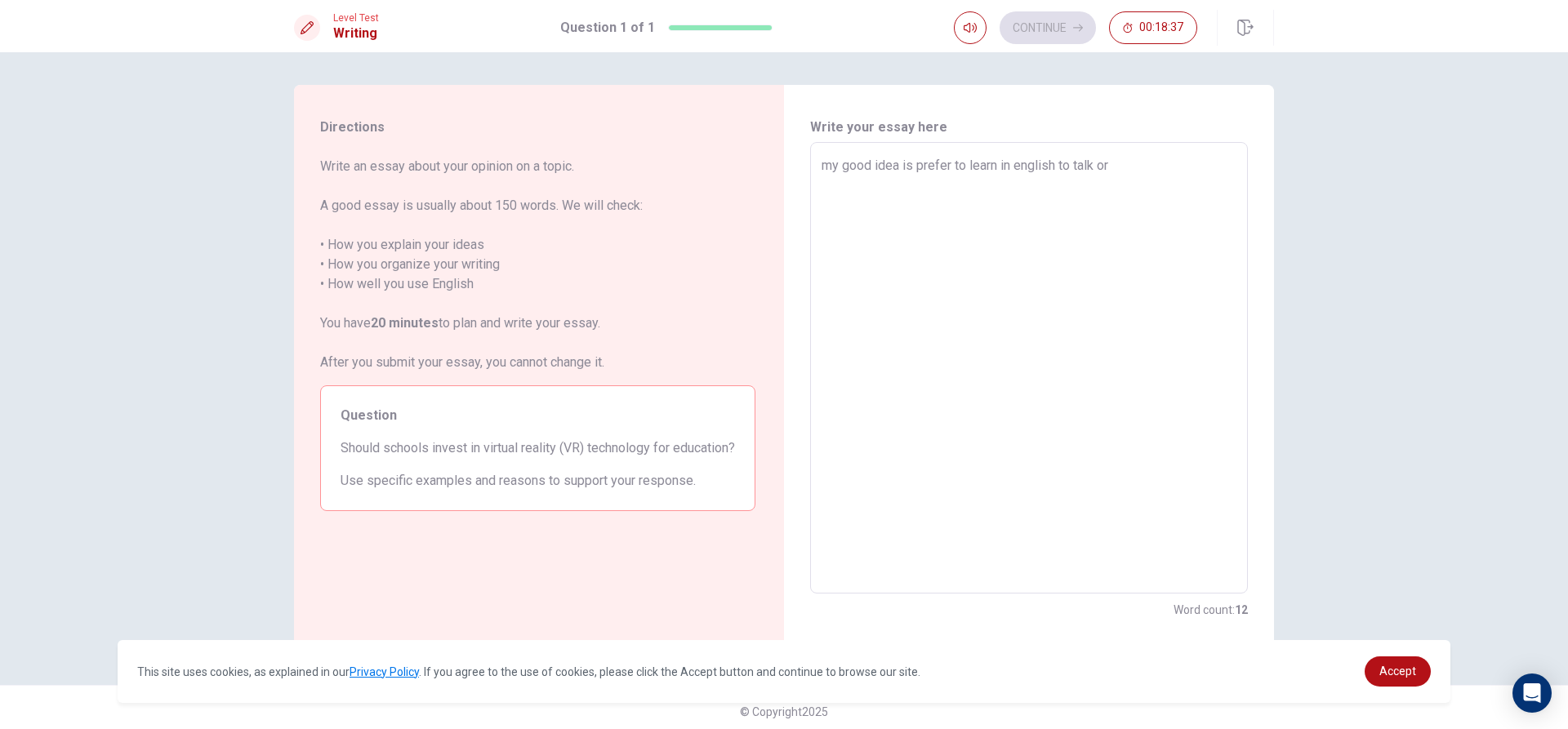
type textarea "my good idea is prefer to learn in english to talk or"
type textarea "x"
type textarea "my good idea is prefer to learn in english to talk or w"
type textarea "x"
type textarea "my good idea is prefer to learn in english to talk or wo"
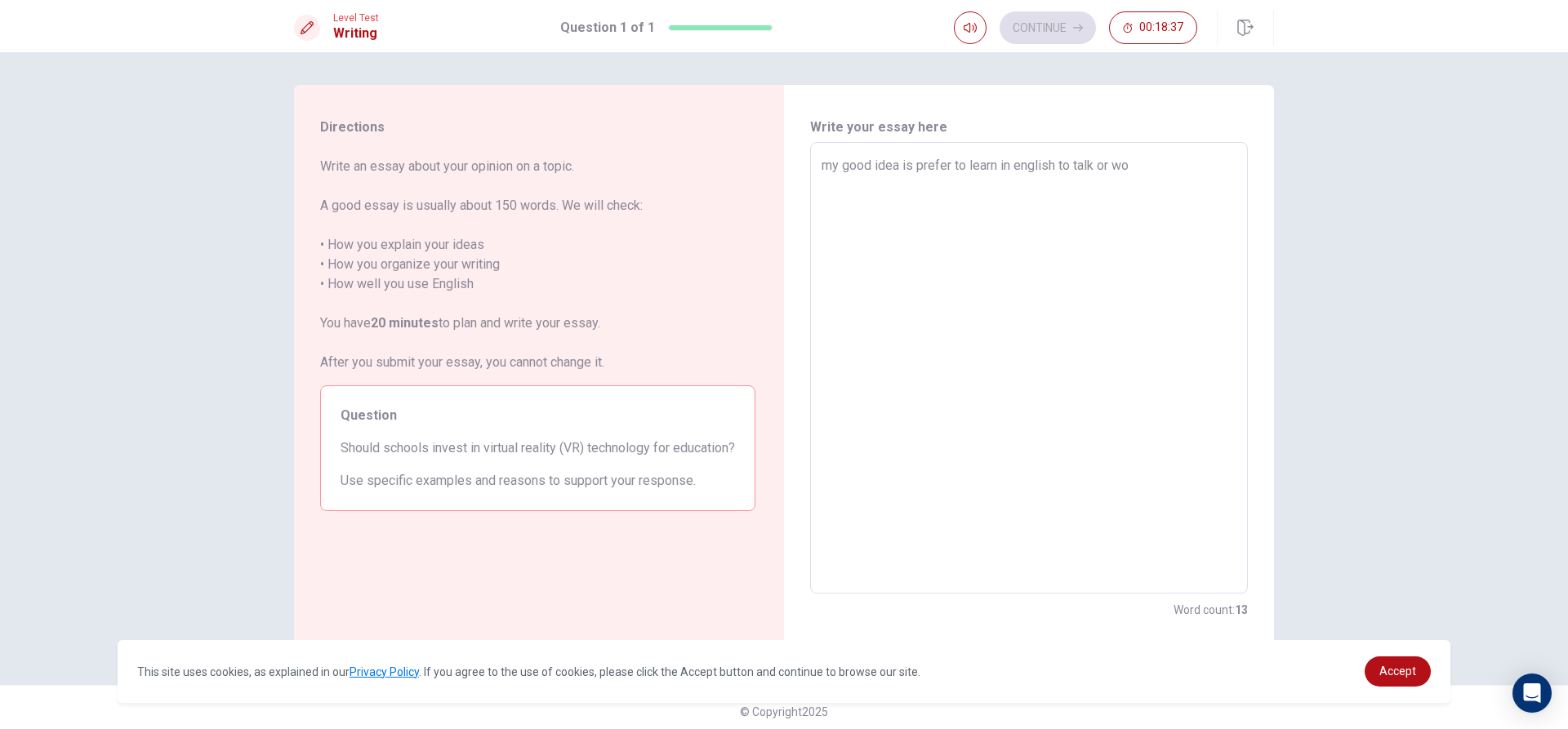
type textarea "x"
type textarea "my good idea is prefer to learn in english to talk or wor"
type textarea "x"
type textarea "my good idea is prefer to learn in english to talk or work"
type textarea "x"
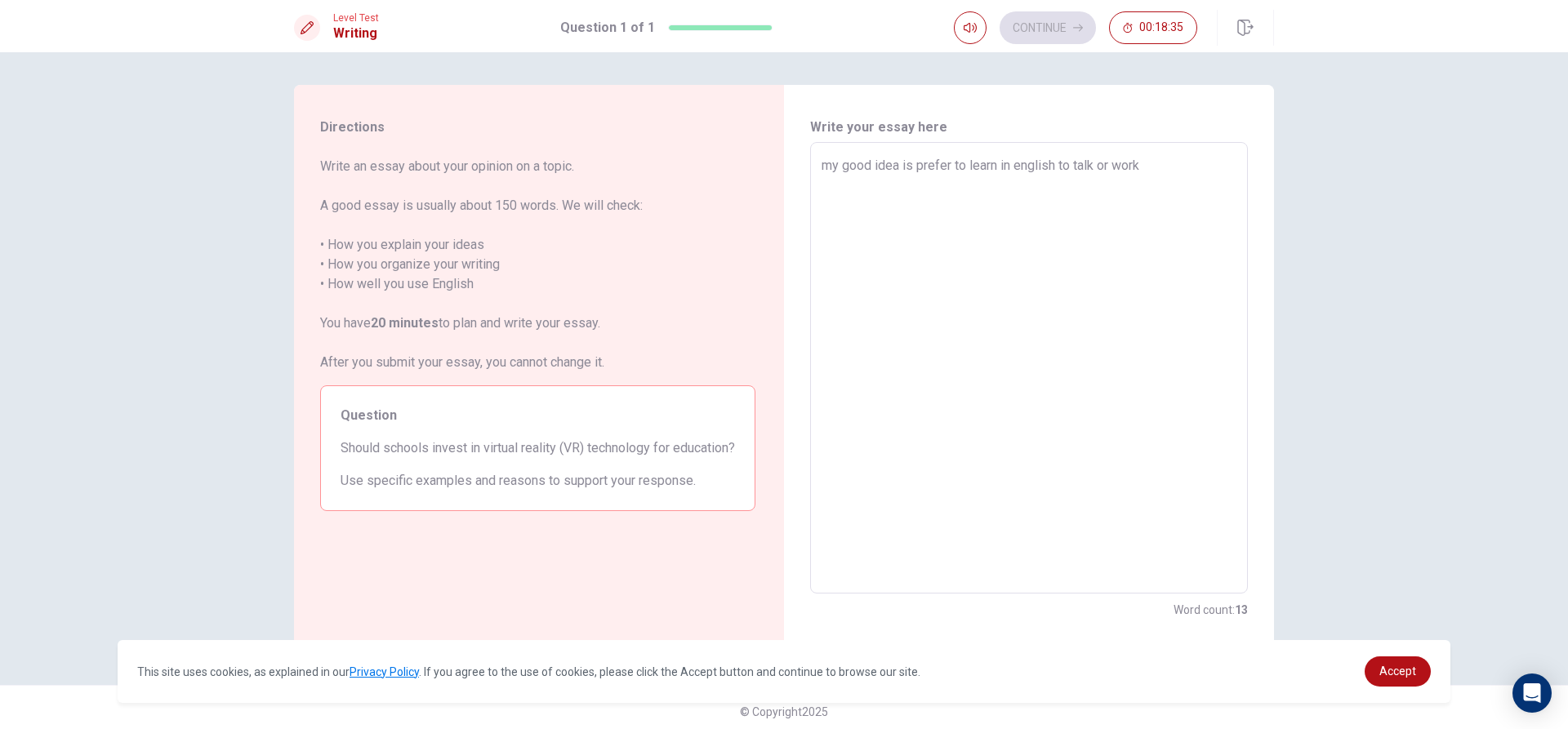
type textarea "my good idea is prefer to learn in english to talk or work"
type textarea "x"
type textarea "my good idea is prefer to learn in english to talk or work i"
type textarea "x"
type textarea "my good idea is prefer to learn in english to talk or work in"
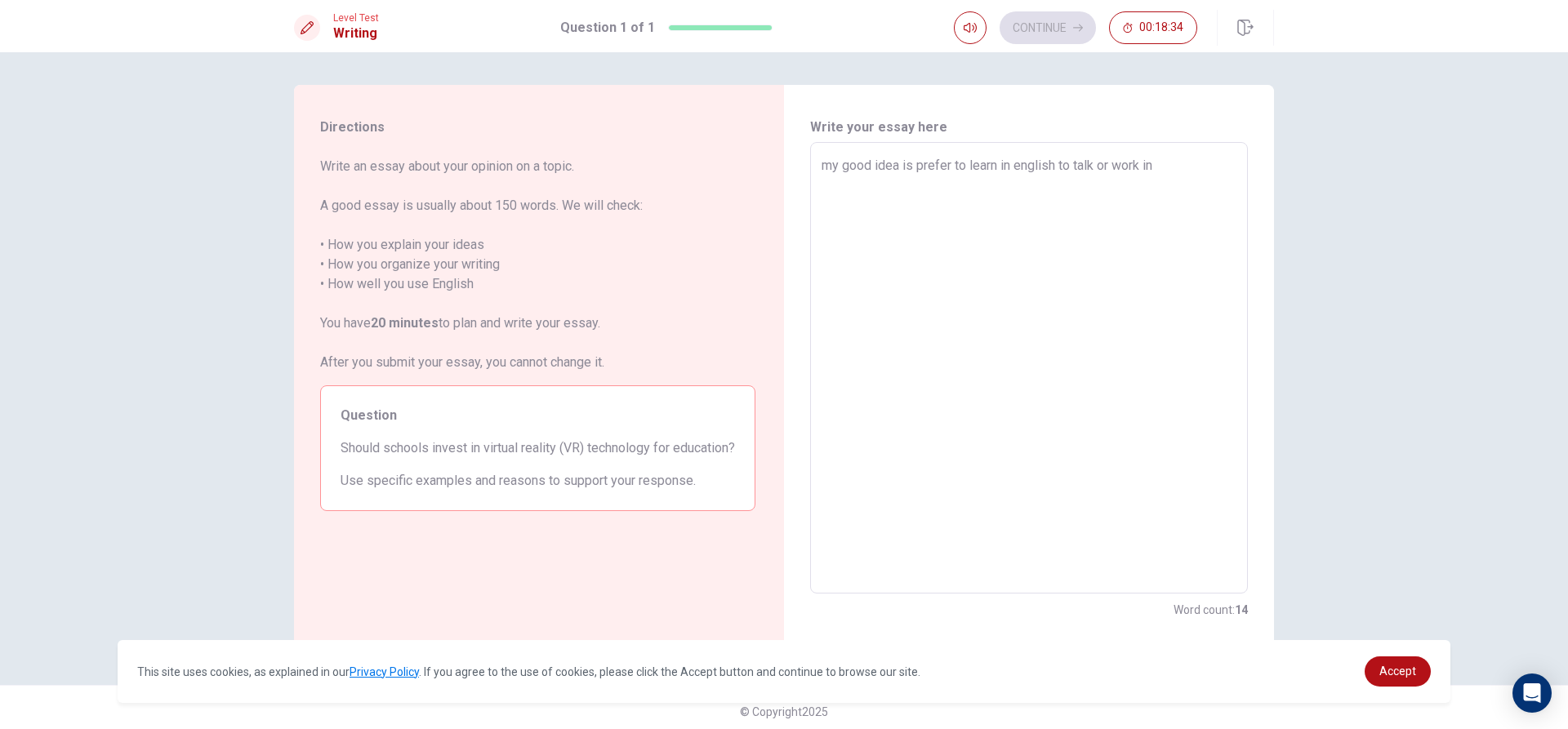
type textarea "x"
type textarea "my good idea is prefer to learn in english to talk or work in"
type textarea "x"
type textarea "my good idea is prefer to learn in english to talk or work in t"
type textarea "x"
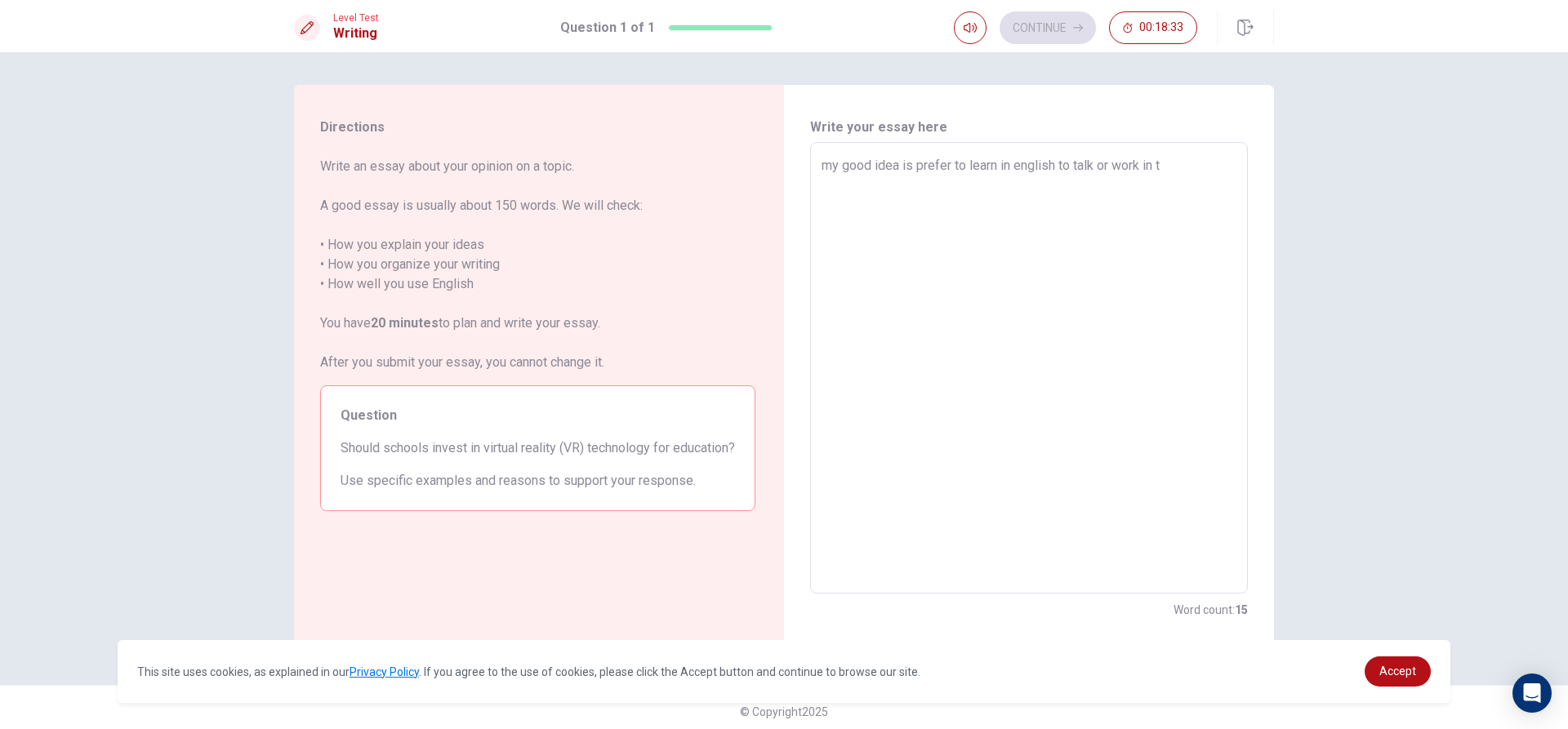
type textarea "my good idea is prefer to learn in english to talk or work in th"
type textarea "x"
type textarea "my good idea is prefer to learn in english to talk or work in the"
type textarea "x"
type textarea "my good idea is prefer to learn in english to talk or work in the"
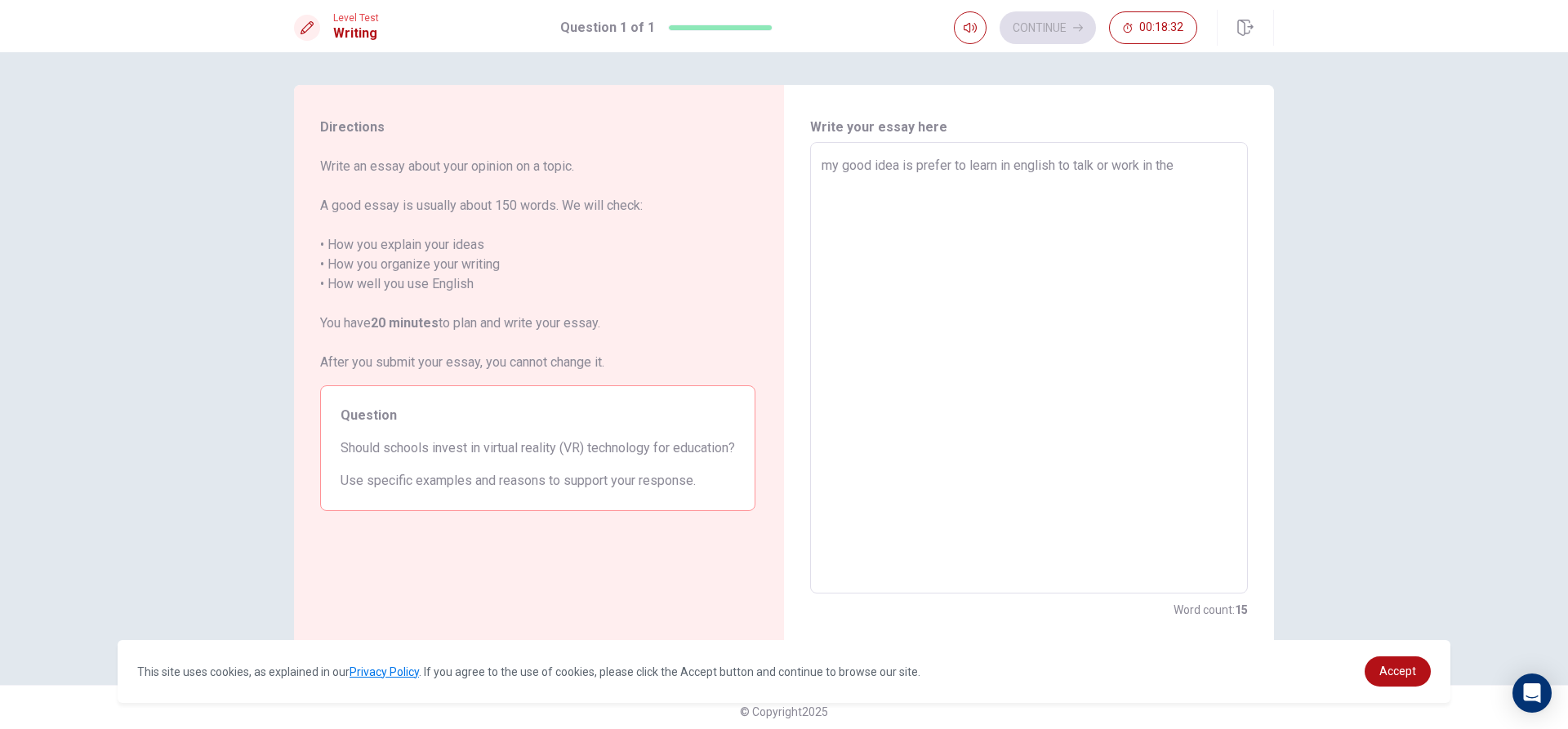
type textarea "x"
type textarea "my good idea is prefer to learn in english to talk or work in the f"
type textarea "x"
type textarea "my good idea is prefer to learn in english to talk or work in the fu"
type textarea "x"
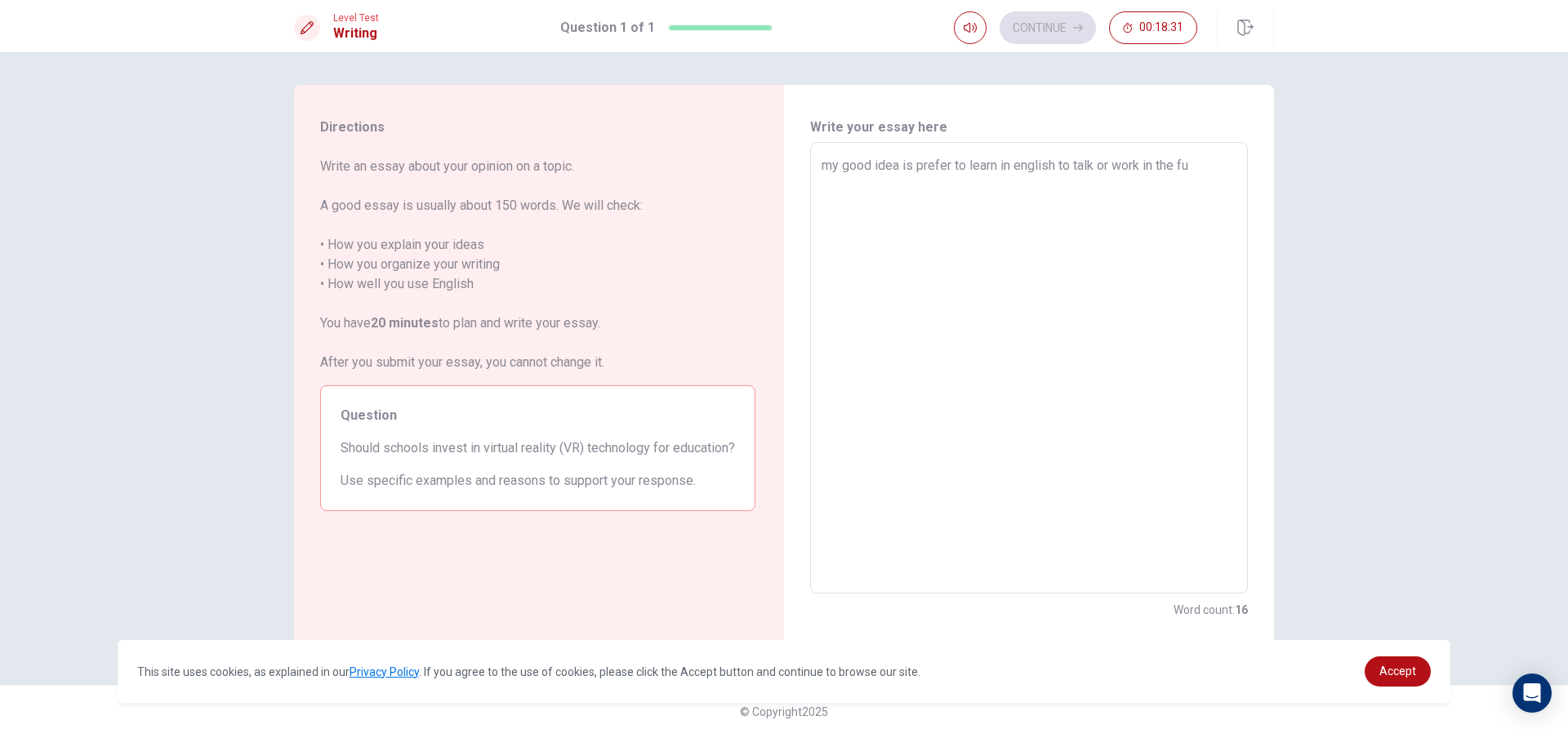
type textarea "my good idea is prefer to learn in english to talk or work in the fut"
type textarea "x"
type textarea "my good idea is prefer to learn in english to talk or work in the futu"
type textarea "x"
type textarea "my good idea is prefer to learn in english to talk or work in the futur"
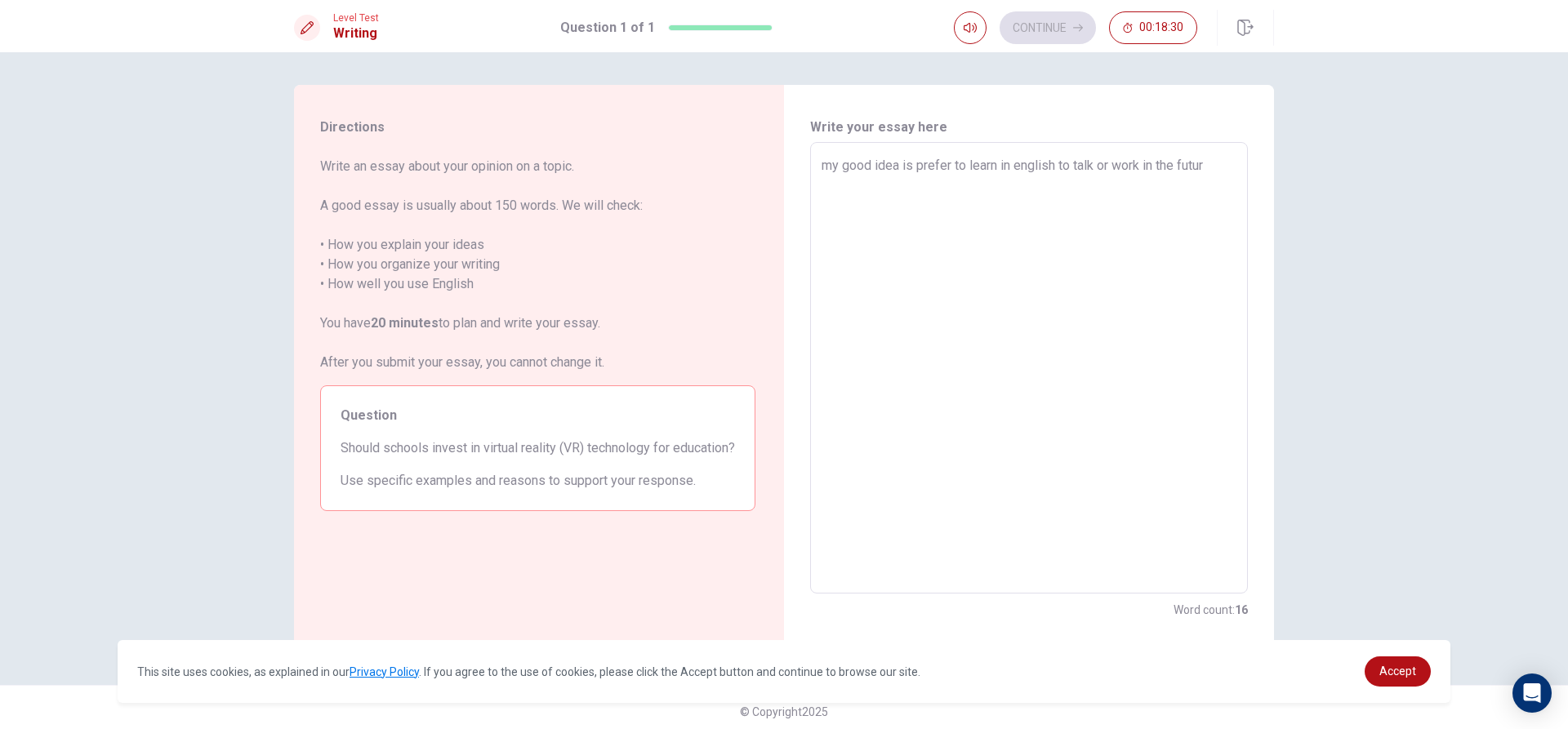
type textarea "x"
type textarea "my good idea is prefer to learn in english to talk or work in the future"
type textarea "x"
type textarea "my good idea is prefer to learn in english to talk or work in the future"
click at [1110, 169] on textarea "my good idea is prefer to learn in english to talk or work in the future" at bounding box center [1029, 368] width 415 height 424
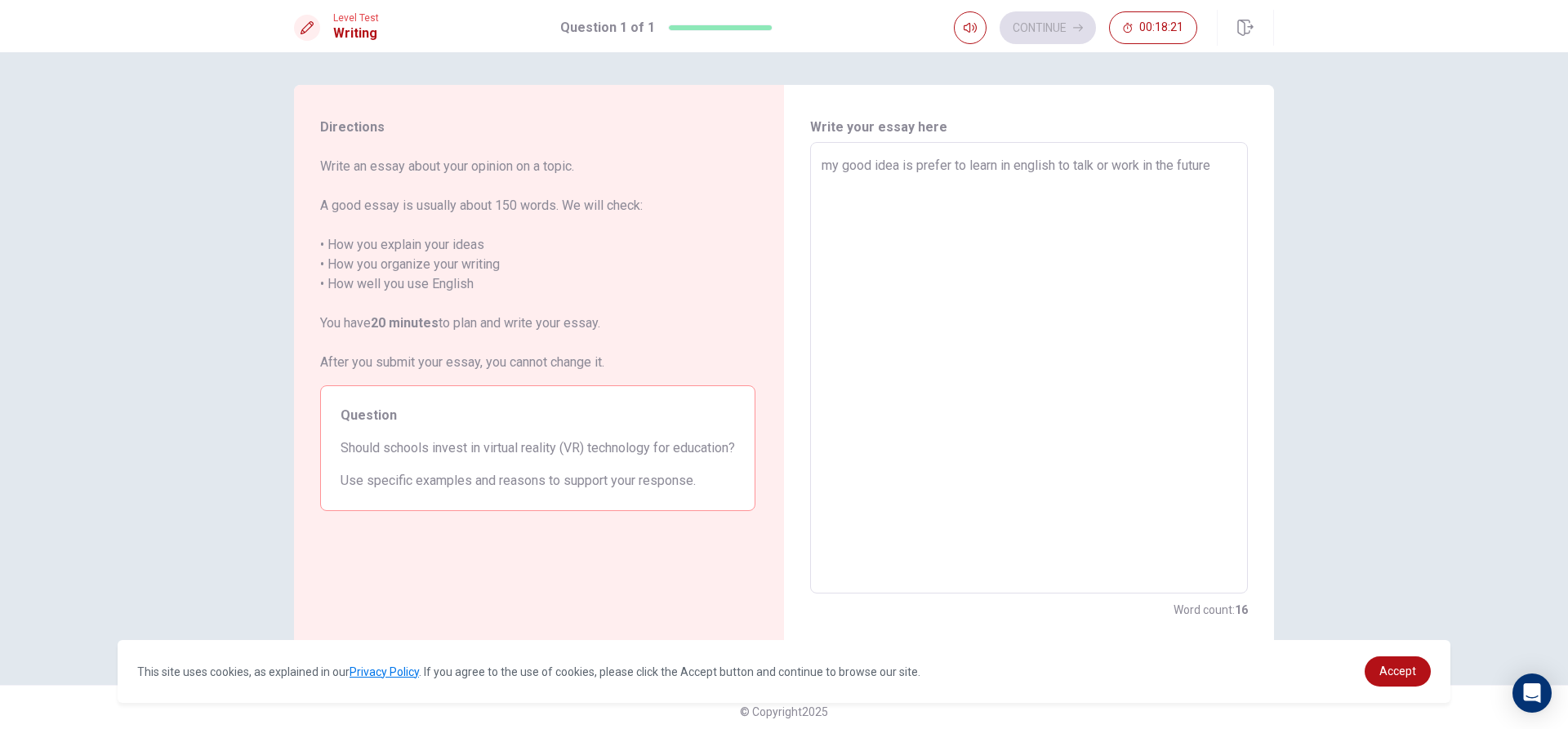
type textarea "x"
type textarea "my good idea is prefer to learn in english to talk or cwork in the future"
type textarea "x"
type textarea "my good idea is prefer to learn in english to talk or cowork in the future"
type textarea "x"
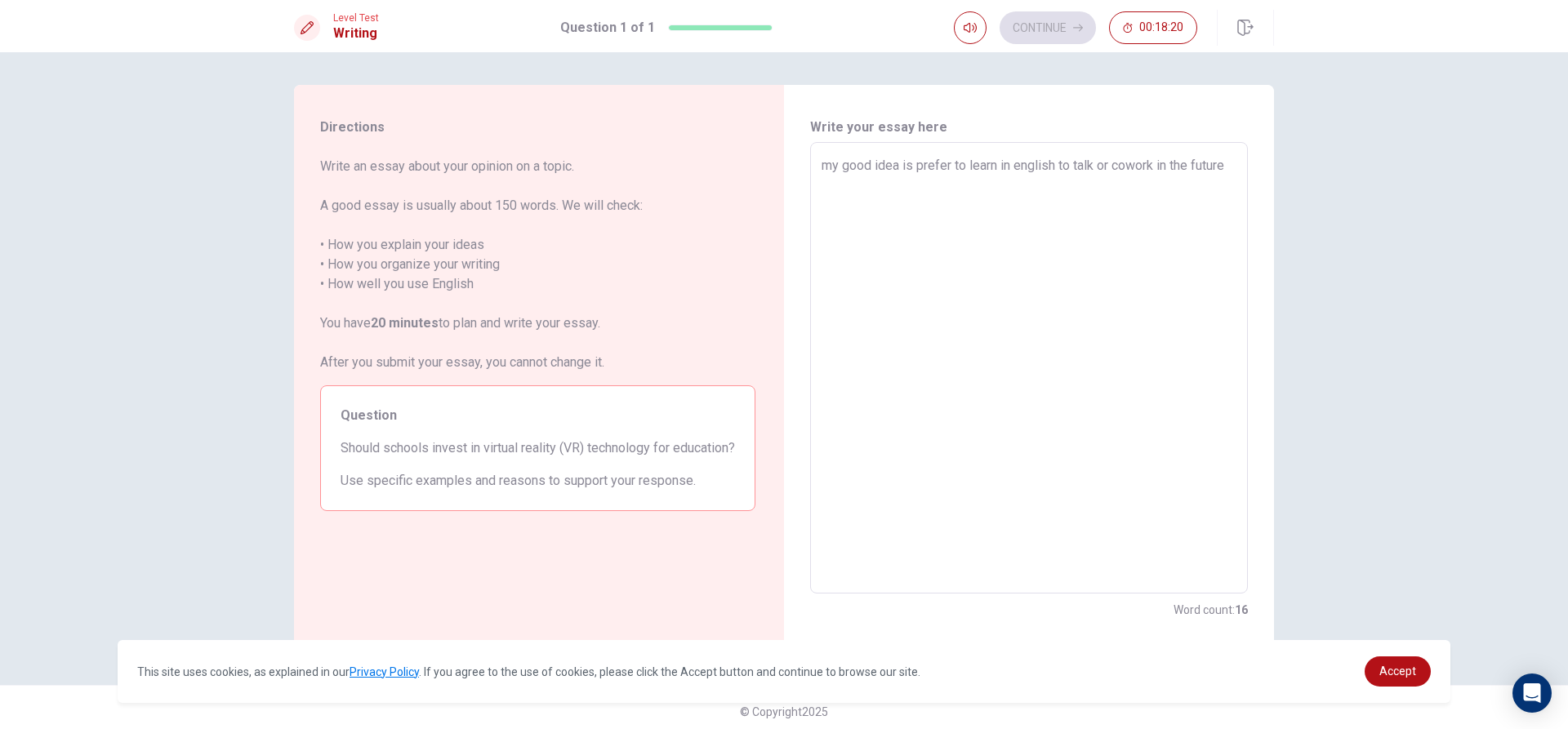
type textarea "my good idea is prefer to learn in english to talk or cwork in the future"
type textarea "x"
click at [922, 198] on textarea "my good idea is prefer to learn in english to talk or can make work in the futu…" at bounding box center [1029, 368] width 415 height 424
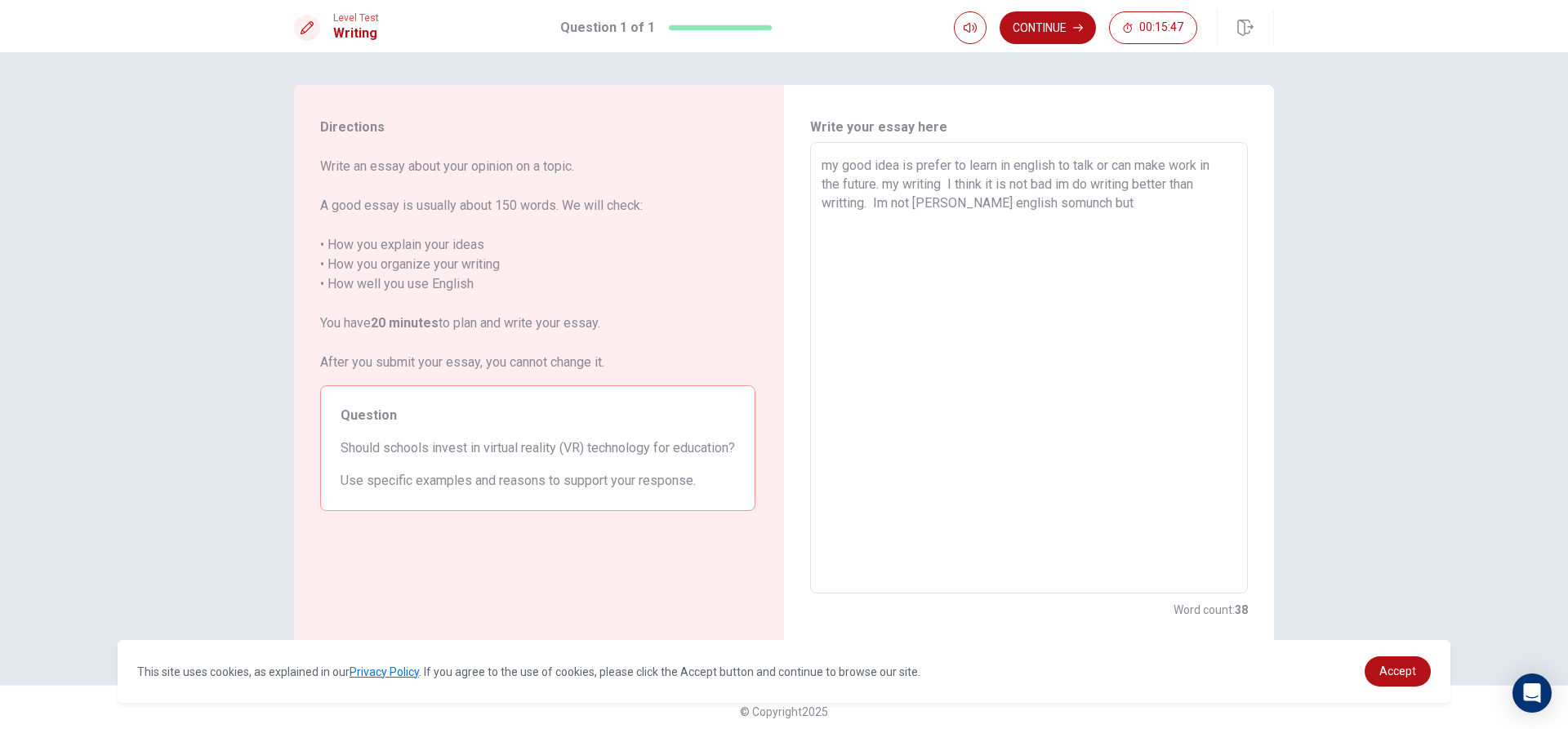
drag, startPoint x: 1012, startPoint y: 202, endPoint x: 1026, endPoint y: 208, distance: 15.2
click at [1012, 204] on textarea "my good idea is prefer to learn in english to talk or can make work in the futu…" at bounding box center [1029, 368] width 415 height 424
click at [950, 205] on textarea "my good idea is prefer to learn in english to talk or can make work in the futu…" at bounding box center [1029, 368] width 415 height 424
click at [1073, 208] on textarea "my good idea is prefer to learn in english to talk or can make work in the futu…" at bounding box center [1029, 368] width 415 height 424
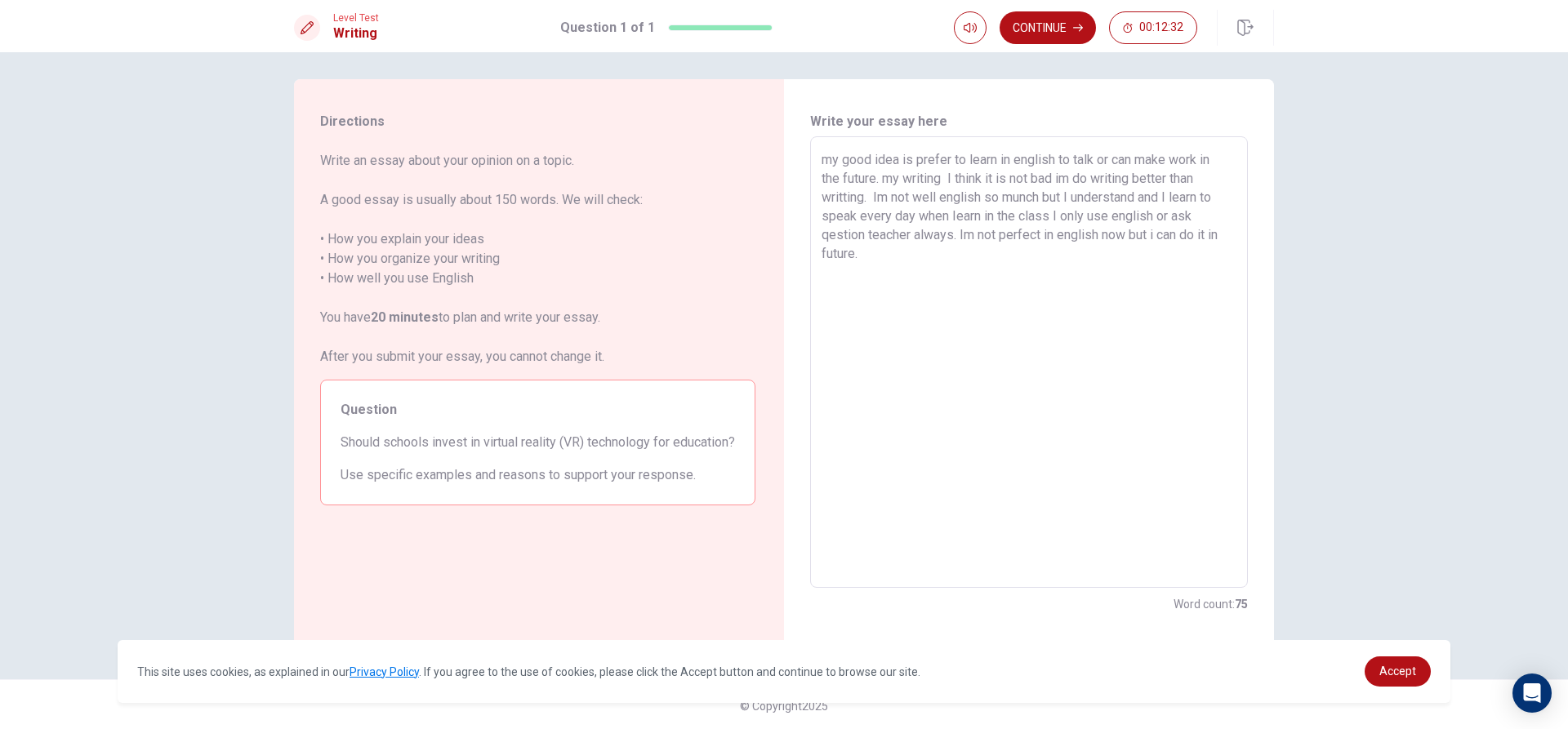
scroll to position [8, 0]
click at [1053, 27] on button "Continue" at bounding box center [1048, 27] width 97 height 33
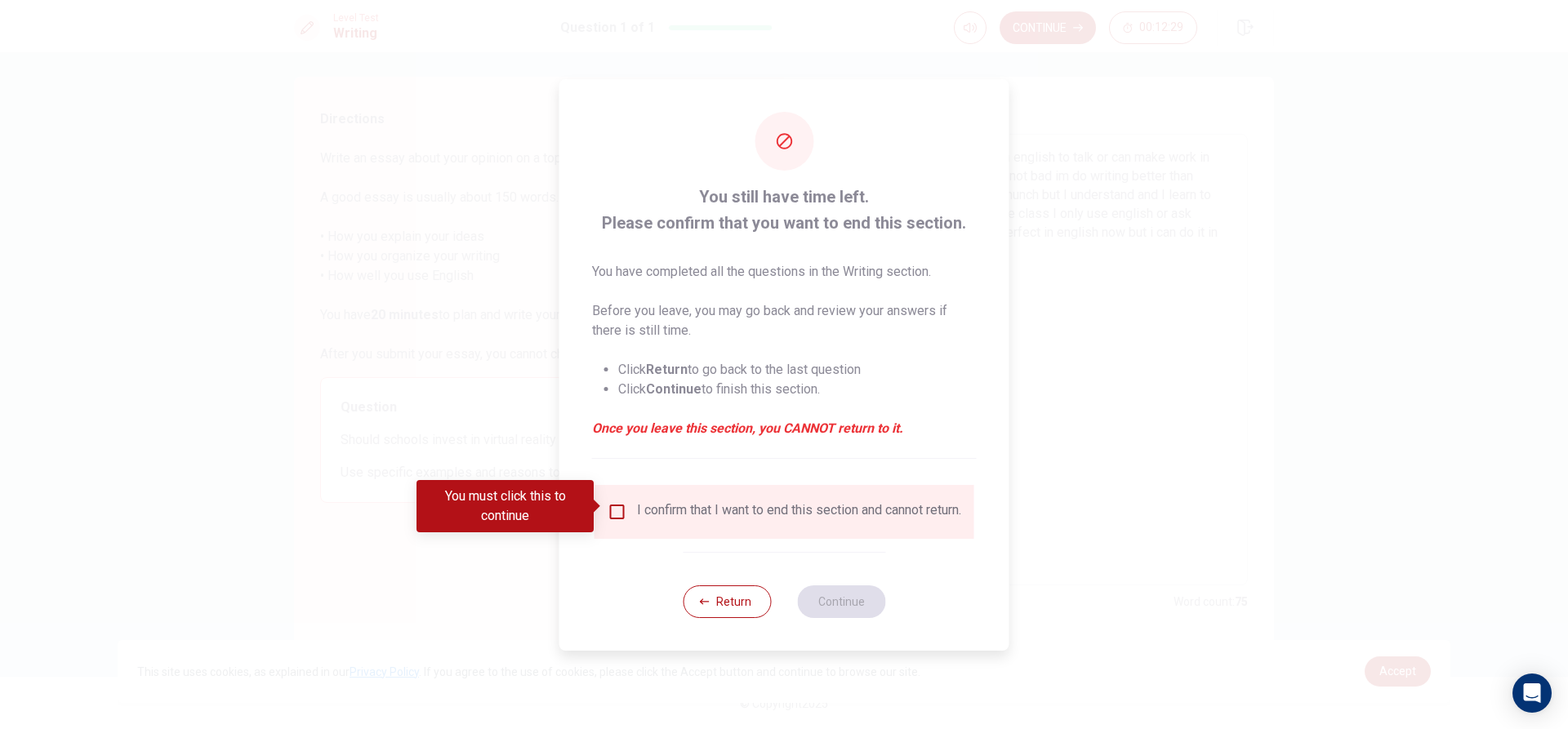
drag, startPoint x: 625, startPoint y: 500, endPoint x: 739, endPoint y: 555, distance: 126.6
click at [627, 503] on div "I confirm that I want to end this section and cannot return." at bounding box center [784, 512] width 354 height 19
click at [621, 502] on input "You must click this to continue" at bounding box center [617, 512] width 20 height 19
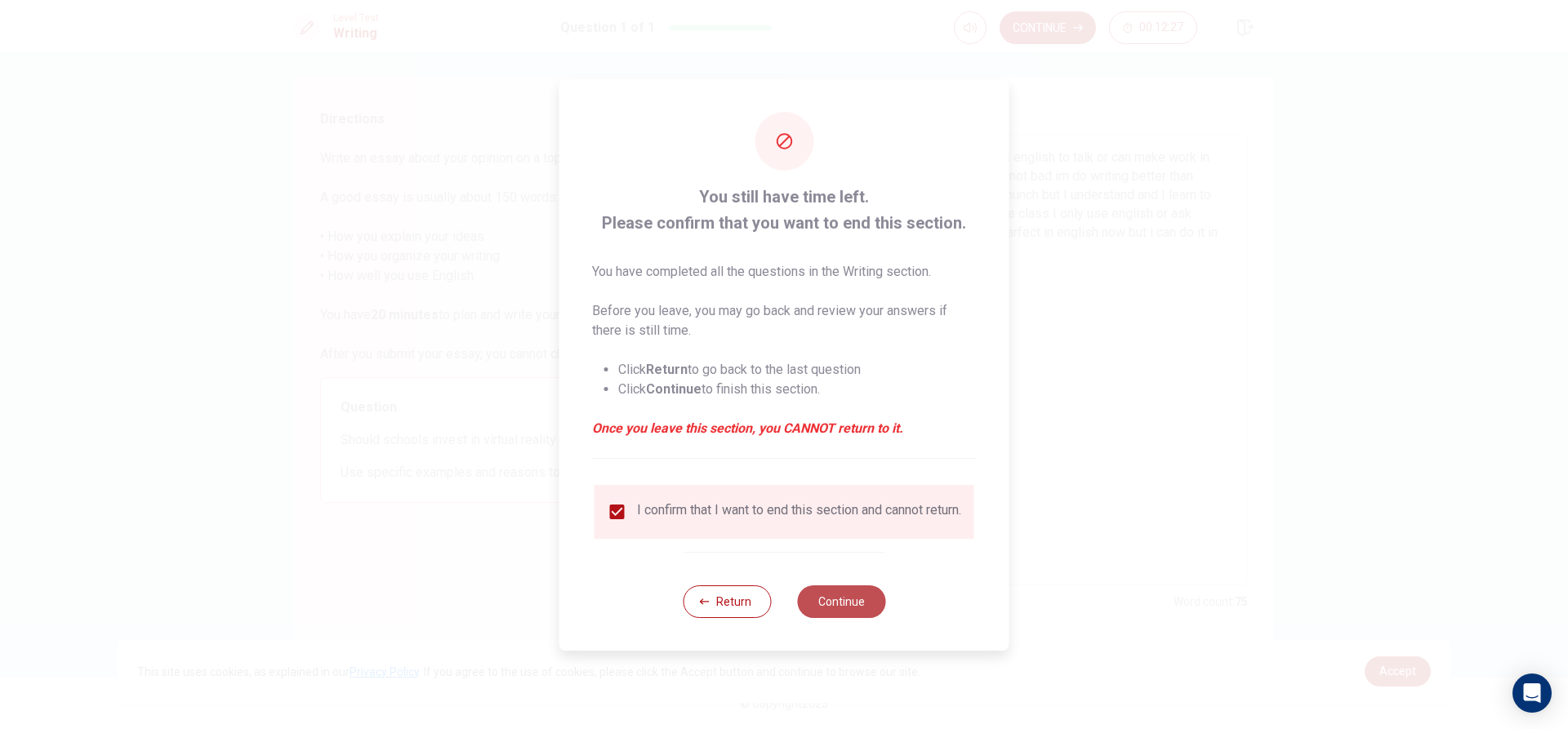
click at [830, 616] on button "Continue" at bounding box center [841, 601] width 89 height 33
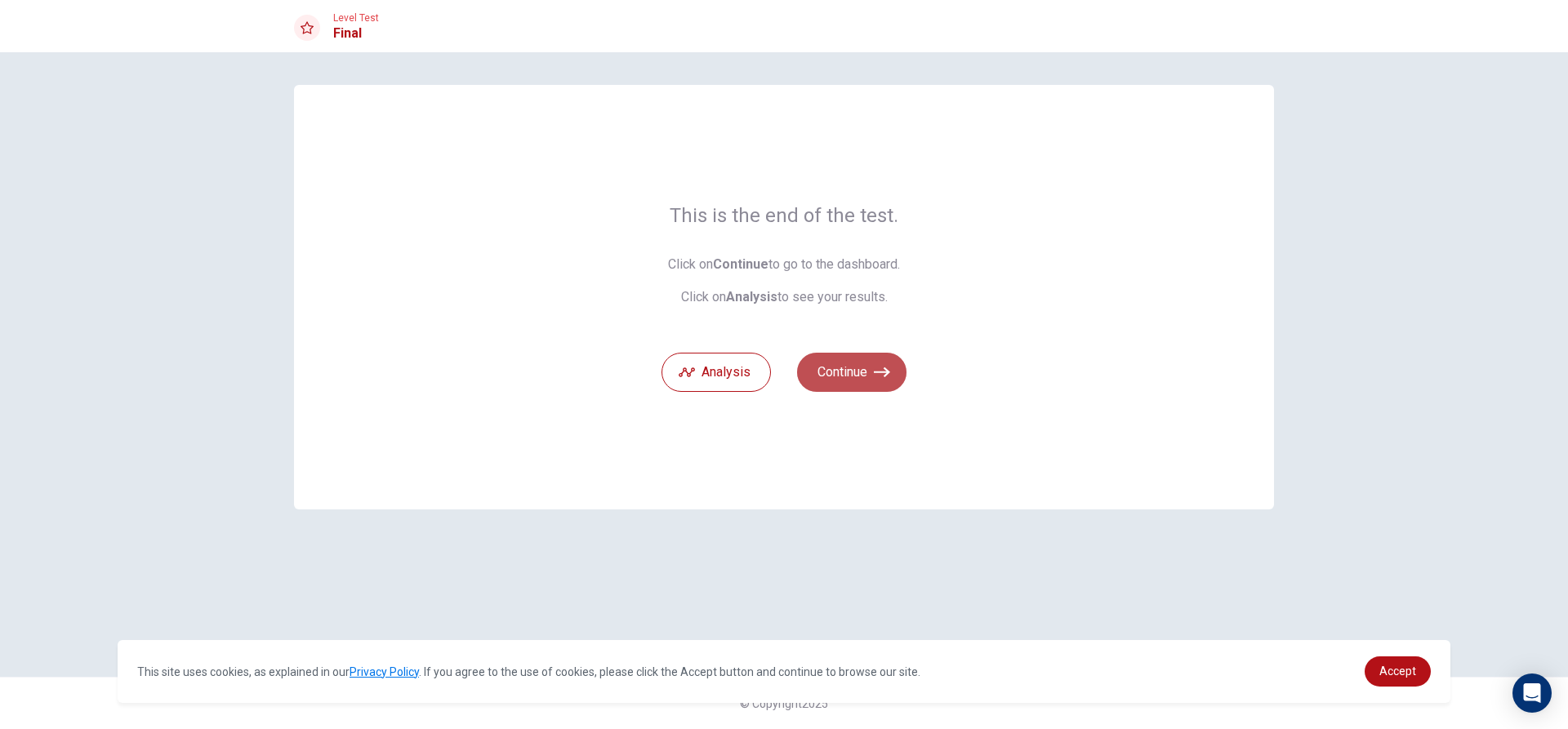
click at [846, 376] on button "Continue" at bounding box center [851, 372] width 109 height 39
